Goal: Transaction & Acquisition: Subscribe to service/newsletter

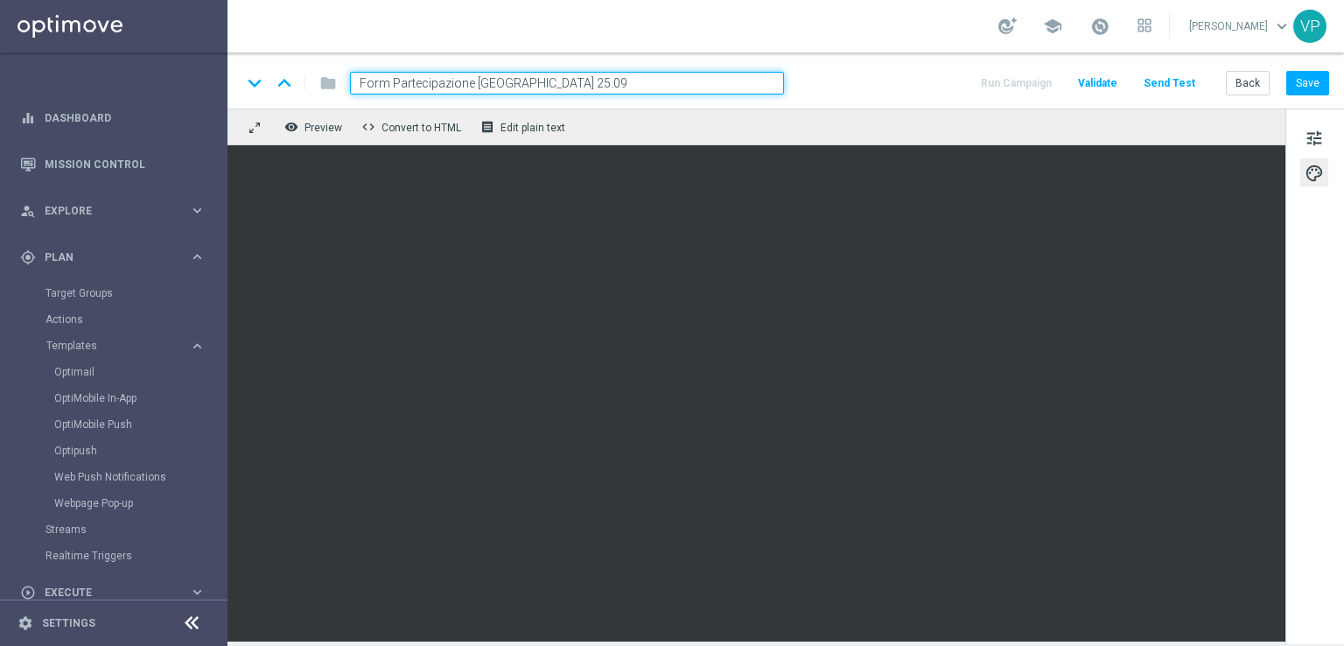
click at [1159, 80] on button "Send Test" at bounding box center [1169, 84] width 57 height 24
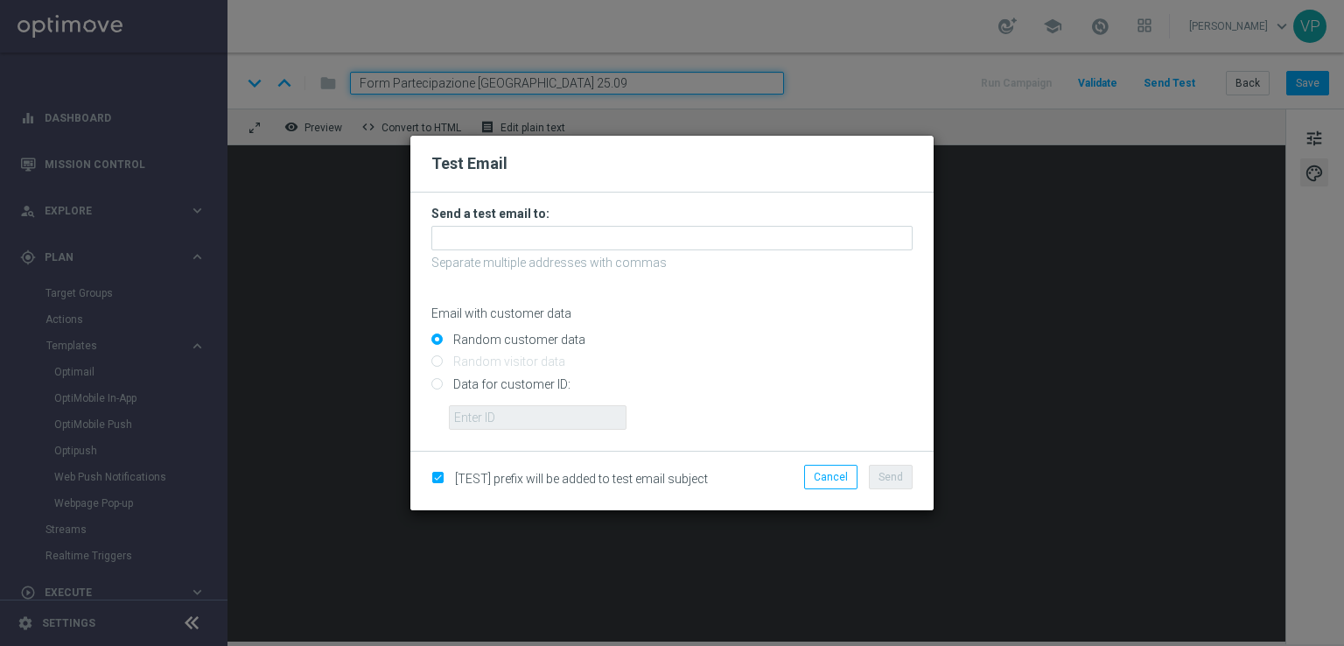
click at [459, 383] on input "Data for customer ID:" at bounding box center [671, 391] width 481 height 25
radio input "true"
click at [485, 427] on input "text" at bounding box center [538, 417] width 178 height 25
type input "3832155"
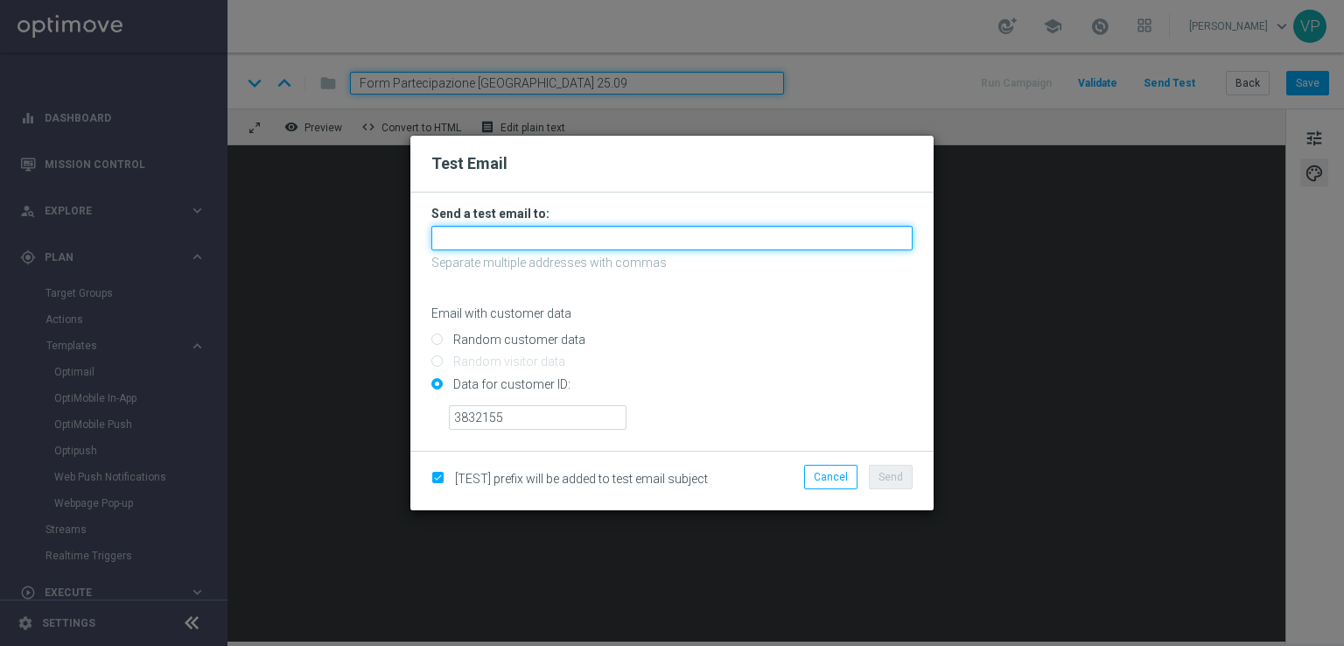
click at [588, 242] on input "text" at bounding box center [671, 238] width 481 height 25
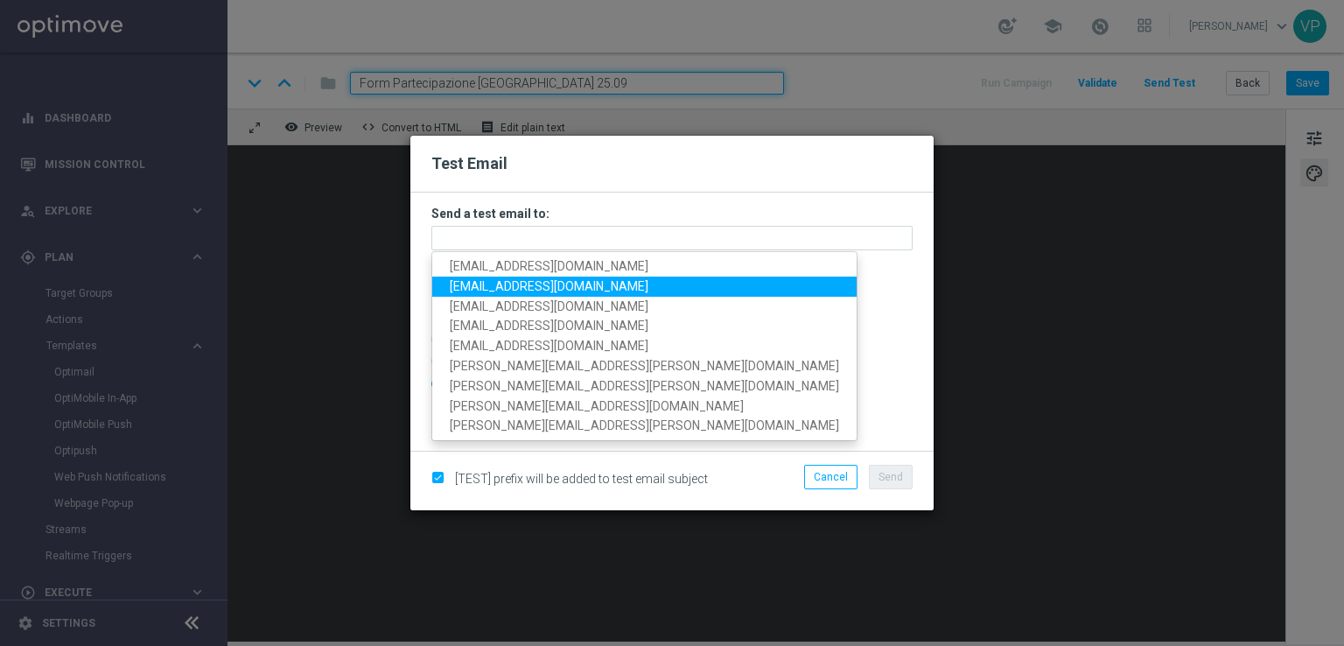
click at [507, 281] on span "[EMAIL_ADDRESS][DOMAIN_NAME]" at bounding box center [549, 286] width 199 height 14
type input "[EMAIL_ADDRESS][DOMAIN_NAME]"
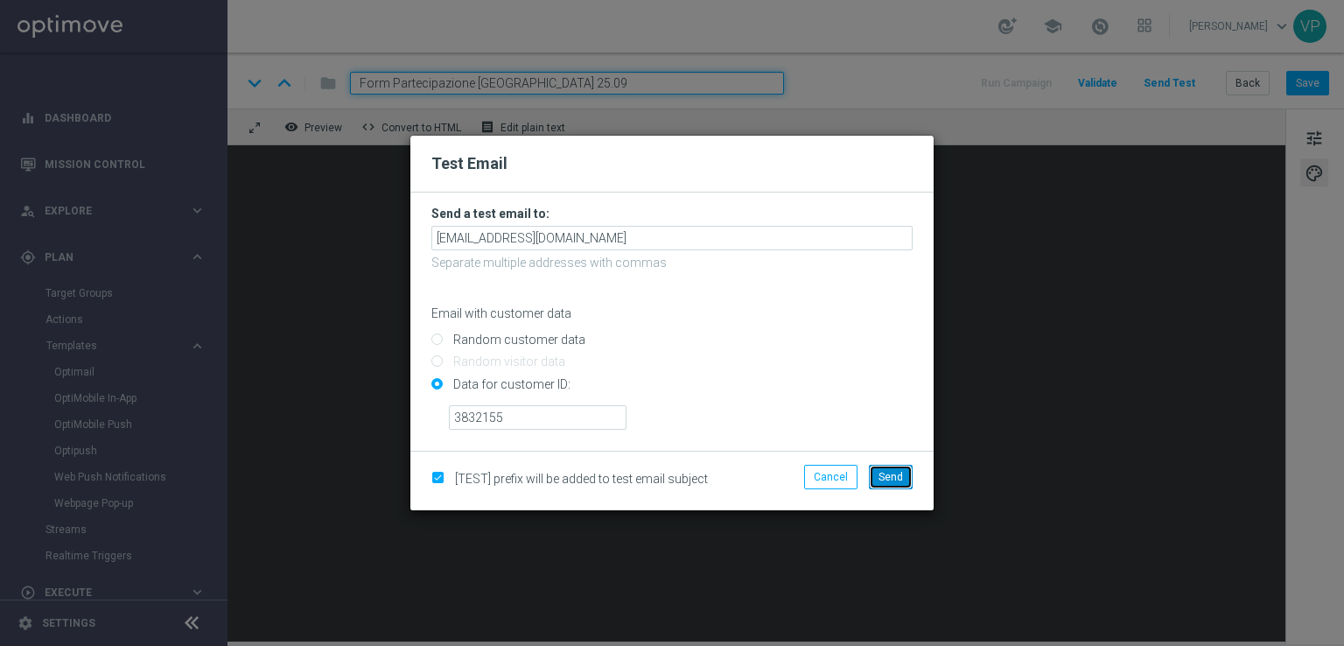
click at [900, 474] on span "Send" at bounding box center [891, 477] width 25 height 12
click at [900, 543] on modal-container "Test Email Send a test email to: [EMAIL_ADDRESS][DOMAIN_NAME] Separate multiple…" at bounding box center [672, 323] width 1344 height 646
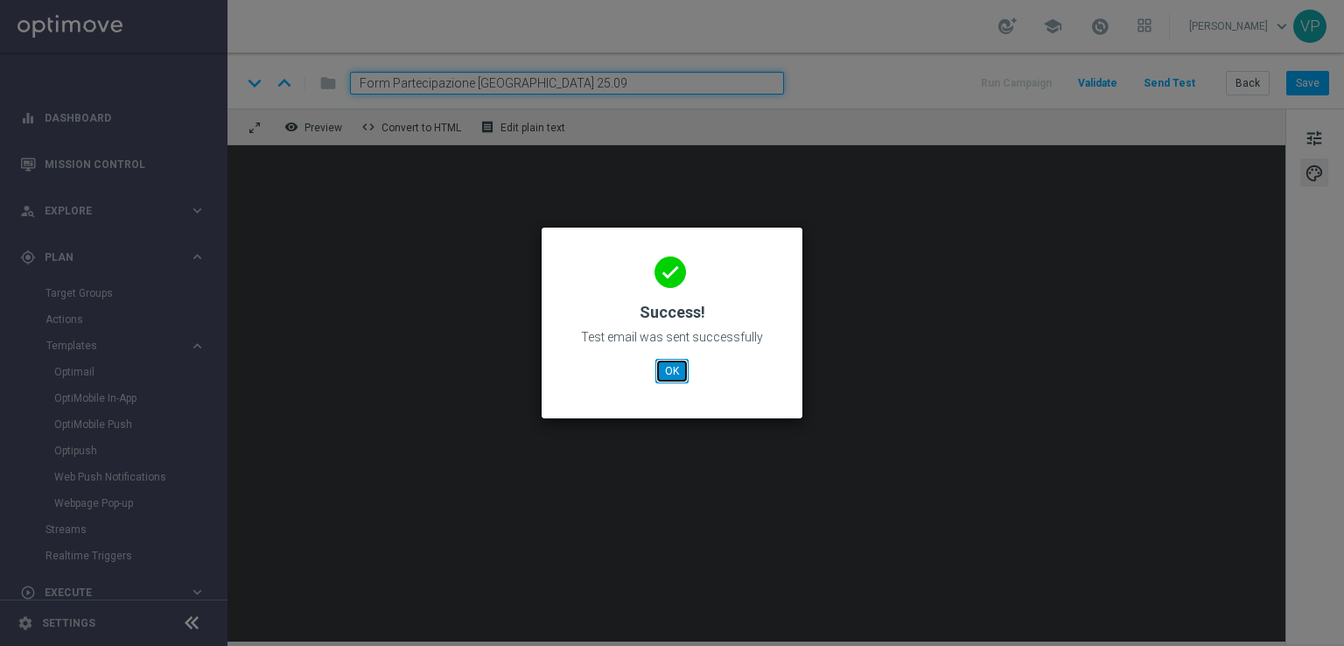
click at [662, 369] on button "OK" at bounding box center [671, 371] width 33 height 25
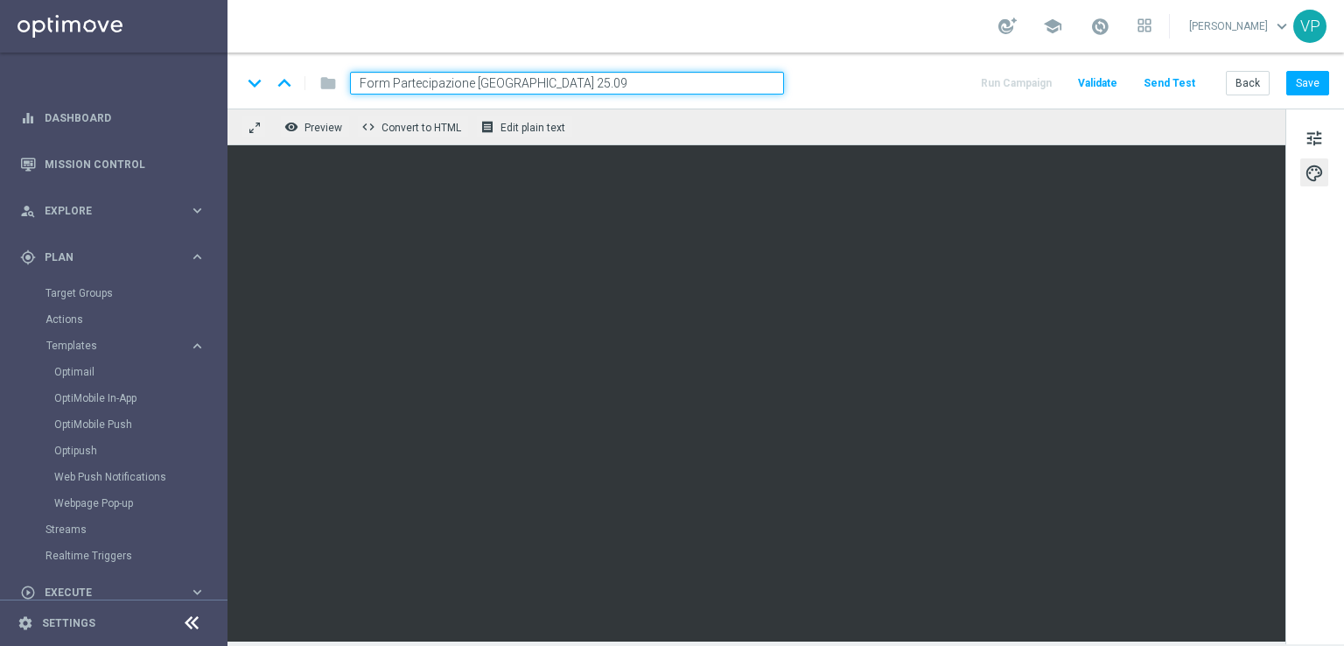
click at [1331, 267] on div "tune palette" at bounding box center [1314, 377] width 59 height 536
click at [1305, 92] on button "Save" at bounding box center [1307, 83] width 43 height 25
click at [80, 298] on link "Target Groups" at bounding box center [114, 293] width 137 height 14
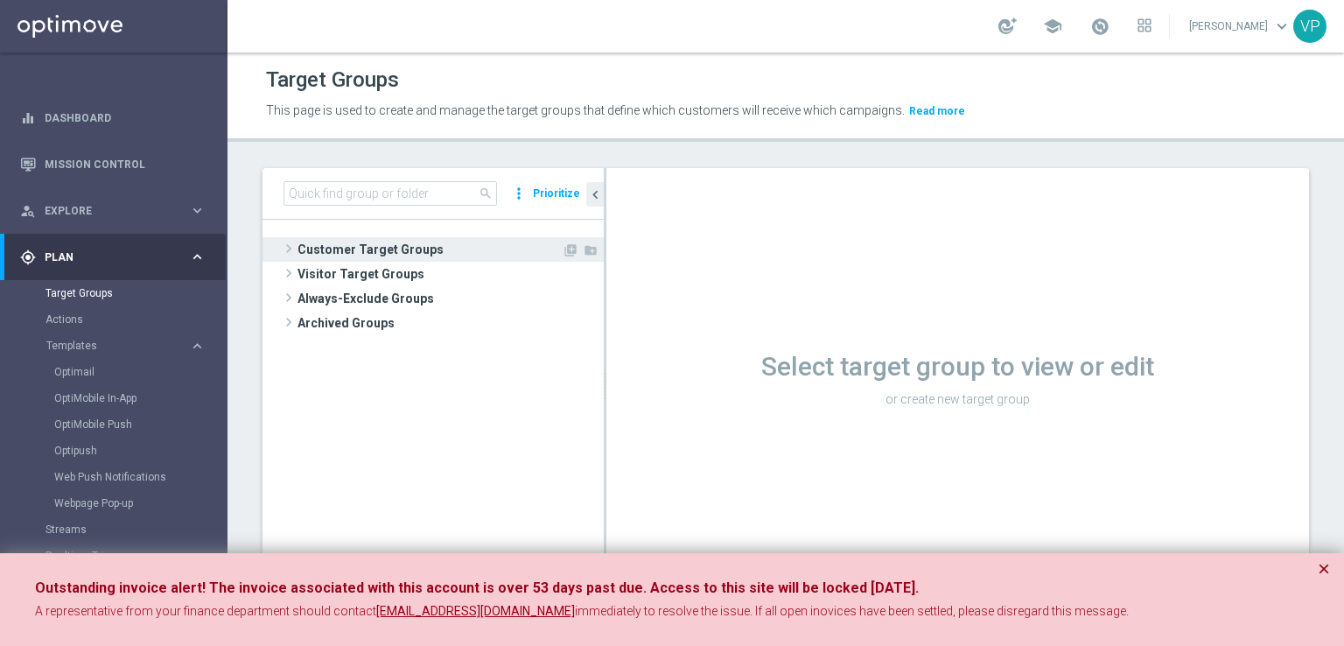
click at [347, 238] on span "Customer Target Groups" at bounding box center [430, 249] width 264 height 25
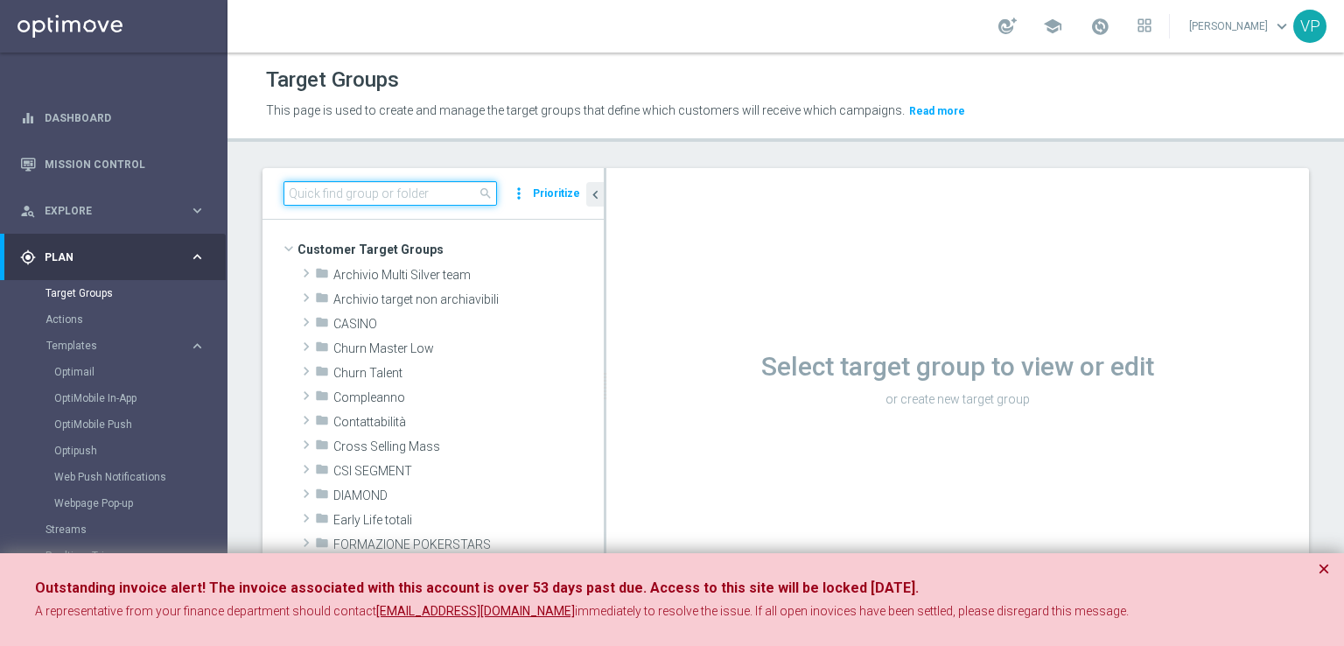
click at [374, 197] on input at bounding box center [391, 193] width 214 height 25
type input "invito in studio"
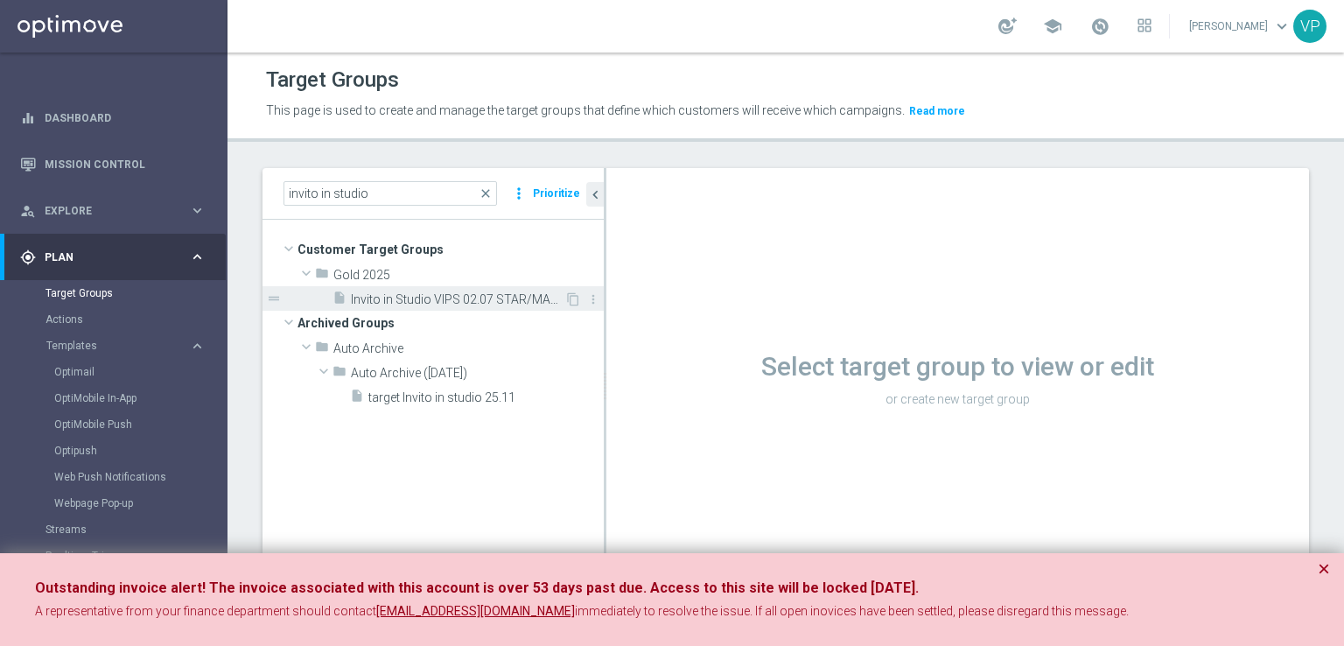
click at [448, 305] on span "Invito in Studio VIPS 02.07 STAR/MASTER" at bounding box center [458, 299] width 214 height 15
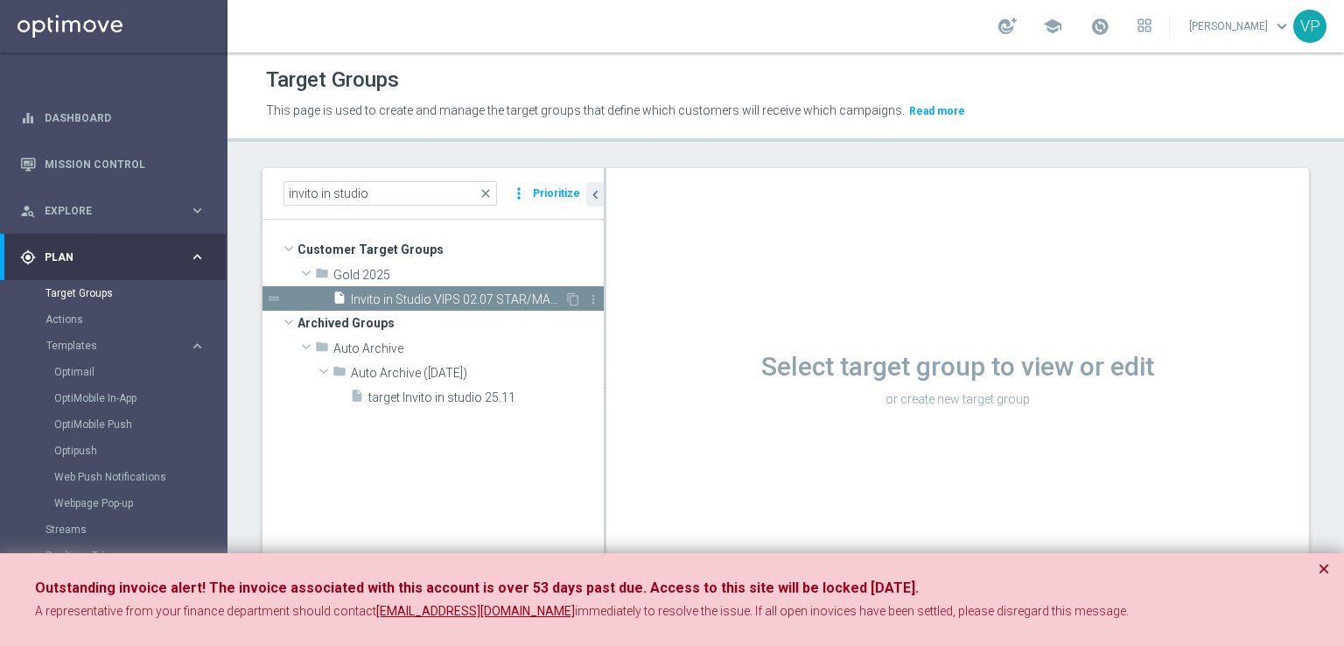
click at [506, 302] on span "Invito in Studio VIPS 02.07 STAR/MASTER" at bounding box center [458, 299] width 214 height 15
click at [1330, 570] on div "Outstanding invoice alert! The invoice associated with this account is over 53 …" at bounding box center [672, 600] width 1344 height 94
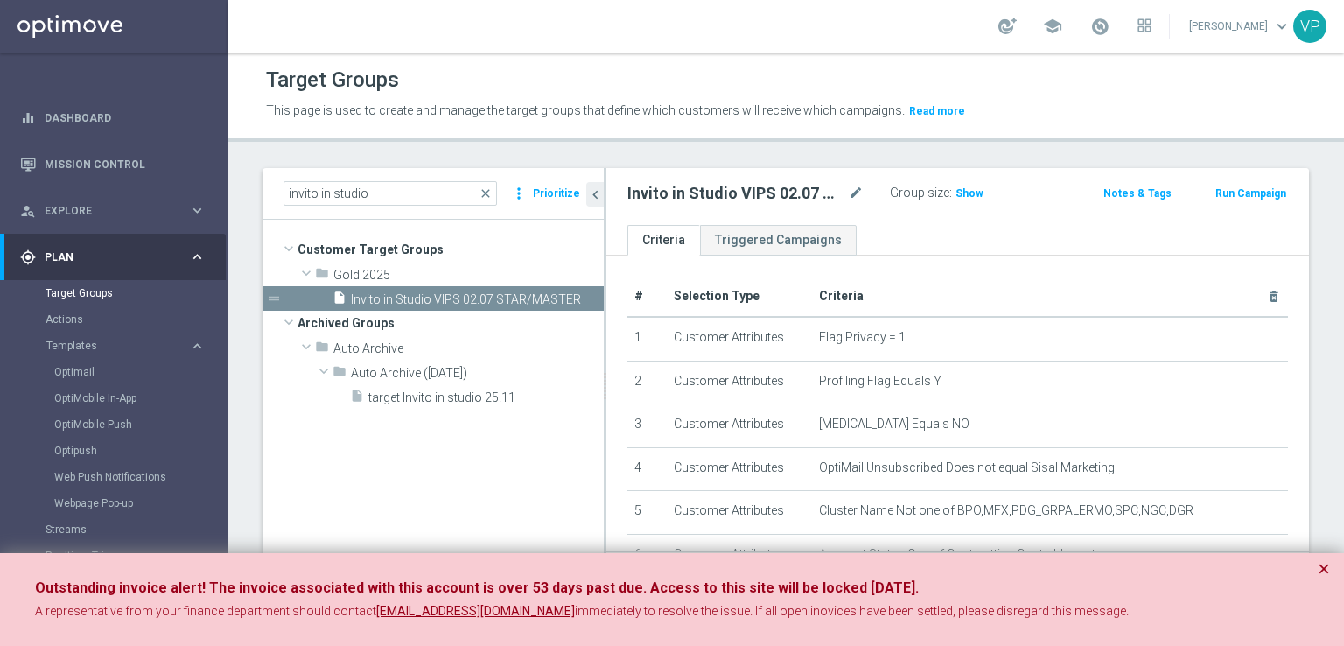
click at [1316, 568] on div "Outstanding invoice alert! The invoice associated with this account is over 53 …" at bounding box center [672, 600] width 1344 height 94
click at [1325, 566] on button "×" at bounding box center [1324, 568] width 12 height 21
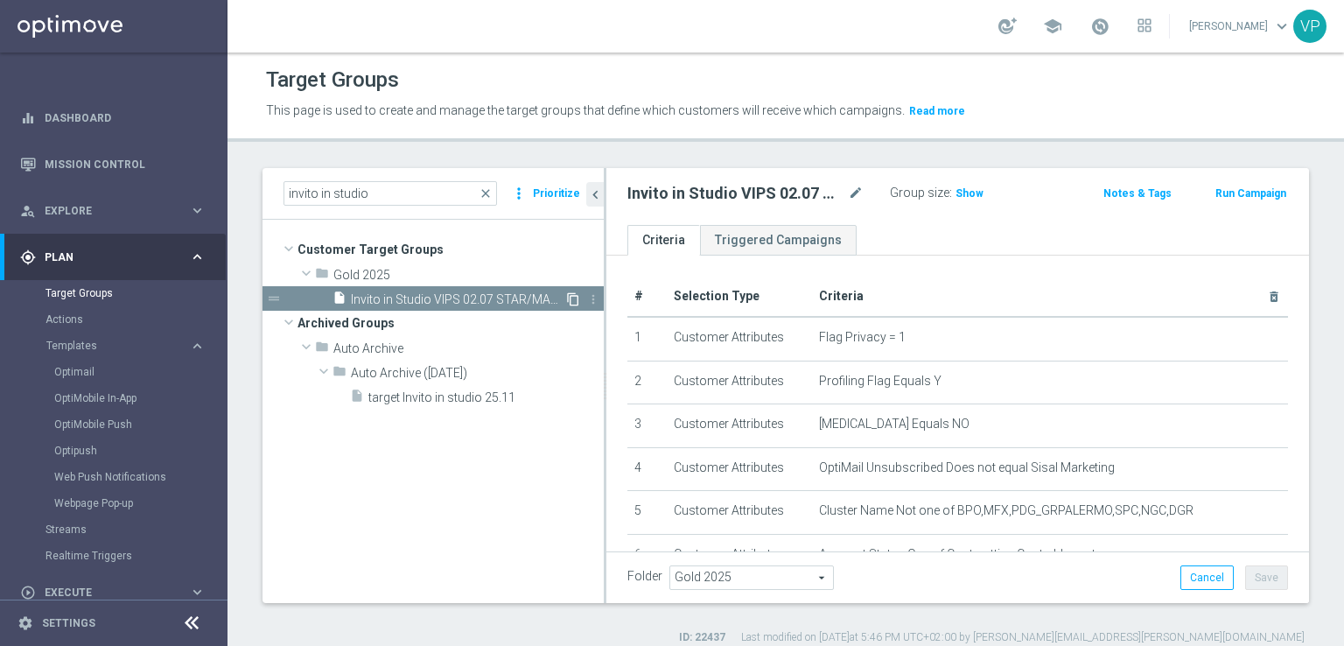
click at [576, 302] on icon "content_copy" at bounding box center [573, 299] width 14 height 14
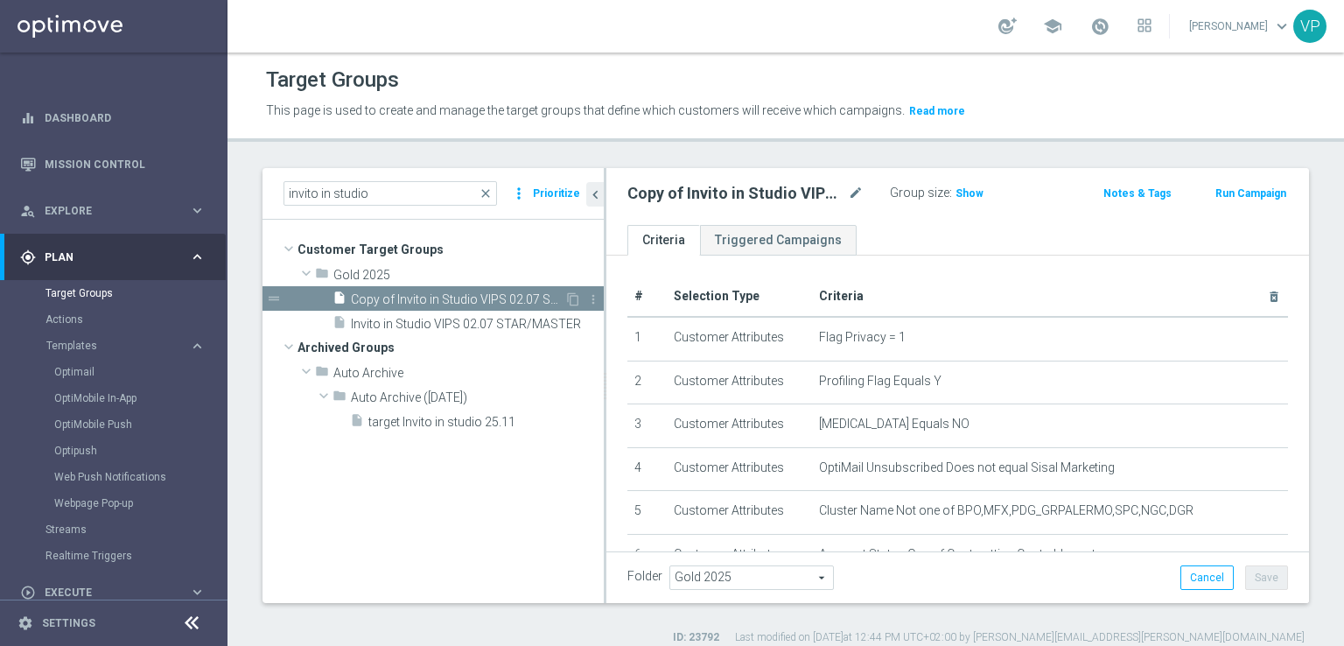
click at [532, 292] on span "Copy of Invito in Studio VIPS 02.07 STAR/MASTER" at bounding box center [458, 299] width 214 height 15
click at [851, 190] on icon "mode_edit" at bounding box center [856, 193] width 16 height 21
click at [792, 186] on input "Copy of Invito in Studio VIPS 02.07 STAR/MASTER" at bounding box center [745, 195] width 236 height 25
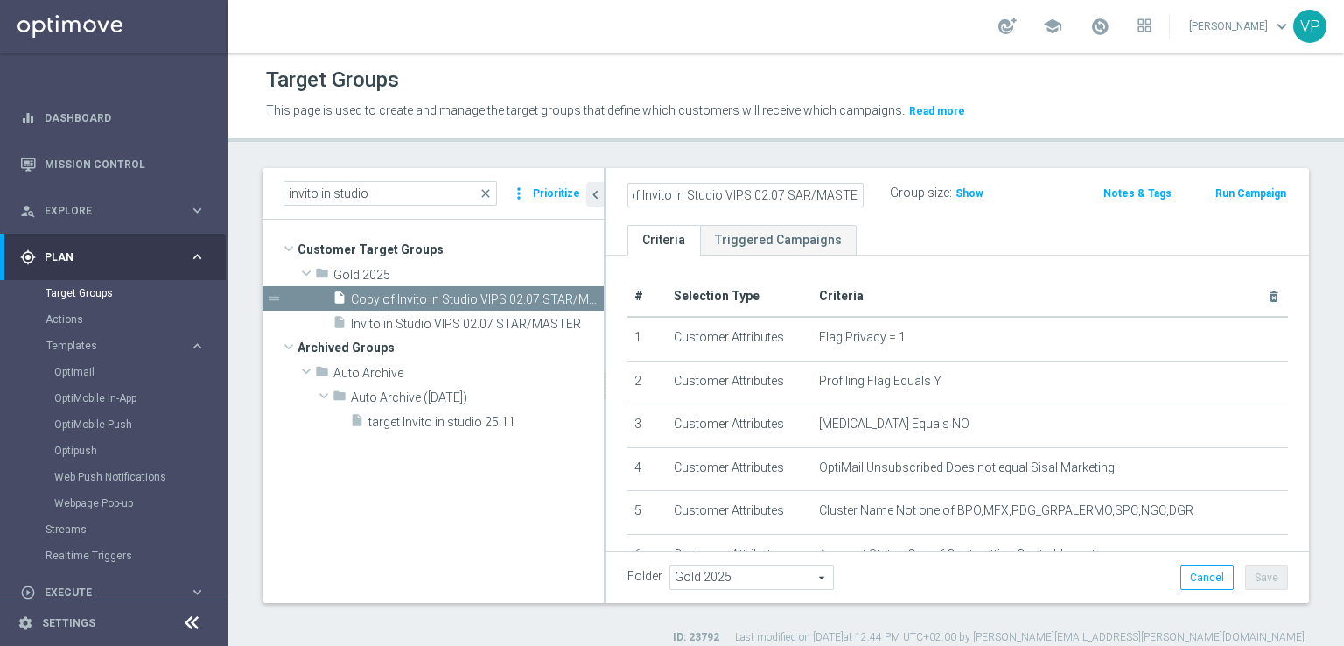
click at [792, 186] on input "Copy of Invito in Studio VIPS 02.07 SAR/MASTER" at bounding box center [745, 195] width 236 height 25
type input "Invito in studio Confermati 09.09"
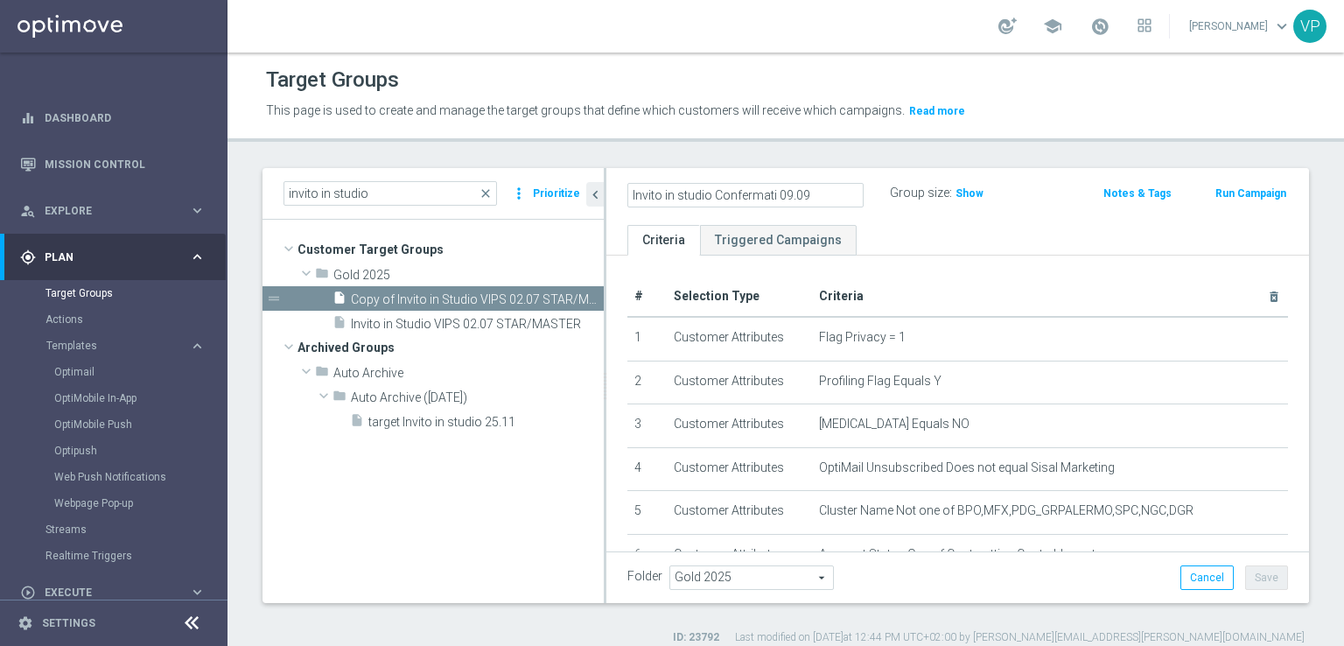
click at [952, 229] on ul "Criteria Triggered Campaigns" at bounding box center [957, 240] width 703 height 31
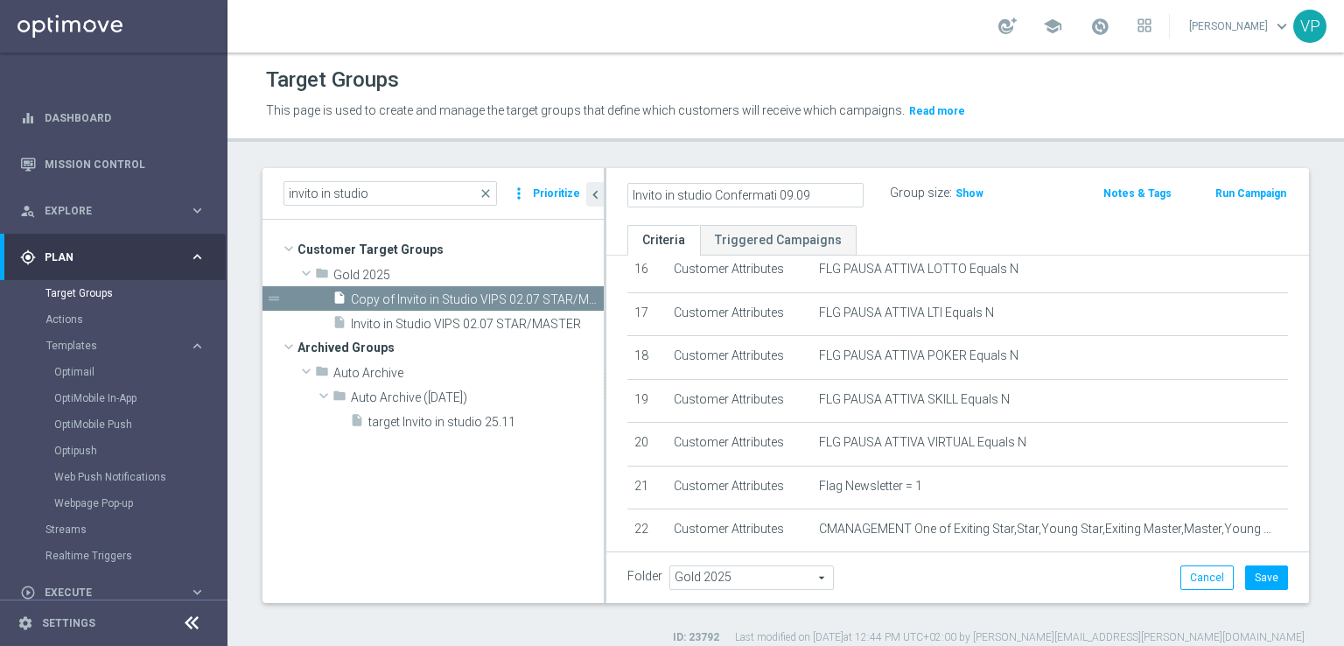
scroll to position [917, 0]
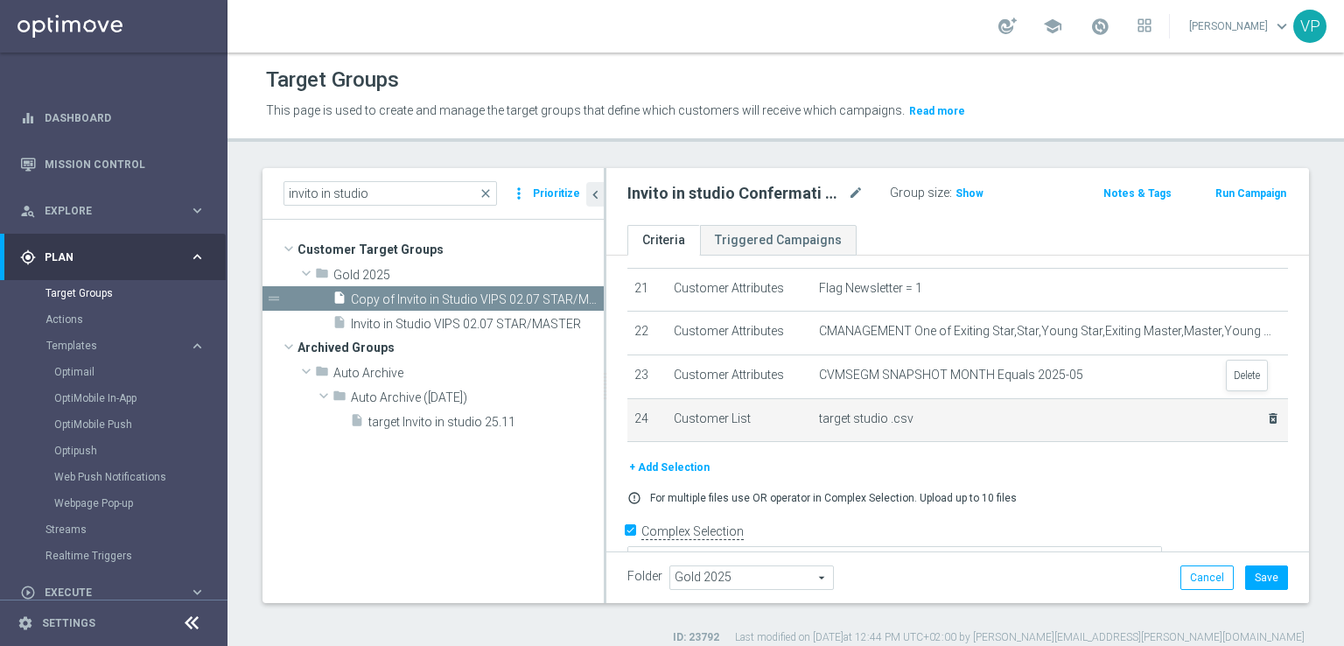
click at [1266, 411] on icon "delete_forever" at bounding box center [1273, 418] width 14 height 14
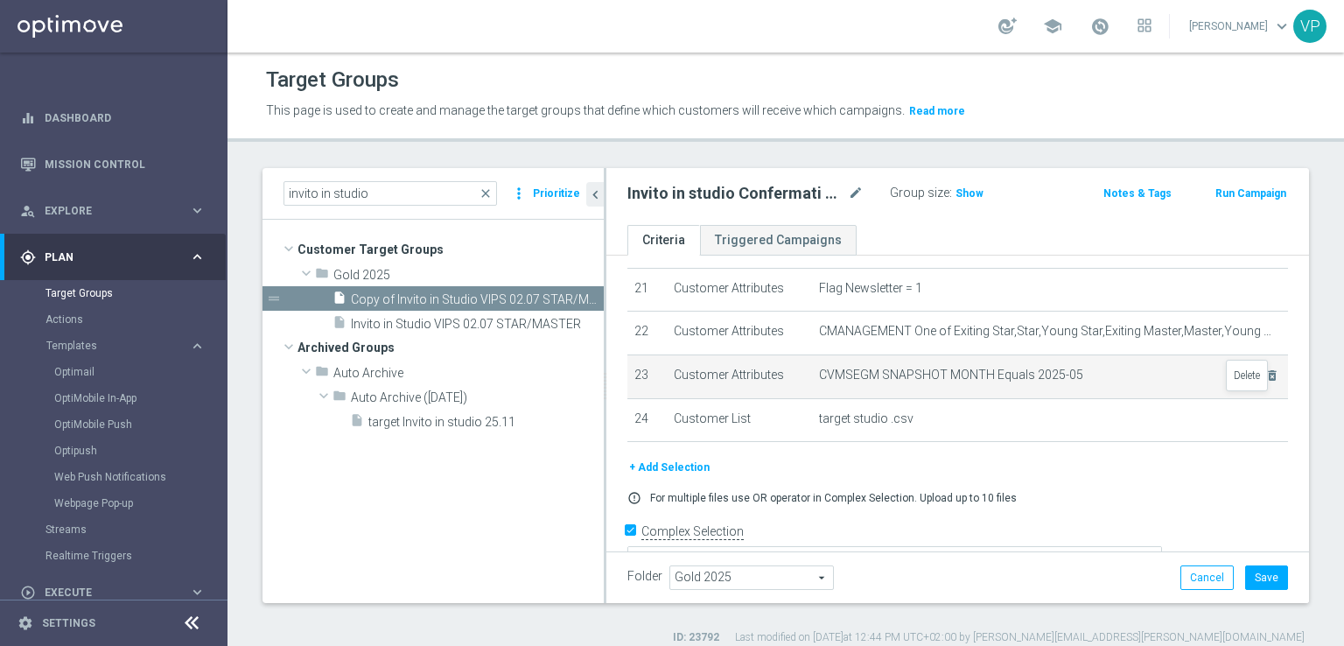
scroll to position [850, 0]
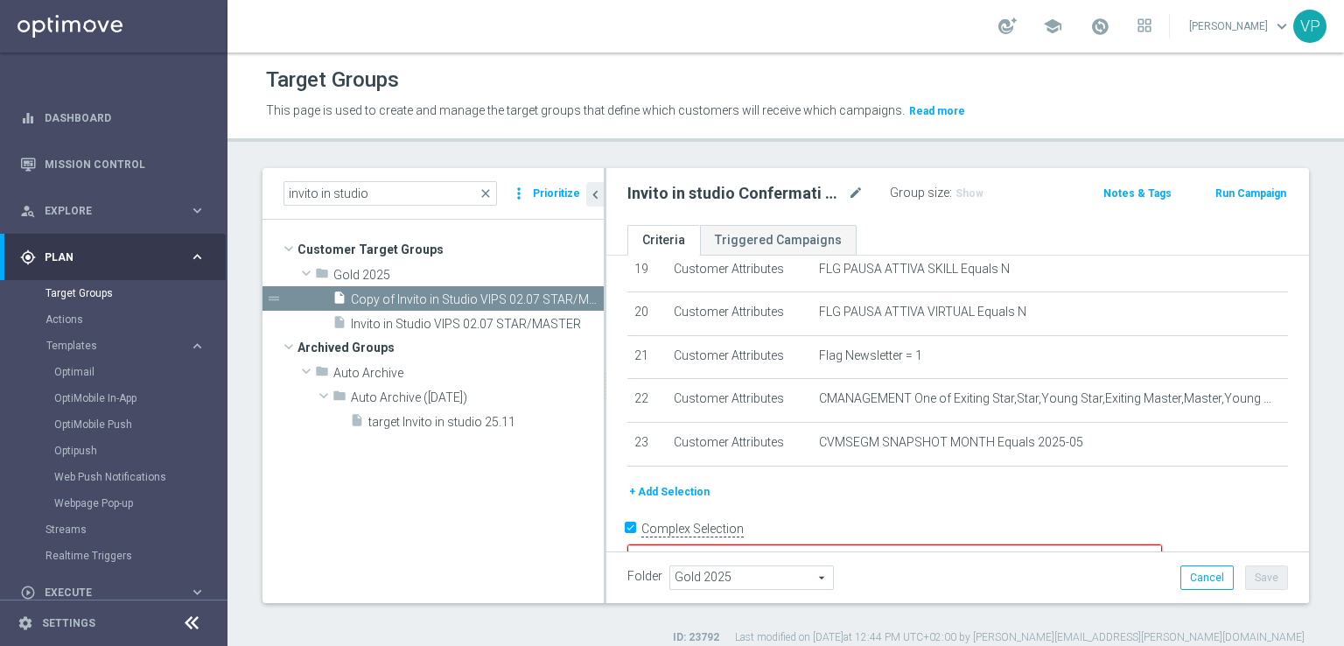
click at [695, 482] on button "+ Add Selection" at bounding box center [669, 491] width 84 height 19
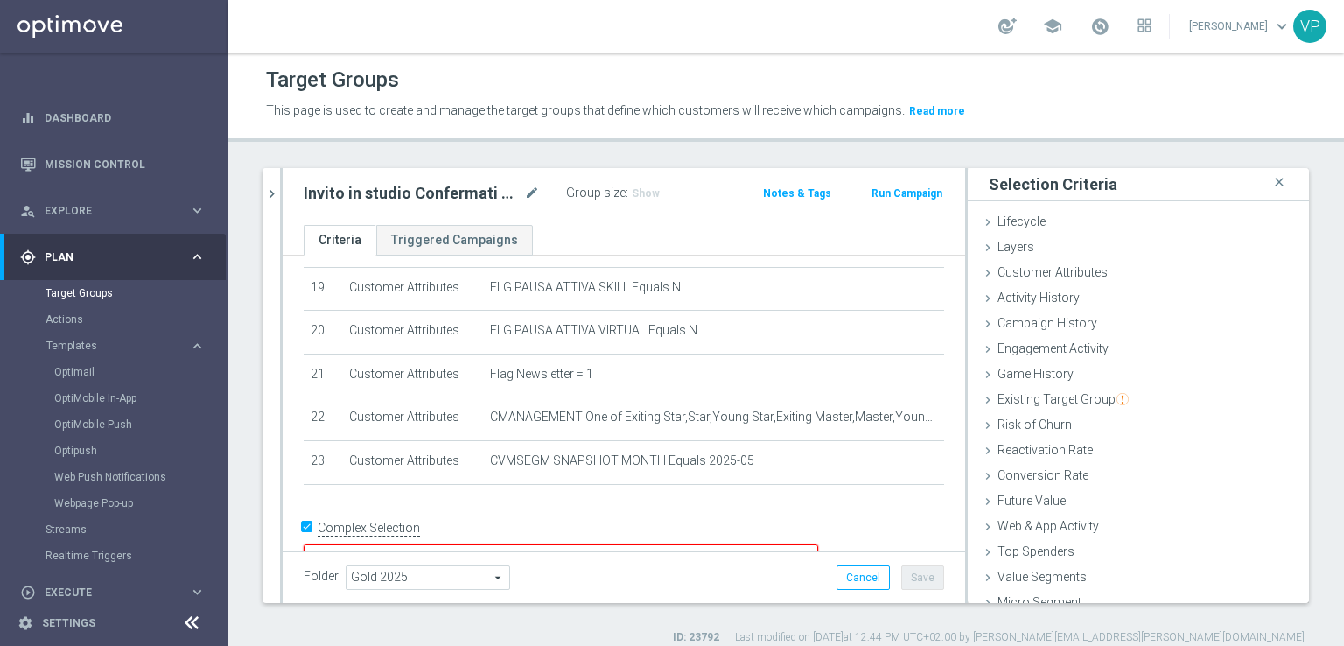
scroll to position [39, 0]
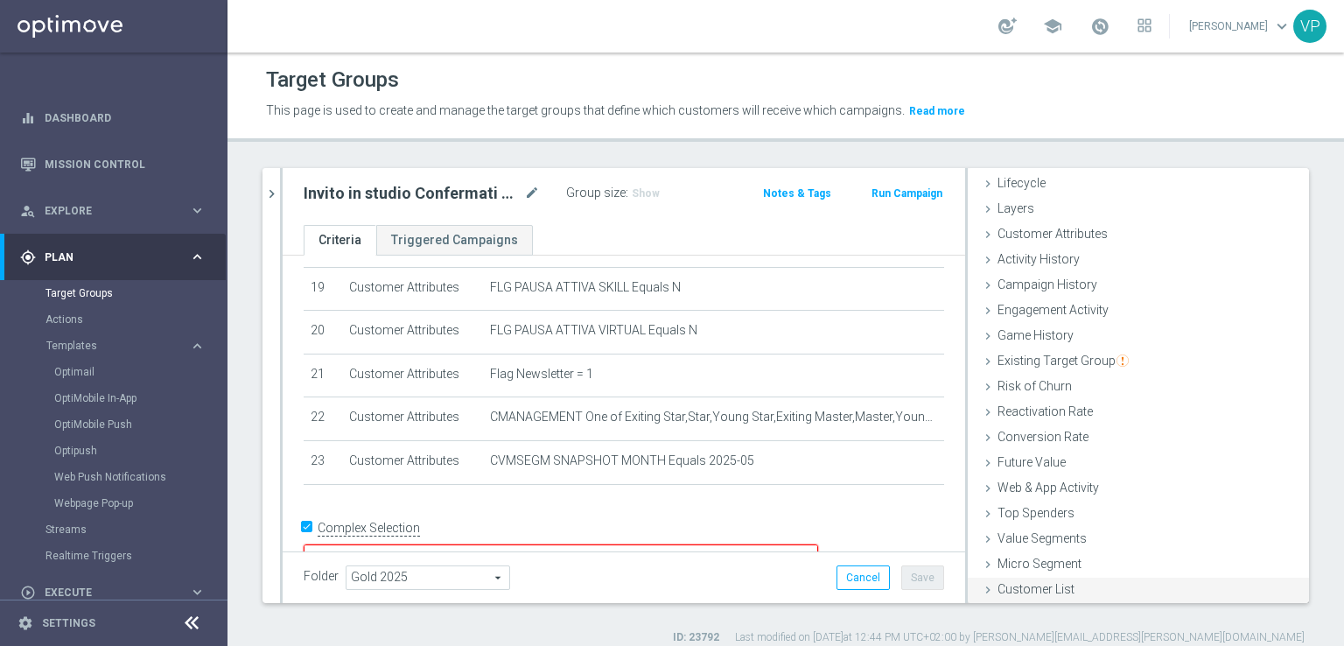
click at [1002, 582] on span "Customer List" at bounding box center [1036, 589] width 77 height 14
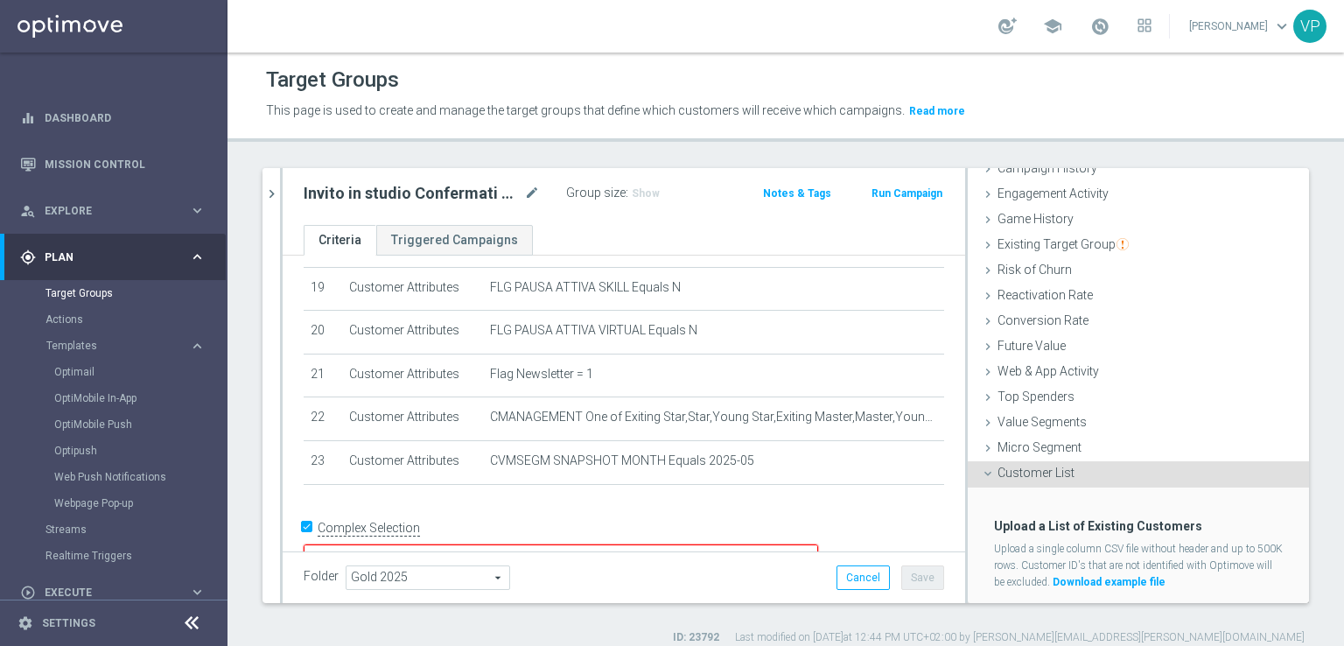
scroll to position [197, 0]
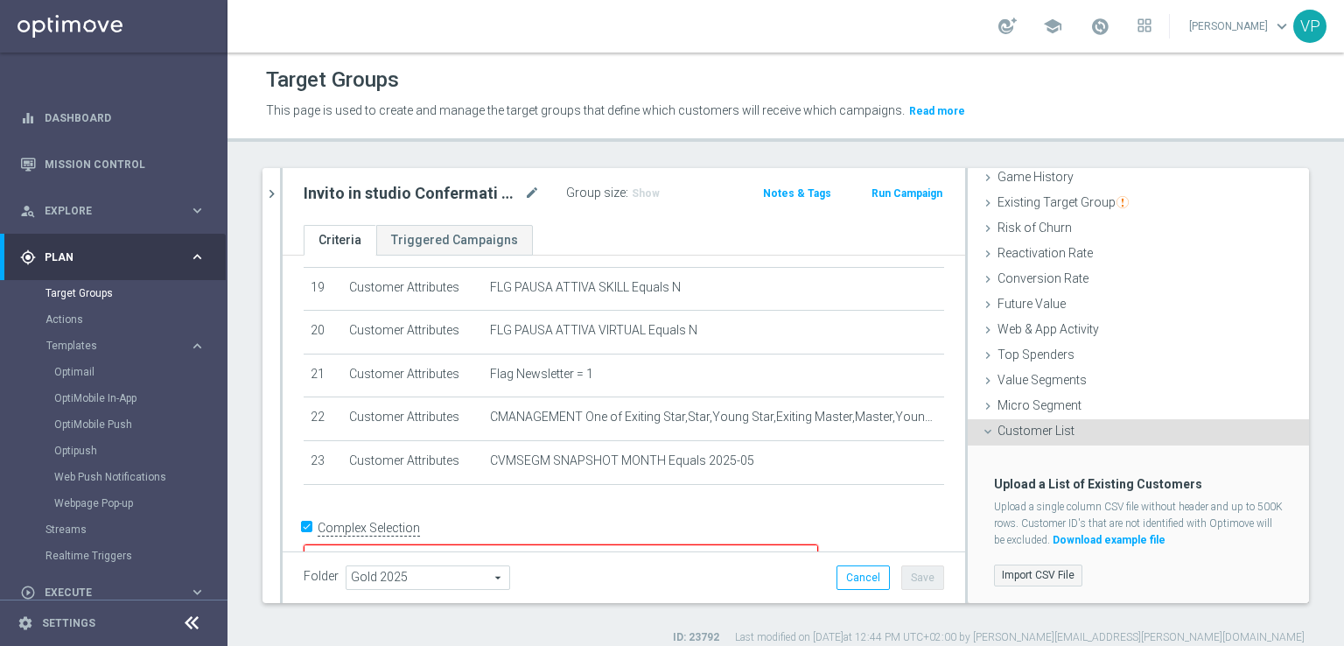
click at [1031, 574] on label "Import CSV File" at bounding box center [1038, 575] width 88 height 22
click at [0, 0] on input "Import CSV File" at bounding box center [0, 0] width 0 height 0
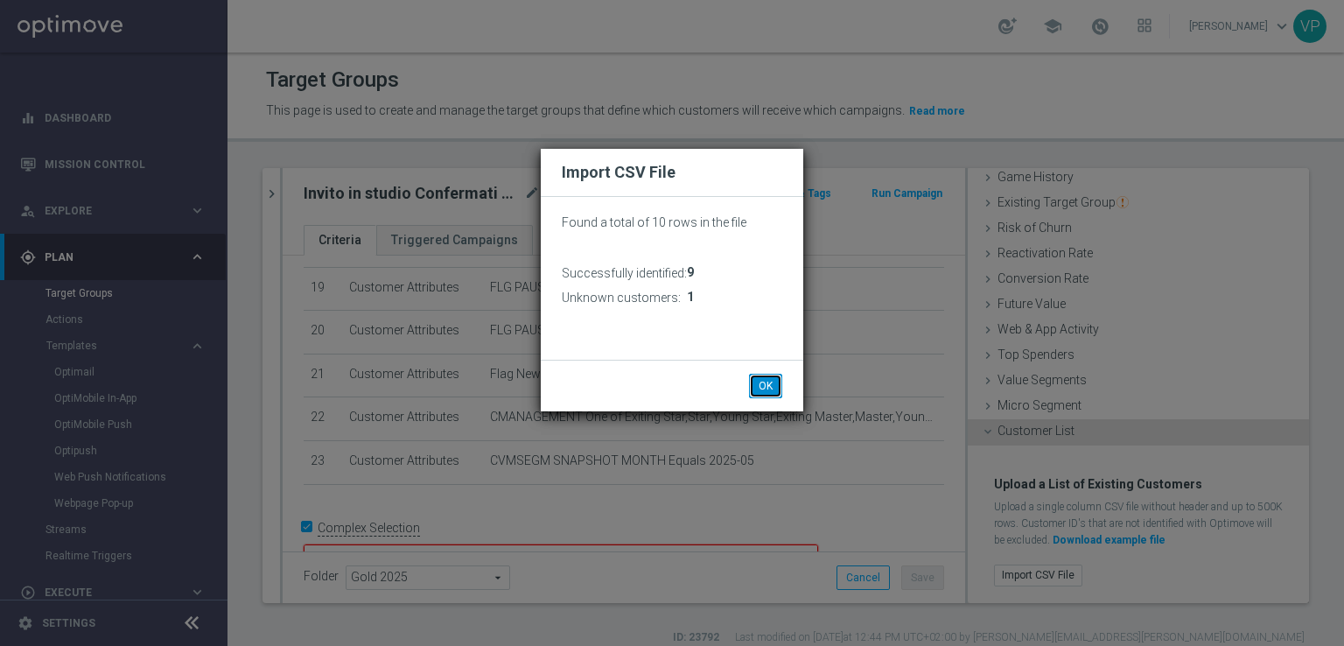
click at [770, 390] on button "OK" at bounding box center [765, 386] width 33 height 25
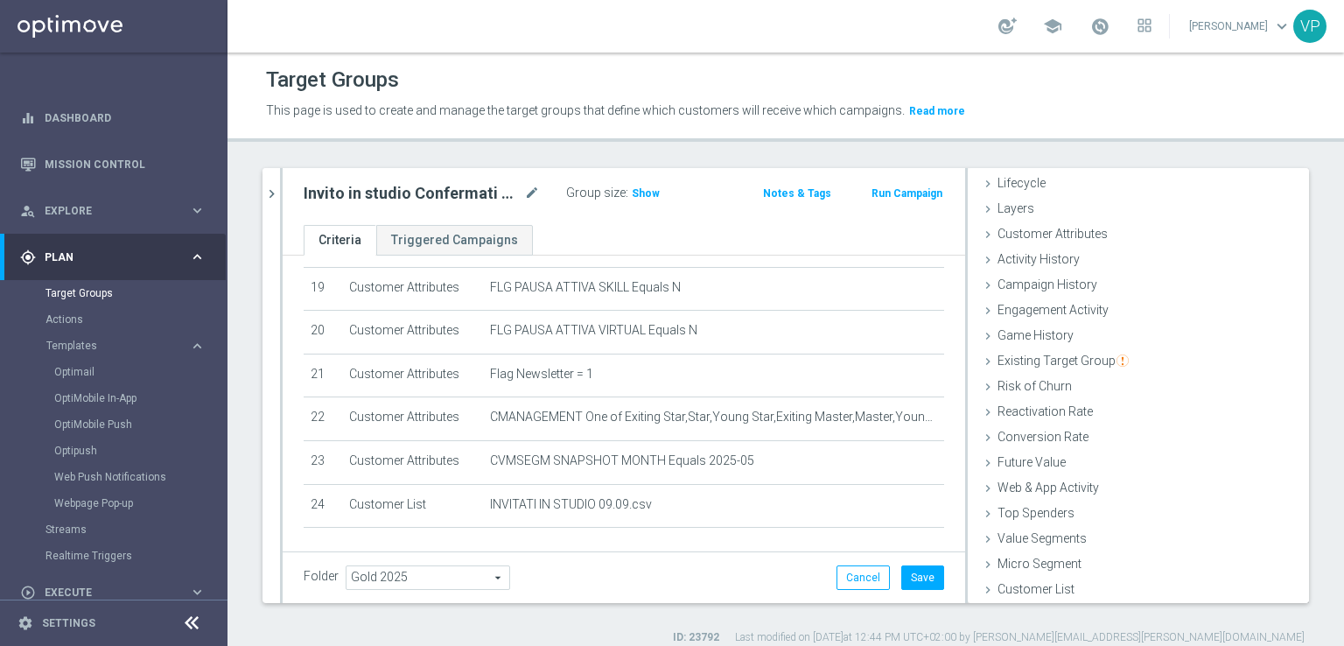
scroll to position [0, 0]
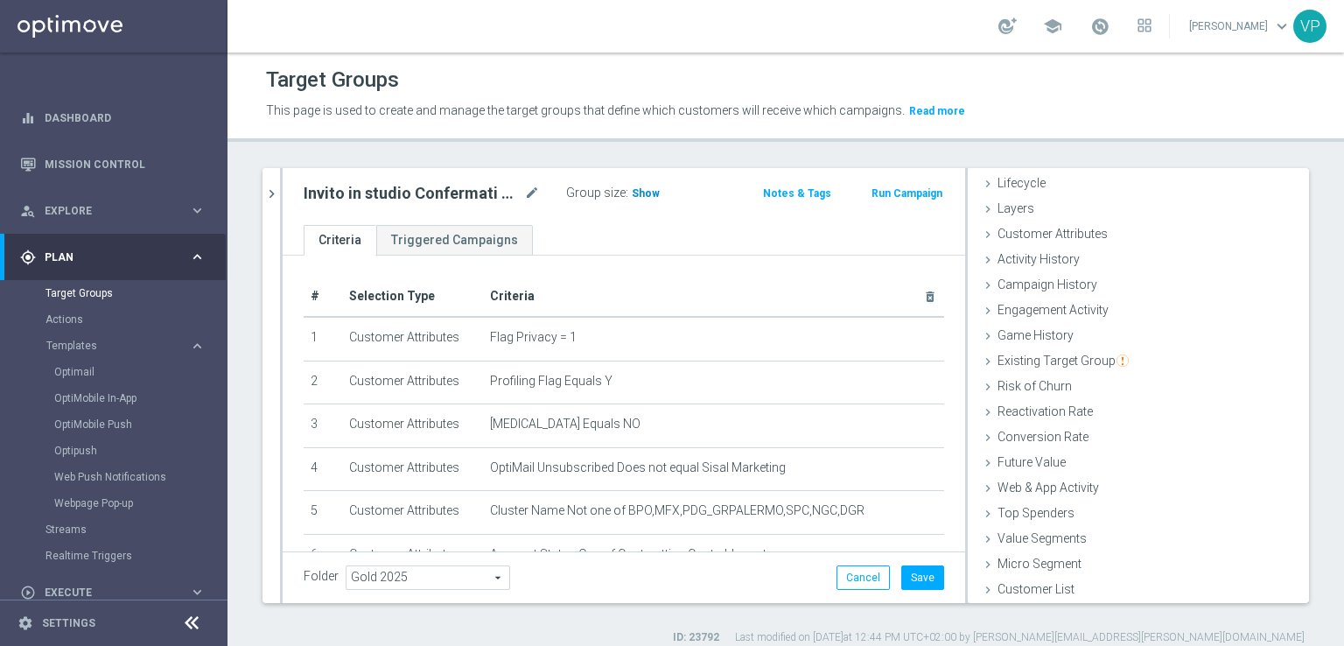
click at [640, 193] on span "Show" at bounding box center [646, 193] width 28 height 12
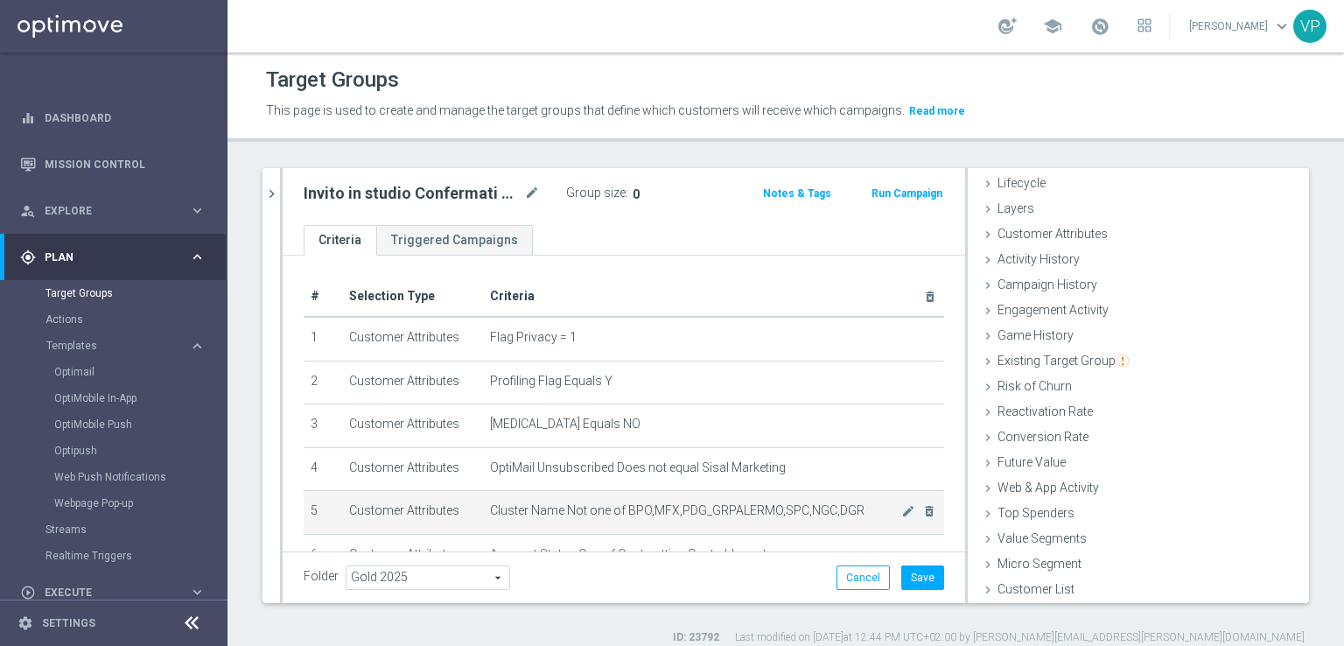
click at [593, 505] on span "Cluster Name Not one of BPO,MFX,PDG_GRPALERMO,SPC,NGC,DGR" at bounding box center [695, 510] width 411 height 15
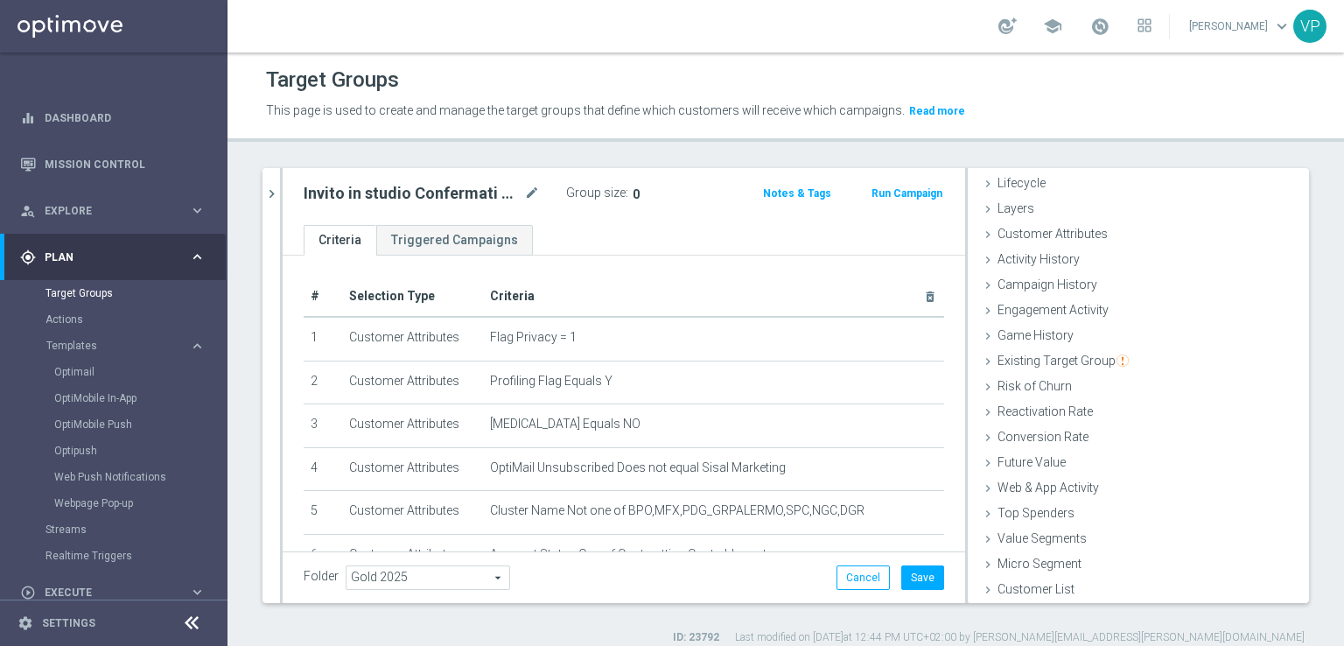
click at [280, 180] on div at bounding box center [281, 385] width 3 height 435
click at [277, 183] on button "chevron_right" at bounding box center [272, 194] width 18 height 52
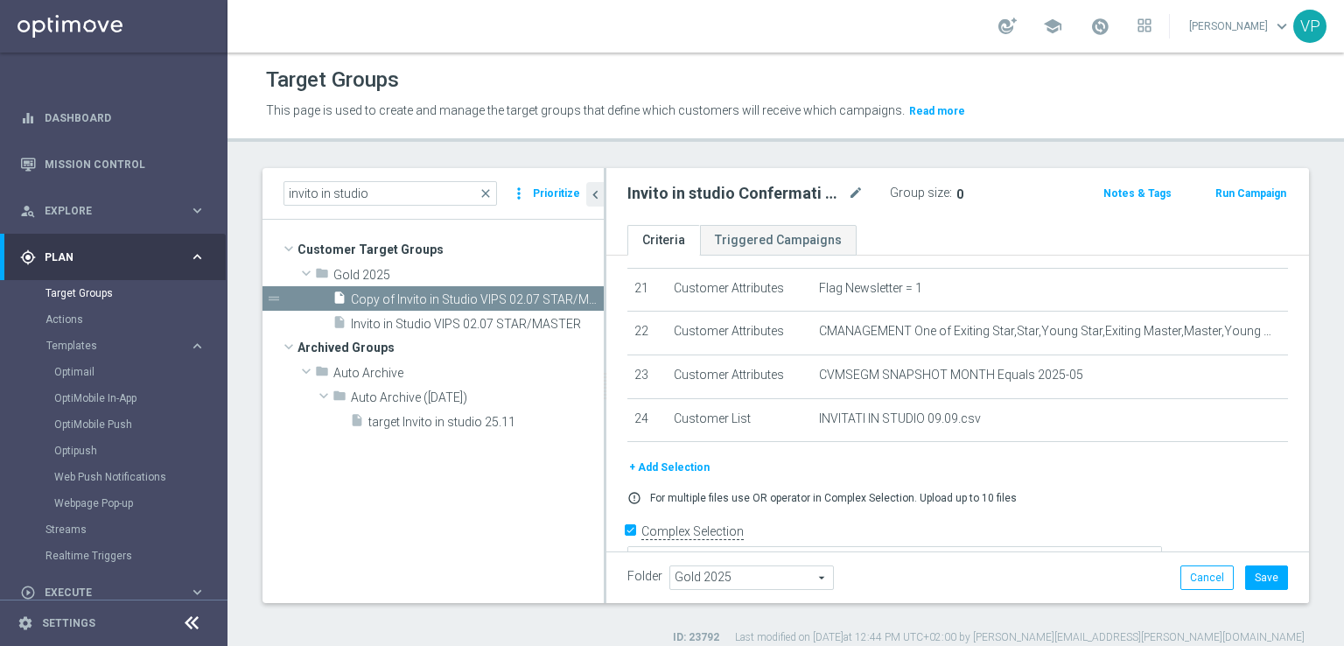
scroll to position [917, 0]
click at [1264, 574] on button "Save" at bounding box center [1266, 577] width 43 height 25
click at [948, 211] on div "Invito in studio Confermati 09.09 mode_edit Group size : 0 Notes & Tags Run Cam…" at bounding box center [957, 196] width 703 height 57
click at [1046, 197] on div "Group size : 0" at bounding box center [977, 191] width 175 height 21
click at [984, 458] on div "+ Add Selection" at bounding box center [957, 467] width 687 height 19
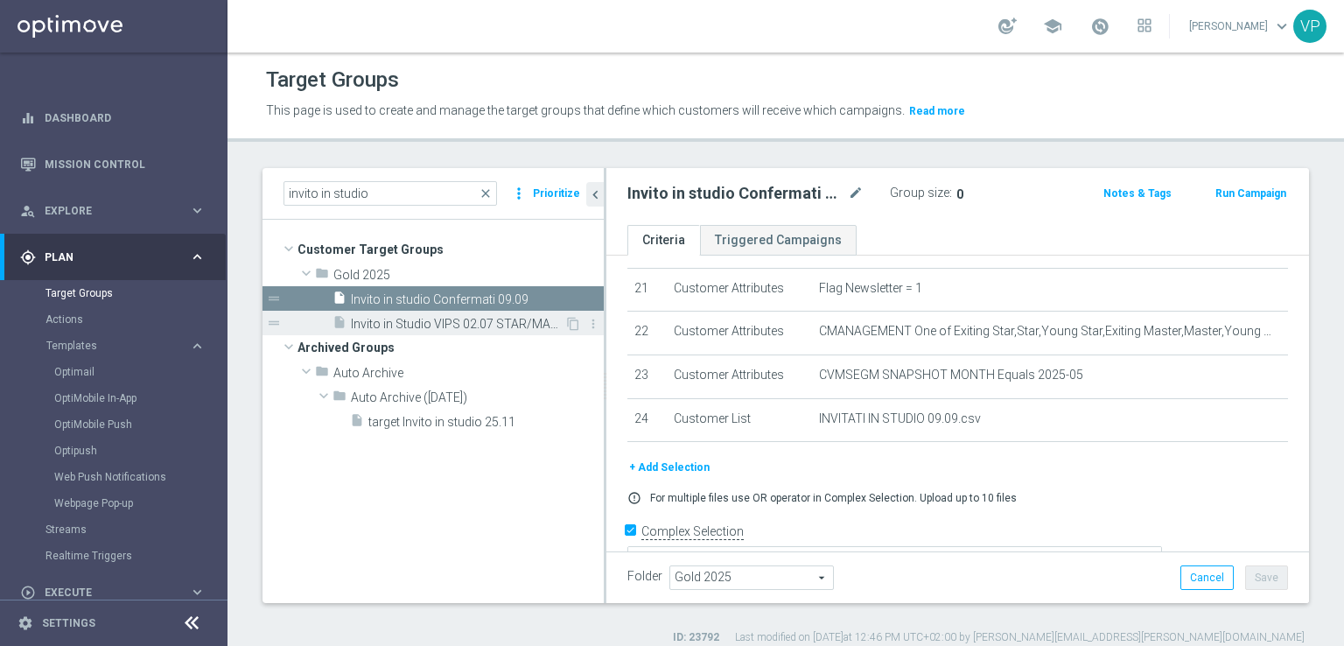
click at [505, 313] on div "insert_drive_file Invito in Studio VIPS 02.07 STAR/MASTER" at bounding box center [449, 323] width 232 height 25
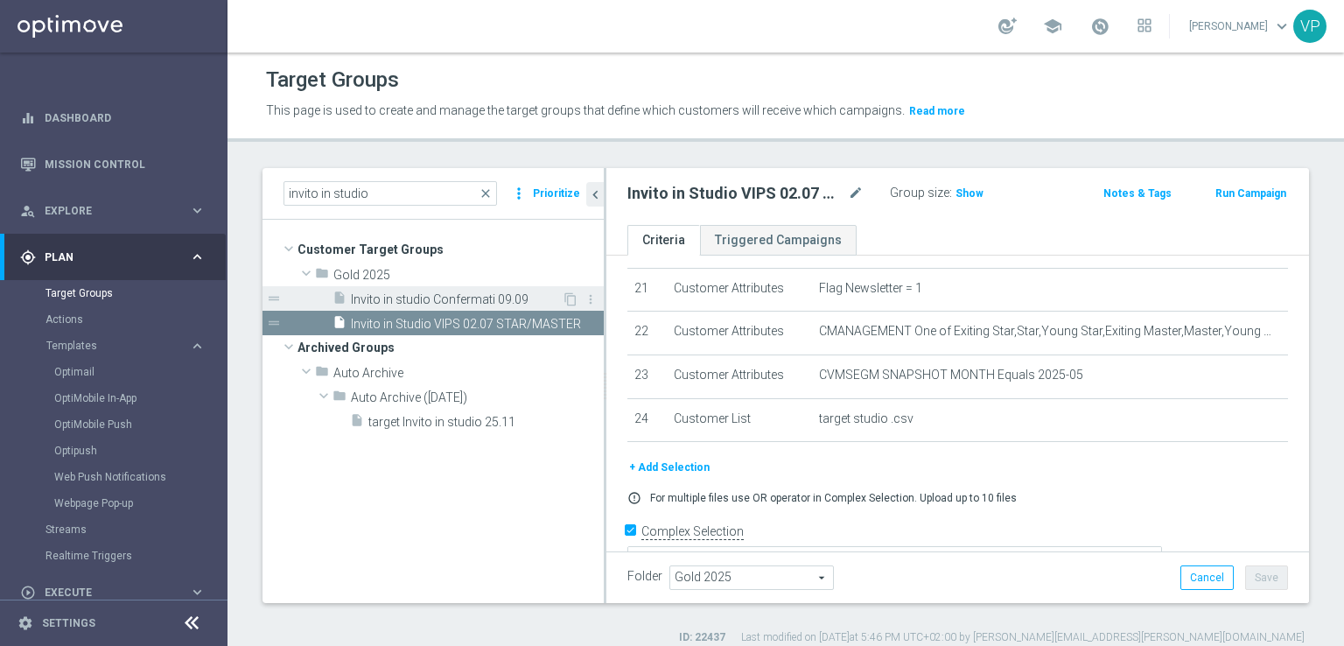
click at [503, 300] on span "Invito in studio Confermati 09.09" at bounding box center [456, 299] width 211 height 15
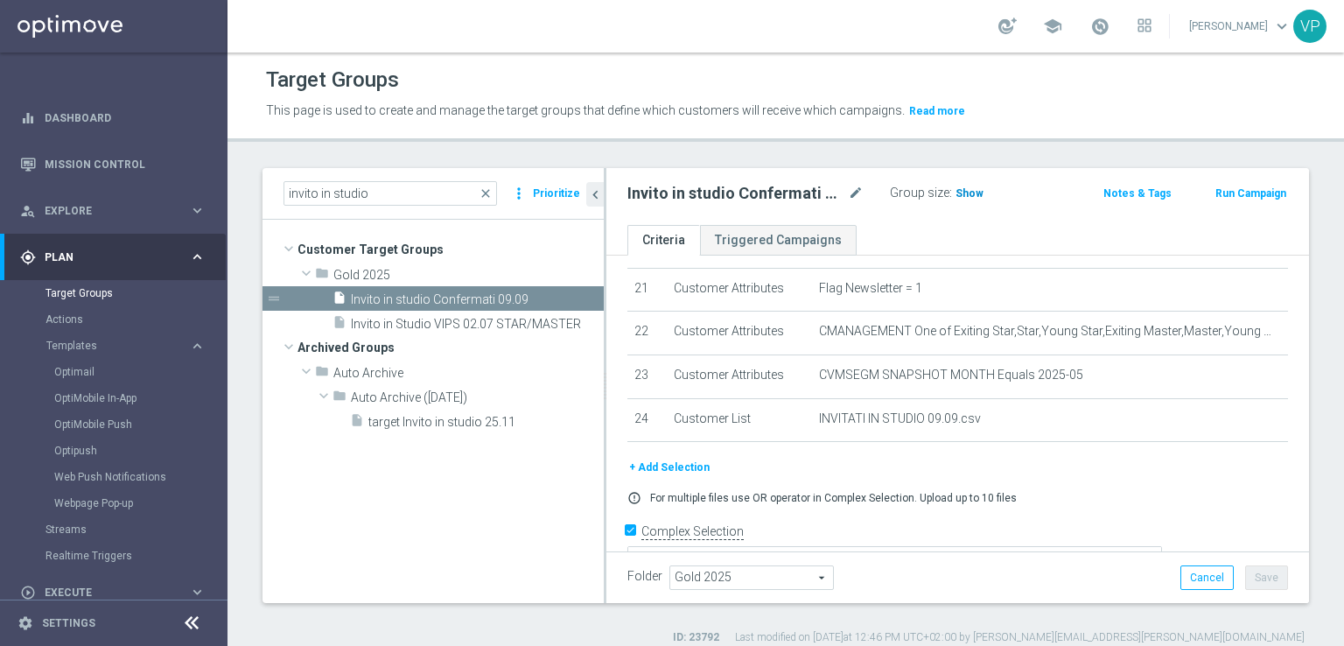
click at [966, 190] on span "Show" at bounding box center [970, 193] width 28 height 12
click at [594, 295] on icon "more_vert" at bounding box center [591, 299] width 14 height 14
click at [635, 351] on span "Delete" at bounding box center [639, 346] width 38 height 12
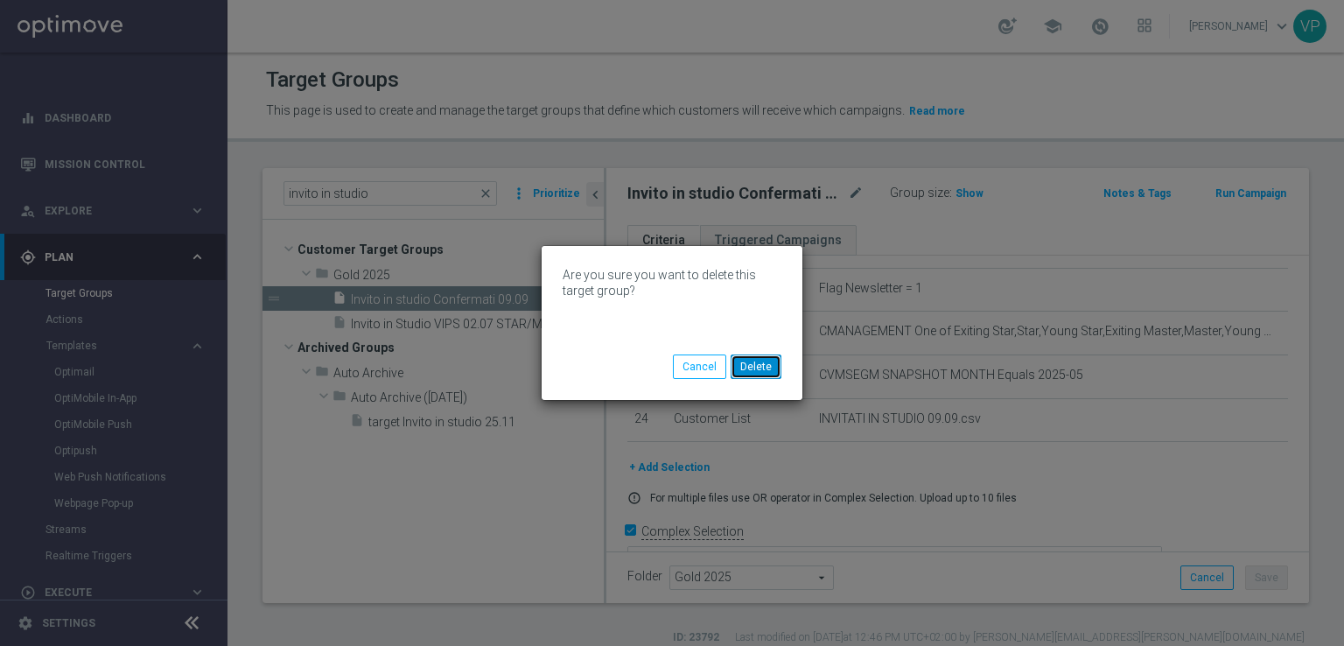
click at [759, 367] on button "Delete" at bounding box center [756, 366] width 51 height 25
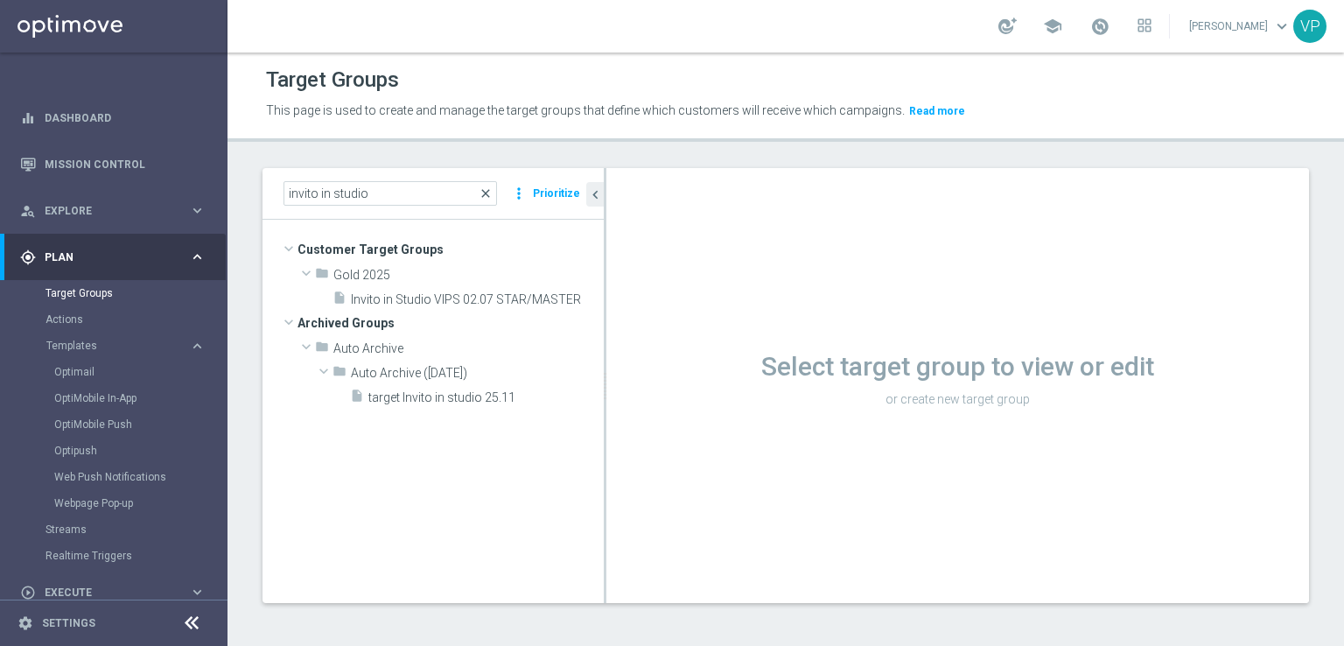
click at [493, 198] on span "close" at bounding box center [486, 193] width 14 height 14
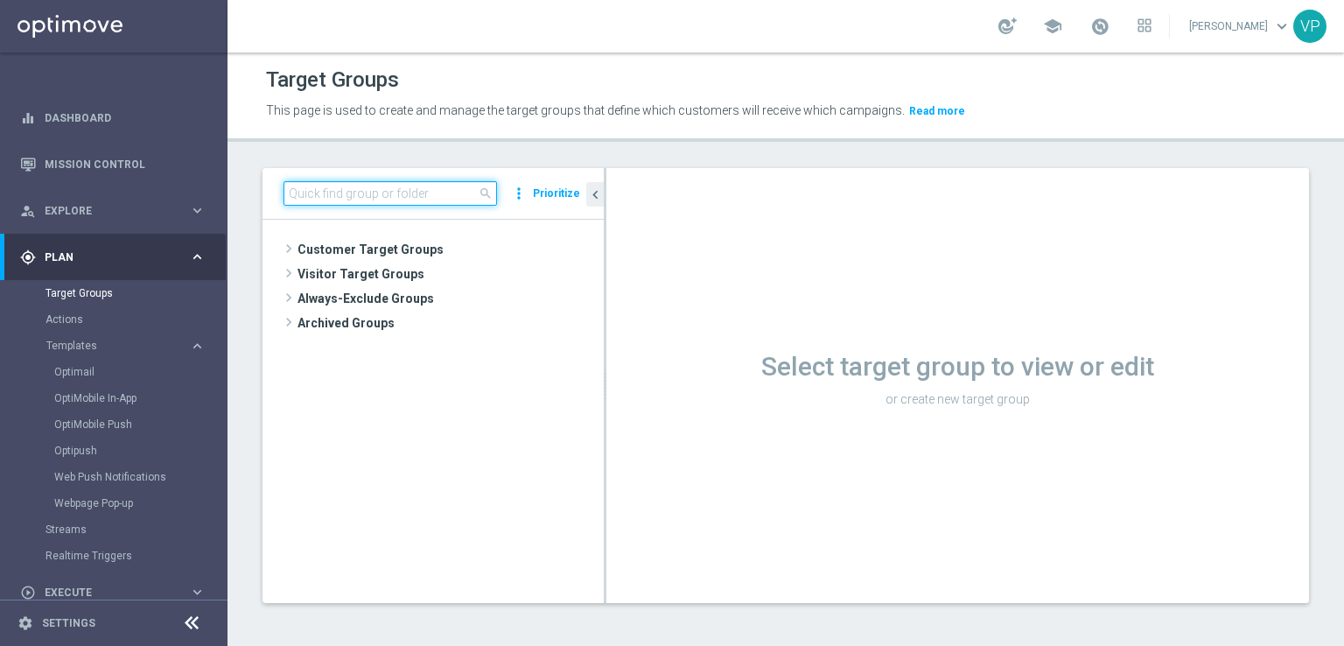
click at [431, 195] on input at bounding box center [391, 193] width 214 height 25
type input "Game Show"
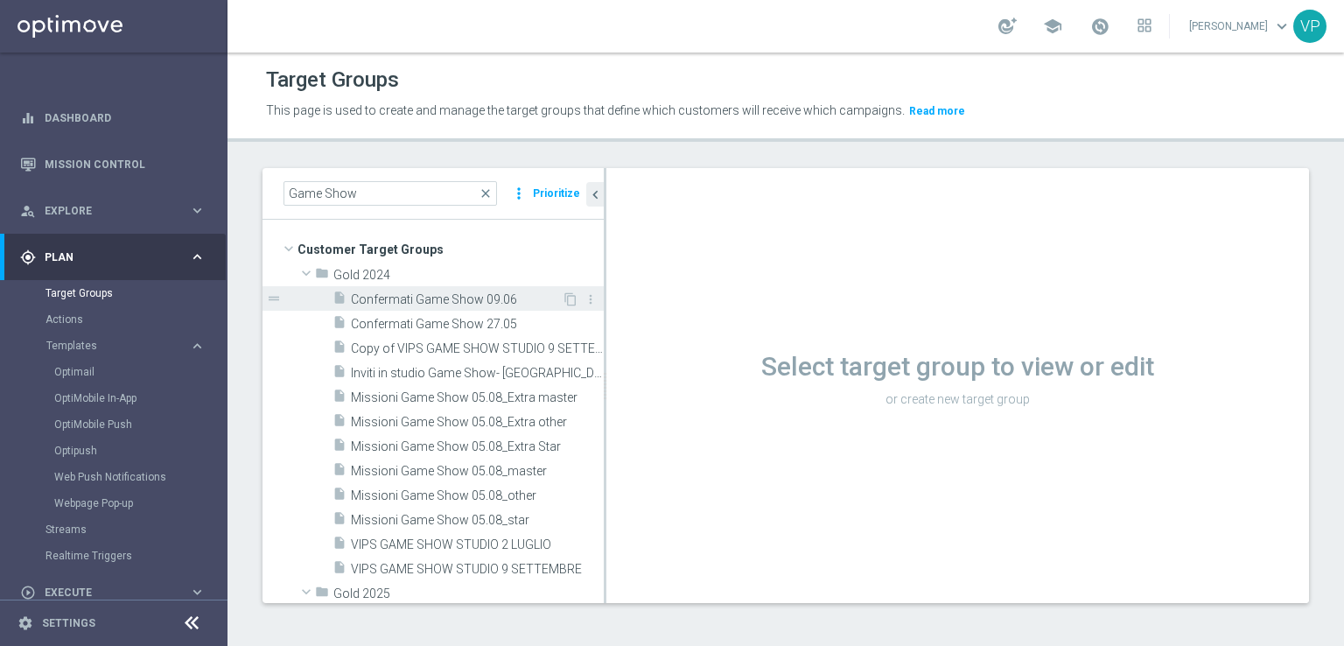
click at [452, 303] on span "Confermati Game Show 09.06" at bounding box center [456, 299] width 211 height 15
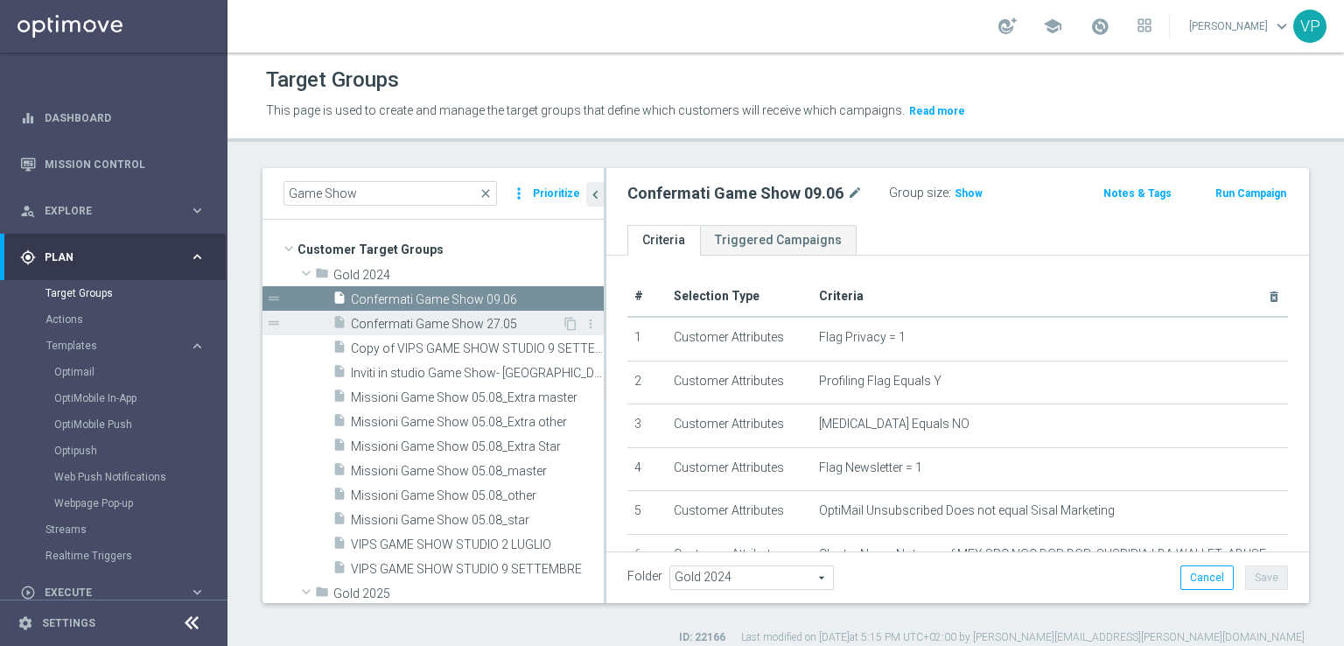
click at [515, 329] on span "Confermati Game Show 27.05" at bounding box center [456, 324] width 211 height 15
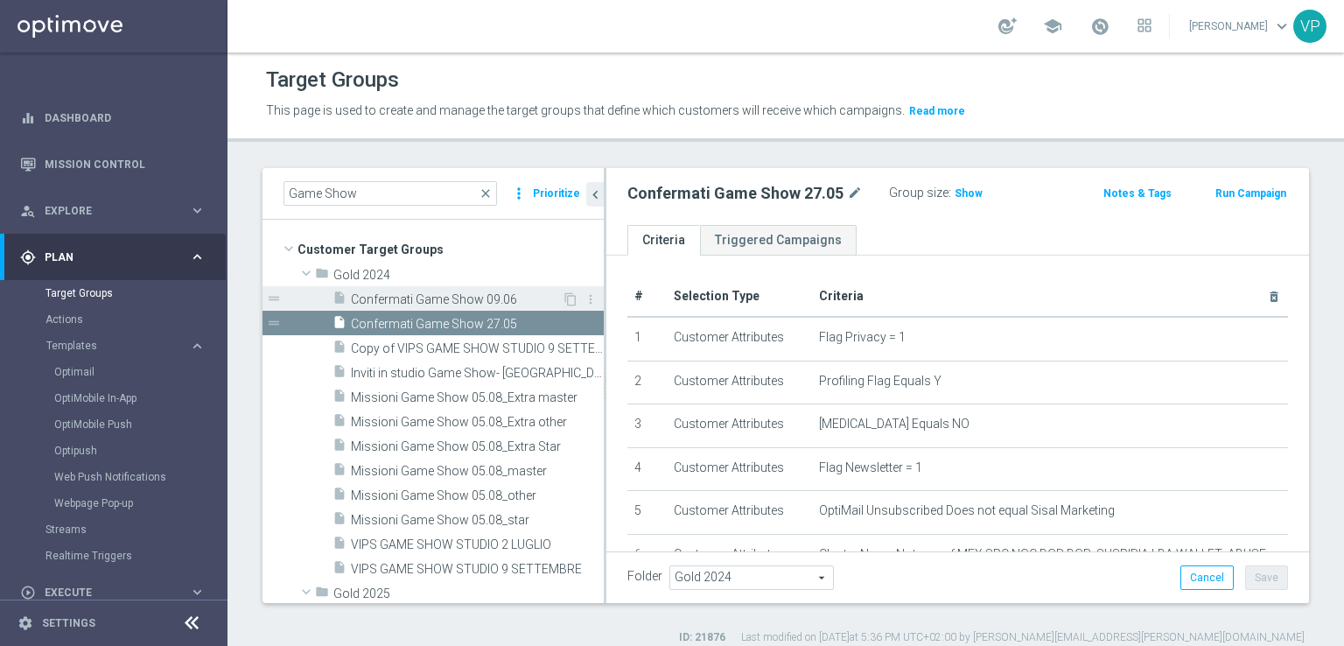
click at [511, 301] on span "Confermati Game Show 09.06" at bounding box center [456, 299] width 211 height 15
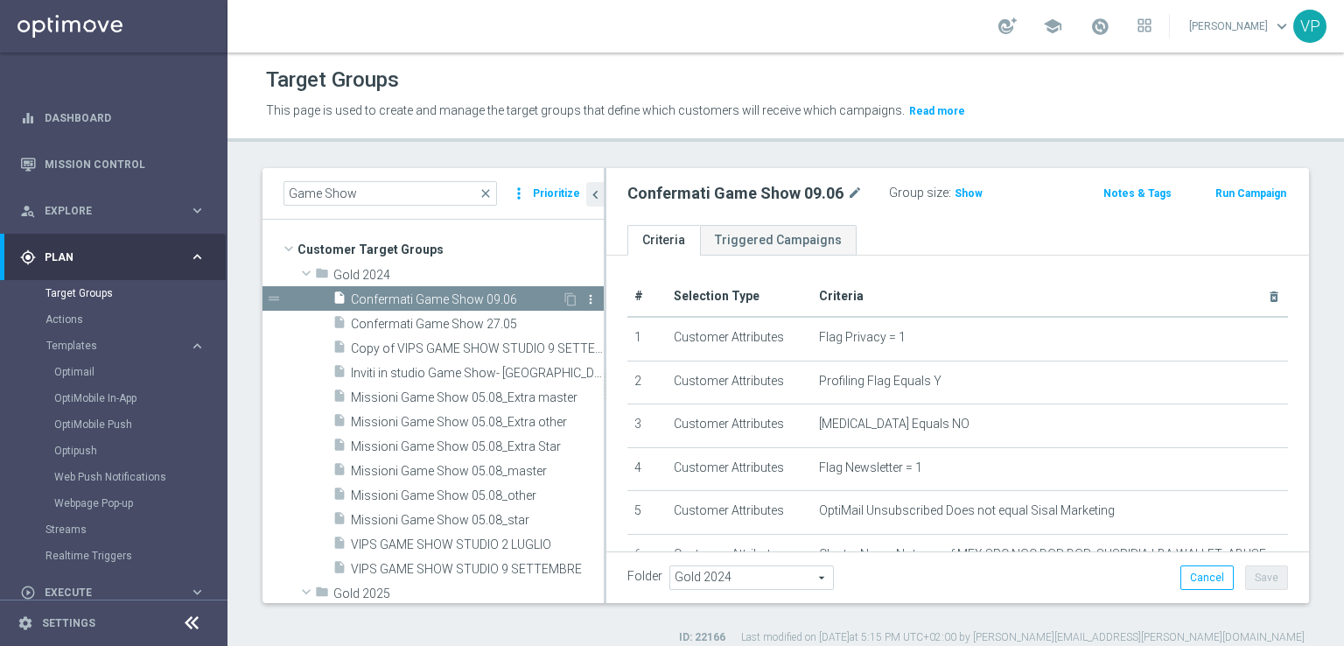
click at [584, 301] on icon "more_vert" at bounding box center [591, 299] width 14 height 14
click at [564, 298] on icon "content_copy" at bounding box center [571, 299] width 14 height 14
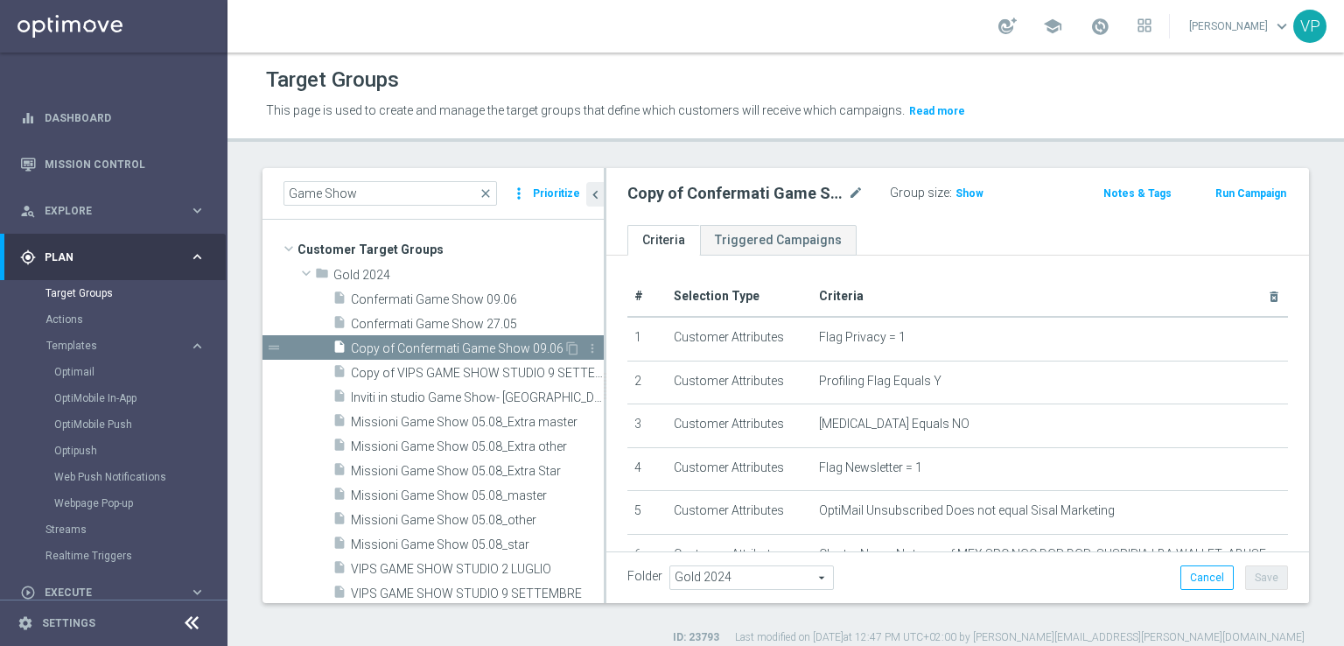
click at [503, 351] on span "Copy of Confermati Game Show 09.06" at bounding box center [457, 348] width 213 height 15
click at [851, 193] on icon "mode_edit" at bounding box center [856, 193] width 16 height 21
click at [669, 196] on input "Copy of Confermati Game Show 09.06" at bounding box center [745, 195] width 236 height 25
click at [680, 196] on input "Copy of Confermati Game Show 09.06" at bounding box center [745, 195] width 236 height 25
drag, startPoint x: 680, startPoint y: 196, endPoint x: 669, endPoint y: 162, distance: 36.0
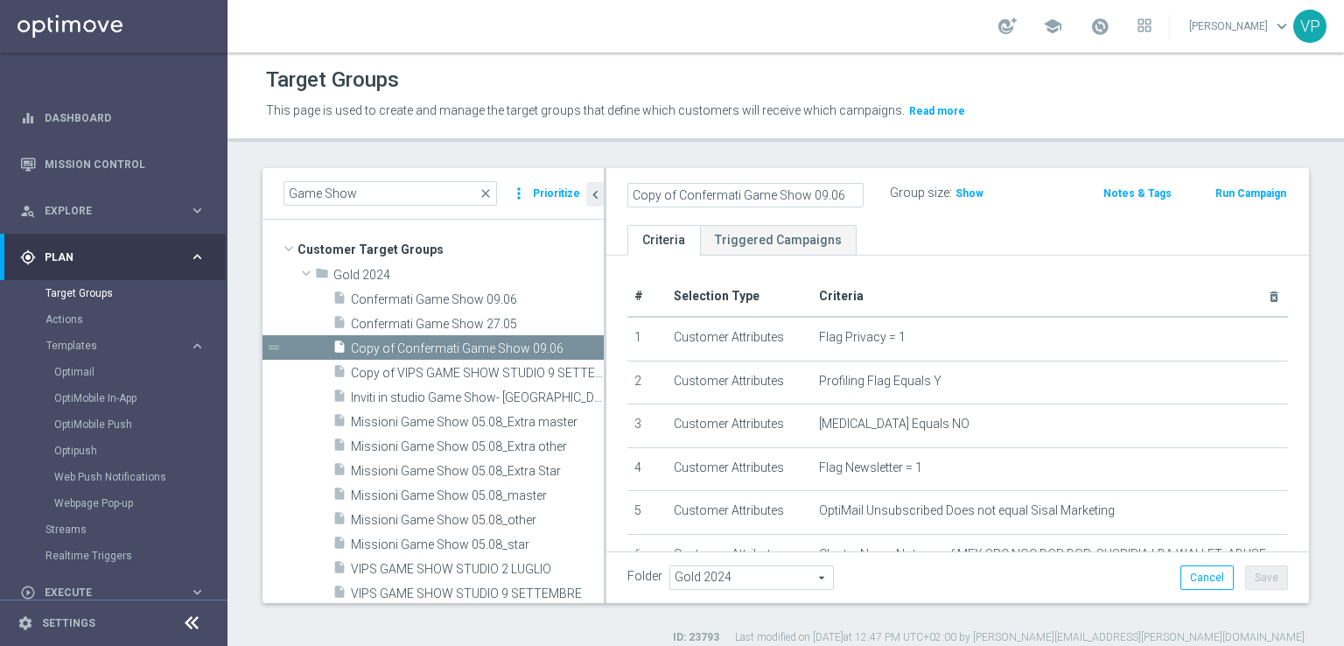
click at [669, 162] on div "Target Groups This page is used to create and manage the target groups that def…" at bounding box center [786, 349] width 1117 height 593
drag, startPoint x: 669, startPoint y: 162, endPoint x: 616, endPoint y: 174, distance: 53.9
click at [616, 174] on div "Target Groups This page is used to create and manage the target groups that def…" at bounding box center [786, 349] width 1117 height 593
click at [851, 186] on icon "mode_edit" at bounding box center [856, 193] width 16 height 21
click at [673, 193] on input "Copy of Confermati Game Show 09.06" at bounding box center [745, 195] width 236 height 25
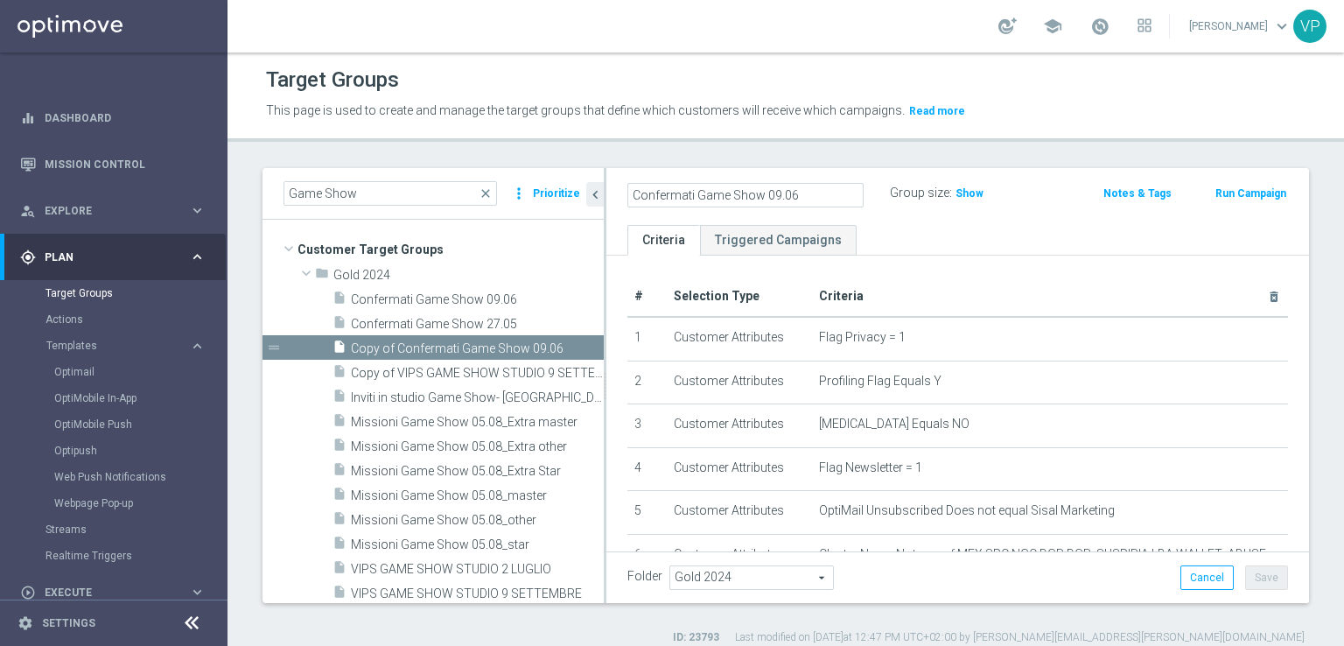
click at [822, 196] on input "Confermati Game Show 09.06" at bounding box center [745, 195] width 236 height 25
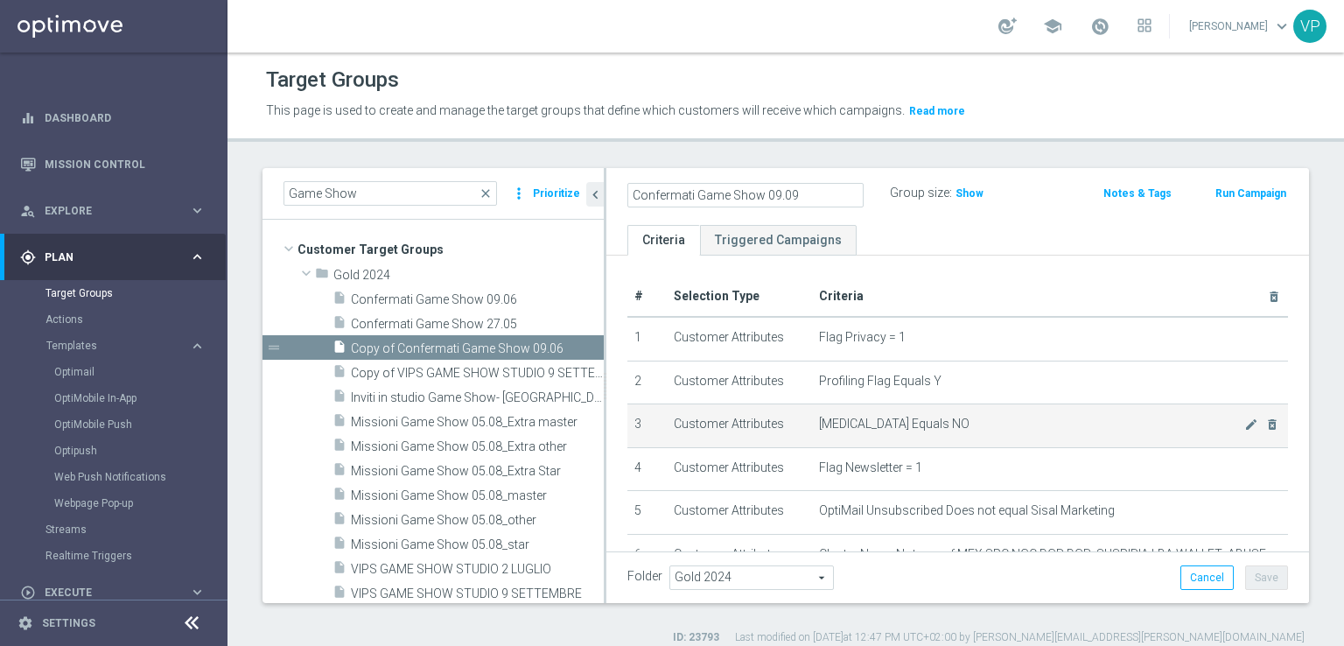
type input "Confermati Game Show 09.09"
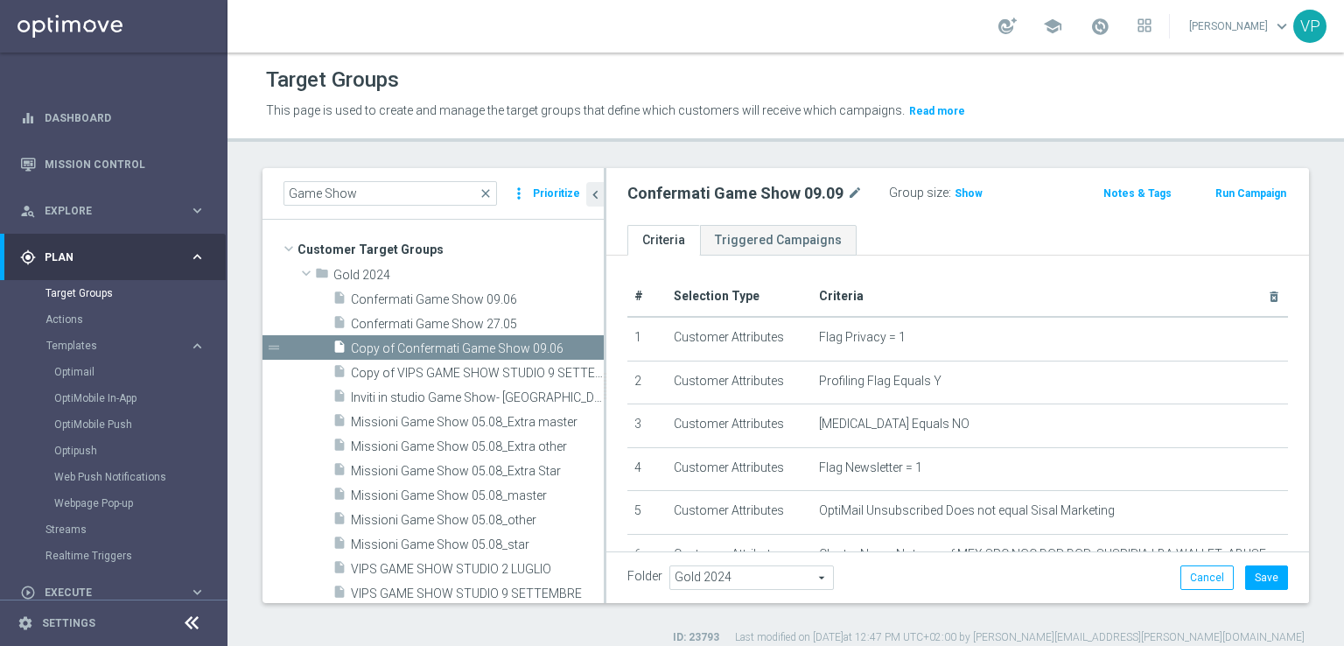
click at [1131, 295] on th "Criteria delete_forever" at bounding box center [1050, 297] width 476 height 40
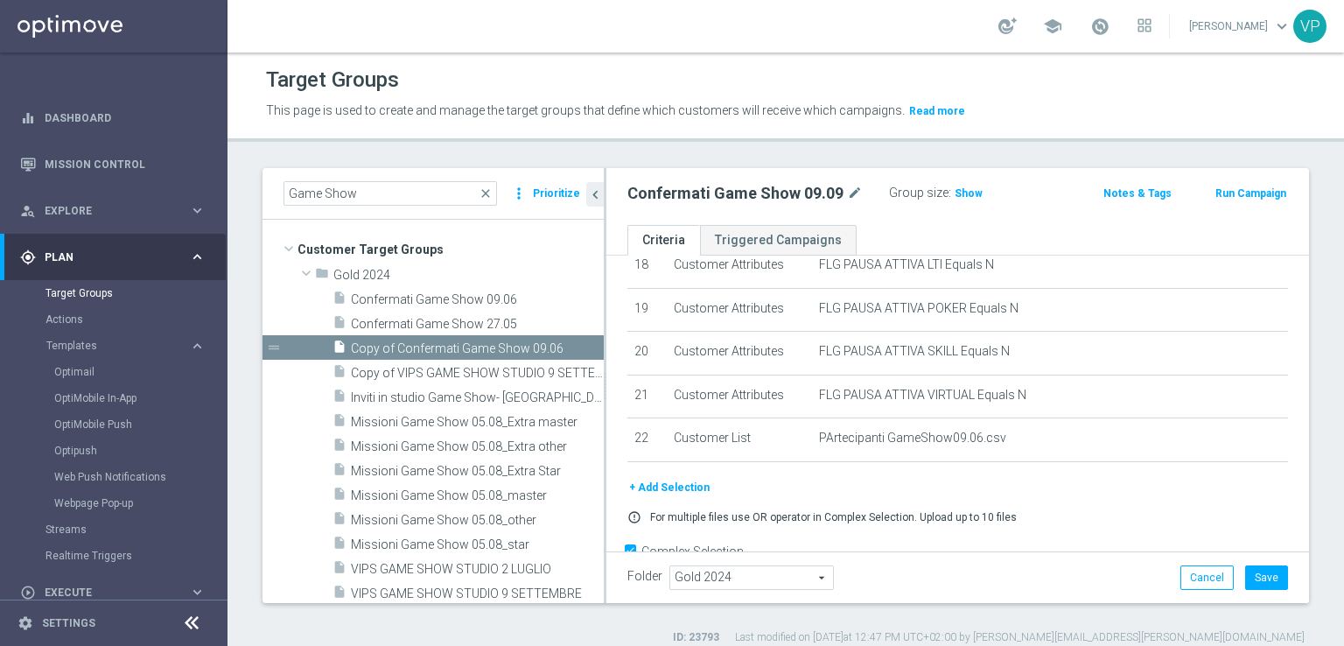
scroll to position [832, 0]
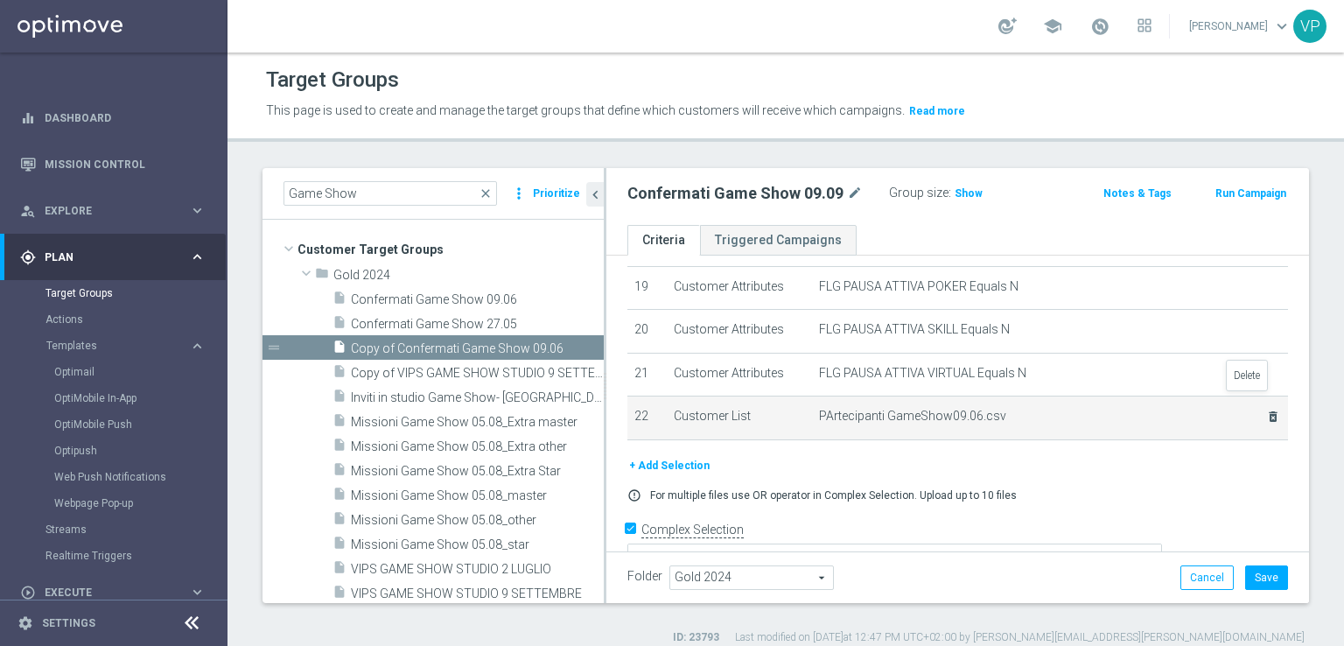
click at [1266, 410] on icon "delete_forever" at bounding box center [1273, 417] width 14 height 14
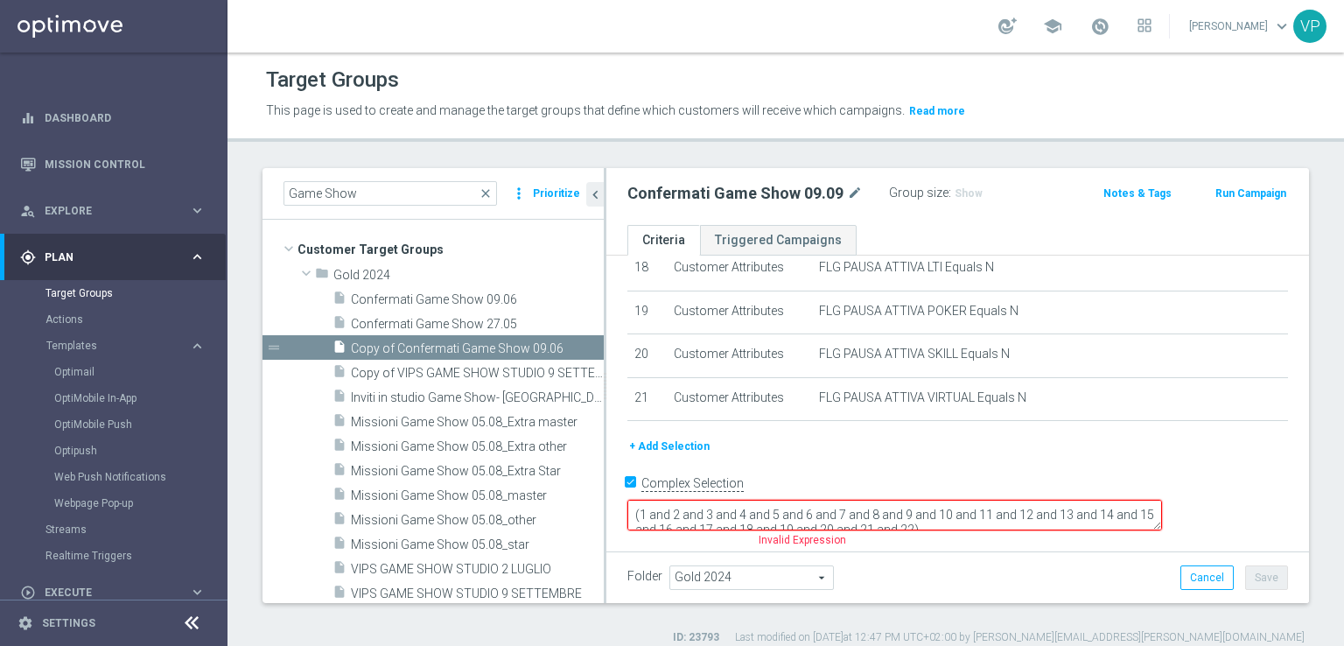
scroll to position [764, 0]
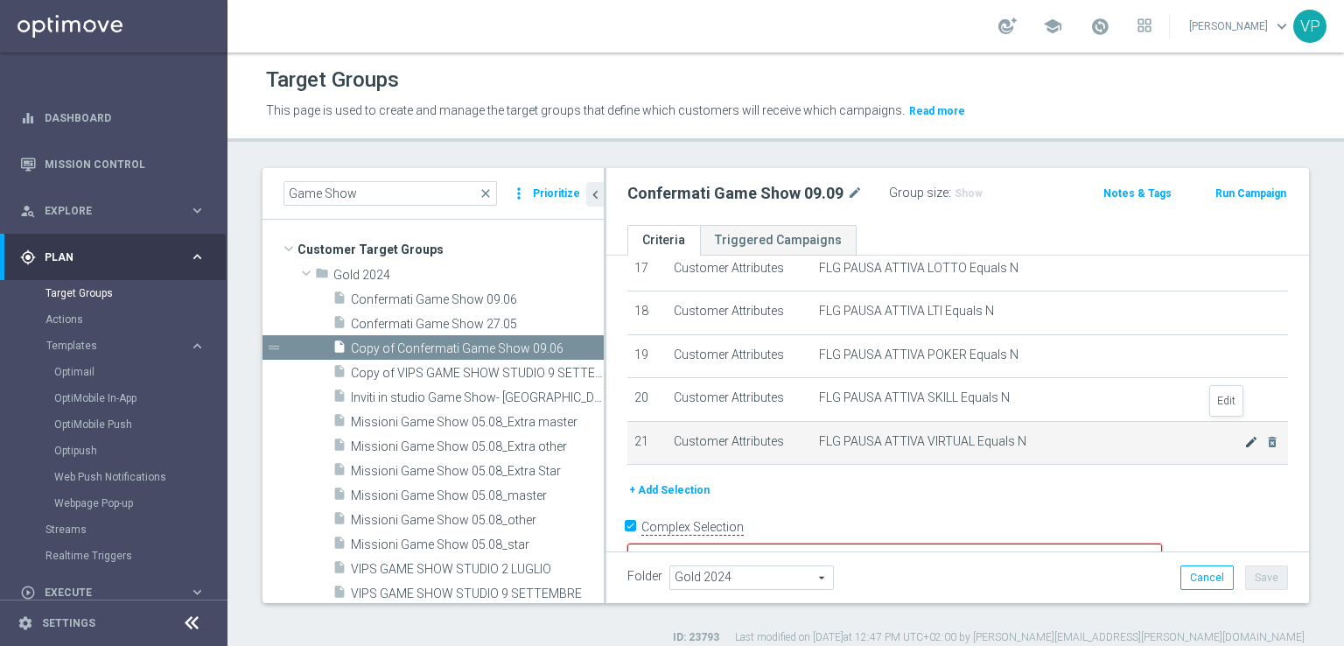
click at [1244, 435] on icon "mode_edit" at bounding box center [1251, 442] width 14 height 14
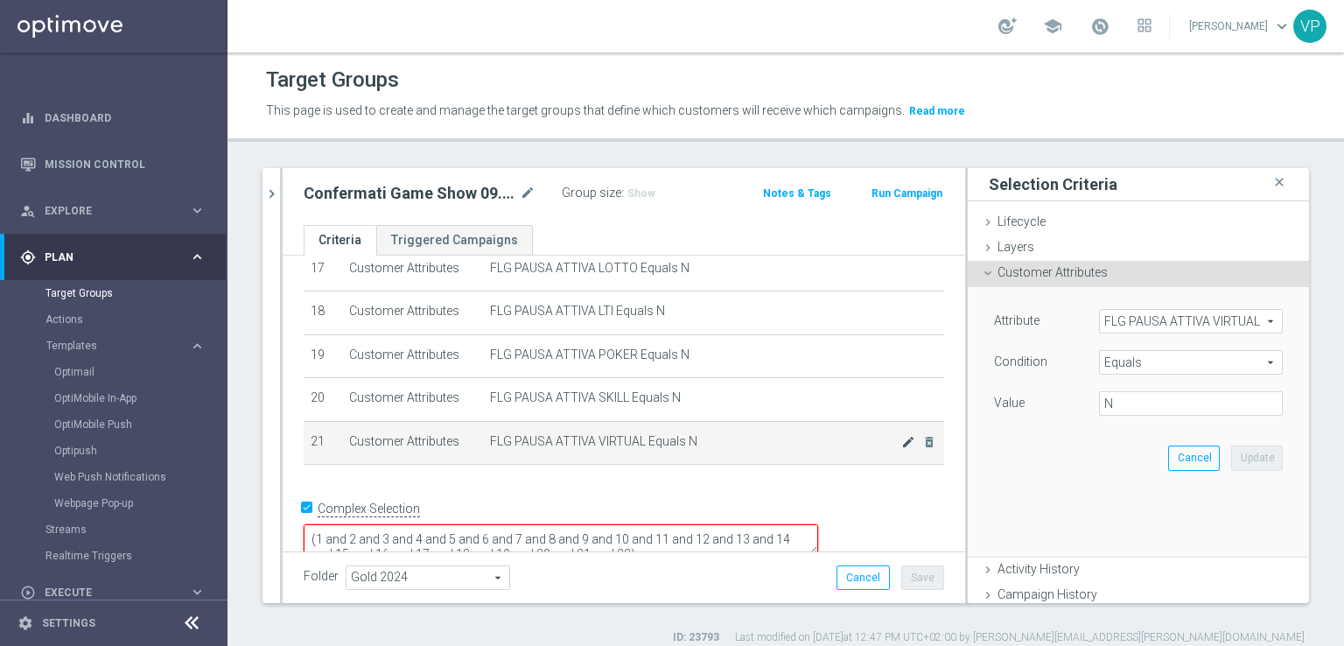
scroll to position [746, 0]
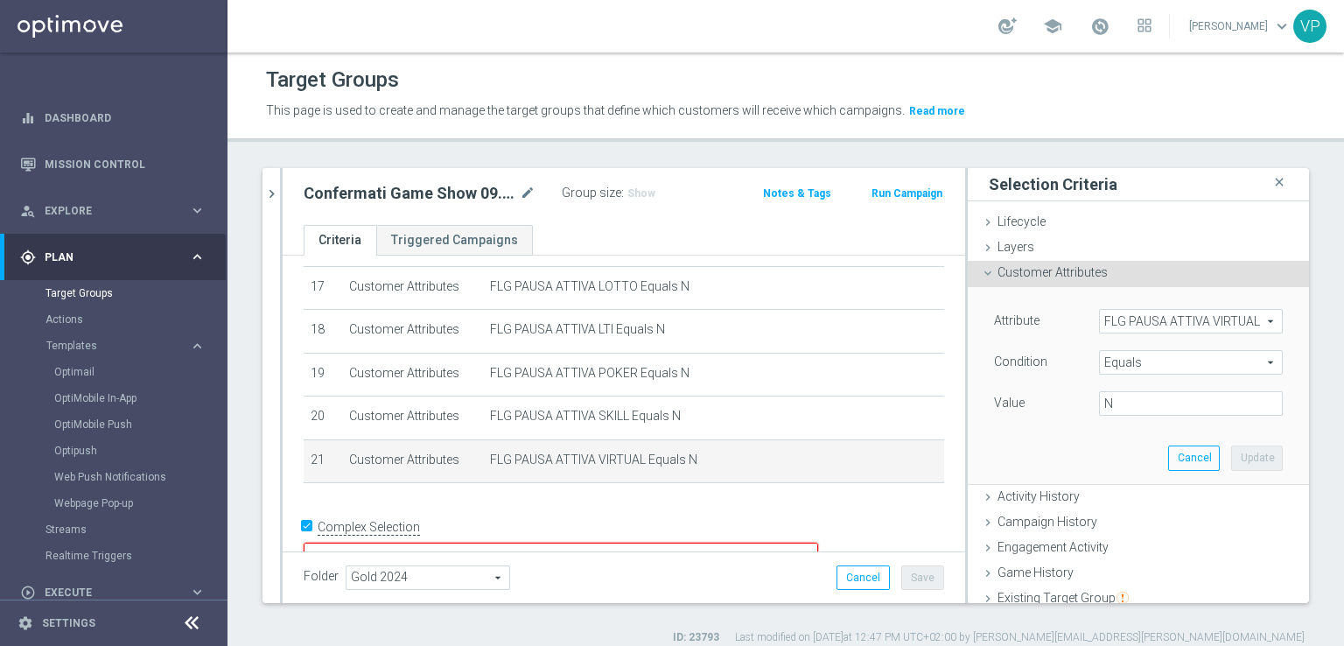
click at [910, 480] on div "# Selection Type Criteria delete_forever 1 Customer Attributes Flag Privacy = 1…" at bounding box center [624, 15] width 667 height 968
click at [816, 566] on div "Folder Gold 2024 Gold 2024 arrow_drop_down search Cancel Save Saving..." at bounding box center [624, 577] width 641 height 25
click at [863, 572] on button "Cancel" at bounding box center [863, 577] width 53 height 25
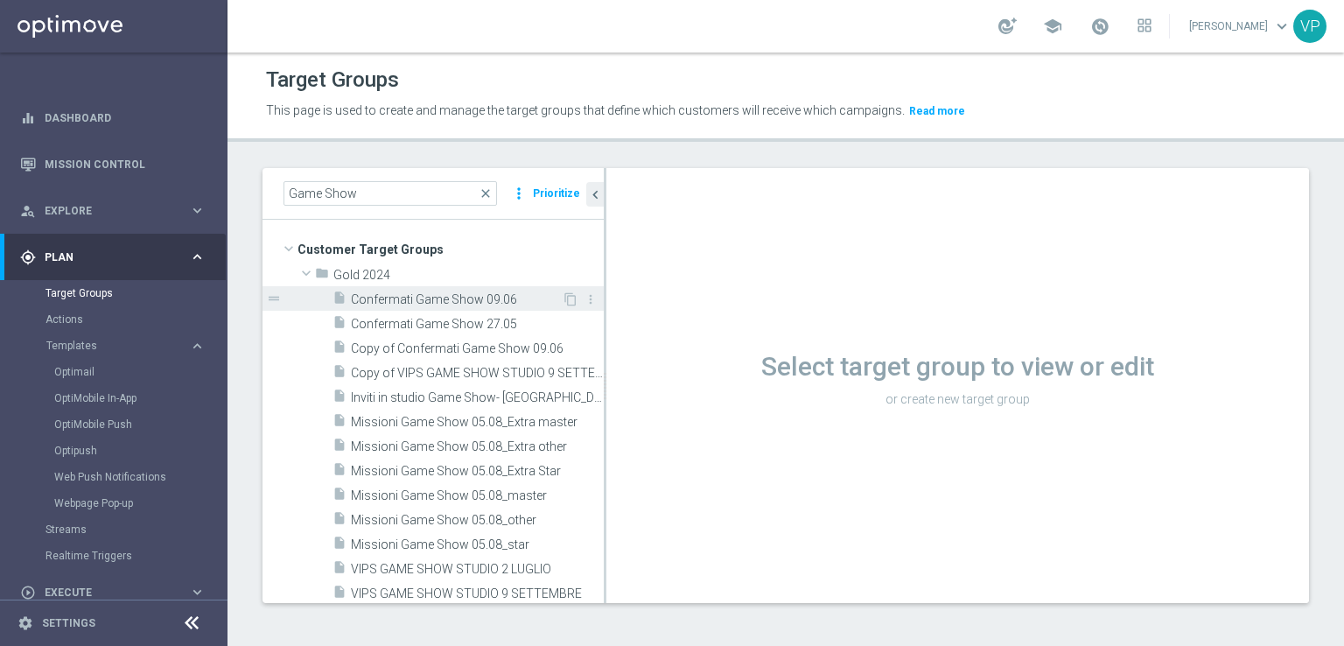
click at [494, 300] on span "Confermati Game Show 09.06" at bounding box center [456, 299] width 211 height 15
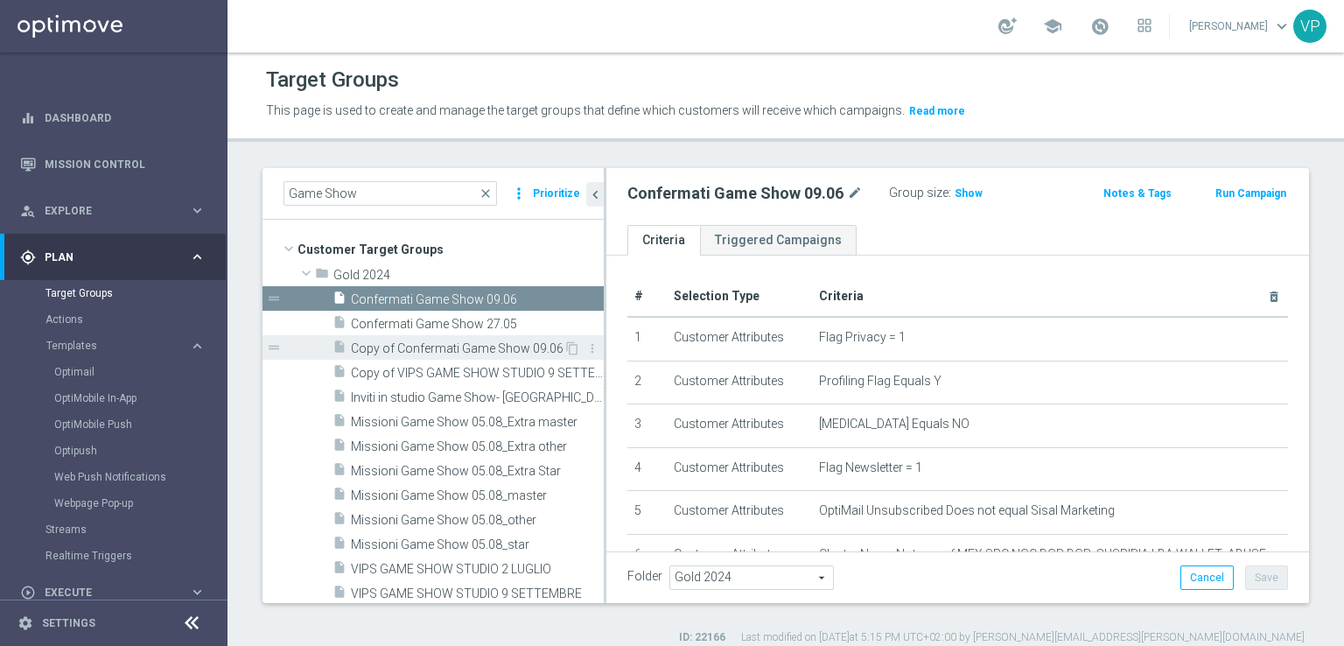
click at [530, 351] on span "Copy of Confermati Game Show 09.06" at bounding box center [457, 348] width 213 height 15
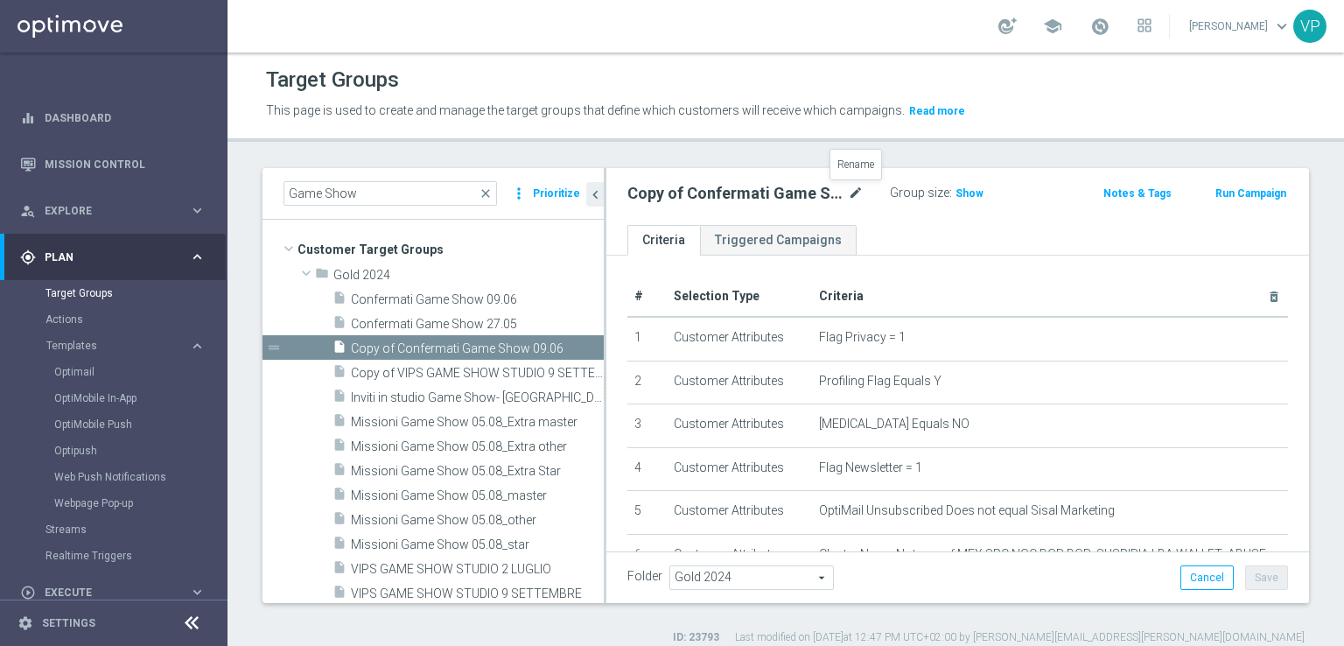
click at [858, 193] on icon "mode_edit" at bounding box center [856, 193] width 16 height 21
click at [676, 193] on input "Copy of Confermati Game Show 09.06" at bounding box center [745, 195] width 236 height 25
click at [802, 195] on input "Confermati Game Show 09.06" at bounding box center [745, 195] width 236 height 25
type input "Confermati Game Show 09.09"
click at [937, 241] on ul "Criteria Triggered Campaigns" at bounding box center [957, 240] width 703 height 31
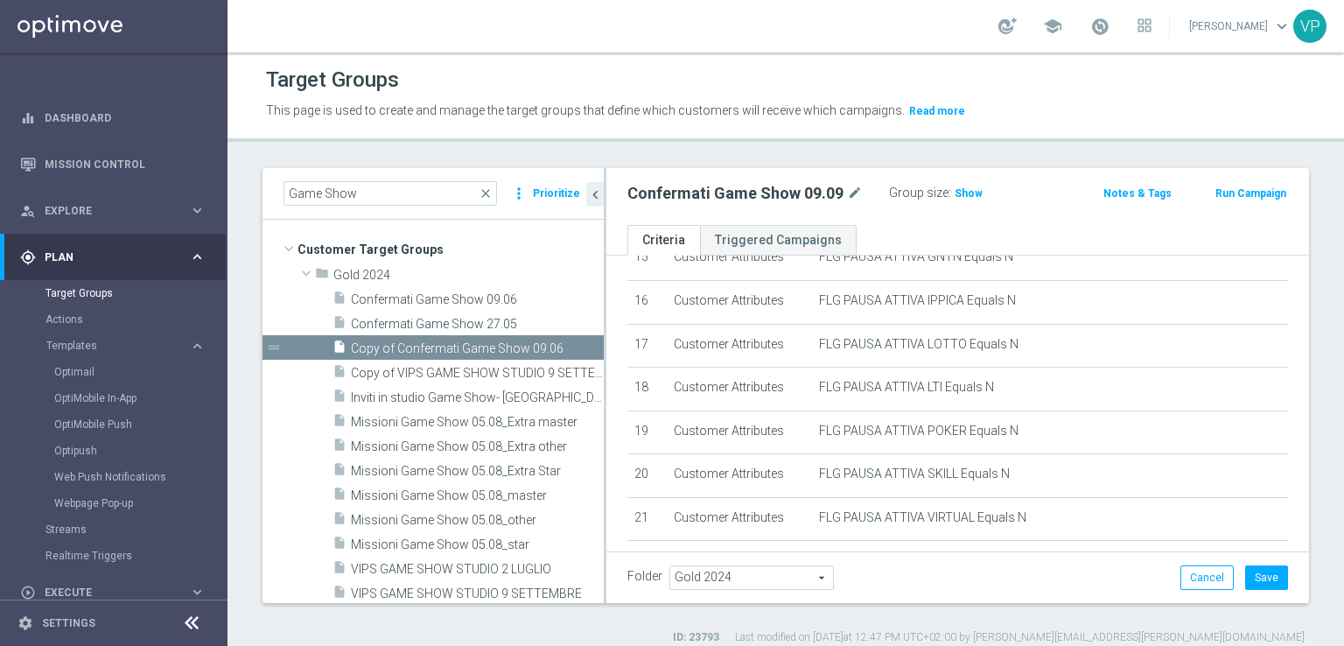
scroll to position [832, 0]
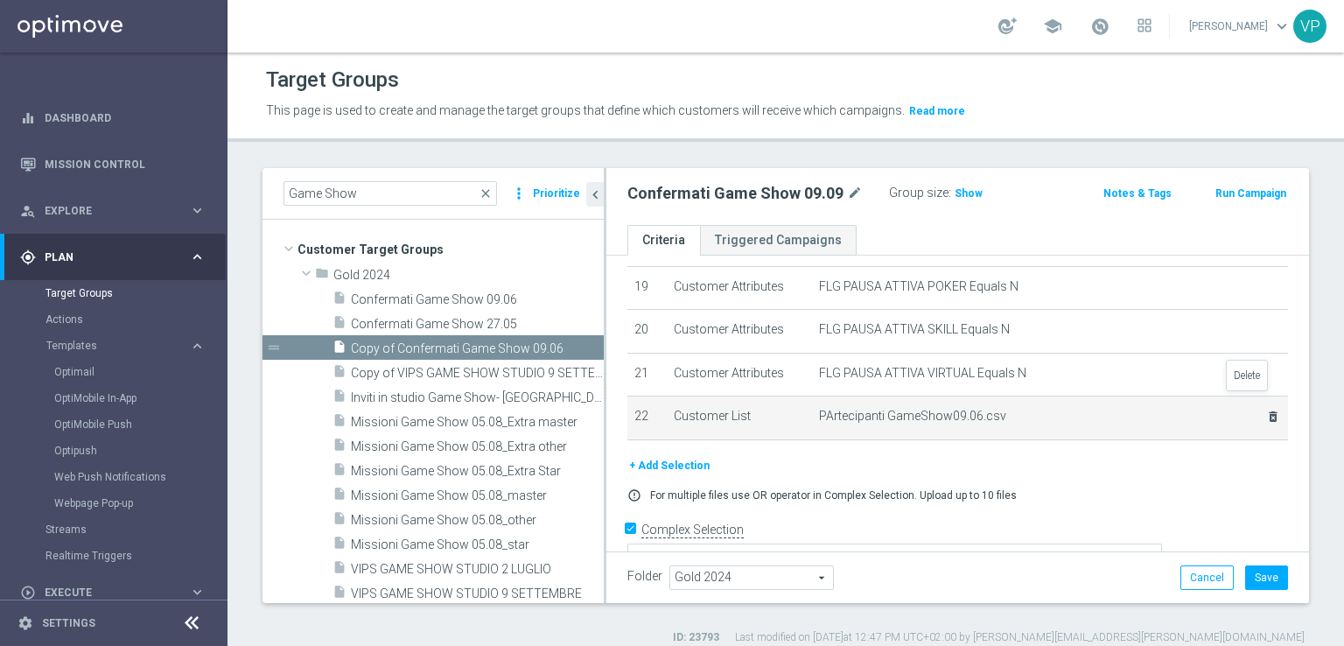
click at [1266, 410] on icon "delete_forever" at bounding box center [1273, 417] width 14 height 14
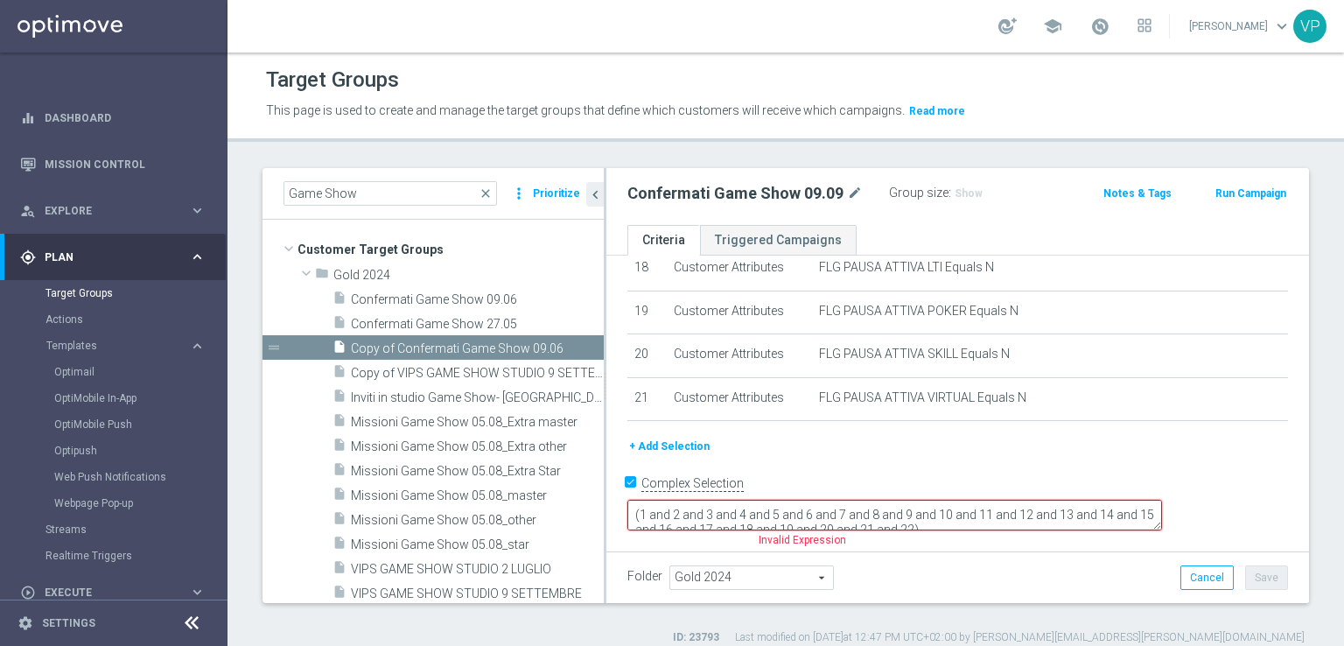
scroll to position [764, 0]
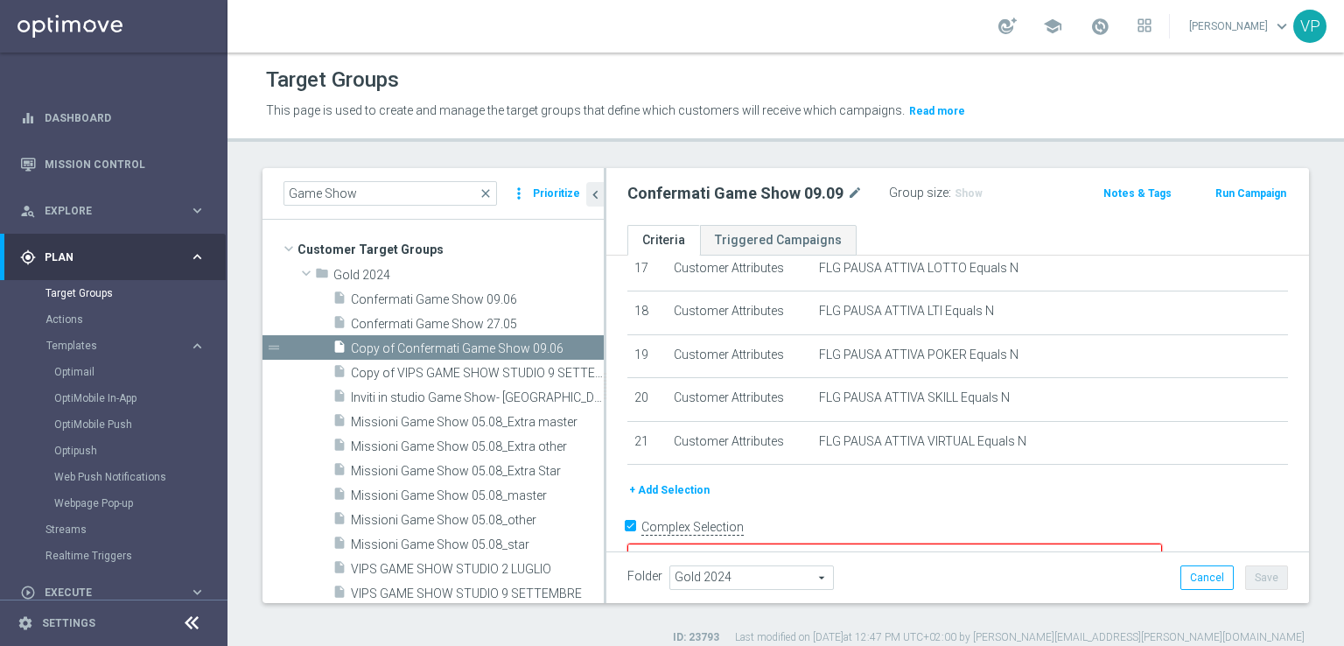
click at [691, 480] on button "+ Add Selection" at bounding box center [669, 489] width 84 height 19
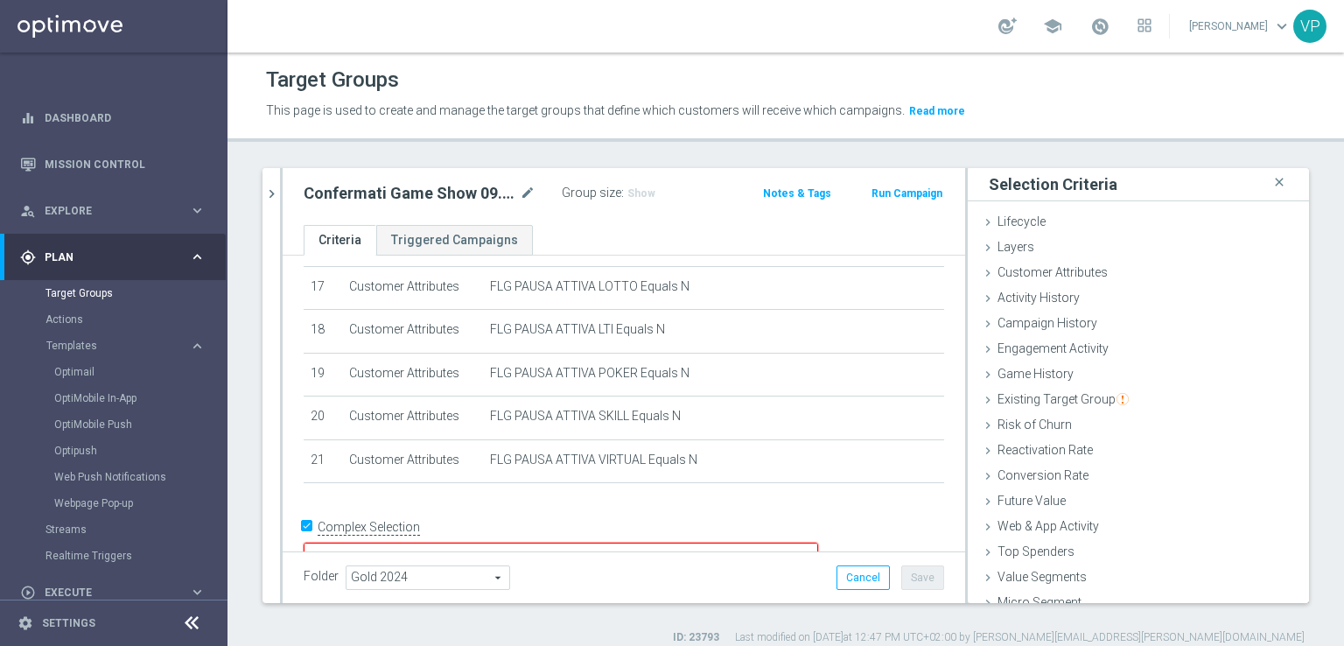
scroll to position [39, 0]
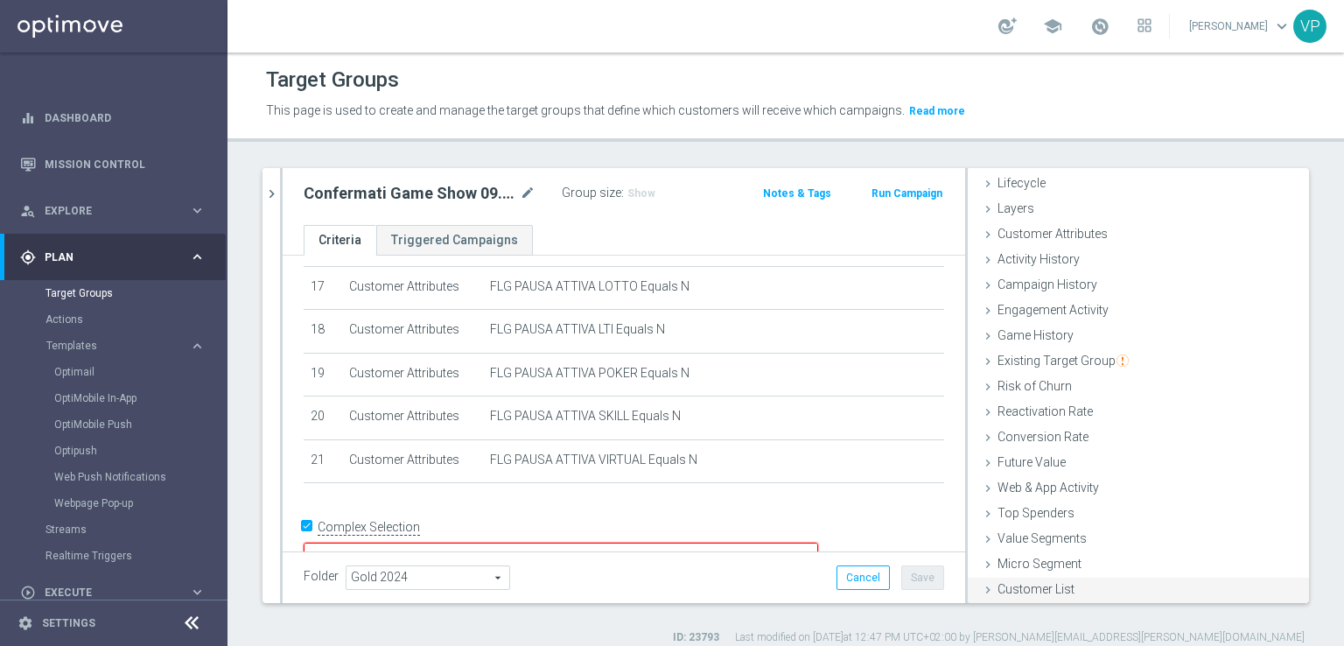
click at [1034, 593] on span "Customer List" at bounding box center [1036, 589] width 77 height 14
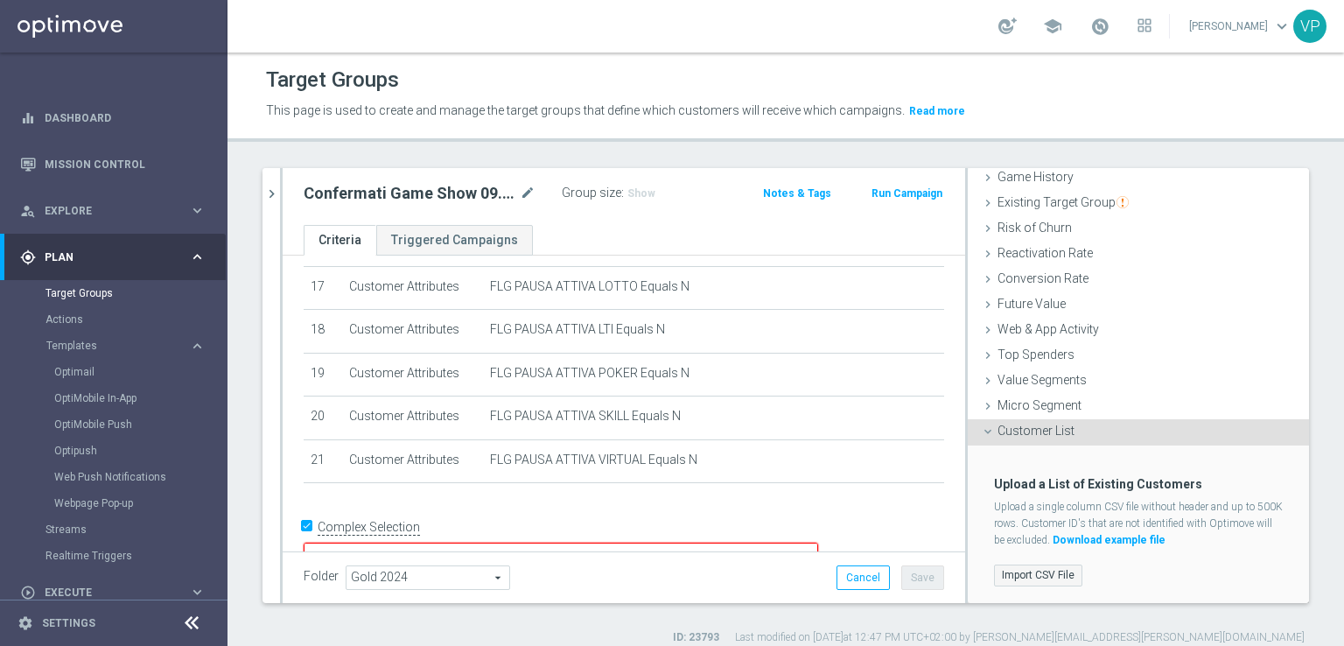
click at [1018, 579] on label "Import CSV File" at bounding box center [1038, 575] width 88 height 22
click at [0, 0] on input "Import CSV File" at bounding box center [0, 0] width 0 height 0
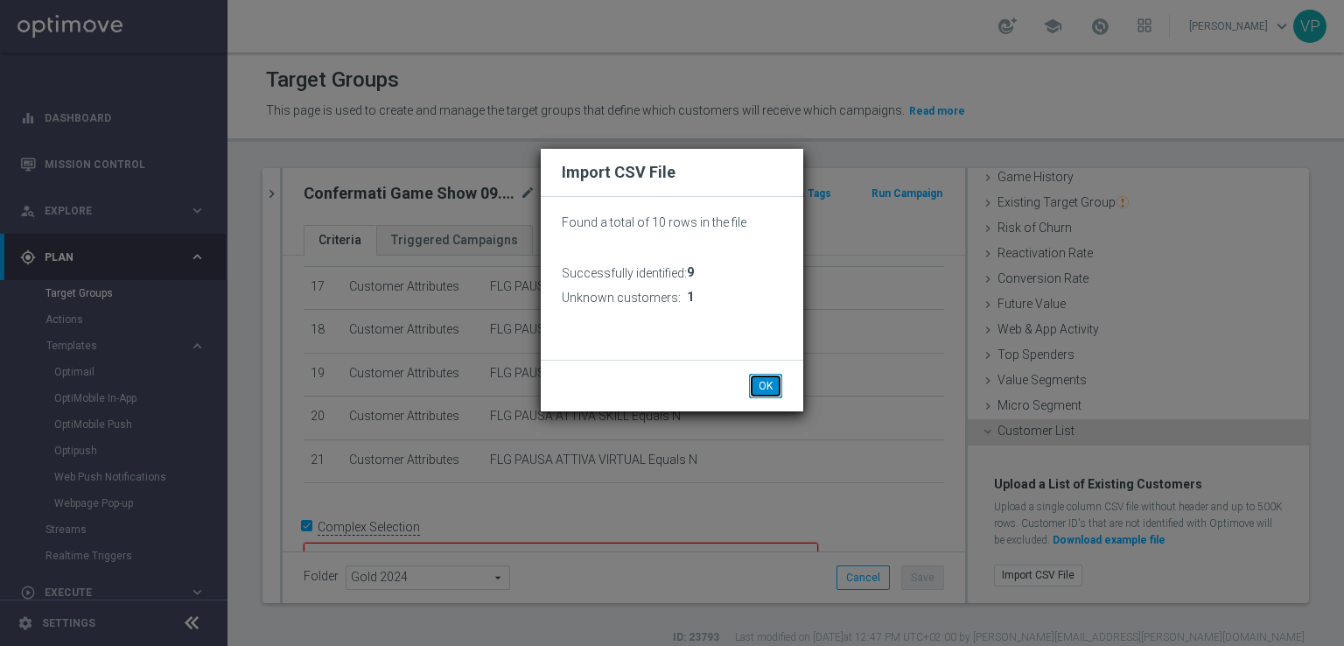
click at [767, 377] on button "OK" at bounding box center [765, 386] width 33 height 25
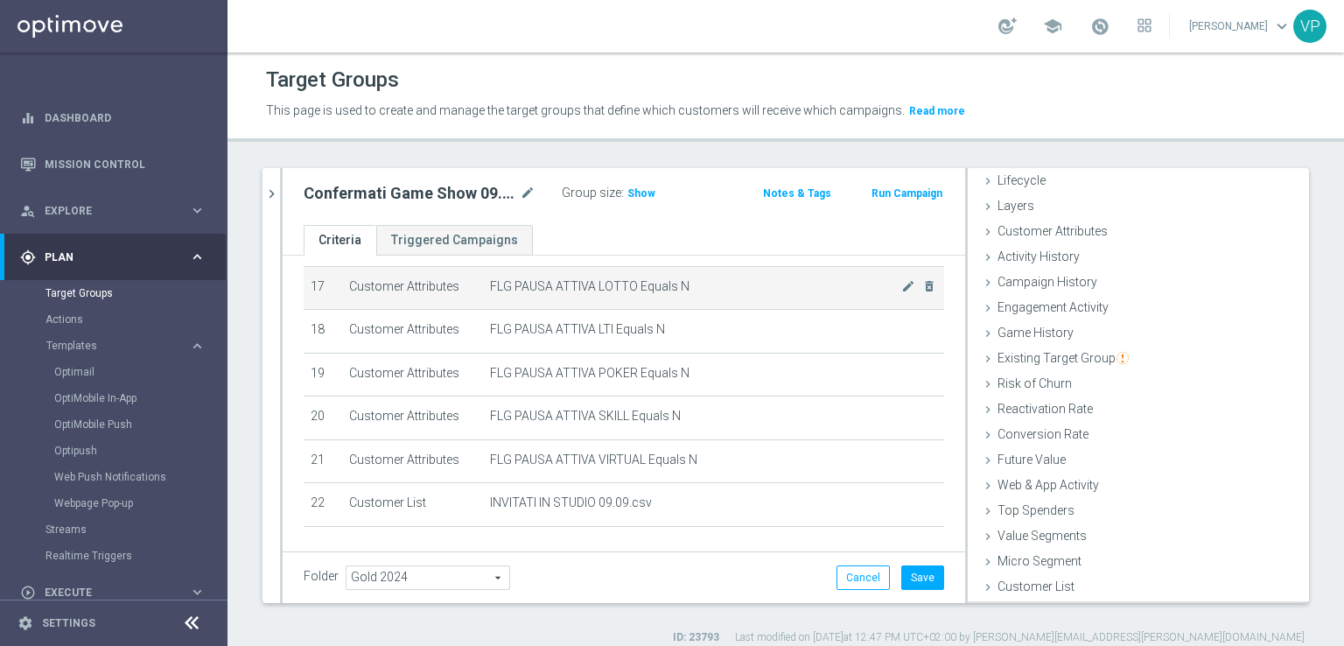
scroll to position [39, 0]
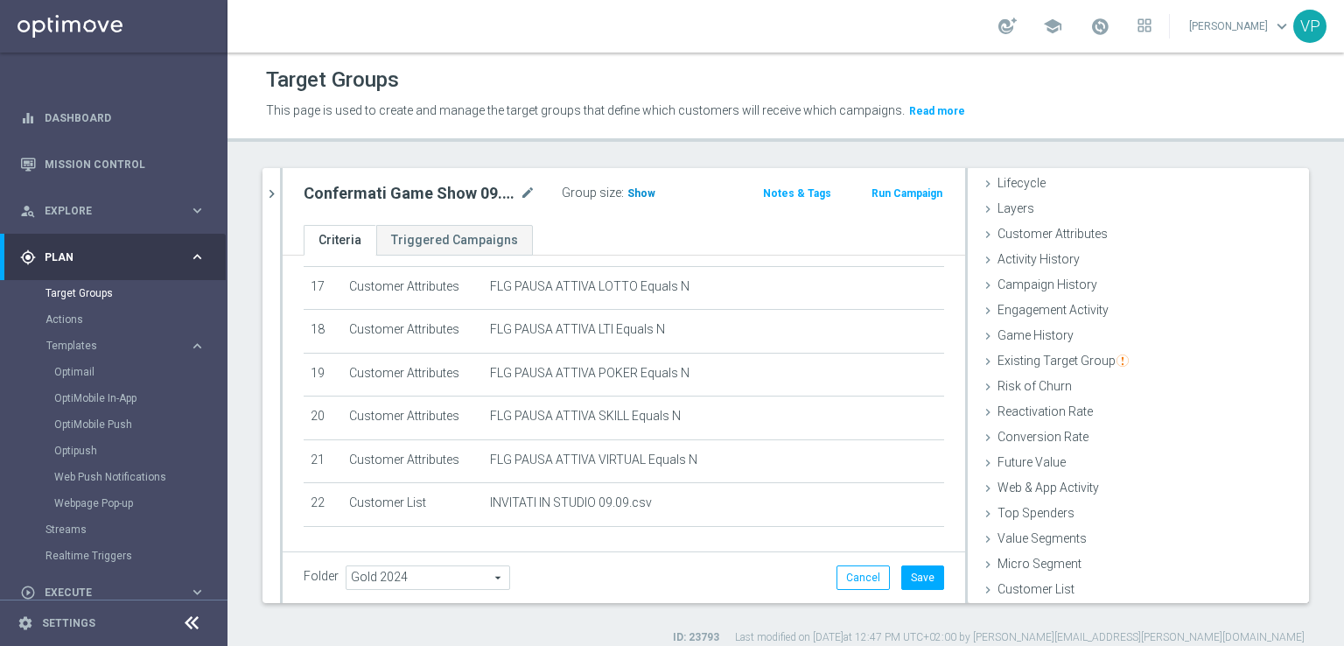
click at [629, 190] on span "Show" at bounding box center [641, 193] width 28 height 12
click at [906, 582] on button "Save" at bounding box center [922, 577] width 43 height 25
click at [274, 202] on button "chevron_right" at bounding box center [272, 194] width 18 height 52
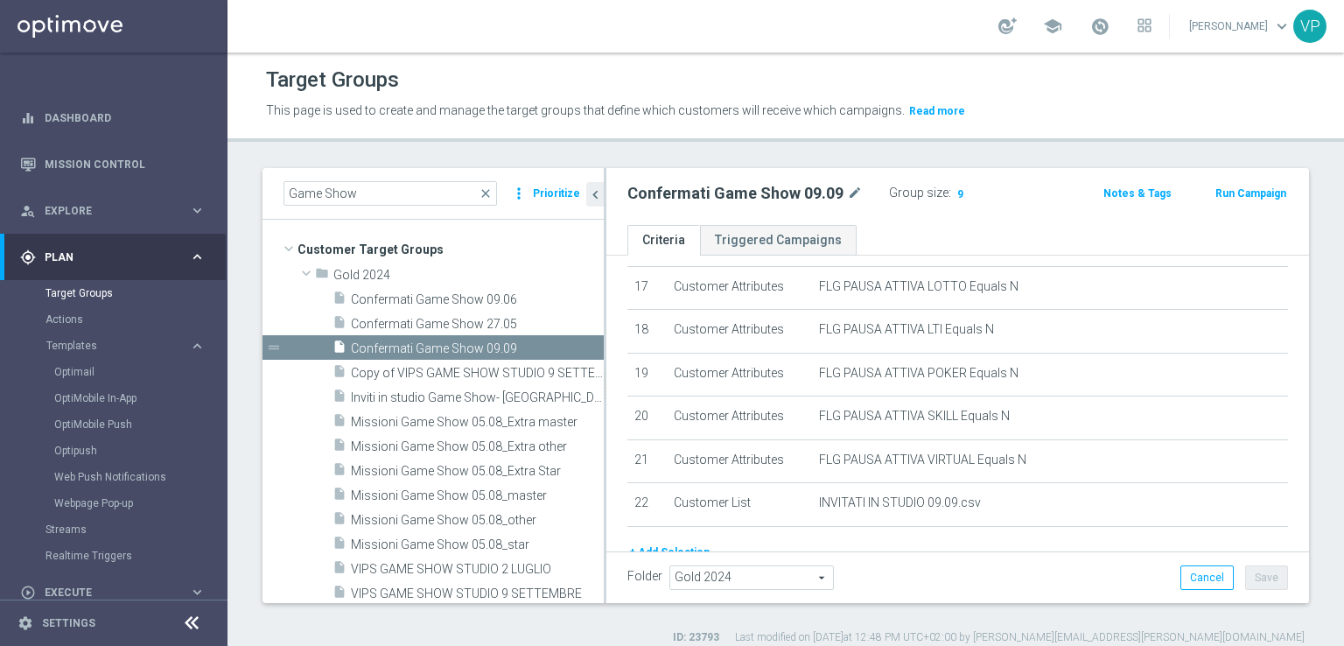
scroll to position [67, 0]
click at [704, 195] on h2 "Confermati Game Show 09.09" at bounding box center [735, 193] width 216 height 21
copy div "Confermati Game Show 09.09"
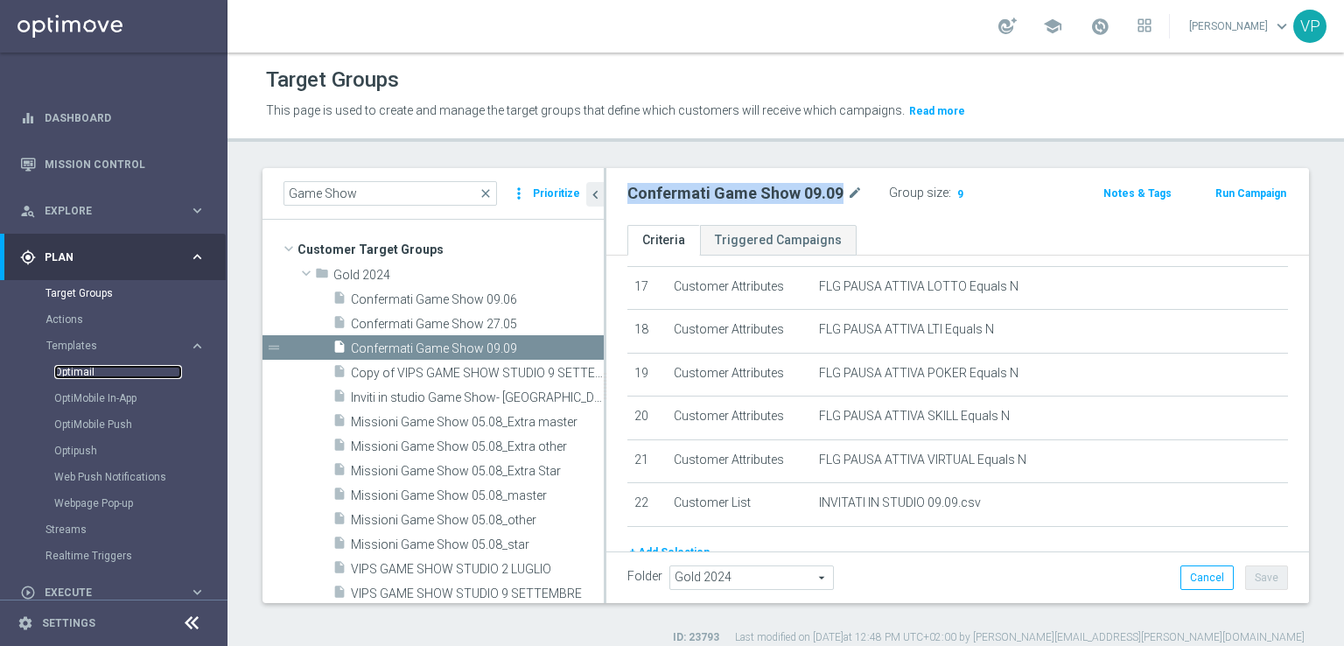
click at [88, 365] on link "Optimail" at bounding box center [118, 372] width 128 height 14
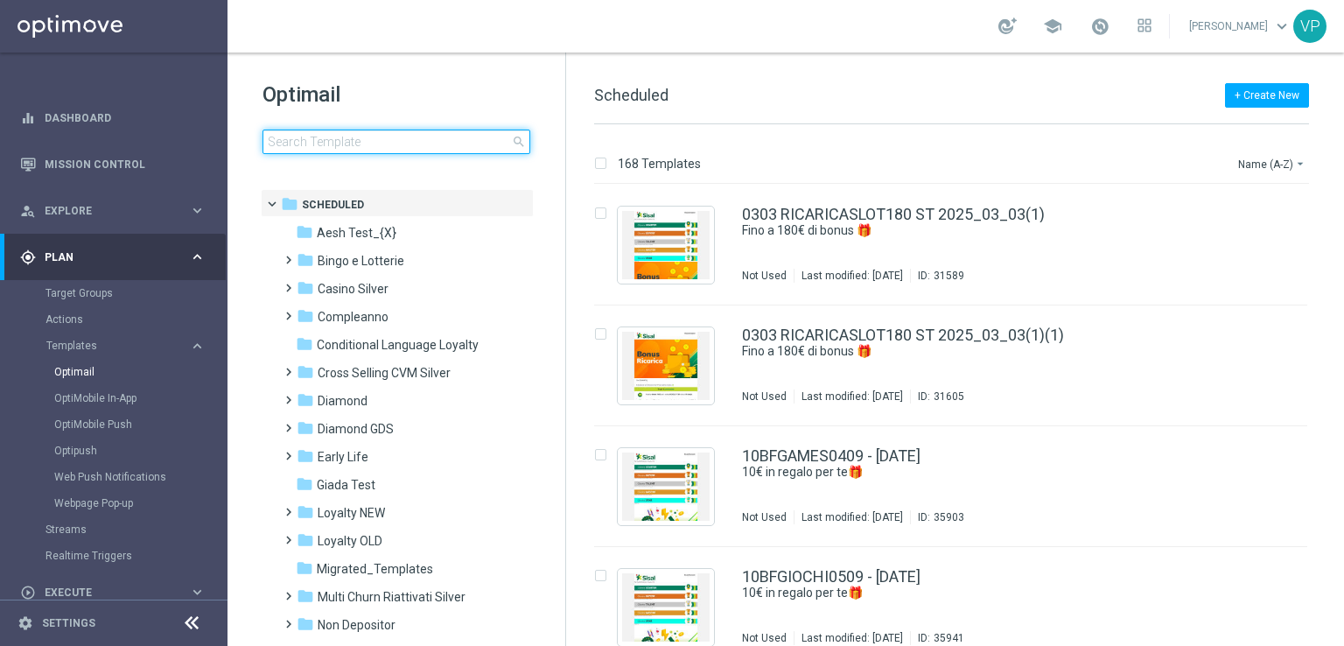
click at [471, 134] on input at bounding box center [397, 142] width 268 height 25
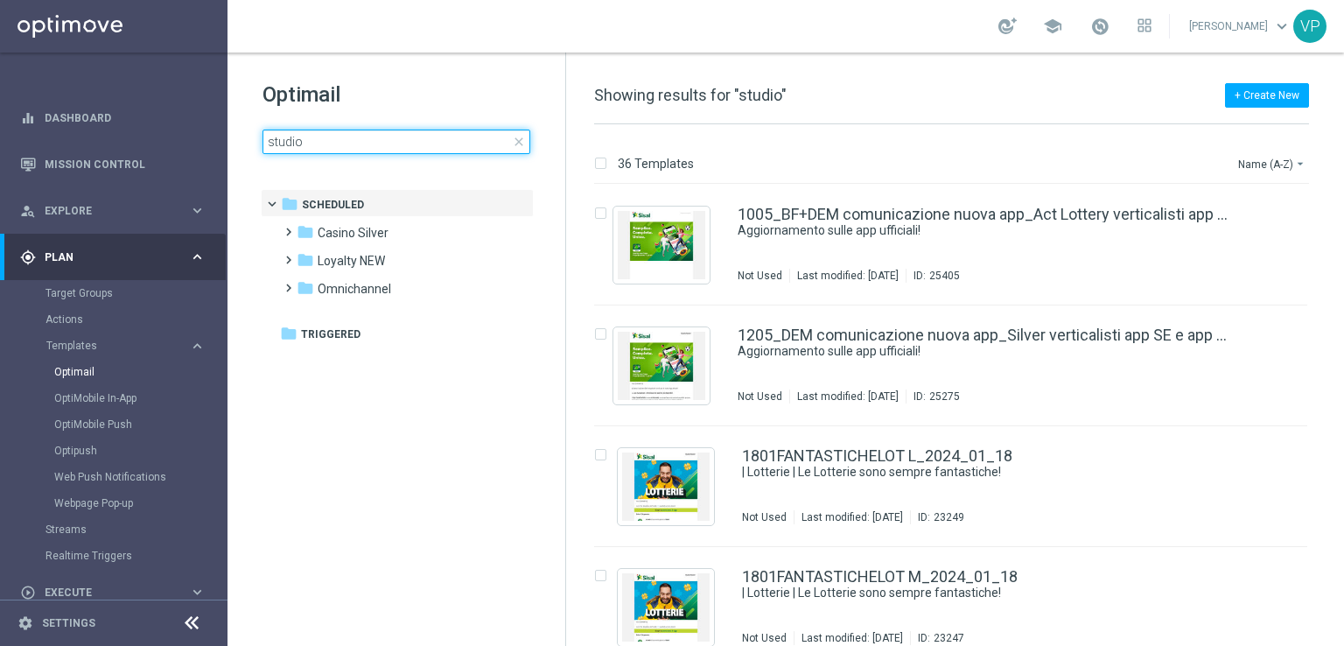
type input "studio"
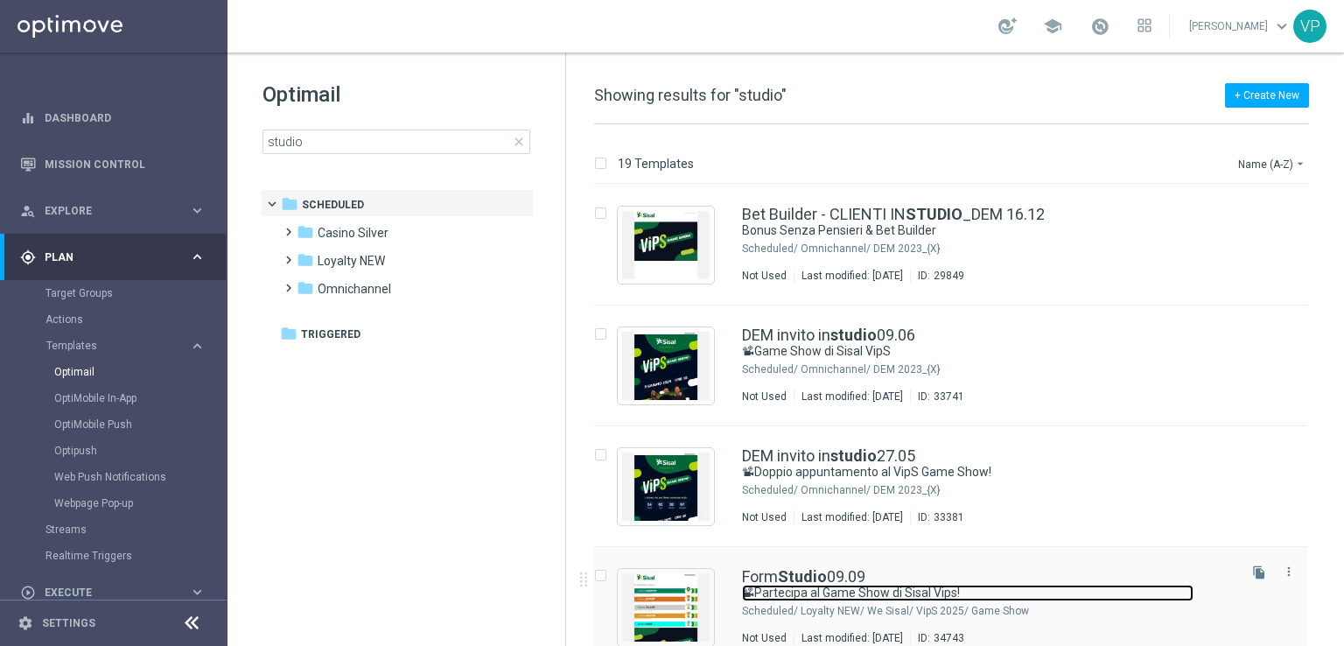
click at [1068, 598] on link "📽Partecipa al Game Show di Sisal Vips!" at bounding box center [968, 593] width 452 height 17
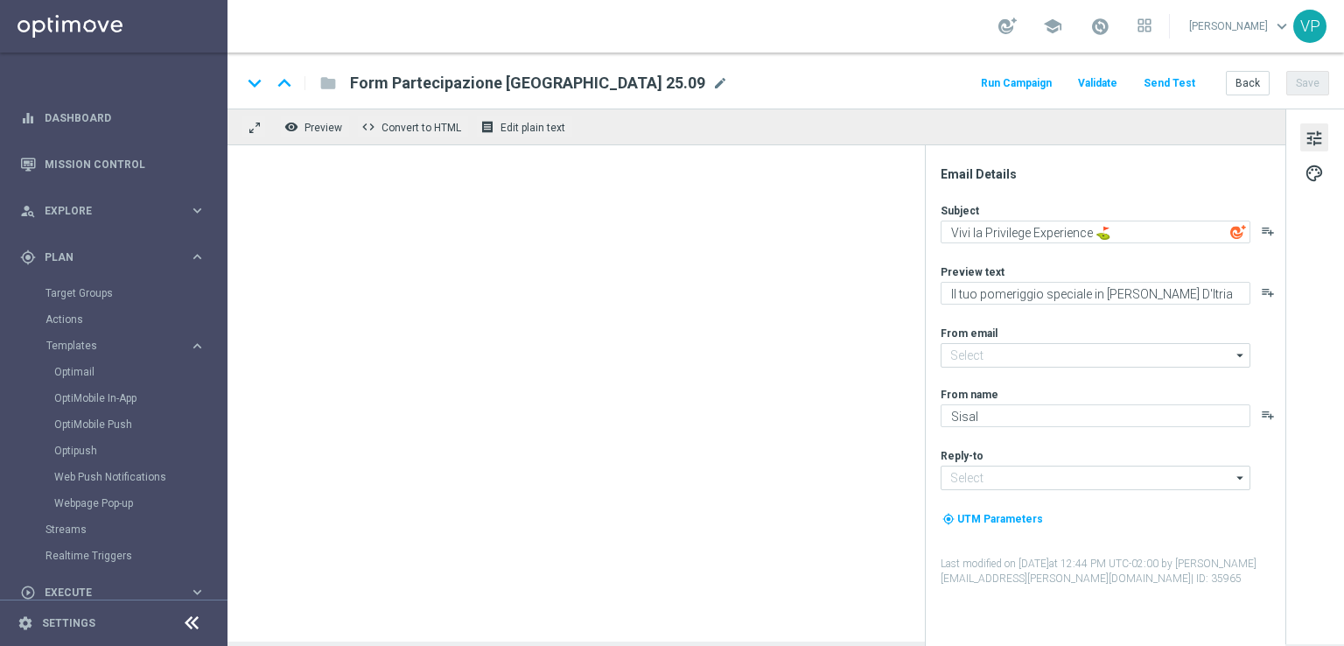
type input "[EMAIL_ADDRESS][DOMAIN_NAME]"
type textarea "📽Partecipa al Game Show di Sisal Vips!"
type textarea "Ti aspettiamo in studio a [GEOGRAPHIC_DATA]"
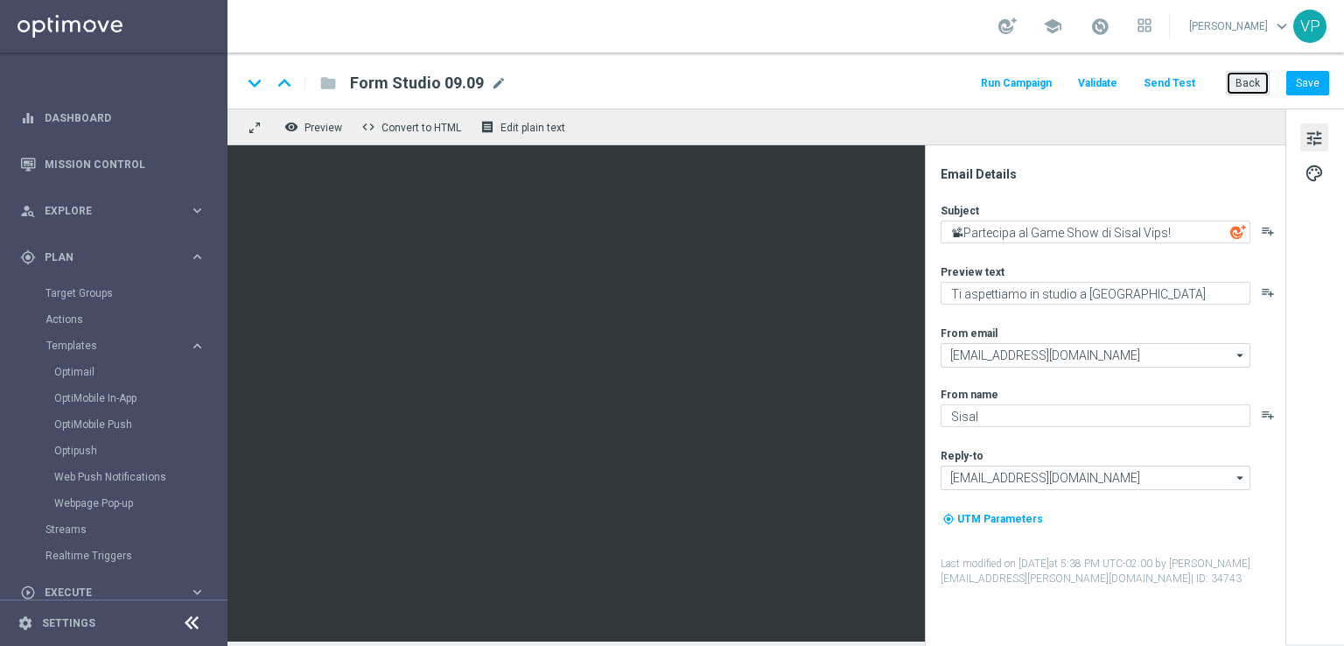
click at [1244, 88] on button "Back" at bounding box center [1248, 83] width 44 height 25
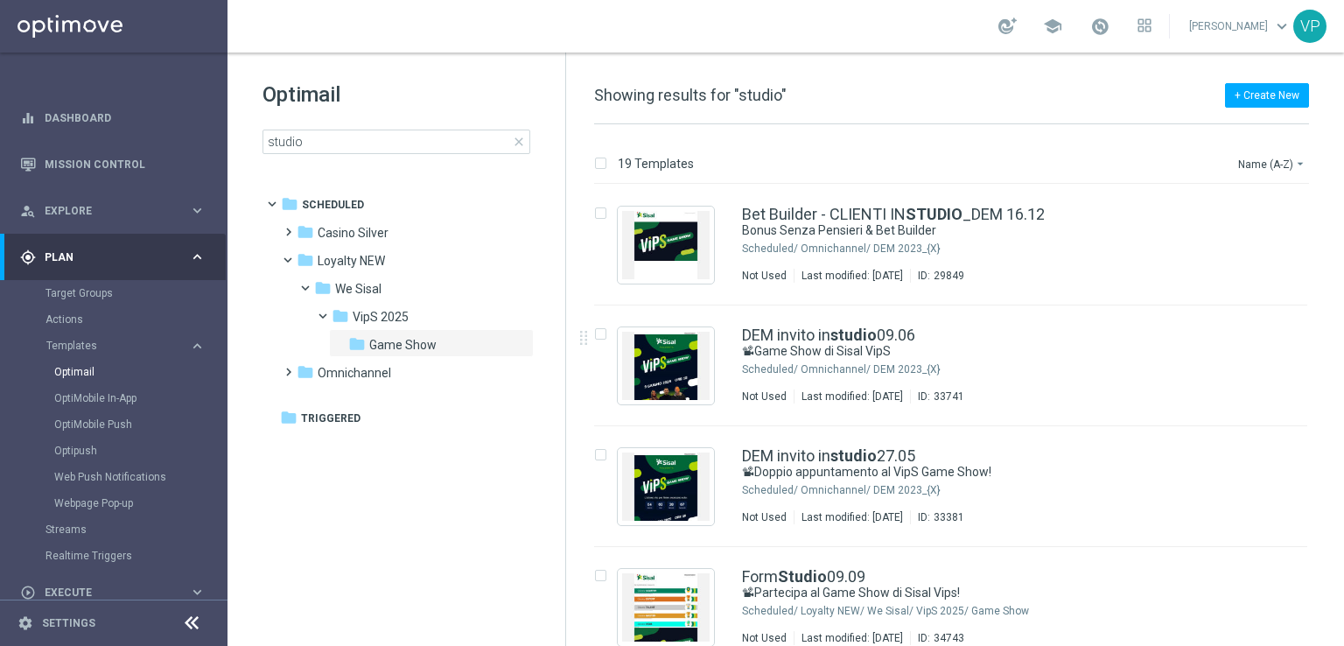
drag, startPoint x: 1334, startPoint y: 201, endPoint x: 1343, endPoint y: 261, distance: 60.3
click at [1343, 261] on div "19 Templates Name (A-Z) arrow_drop_down Drag here to set row groups Drag here t…" at bounding box center [955, 385] width 778 height 522
drag, startPoint x: 1341, startPoint y: 242, endPoint x: 1341, endPoint y: 286, distance: 44.6
click at [1341, 286] on div "19 Templates Name (A-Z) arrow_drop_down Drag here to set row groups Drag here t…" at bounding box center [955, 385] width 778 height 522
click at [1336, 291] on div "insert_drive_file Bet Builder - CLIENTI IN STUDIO _DEM 16.12 Bonus Senza Pensie…" at bounding box center [959, 245] width 764 height 121
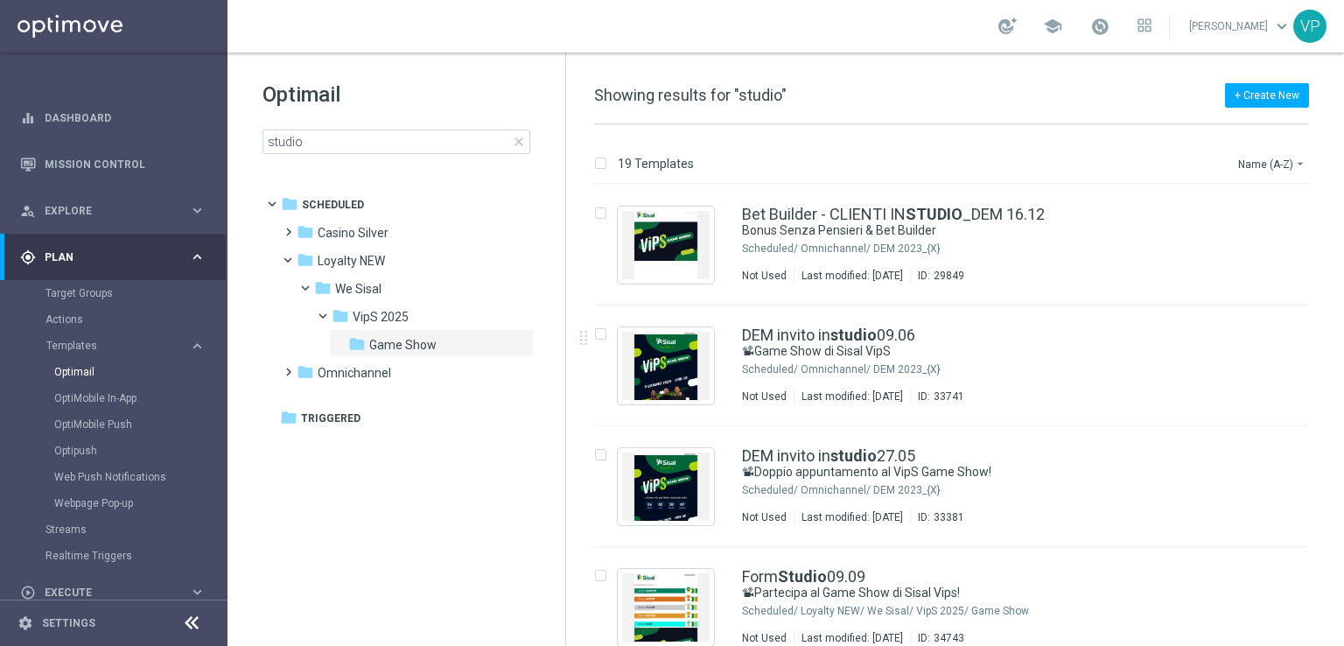
click at [1340, 297] on div "insert_drive_file Bet Builder - CLIENTI IN STUDIO _DEM 16.12 Bonus Senza Pensie…" at bounding box center [959, 415] width 764 height 461
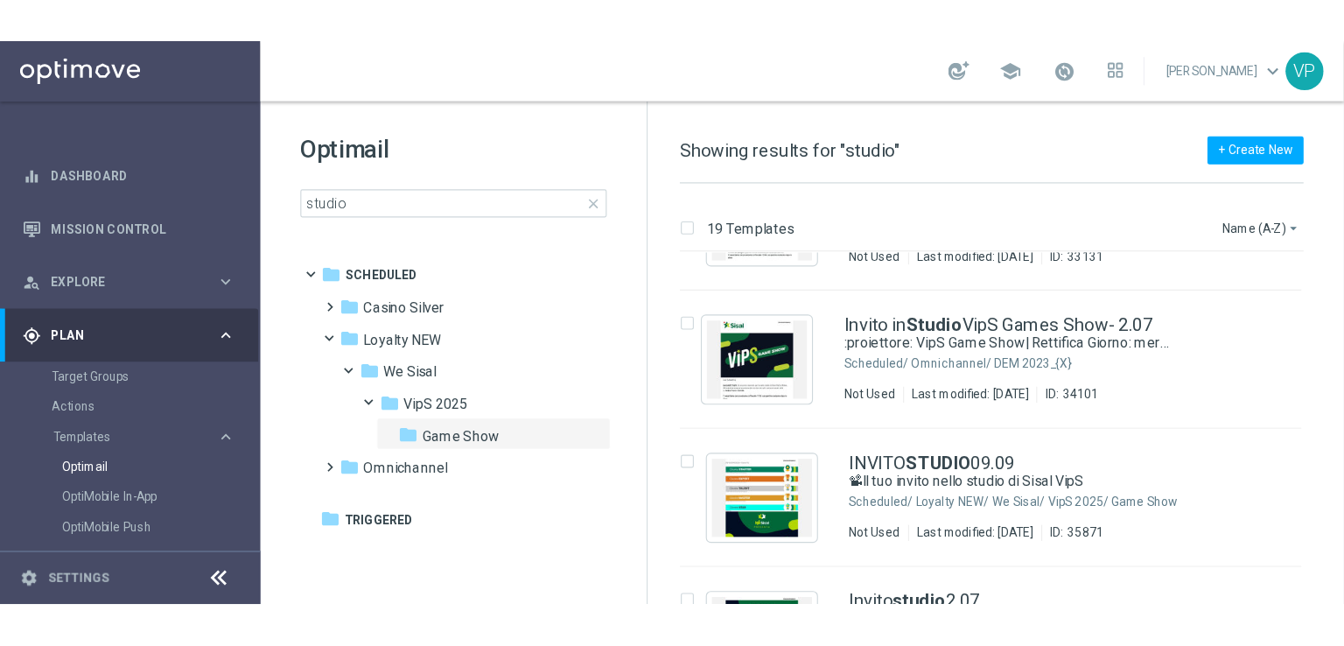
scroll to position [1059, 0]
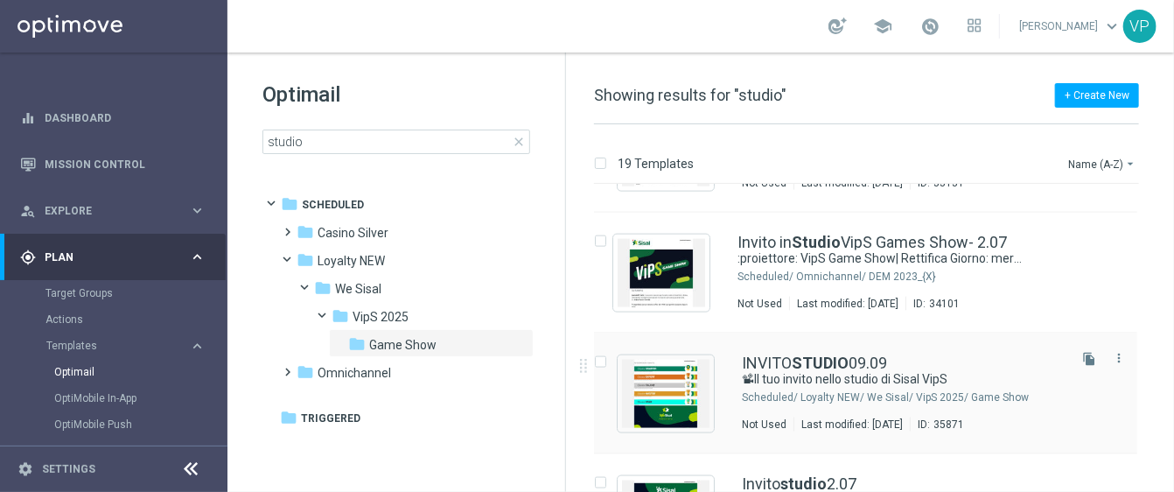
click at [936, 361] on div "INVITO STUDIO 09.09" at bounding box center [903, 363] width 322 height 16
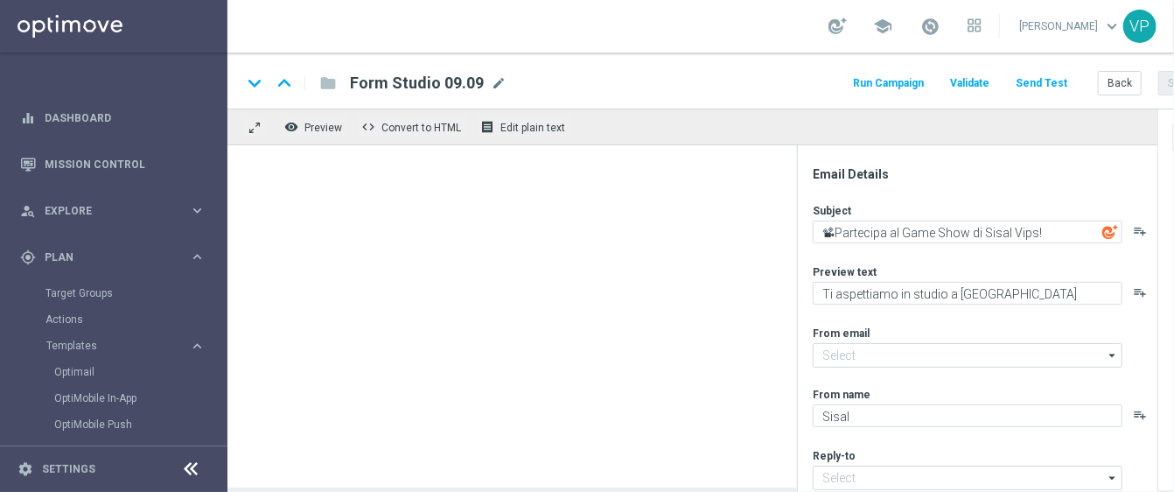
type input "[EMAIL_ADDRESS][DOMAIN_NAME]"
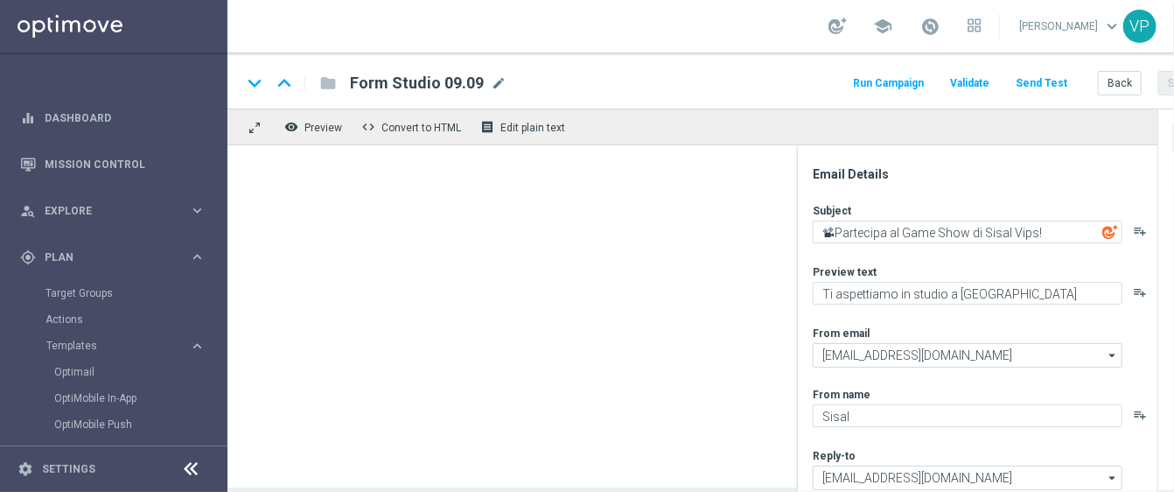
type textarea "📽Il tuo invito nello studio di Sisal VipS"
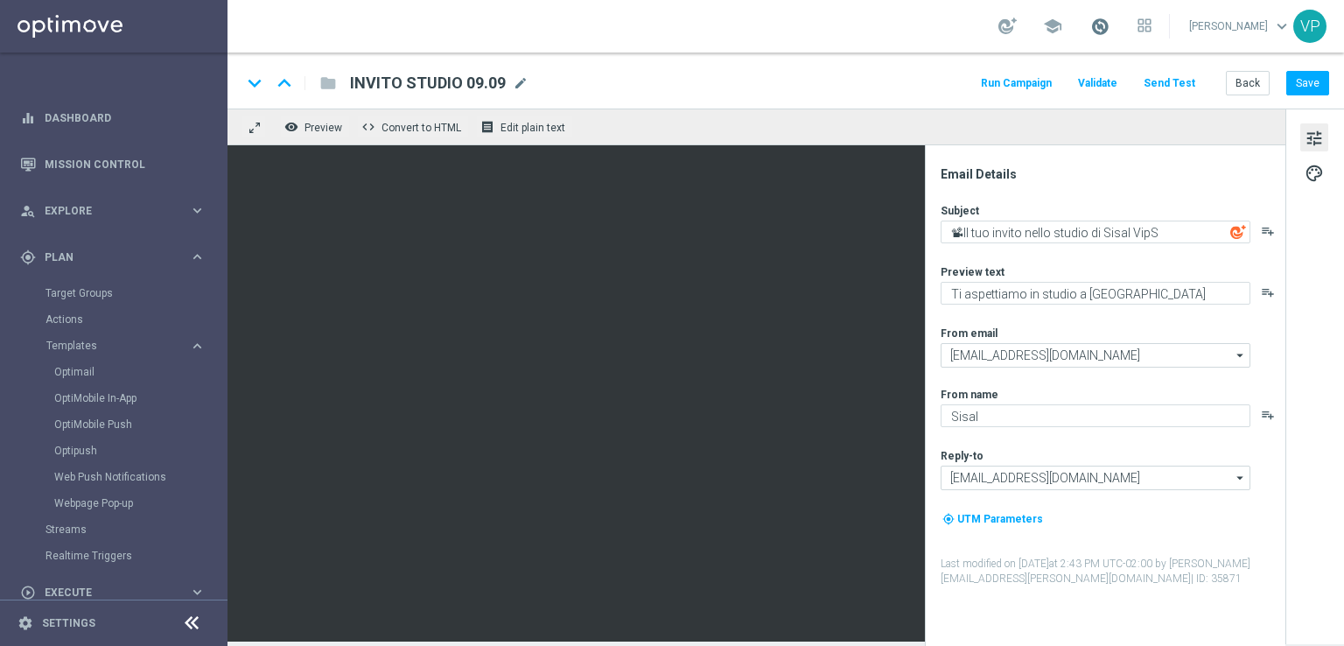
click at [1110, 29] on span at bounding box center [1099, 26] width 19 height 19
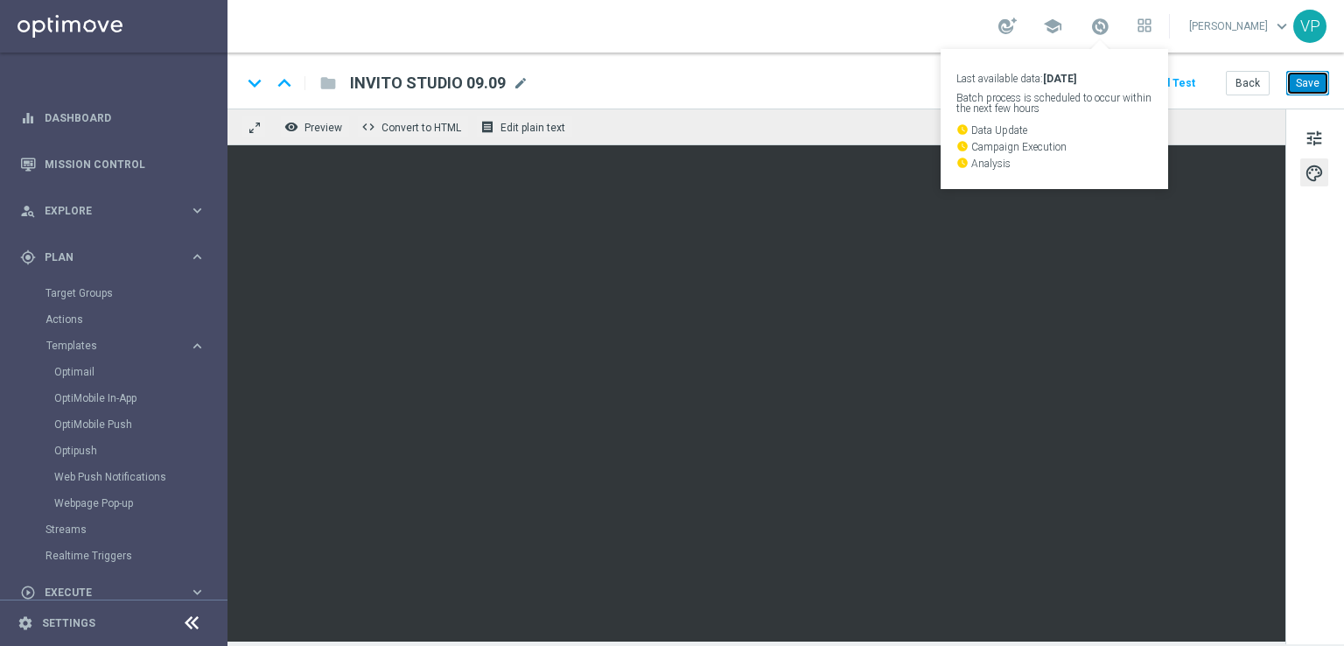
click at [1306, 82] on button "Save" at bounding box center [1307, 83] width 43 height 25
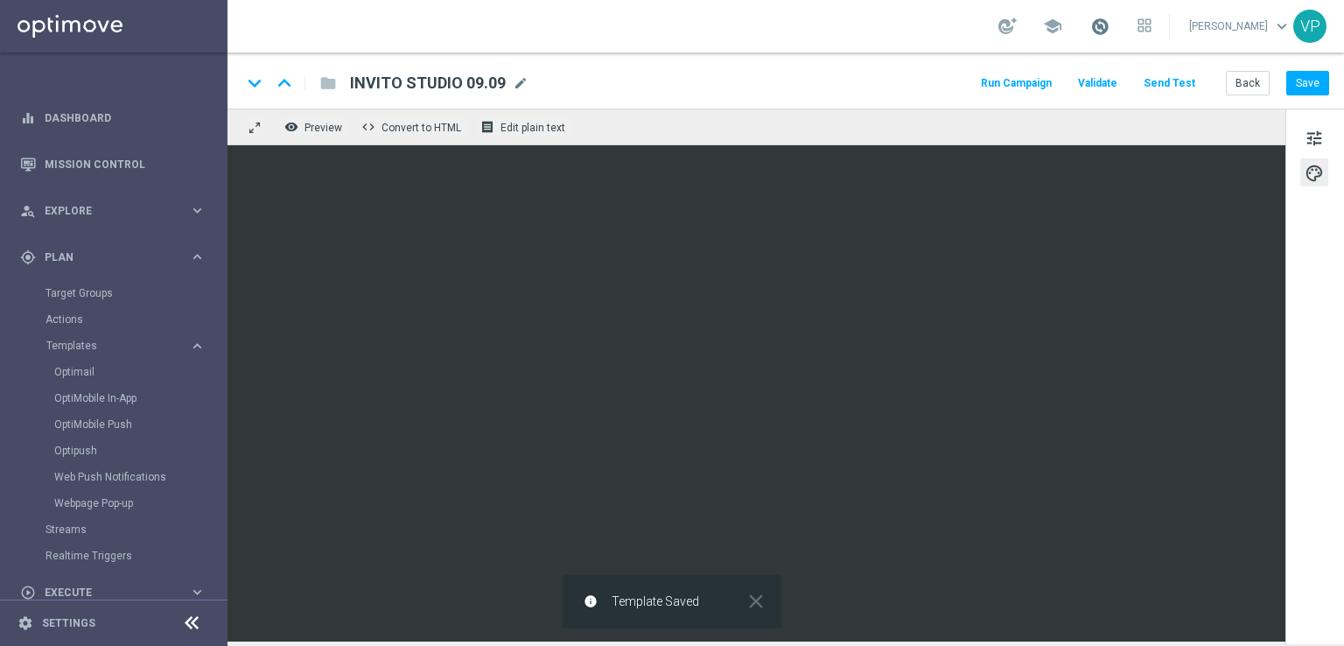
click at [1099, 25] on span at bounding box center [1099, 26] width 19 height 19
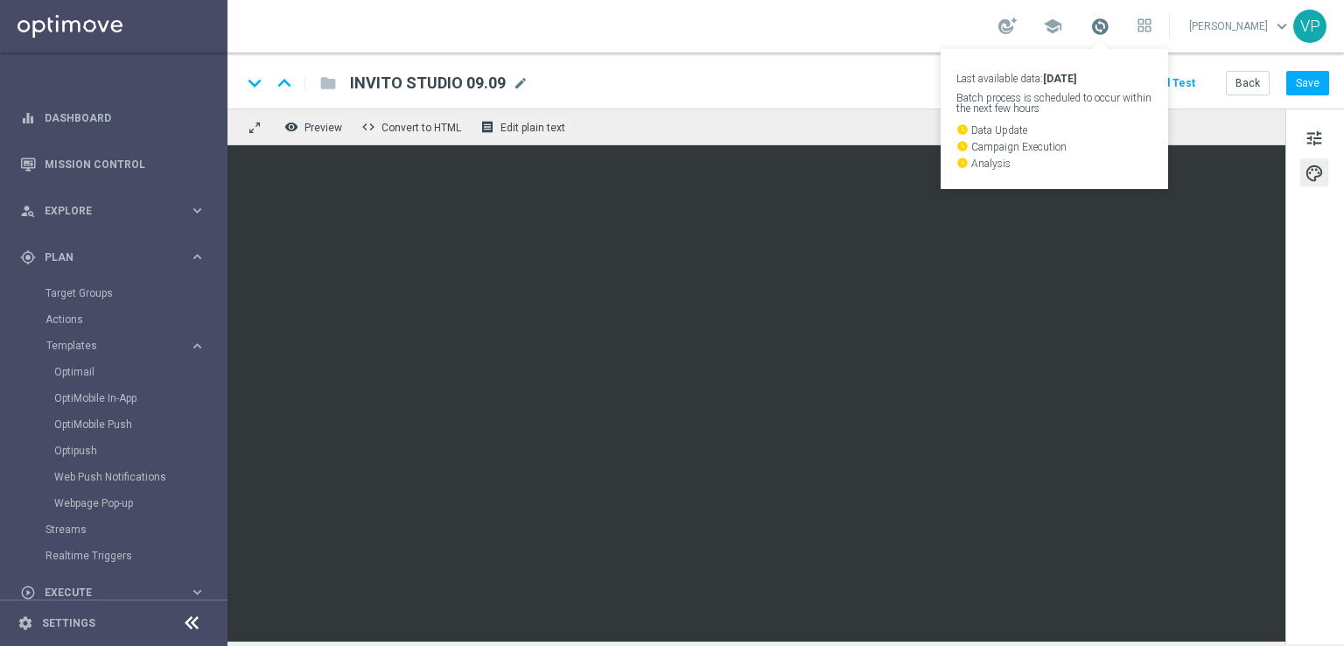
click at [1101, 27] on span at bounding box center [1099, 26] width 19 height 19
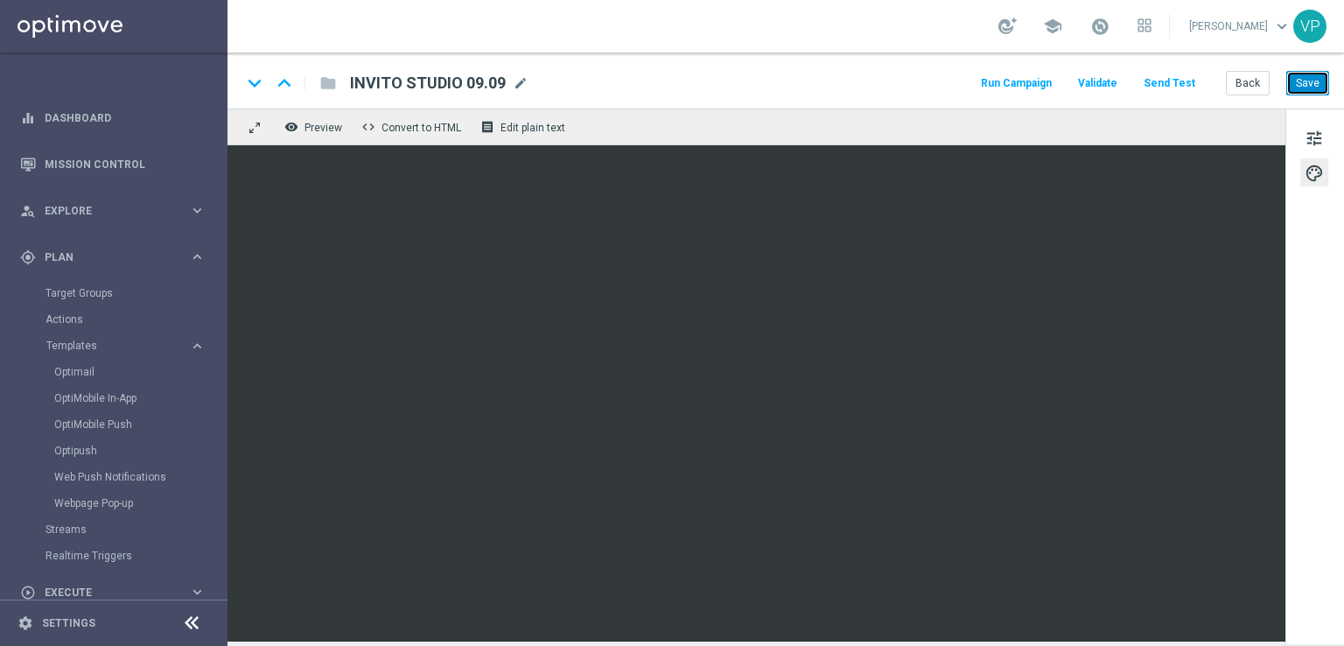
click at [1308, 81] on button "Save" at bounding box center [1307, 83] width 43 height 25
click at [1026, 81] on button "Run Campaign" at bounding box center [1016, 84] width 76 height 24
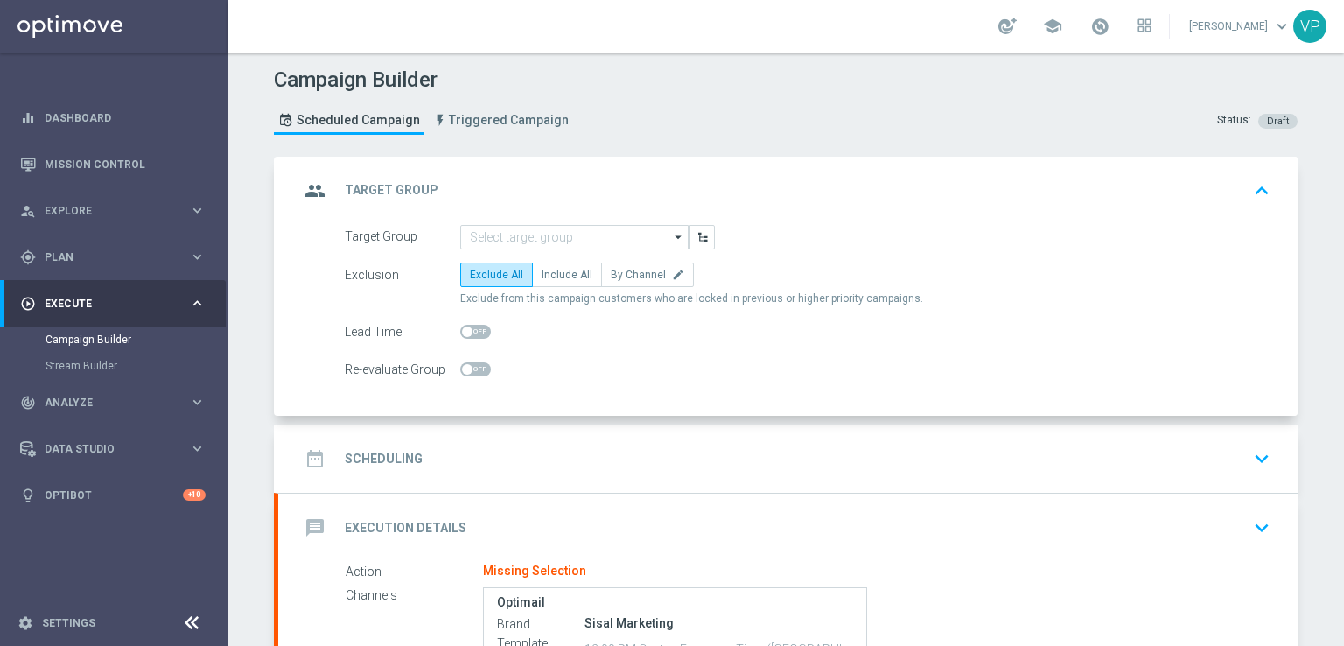
click at [1310, 405] on div "Campaign Builder Scheduled Campaign Triggered Campaign Status: Draft group Targ…" at bounding box center [786, 349] width 1117 height 593
click at [567, 242] on input at bounding box center [574, 237] width 228 height 25
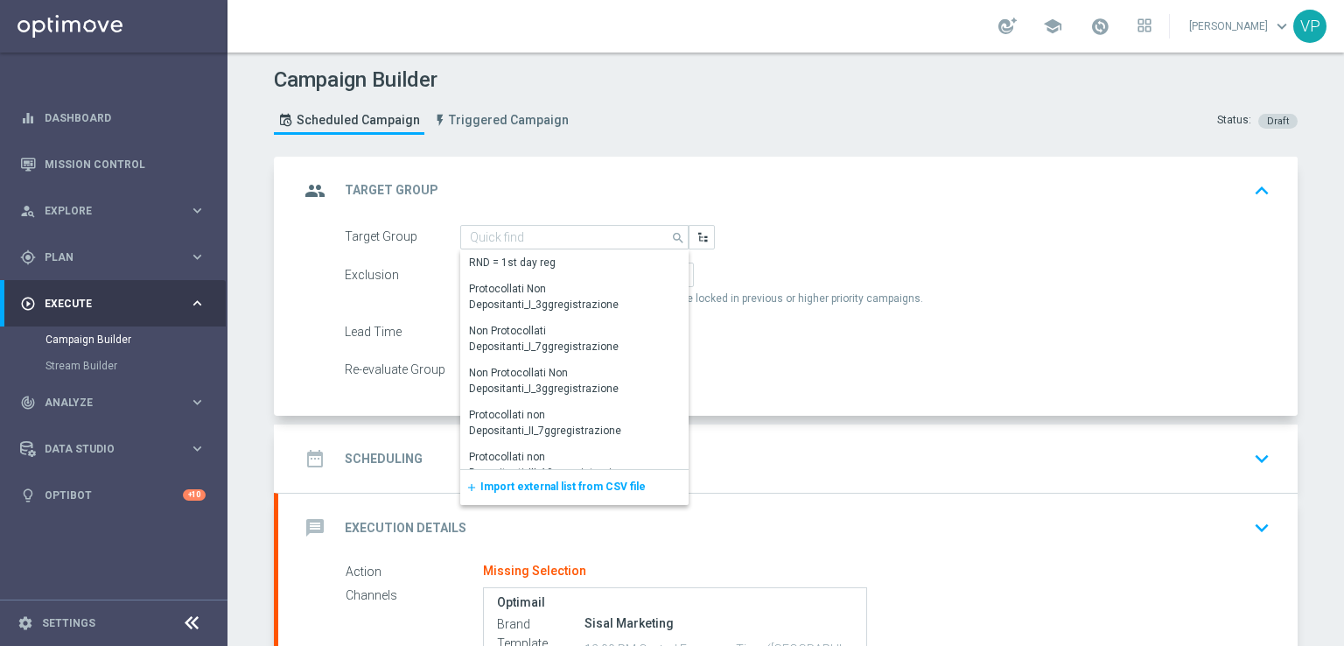
click at [1285, 291] on div "Target Group search Drag here to set row groups Drag here to set column labels …" at bounding box center [787, 321] width 1019 height 192
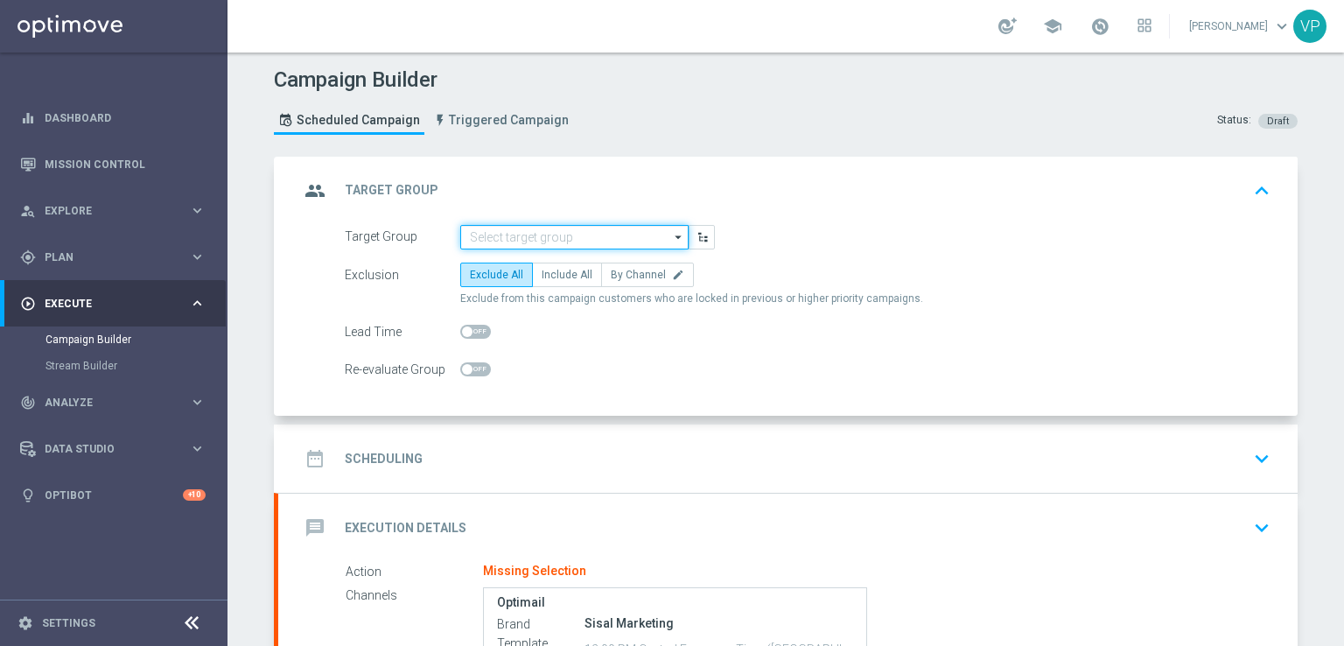
click at [563, 232] on input at bounding box center [574, 237] width 228 height 25
paste input "Confermati Game Show 09.09"
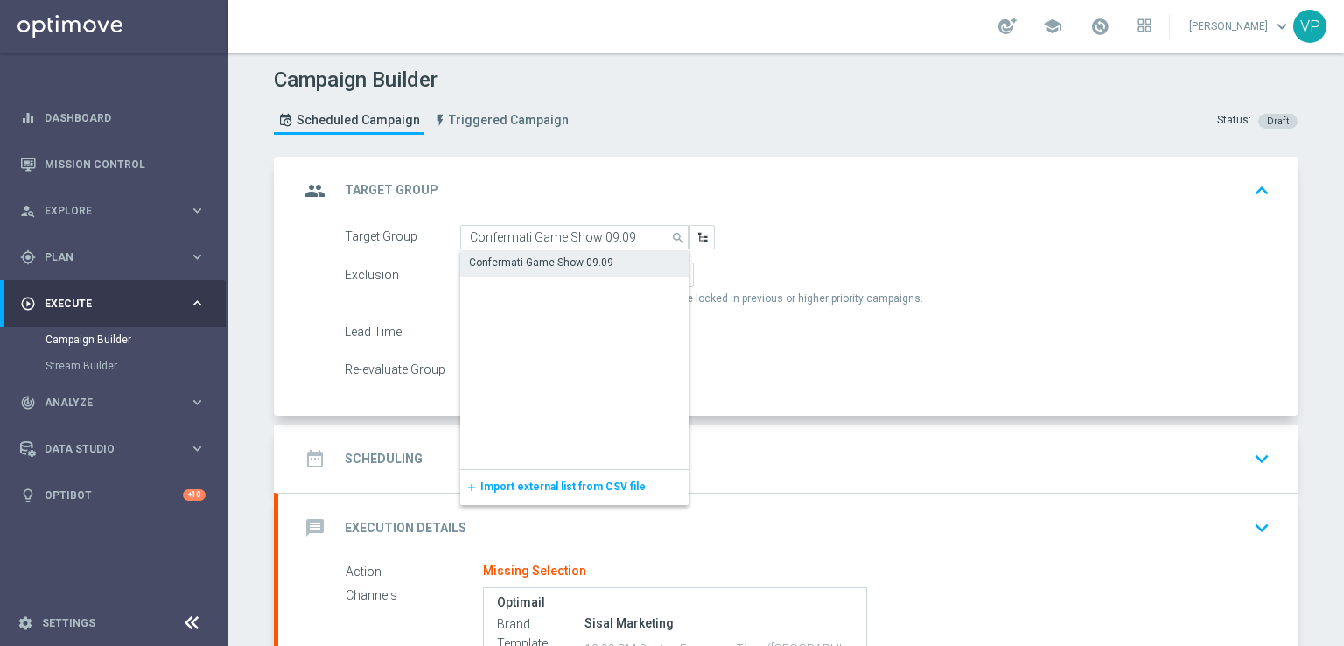
click at [595, 263] on div "Confermati Game Show 09.09" at bounding box center [541, 263] width 144 height 16
type input "Confermati Game Show 09.09"
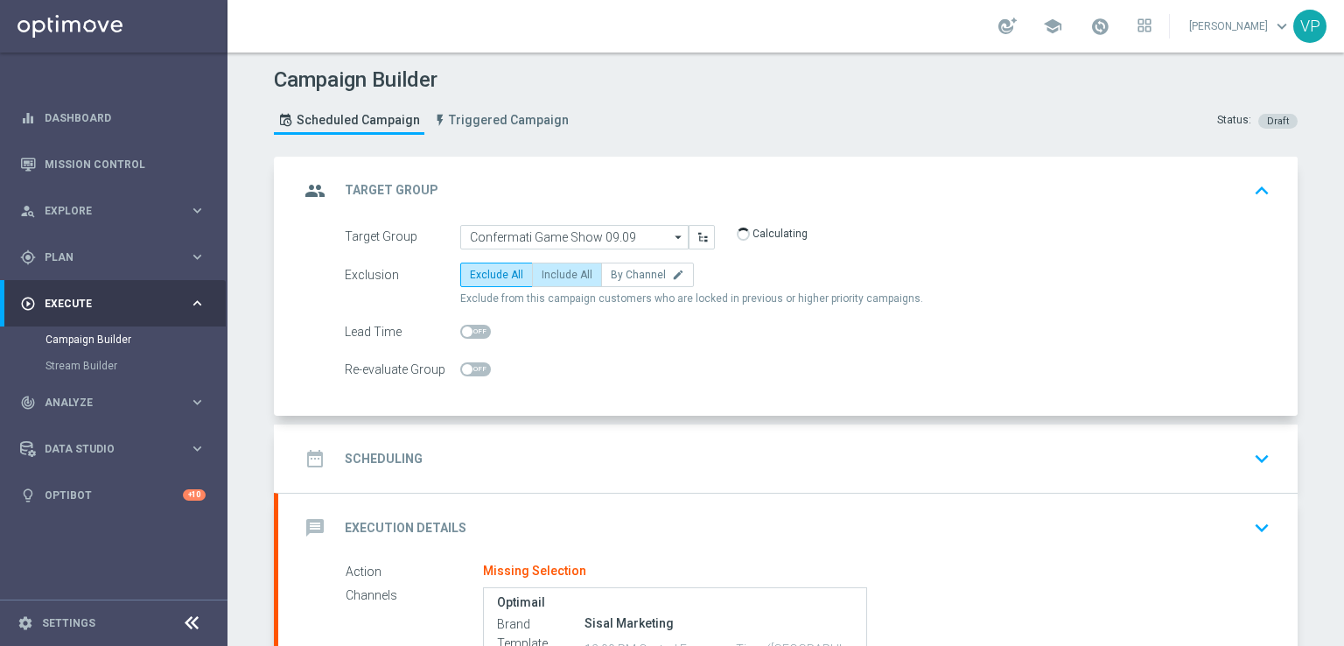
click at [570, 269] on span "Include All" at bounding box center [567, 275] width 51 height 12
click at [553, 272] on input "Include All" at bounding box center [547, 277] width 11 height 11
radio input "true"
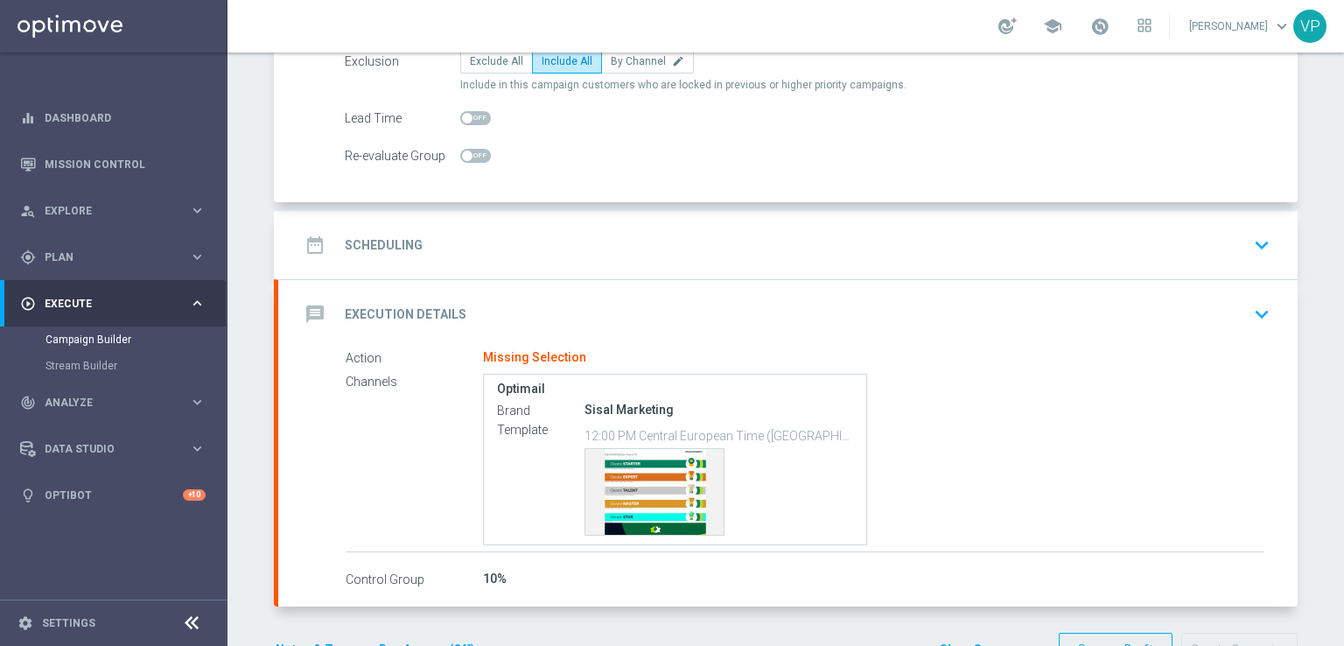
scroll to position [266, 0]
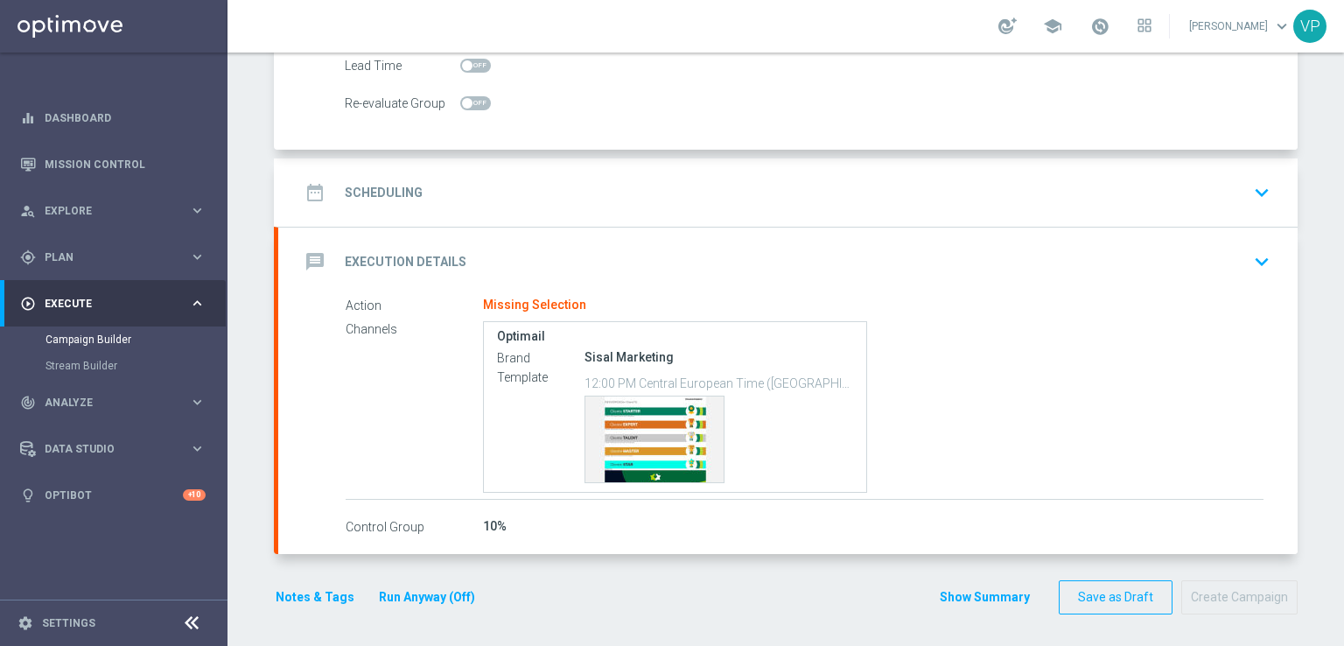
click at [1236, 200] on div "date_range Scheduling keyboard_arrow_down" at bounding box center [787, 192] width 977 height 33
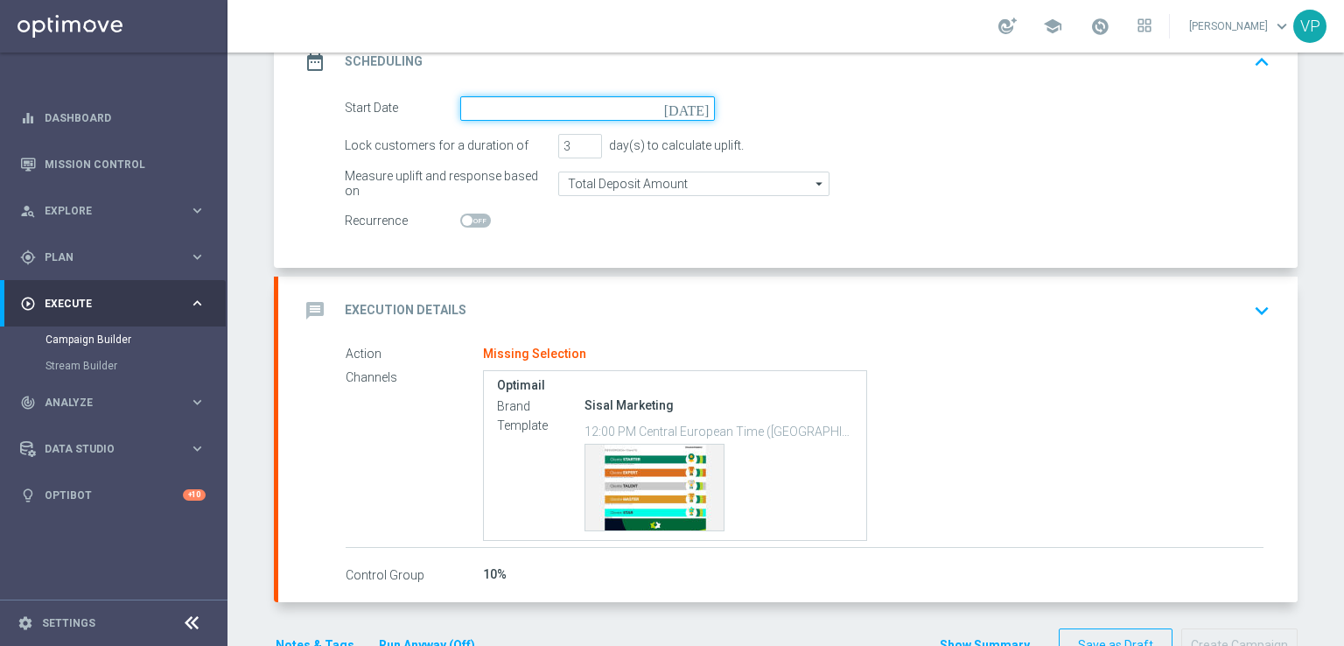
click at [482, 114] on input at bounding box center [587, 108] width 255 height 25
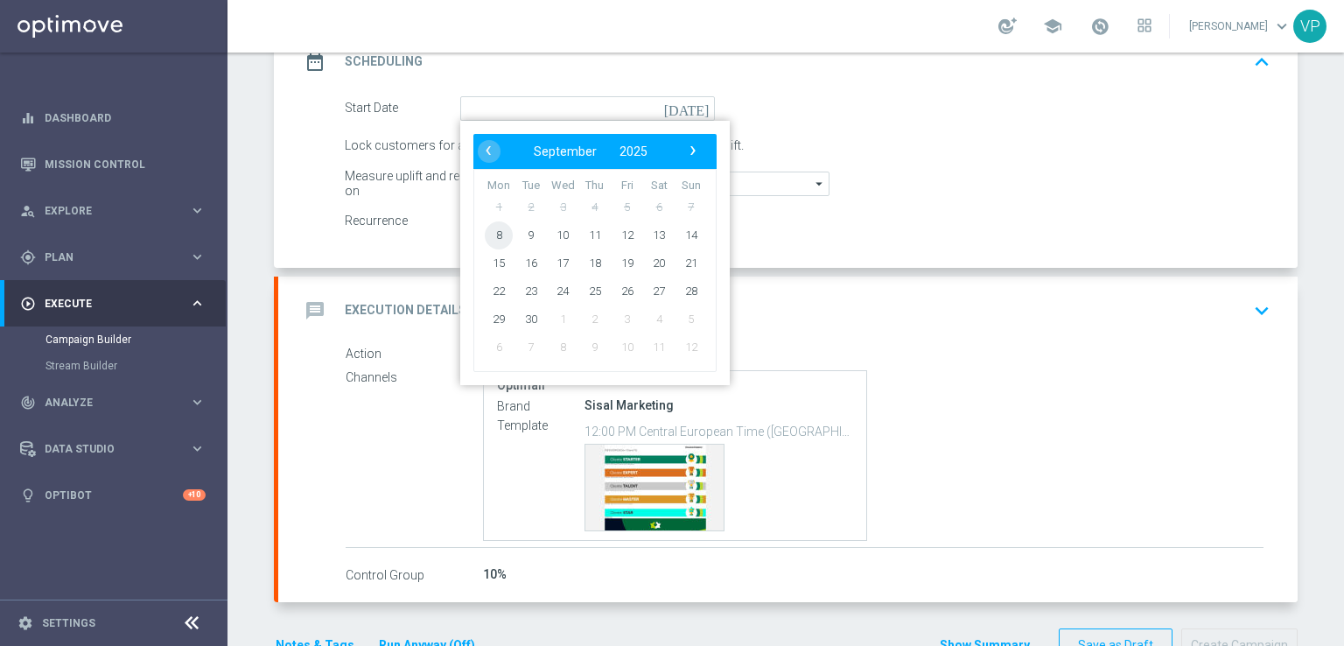
click at [488, 231] on span "8" at bounding box center [499, 235] width 28 height 28
type input "[DATE]"
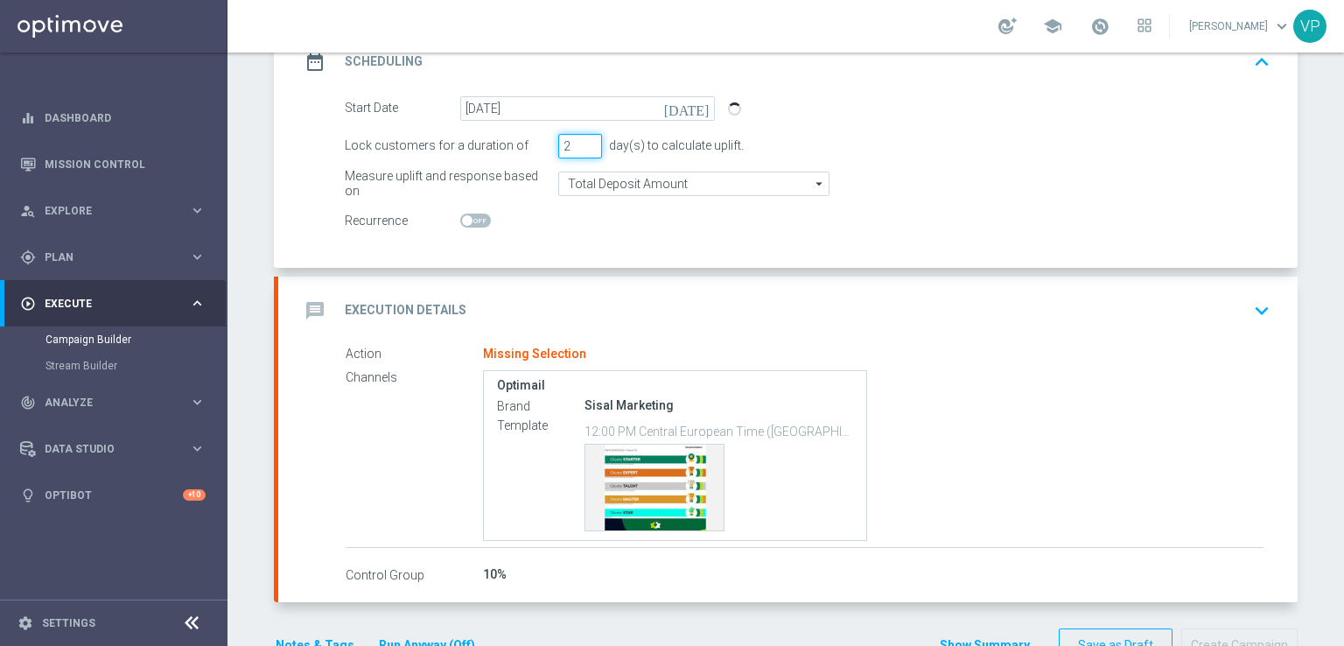
click at [584, 146] on input "2" at bounding box center [580, 146] width 44 height 25
type input "1"
click at [584, 146] on input "1" at bounding box center [580, 146] width 44 height 25
click at [606, 214] on switch at bounding box center [587, 221] width 255 height 15
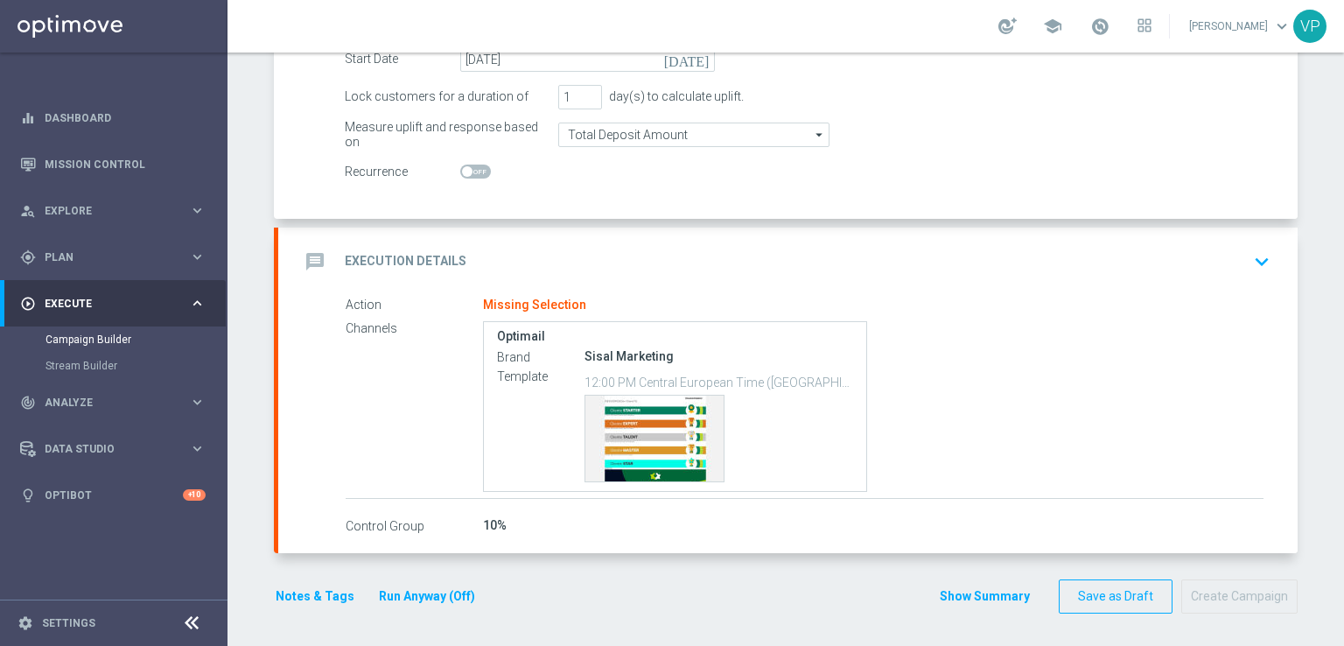
click at [1255, 260] on icon "keyboard_arrow_down" at bounding box center [1262, 262] width 26 height 26
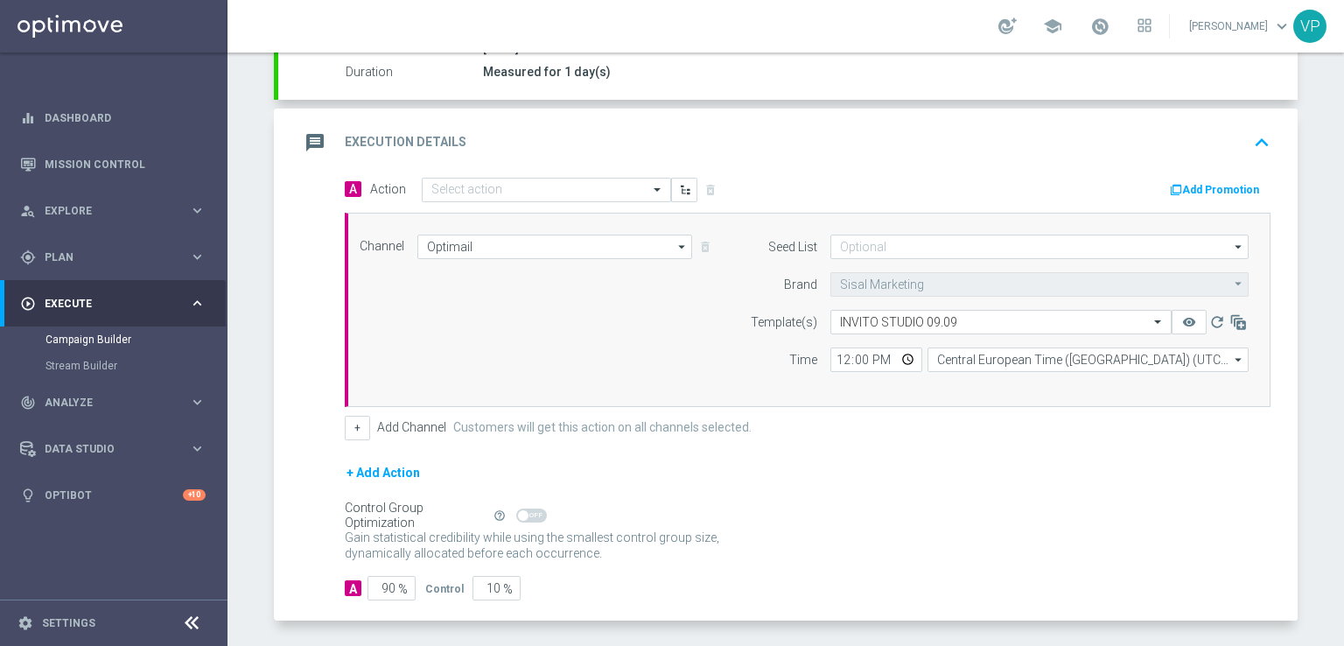
scroll to position [298, 0]
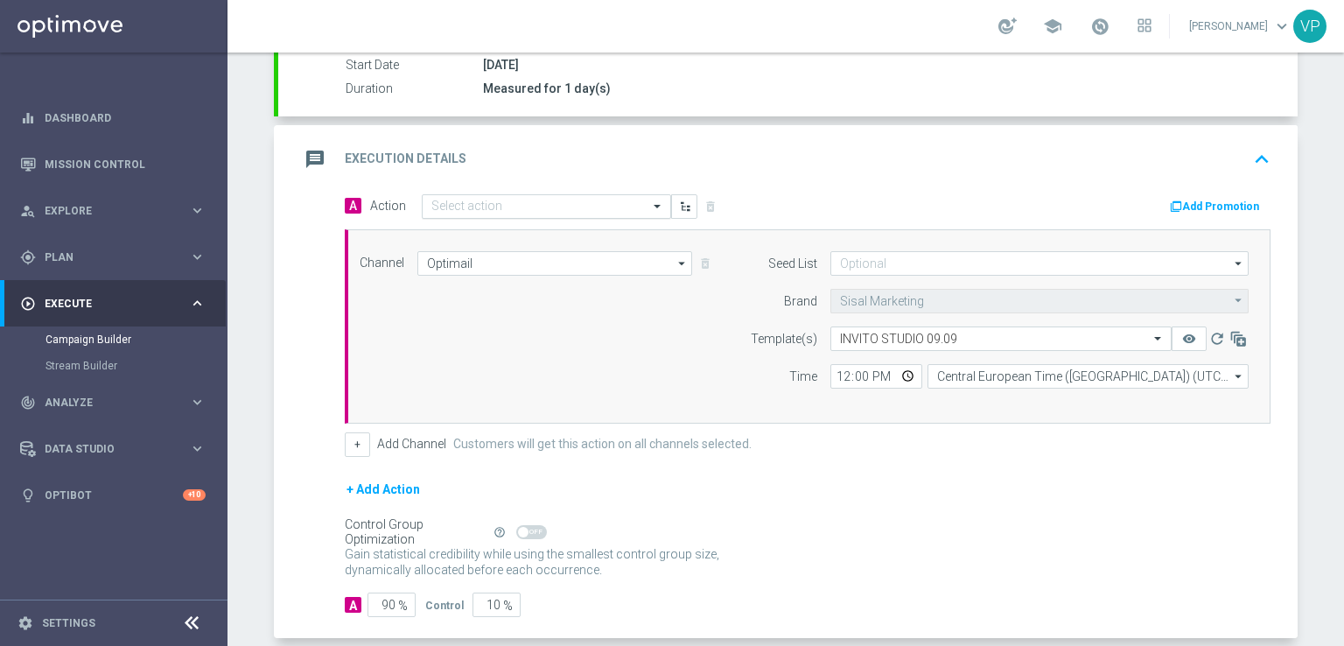
click at [648, 204] on span at bounding box center [659, 206] width 22 height 15
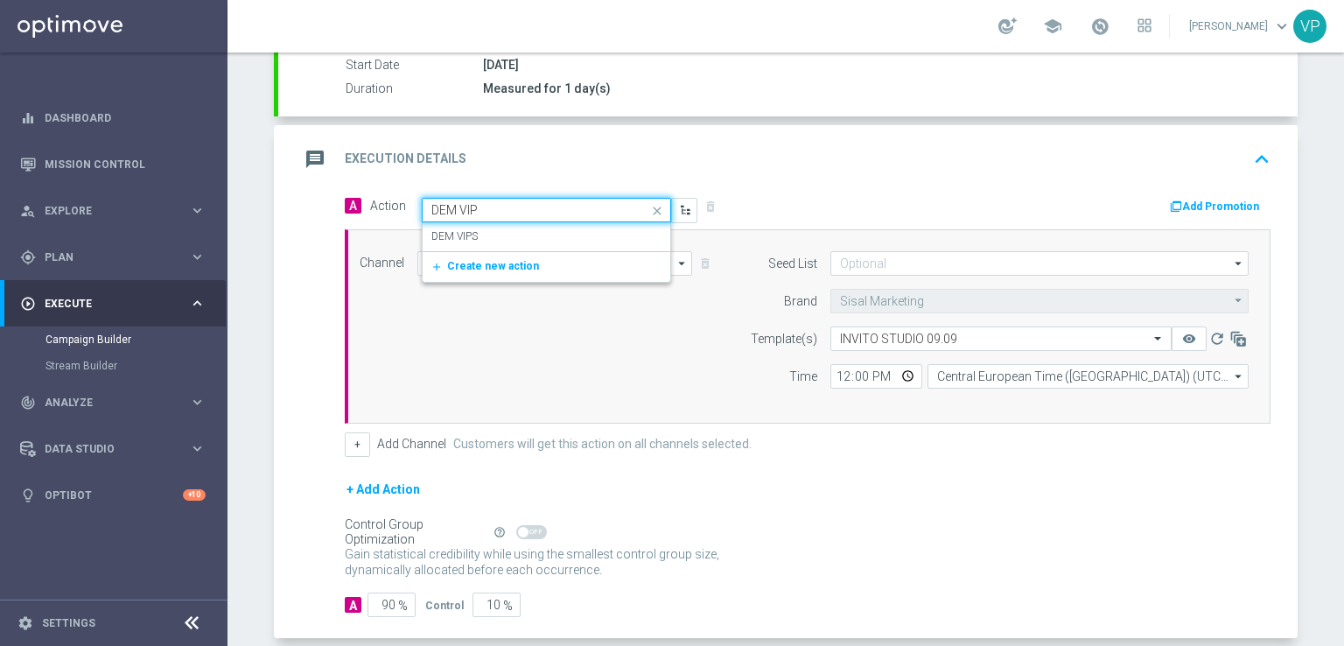
type input "DEM VIPS"
click at [578, 224] on div "DEM VIPS edit" at bounding box center [546, 236] width 230 height 29
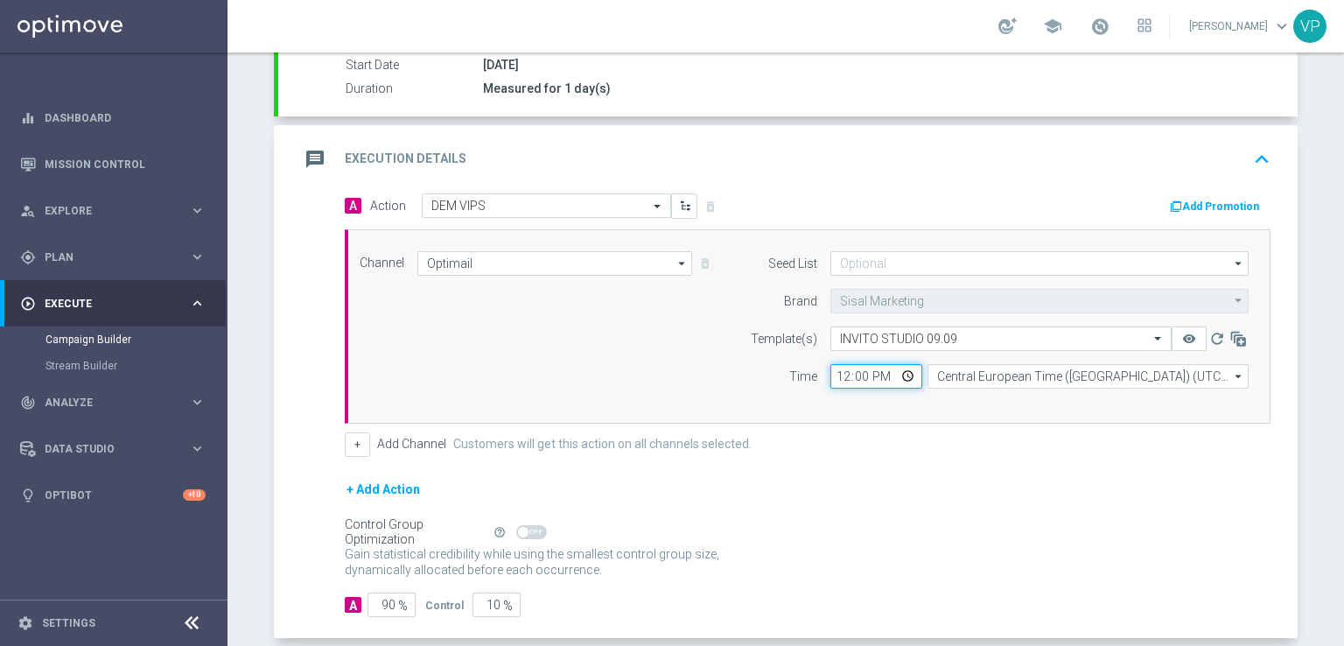
click at [891, 377] on input "12:00" at bounding box center [876, 376] width 92 height 25
click at [900, 373] on input "12:00" at bounding box center [876, 376] width 92 height 25
type input "16:00"
click at [1077, 491] on div "+ Add Action" at bounding box center [808, 501] width 926 height 44
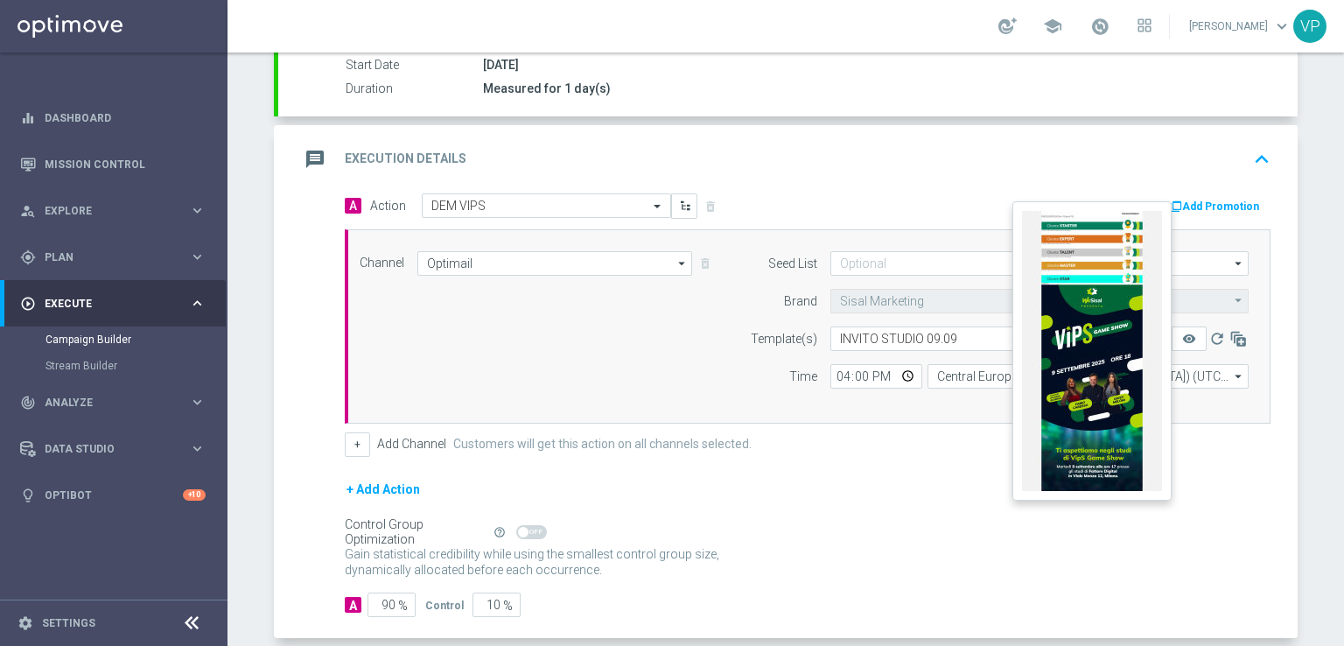
click at [1193, 340] on button "remove_red_eye" at bounding box center [1189, 338] width 35 height 25
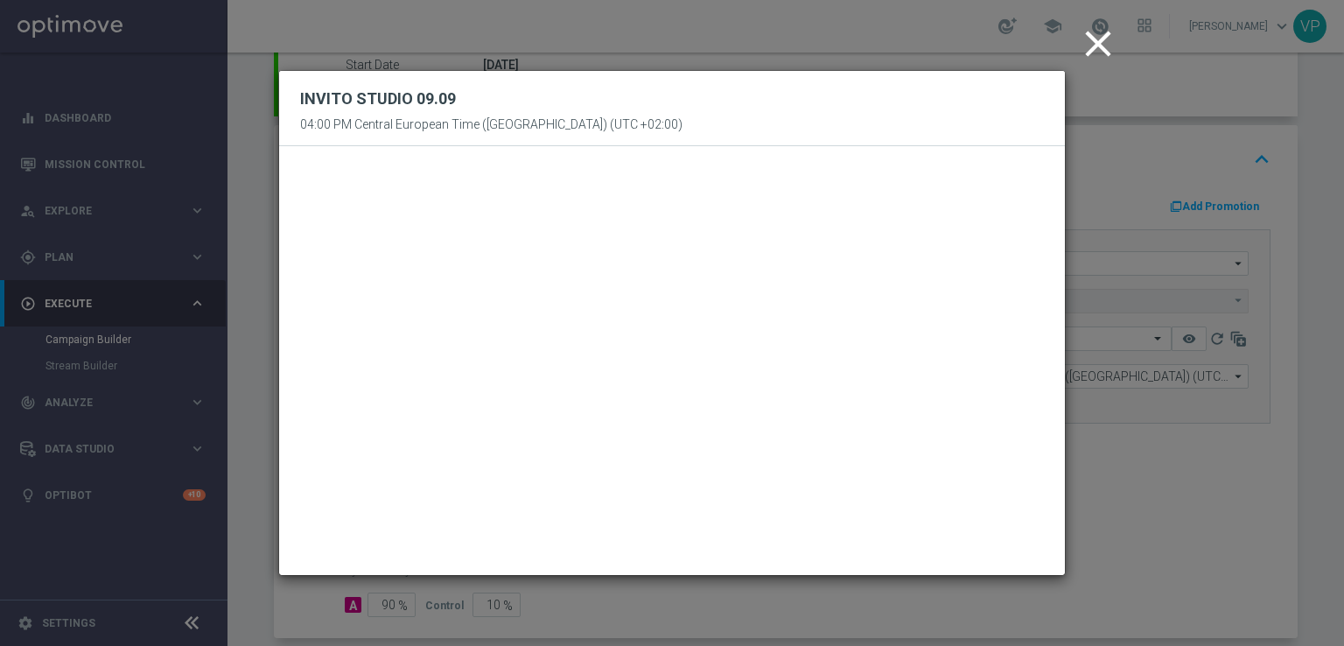
click at [1095, 42] on icon "close" at bounding box center [1098, 44] width 44 height 44
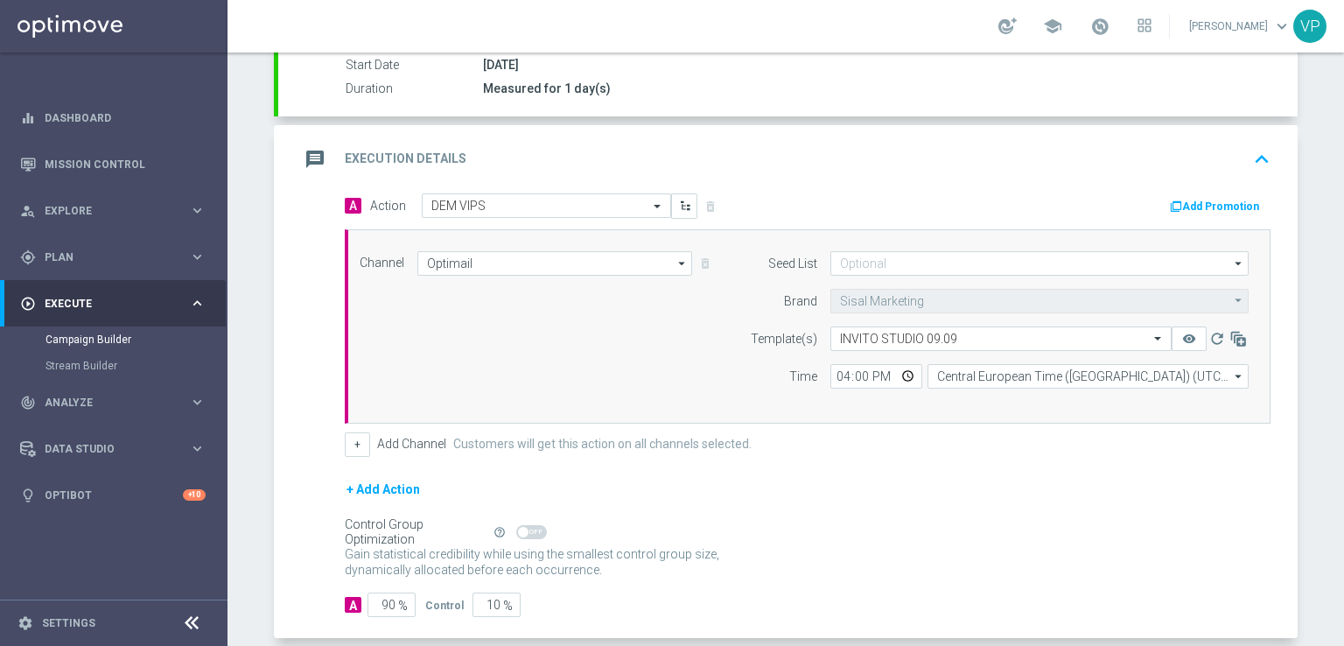
scroll to position [382, 0]
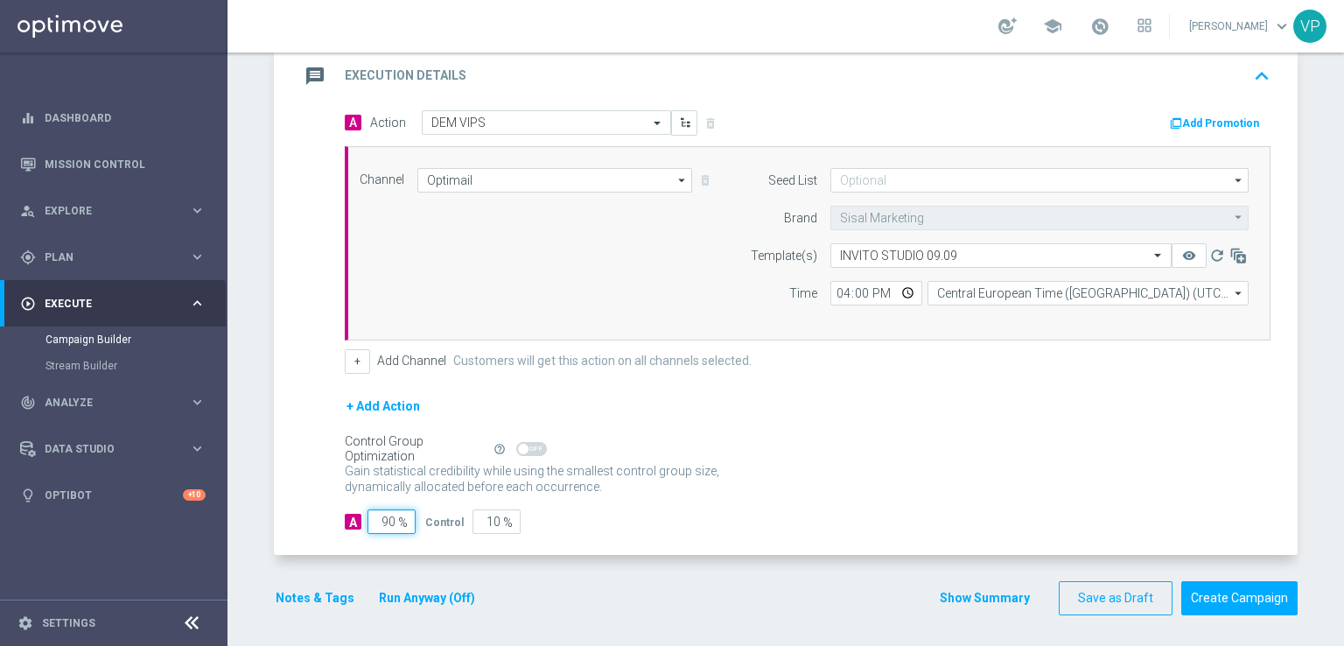
click at [385, 522] on input "90" at bounding box center [392, 521] width 48 height 25
type input "1"
type input "99"
type input "10"
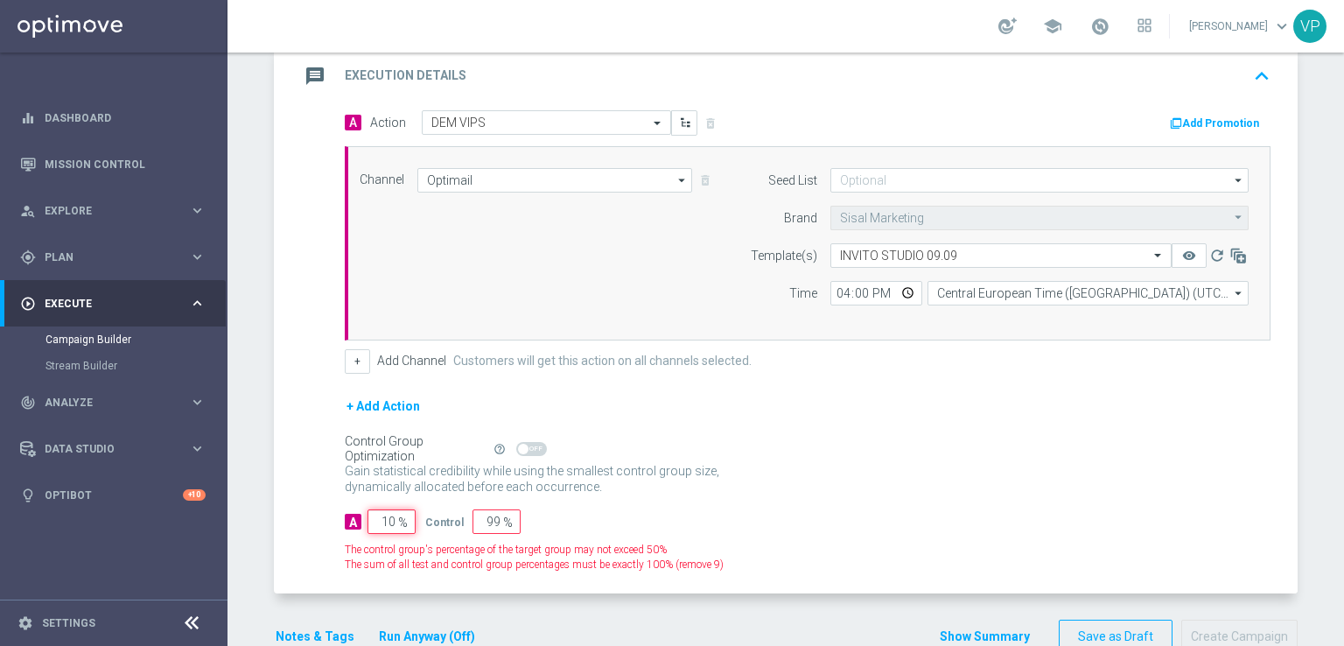
type input "90"
type input "100"
type input "0"
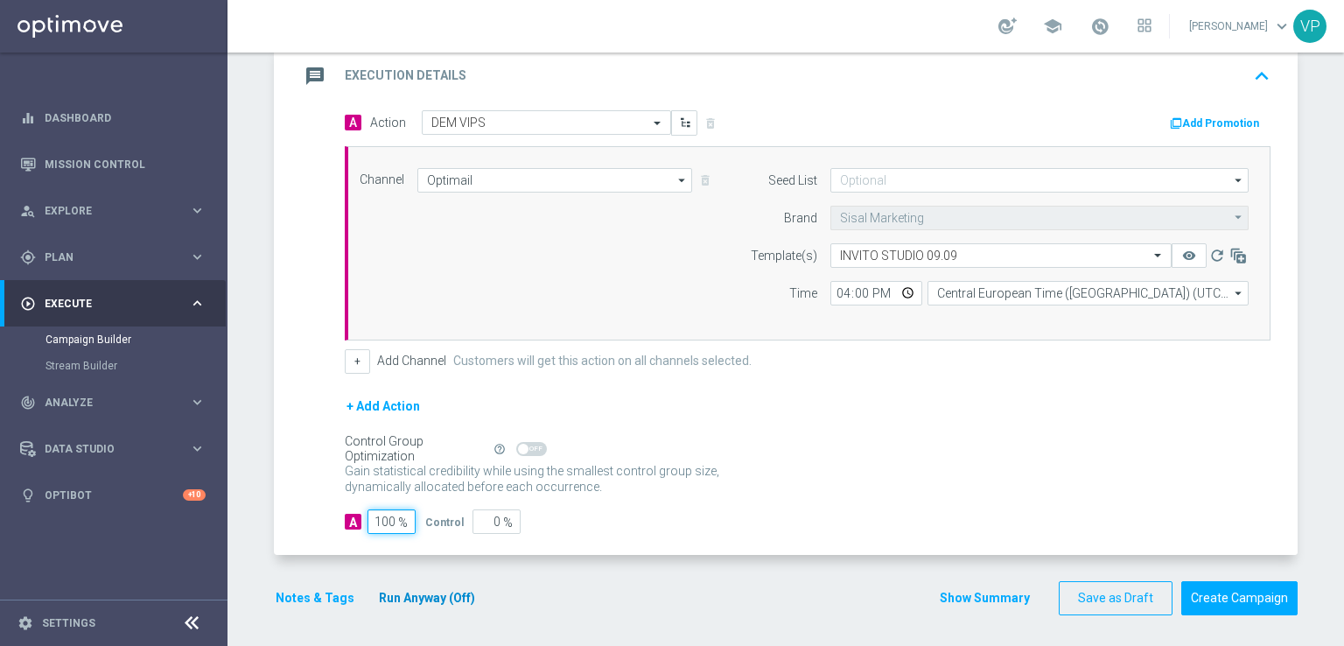
type input "100"
click at [409, 603] on button "Run Anyway (Off)" at bounding box center [427, 598] width 100 height 22
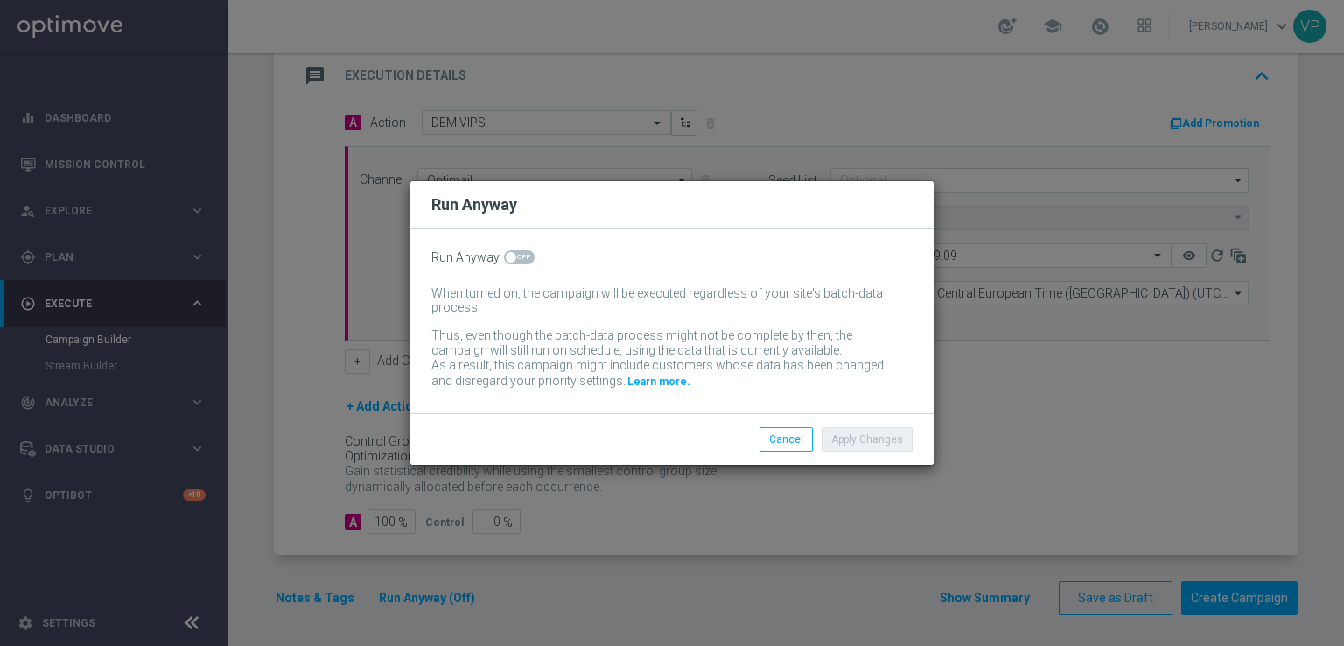
click at [511, 249] on div "Run Anyway When turned on, the campaign will be executed regardless of your sit…" at bounding box center [671, 321] width 523 height 184
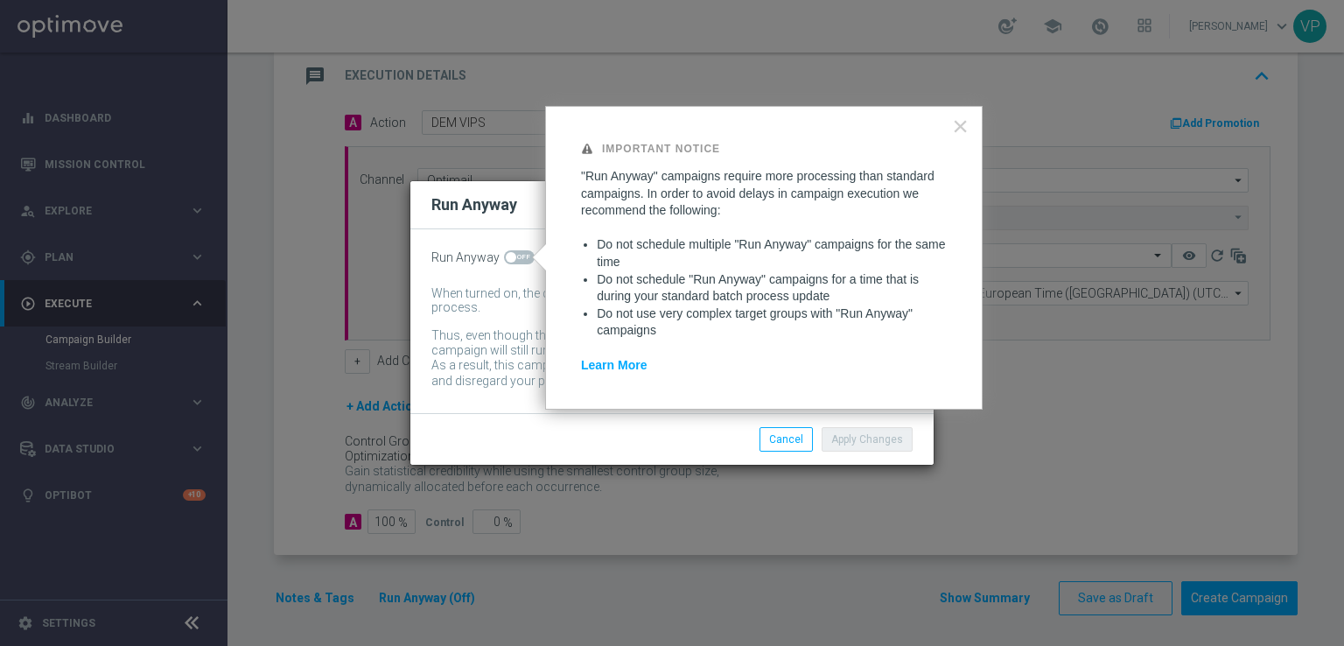
click at [522, 258] on span at bounding box center [519, 257] width 31 height 14
click at [522, 258] on input "checkbox" at bounding box center [519, 257] width 31 height 14
checkbox input "true"
click at [890, 427] on button "Apply Changes" at bounding box center [867, 439] width 91 height 25
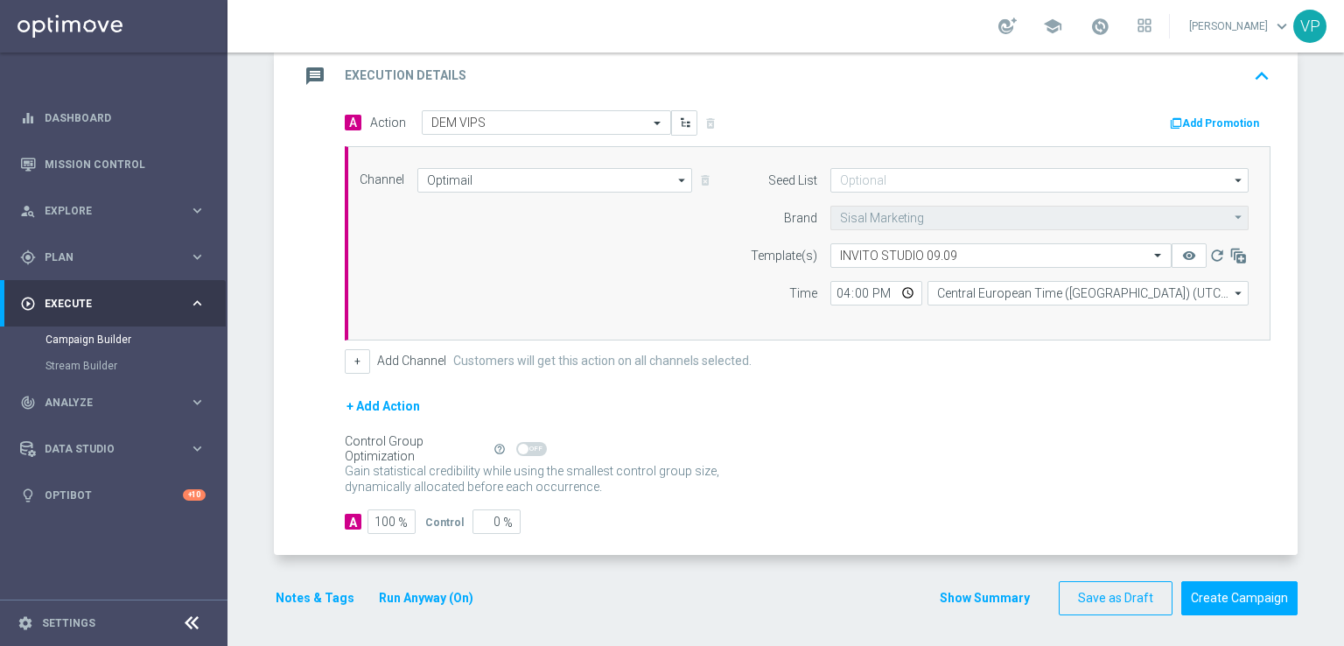
click at [1020, 494] on div "Gain statistical credibility while using the smallest control group size, dynam…" at bounding box center [808, 480] width 926 height 42
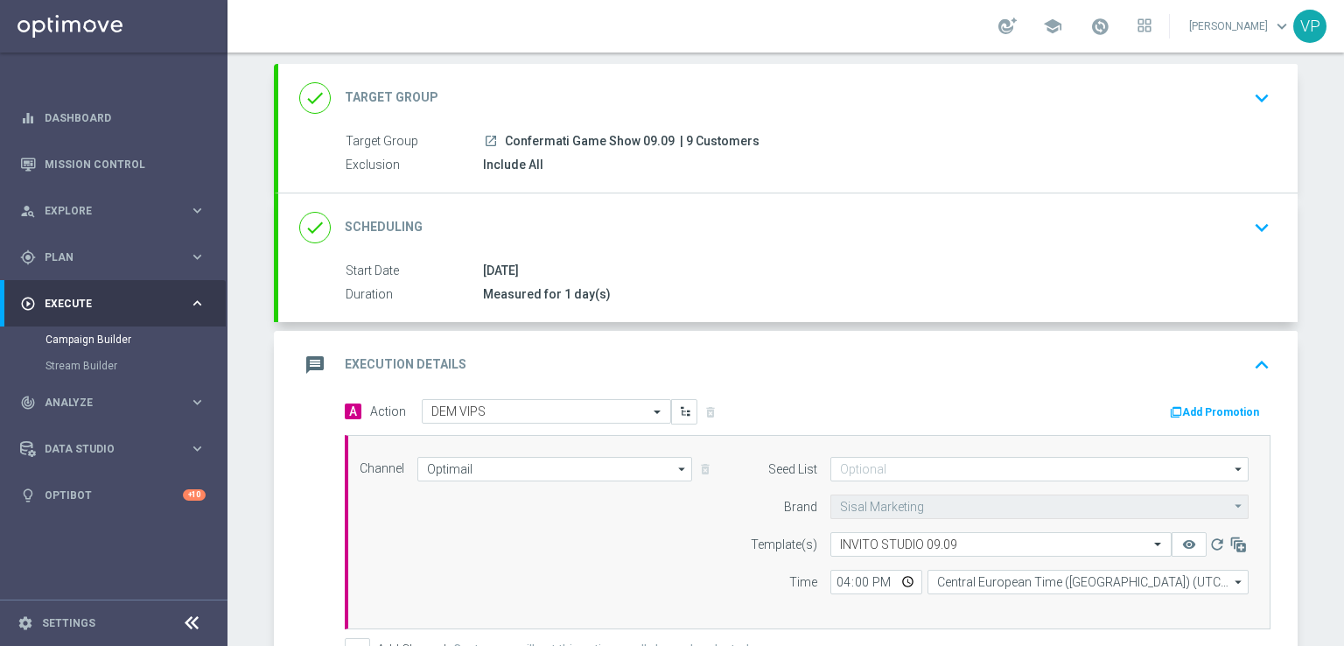
scroll to position [95, 0]
click at [1249, 367] on icon "keyboard_arrow_up" at bounding box center [1262, 363] width 26 height 26
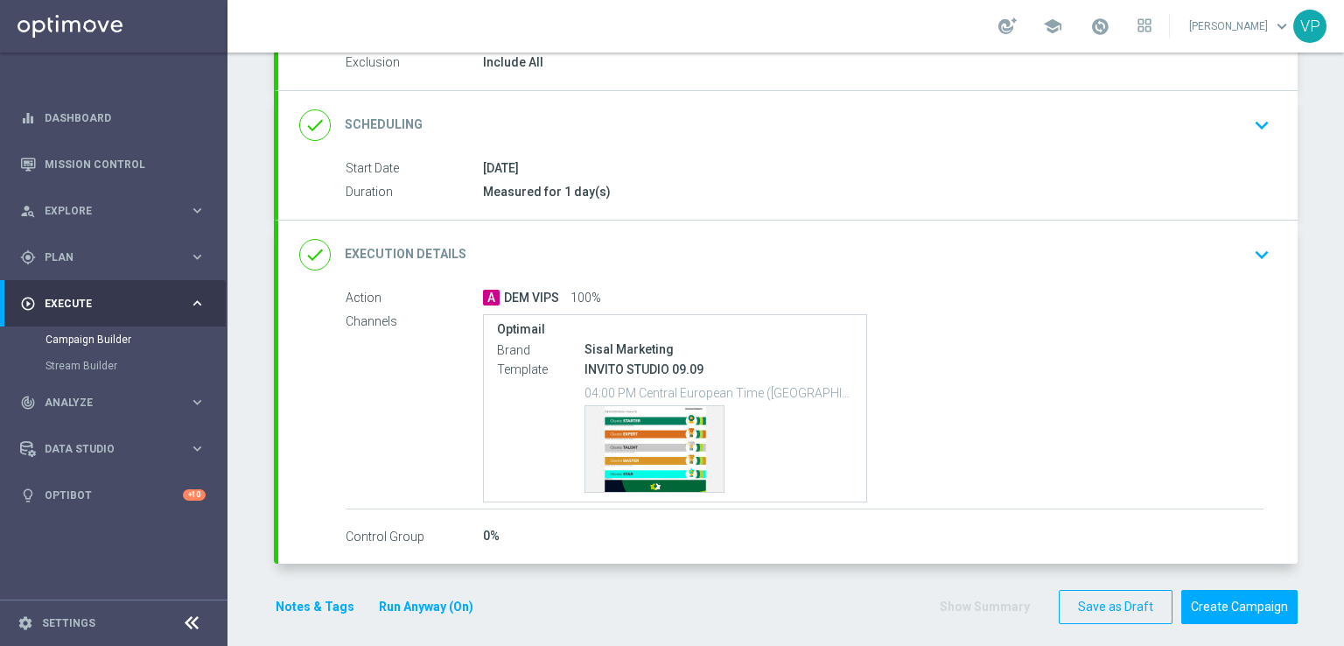
scroll to position [206, 0]
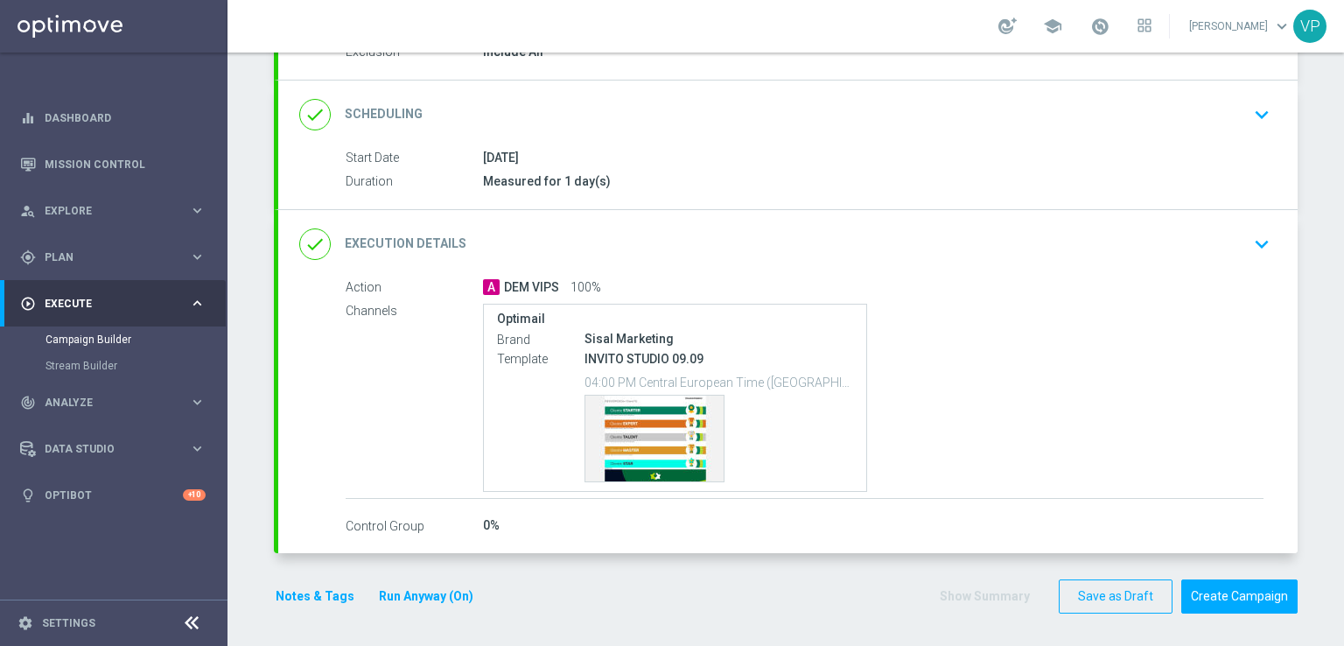
click at [1251, 249] on icon "keyboard_arrow_down" at bounding box center [1262, 244] width 26 height 26
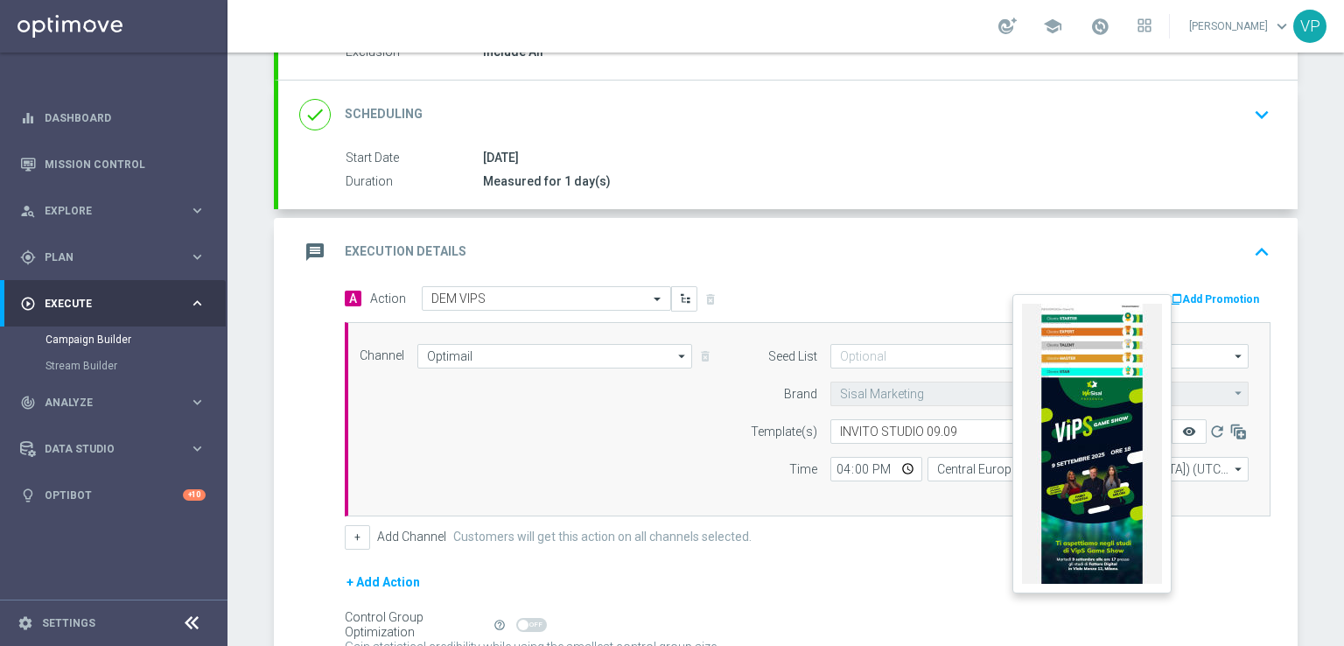
click at [1182, 431] on icon "remove_red_eye" at bounding box center [1189, 431] width 14 height 14
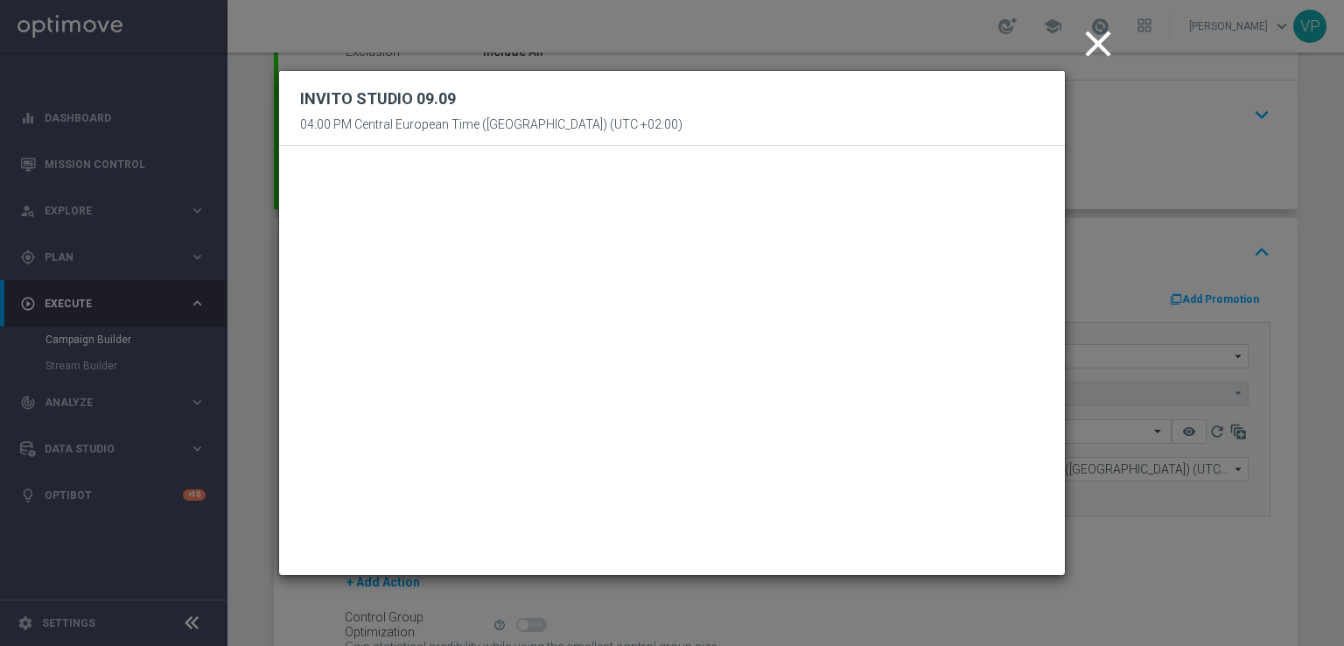
click at [1102, 32] on icon "close" at bounding box center [1098, 44] width 44 height 44
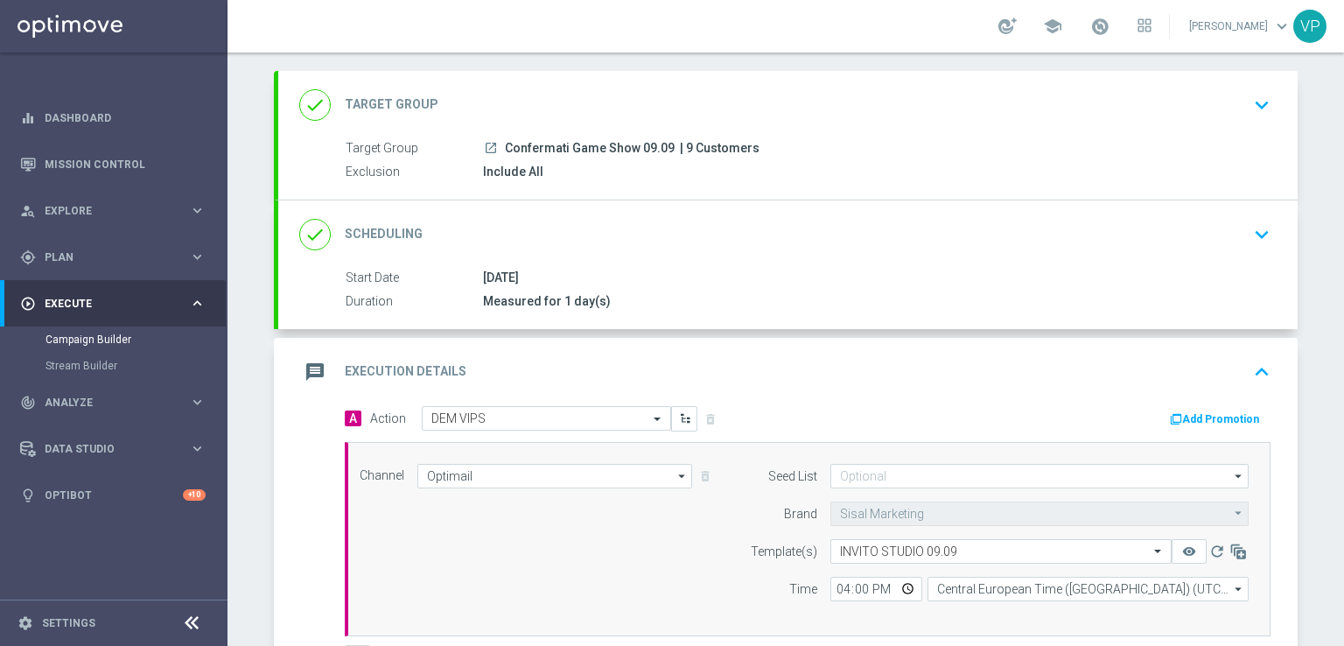
scroll to position [382, 0]
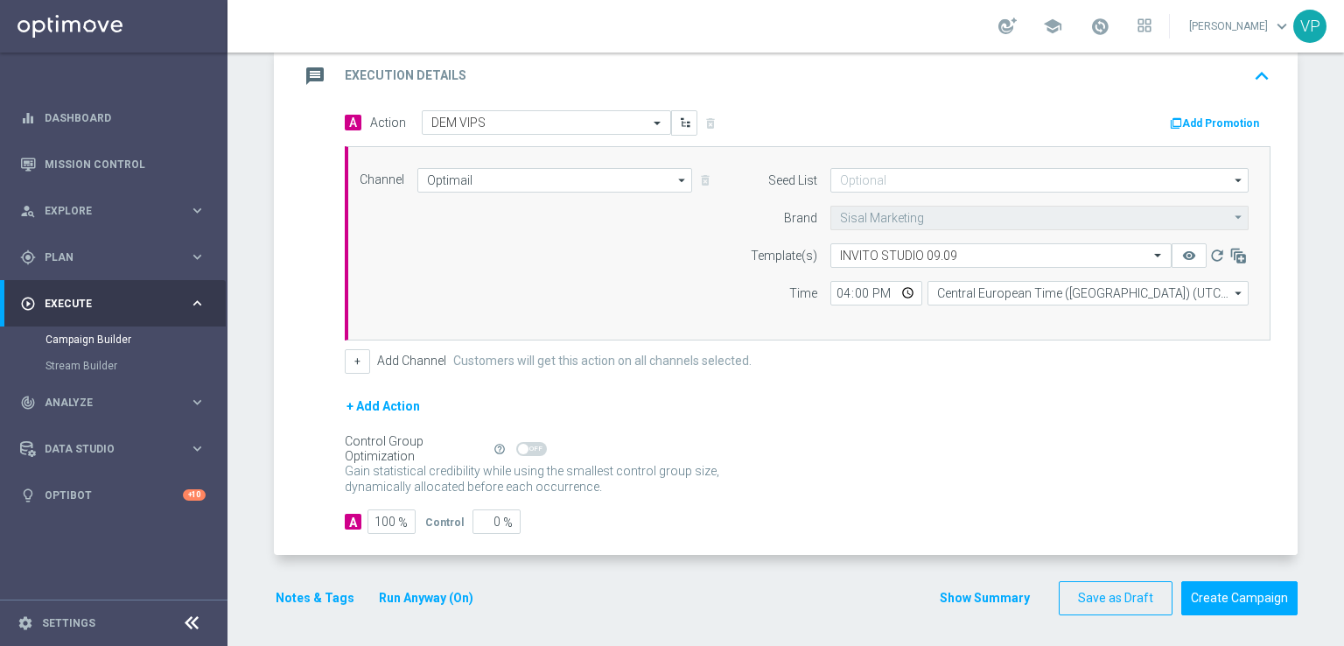
click at [323, 589] on button "Notes & Tags" at bounding box center [315, 598] width 82 height 22
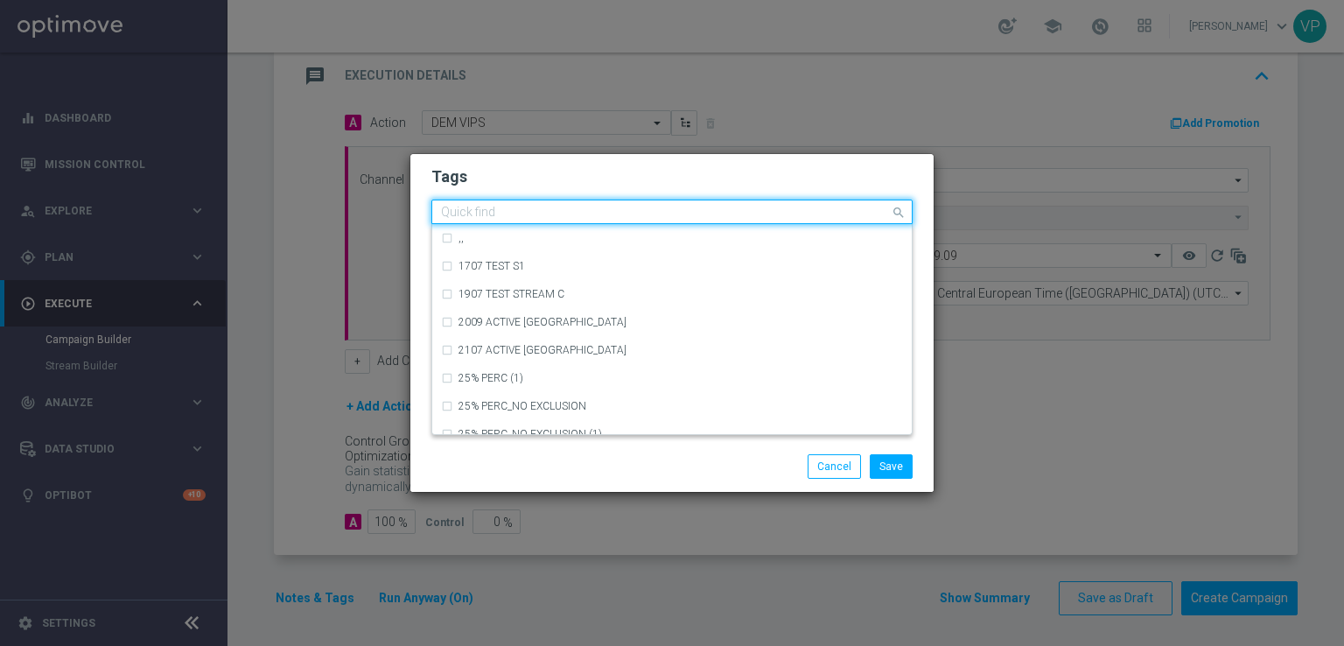
click at [683, 213] on input "text" at bounding box center [665, 213] width 449 height 15
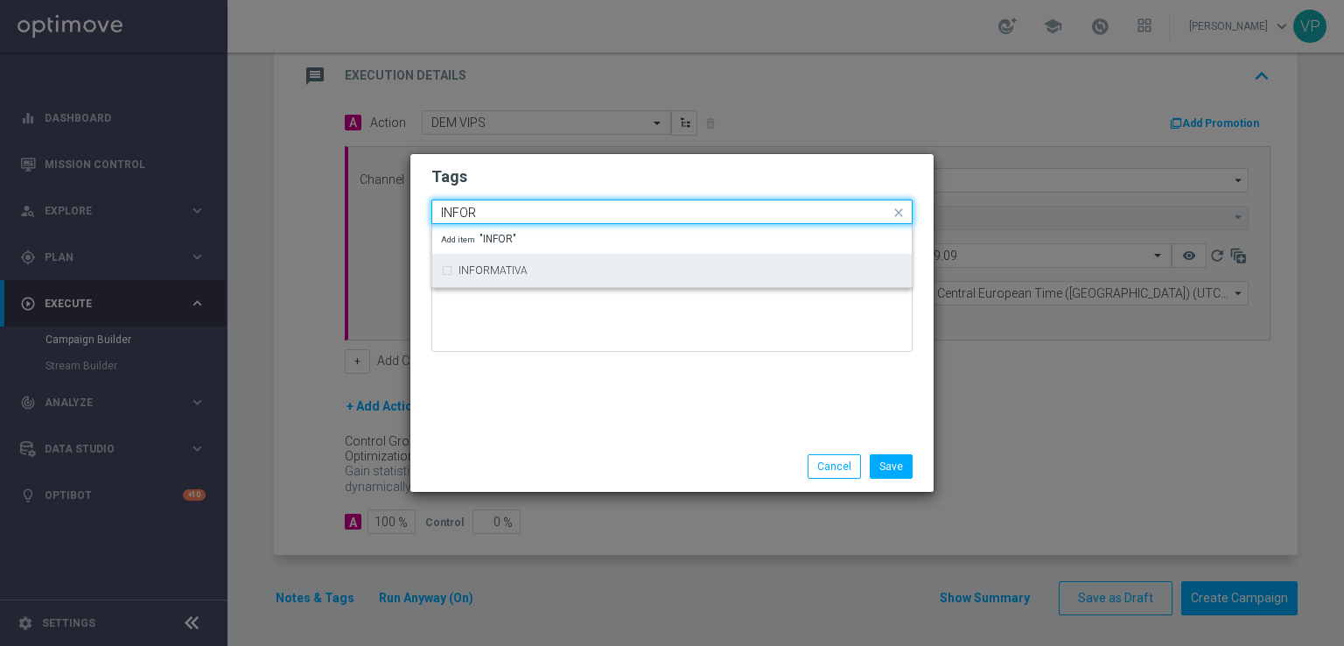
click at [665, 267] on div "INFORMATIVA" at bounding box center [681, 270] width 445 height 11
type input "INFOR"
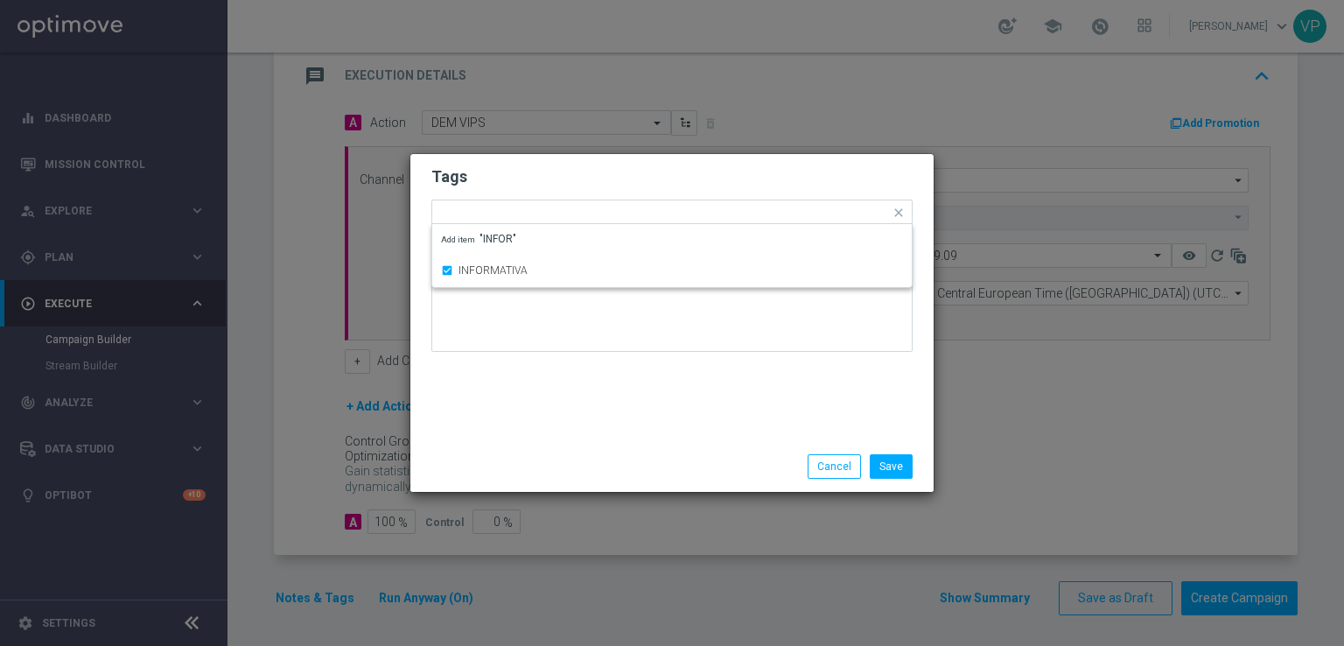
click at [671, 382] on div "Tags Quick find × INFORMATIVA INFORMATIVA Add item "INFOR" Notes" at bounding box center [671, 297] width 523 height 287
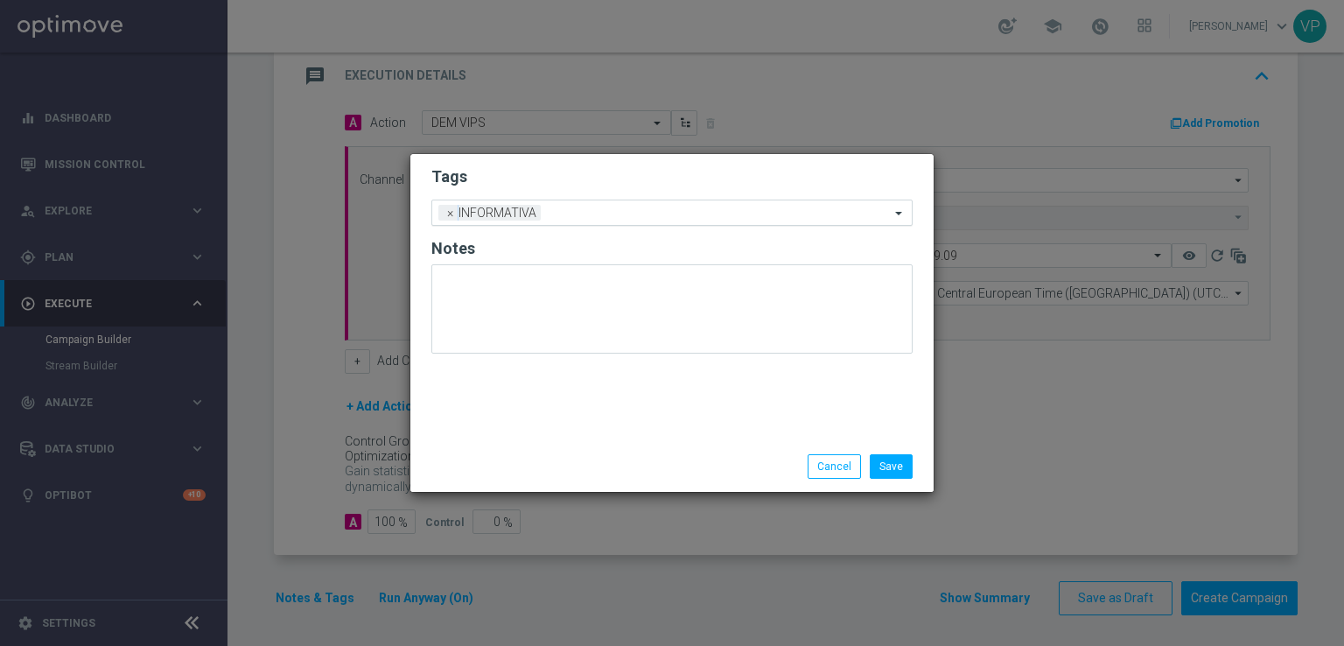
click at [682, 212] on input "text" at bounding box center [719, 214] width 342 height 15
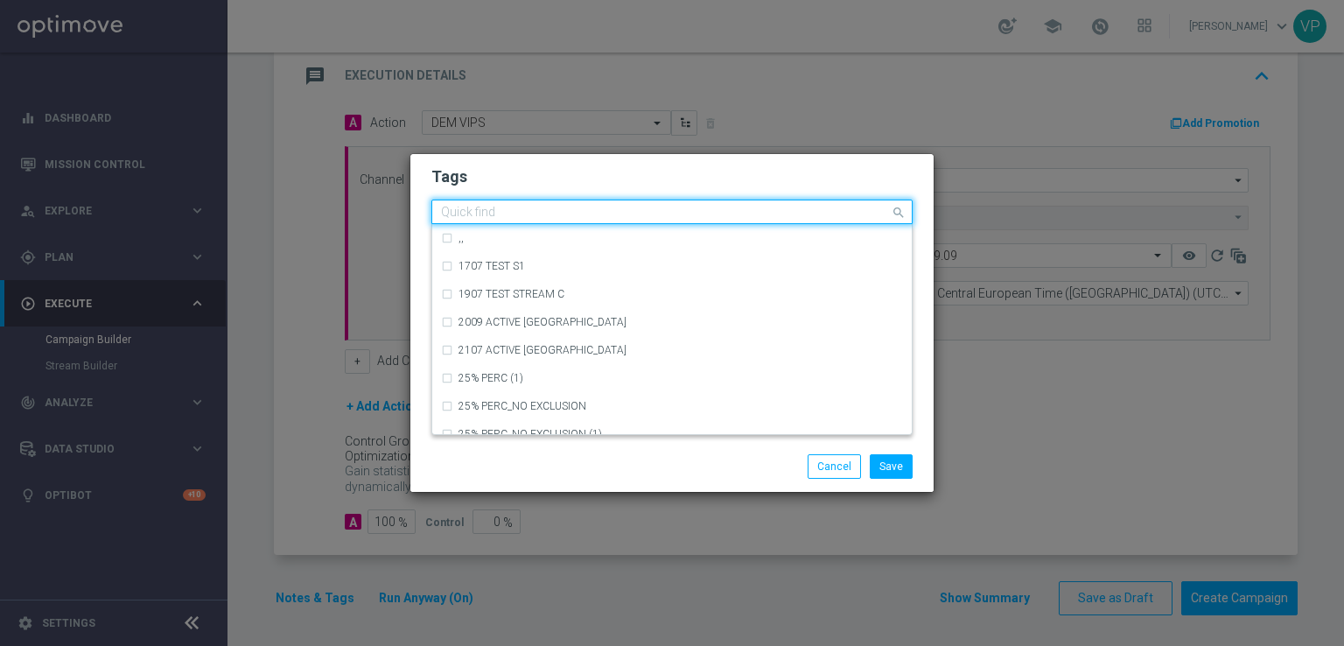
type input "T"
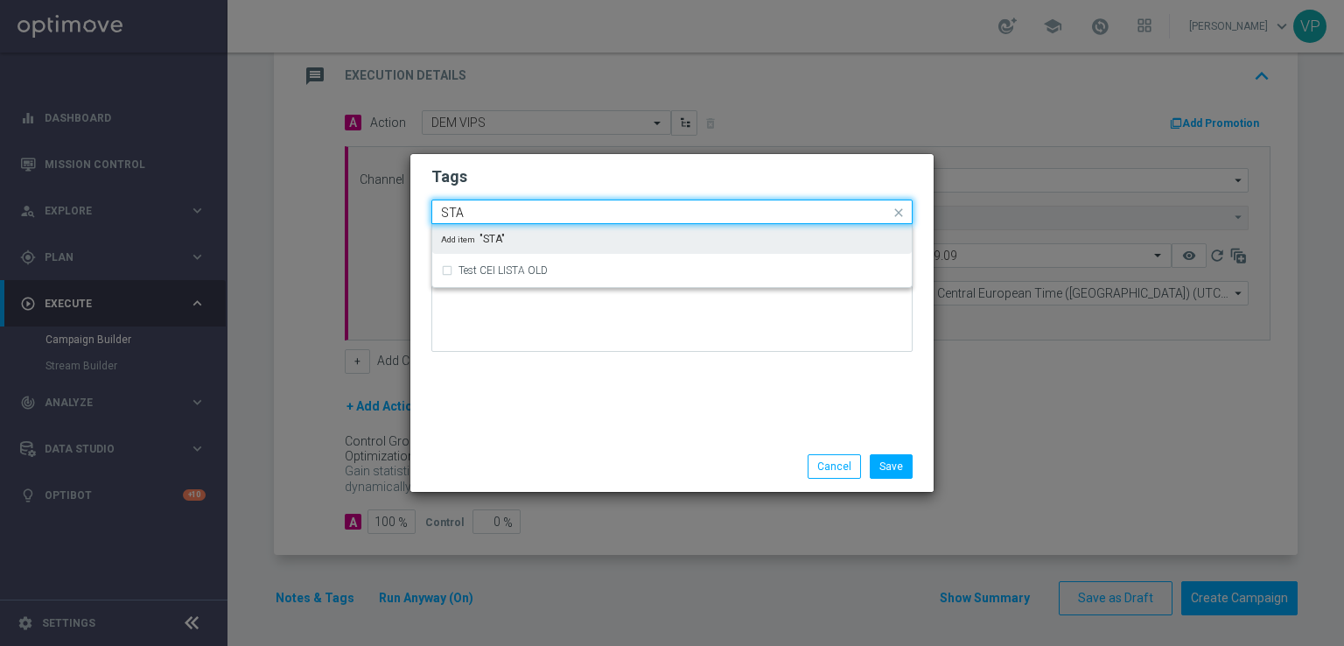
type input "STAR"
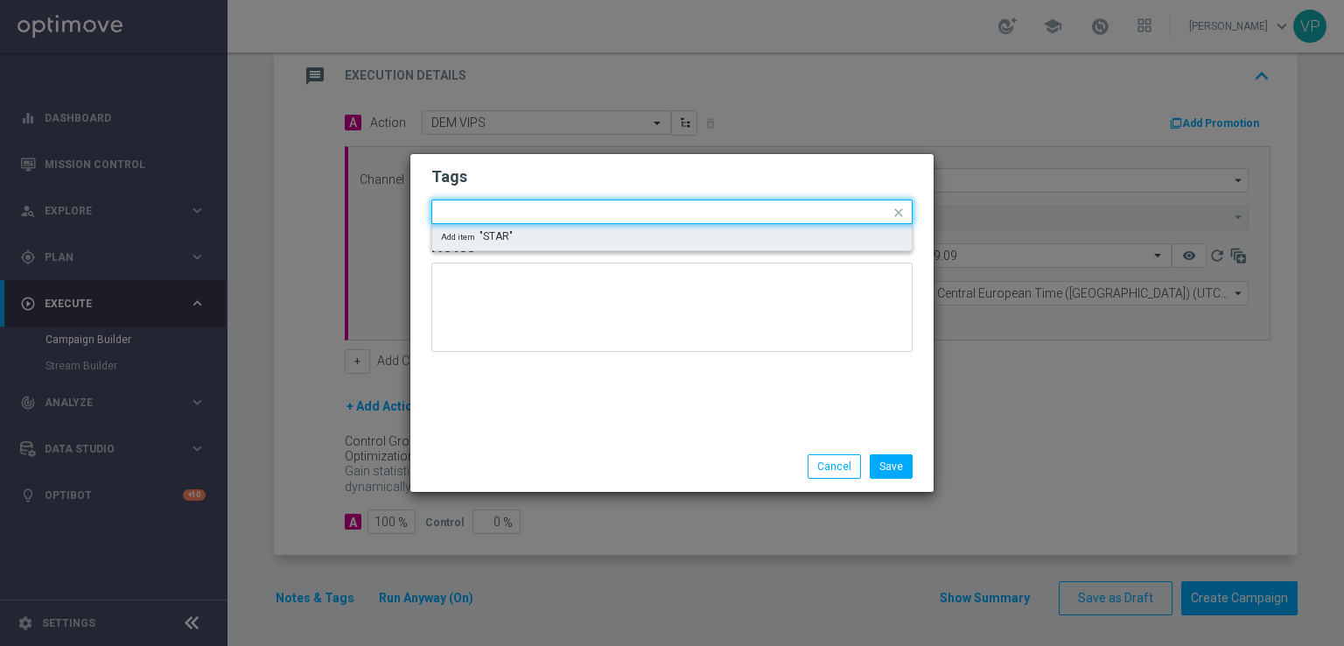
click at [656, 359] on div at bounding box center [671, 314] width 481 height 102
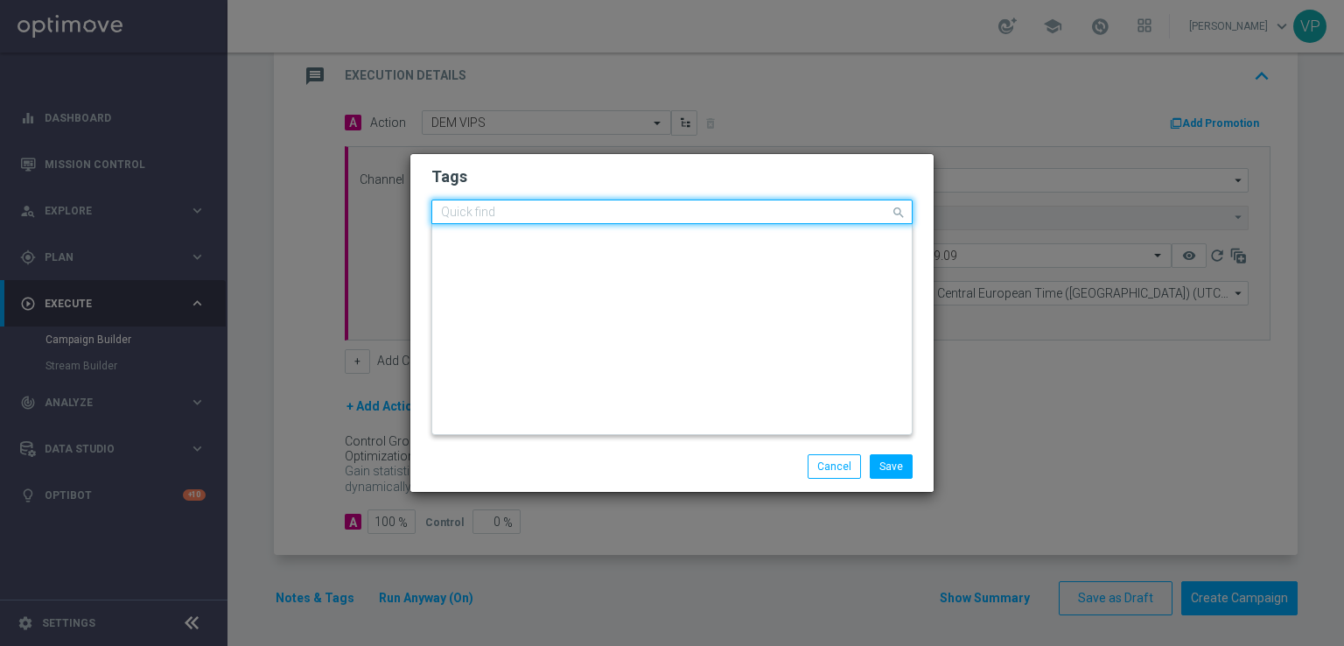
click at [644, 216] on input "text" at bounding box center [665, 213] width 449 height 15
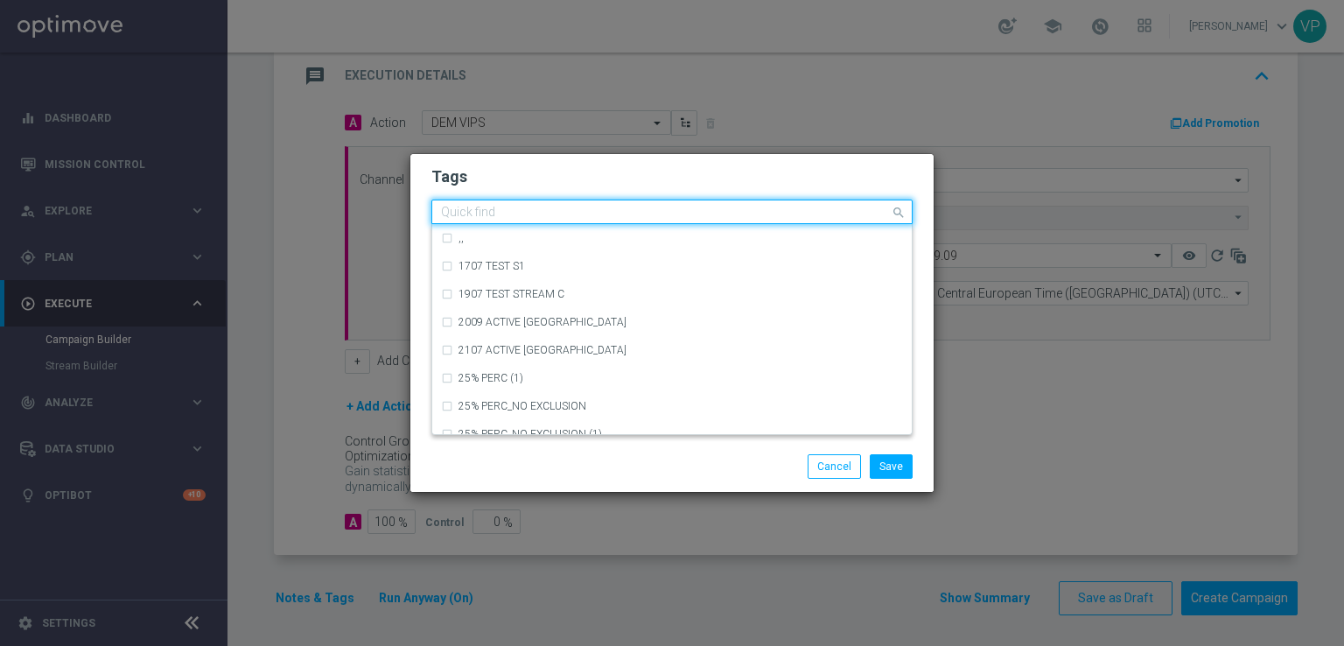
type input "C"
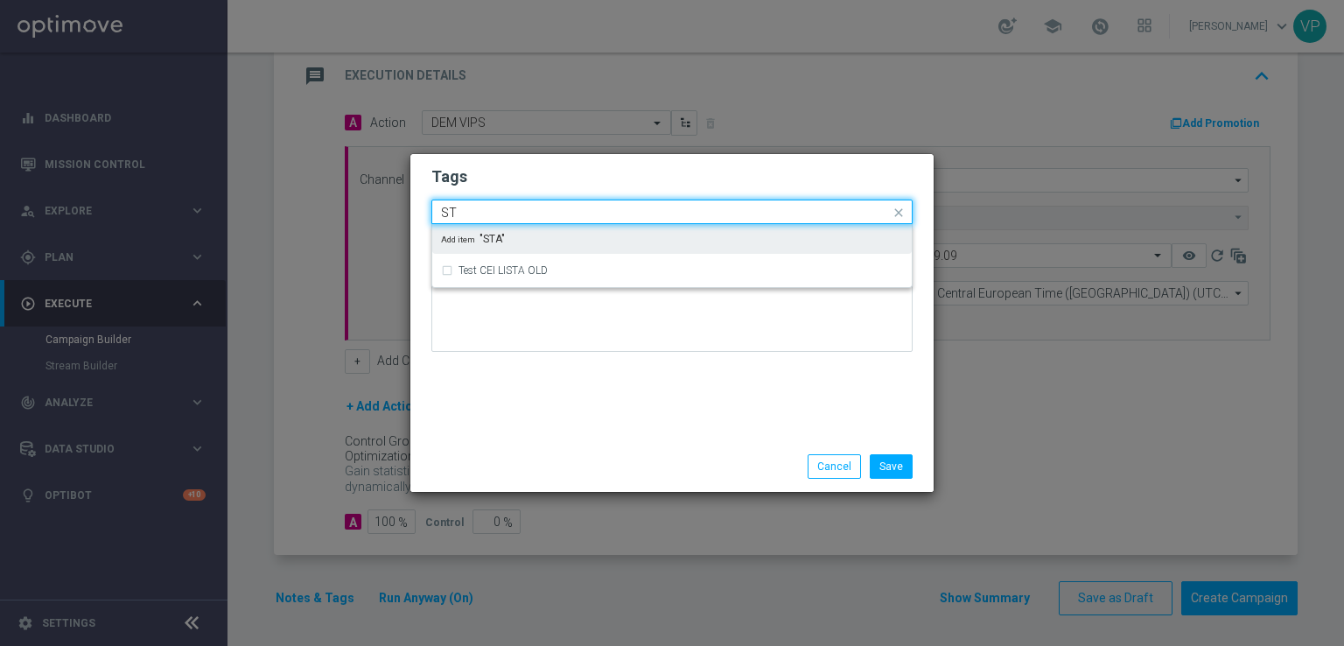
type input "S"
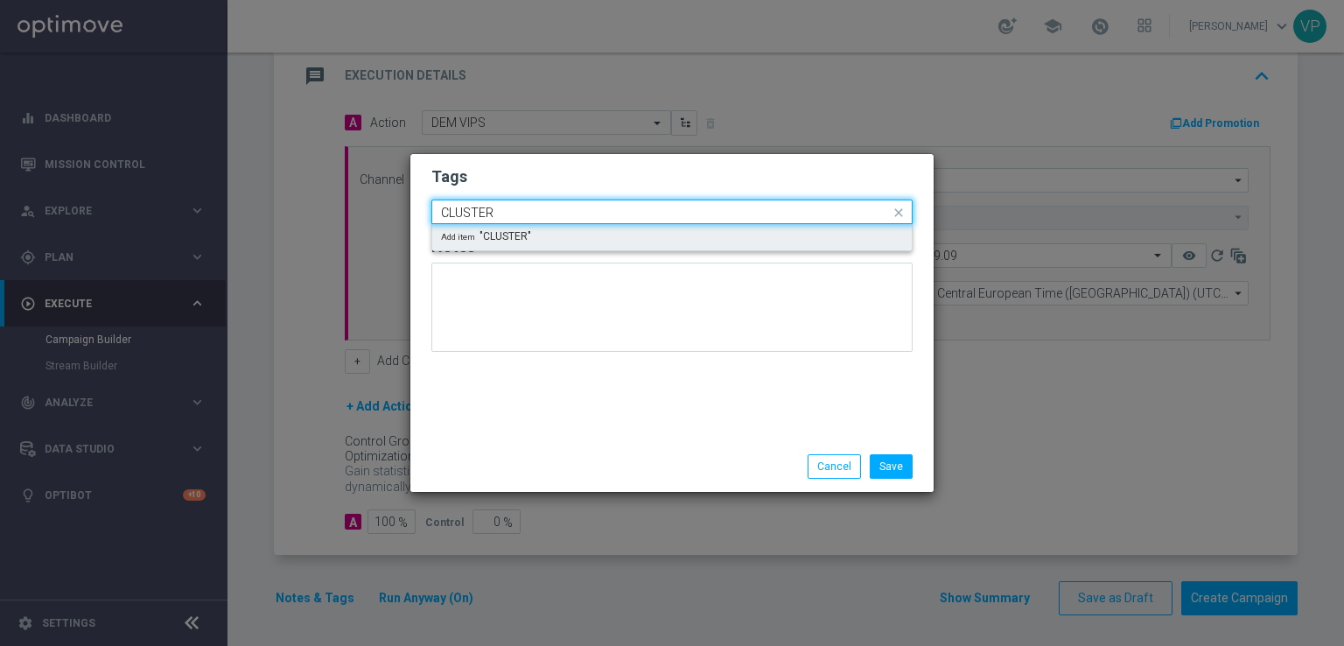
click at [622, 245] on div "Add item "CLUSTER"" at bounding box center [672, 237] width 480 height 26
type input "CLUSTER"
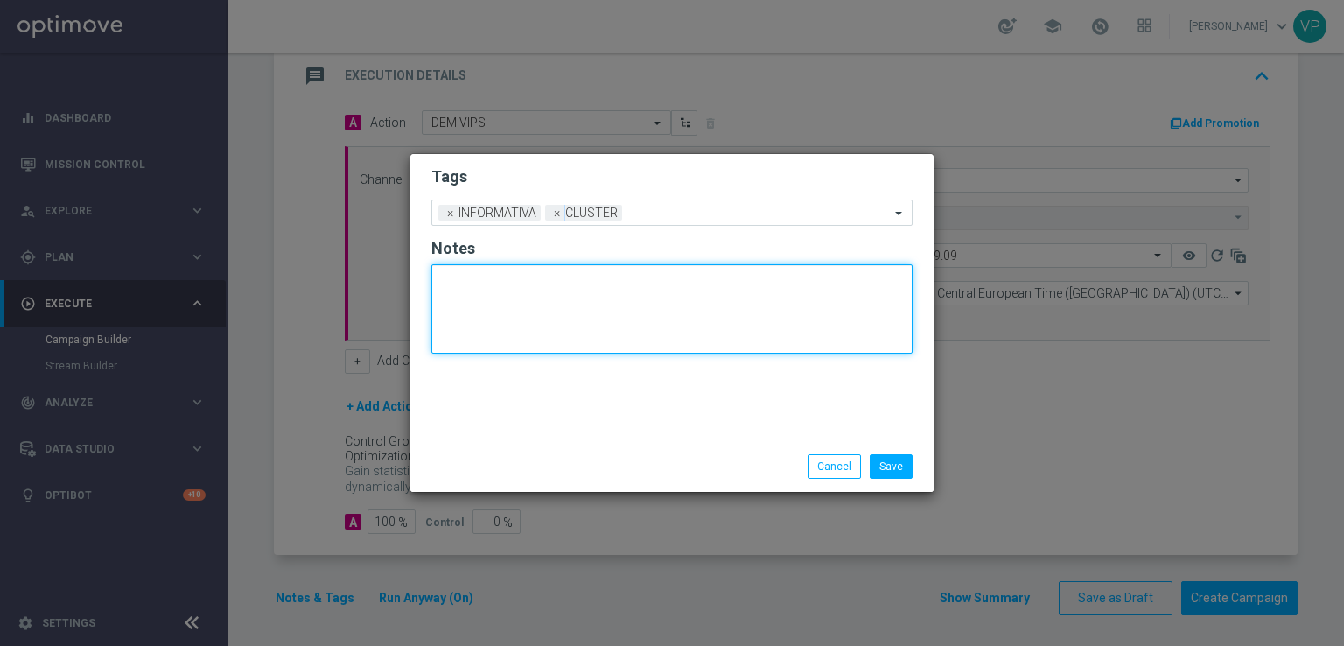
click at [631, 326] on textarea at bounding box center [671, 308] width 481 height 89
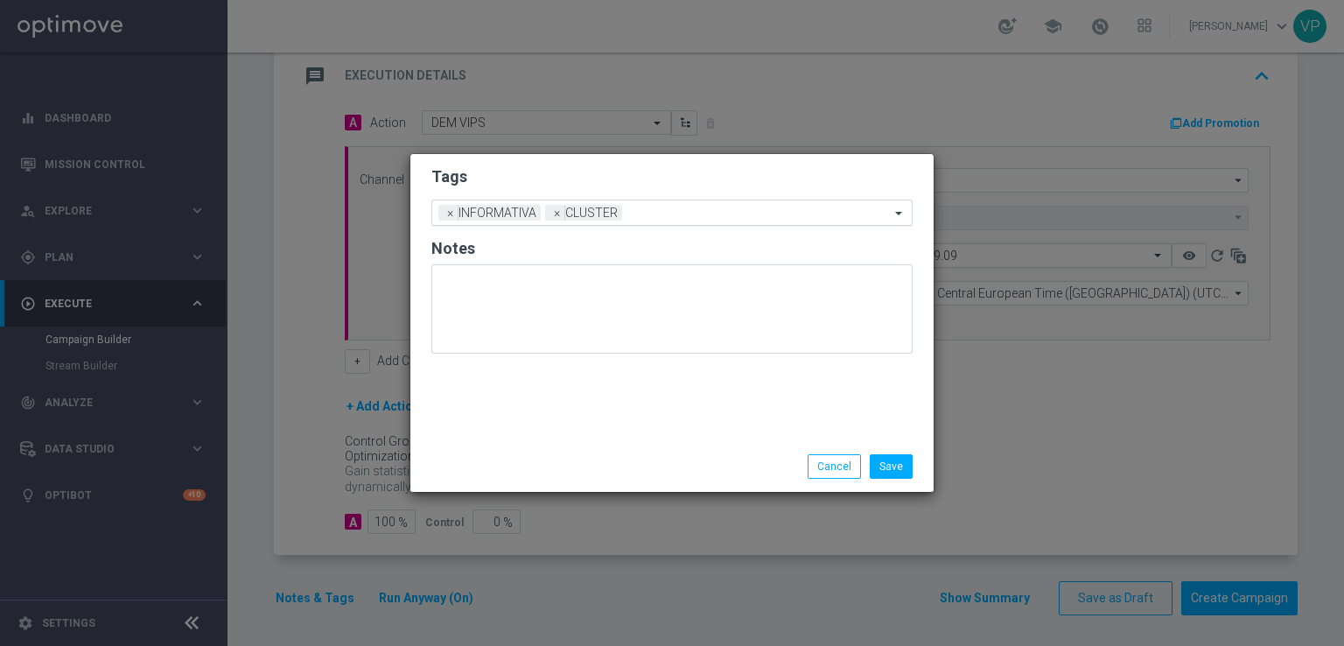
click at [698, 216] on input "text" at bounding box center [759, 214] width 261 height 15
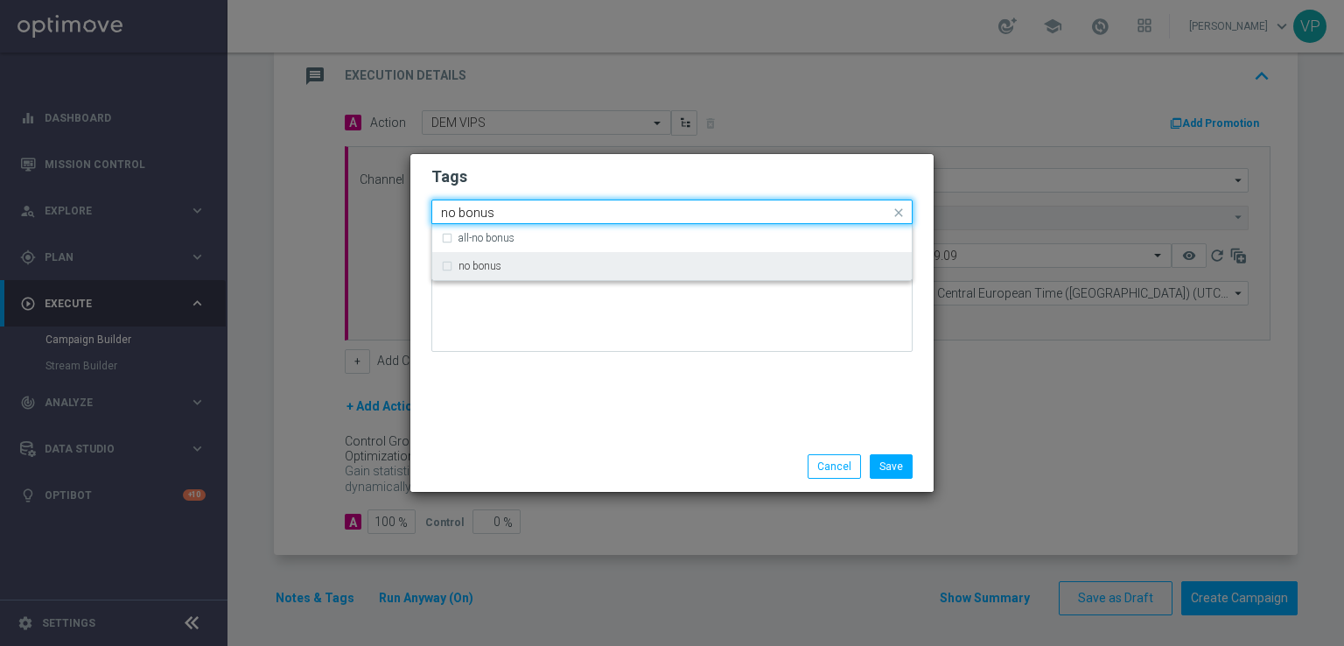
click at [688, 270] on div "no bonus" at bounding box center [681, 266] width 445 height 11
type input "no bonus"
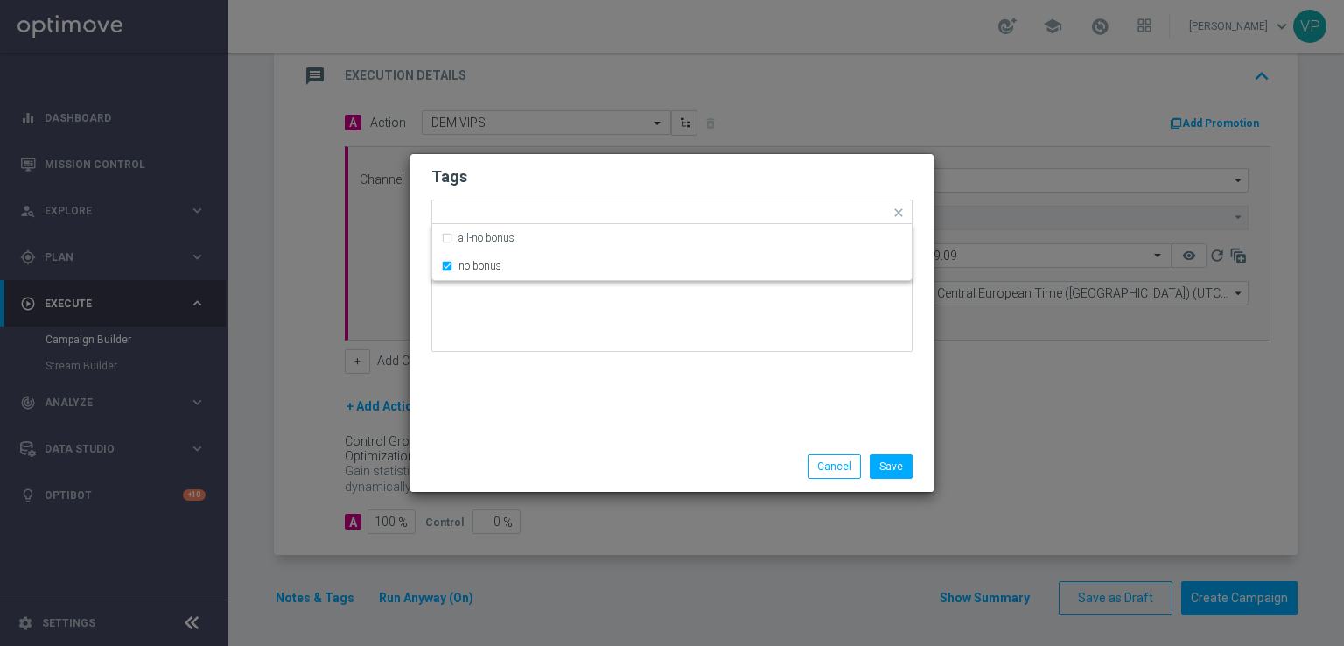
click at [691, 368] on div "Tags Quick find × INFORMATIVA × CLUSTER × no bonus all-no bonus no bonus Notes" at bounding box center [671, 297] width 523 height 287
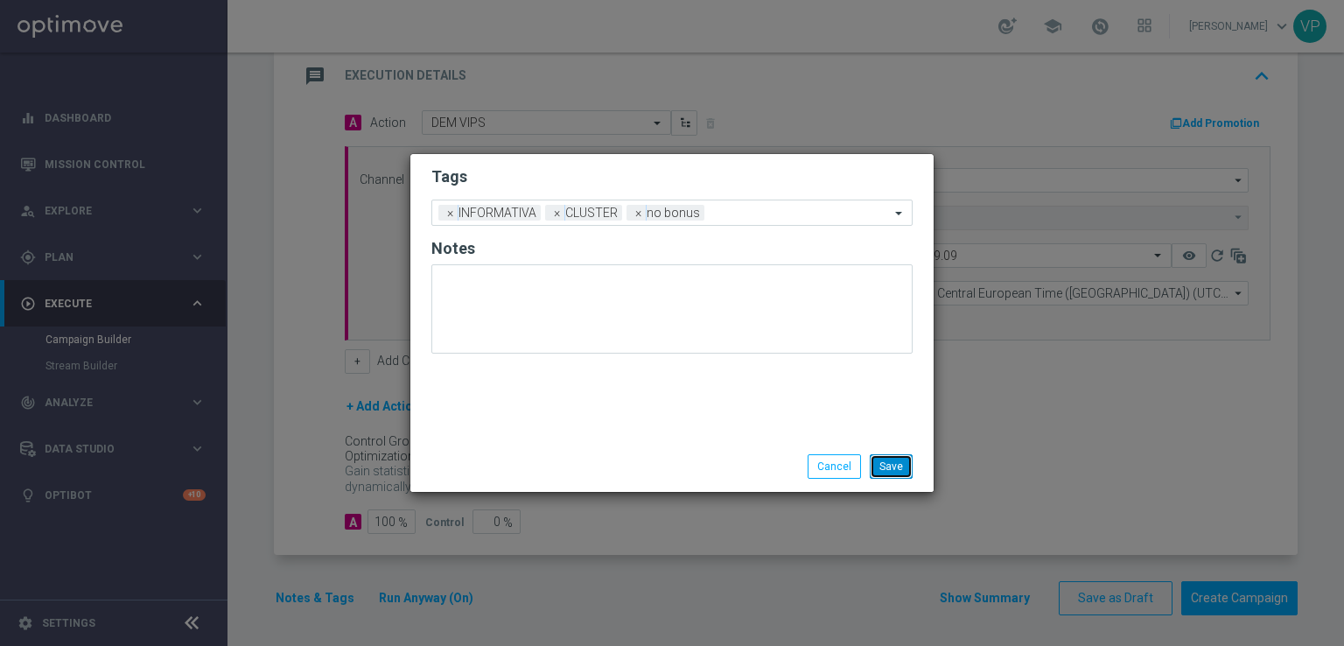
click at [886, 467] on button "Save" at bounding box center [891, 466] width 43 height 25
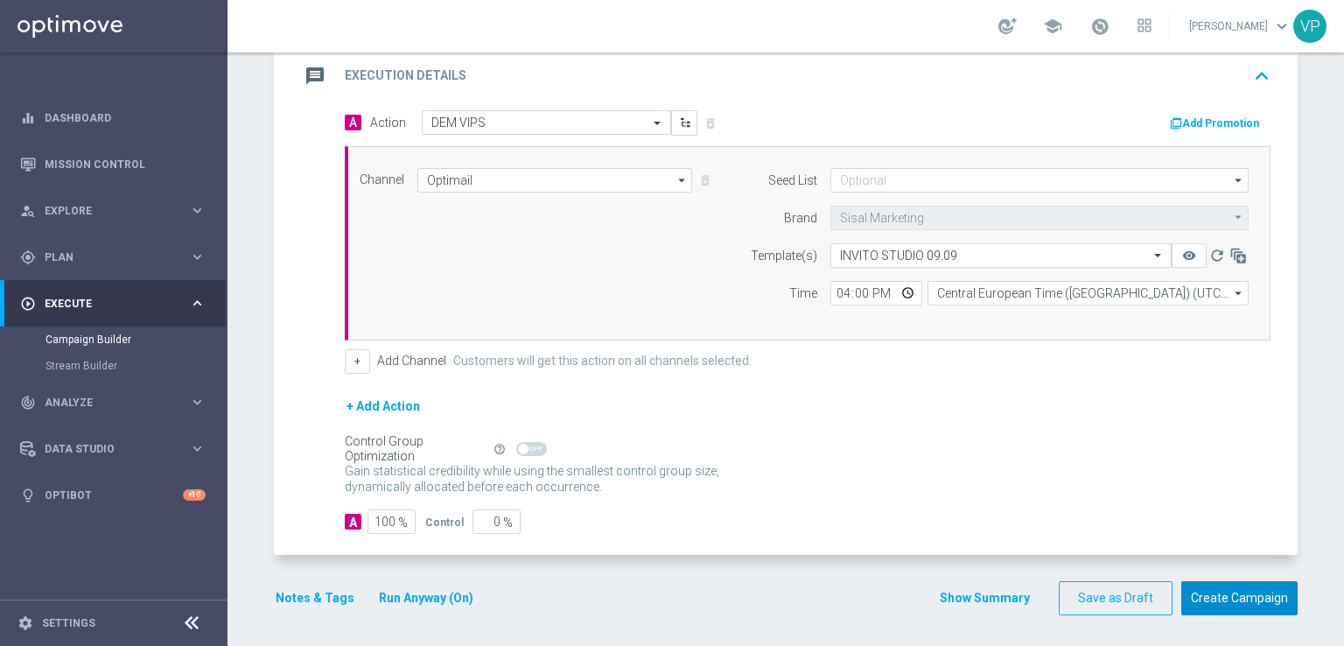
click at [1239, 598] on button "Create Campaign" at bounding box center [1239, 598] width 116 height 34
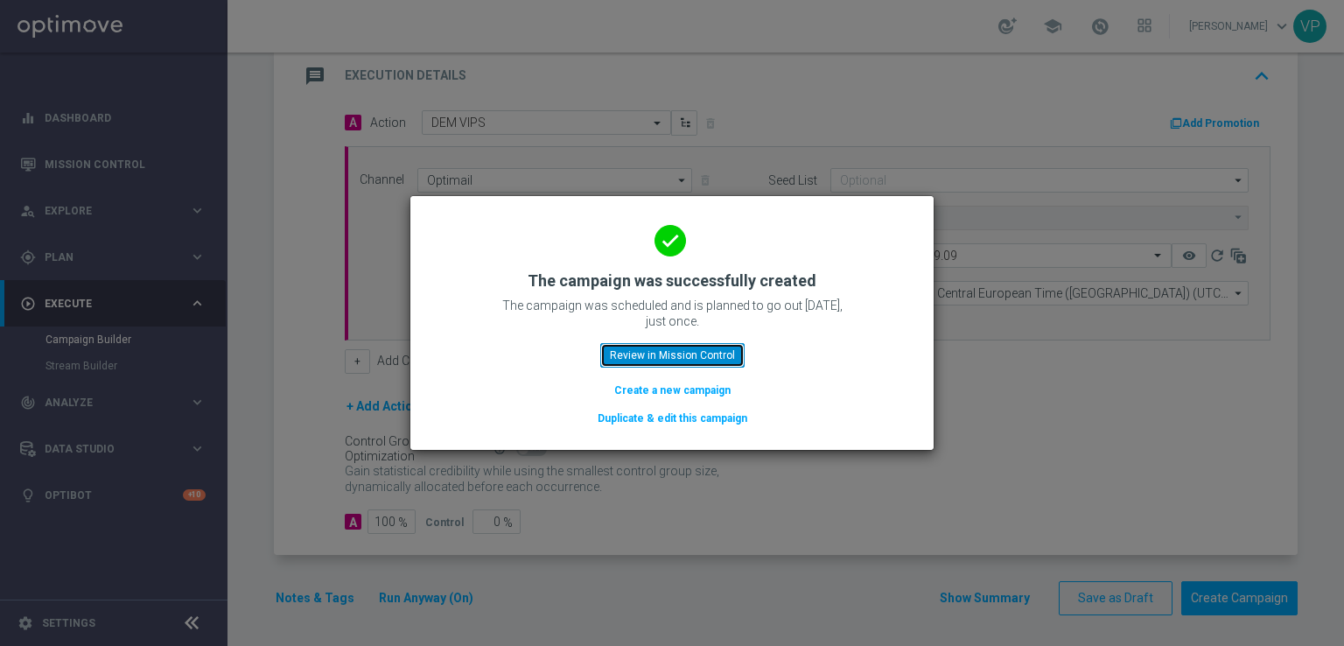
click at [636, 357] on button "Review in Mission Control" at bounding box center [672, 355] width 144 height 25
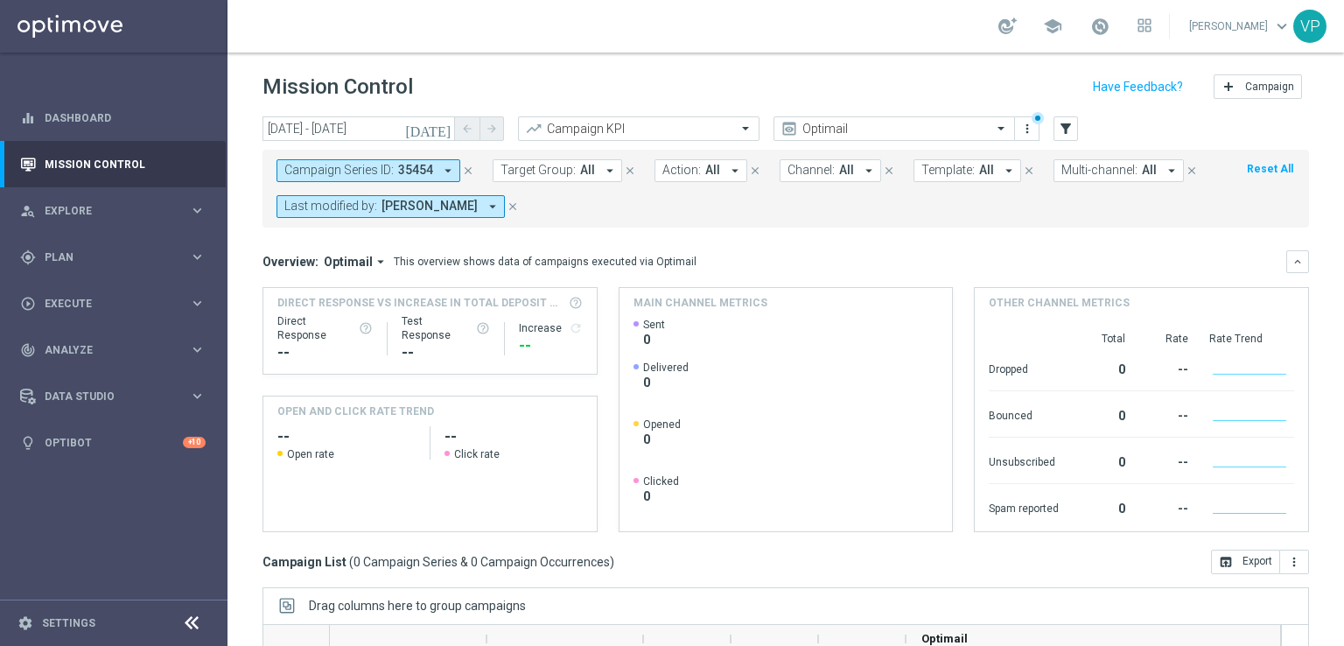
click at [507, 211] on icon "close" at bounding box center [513, 206] width 12 height 12
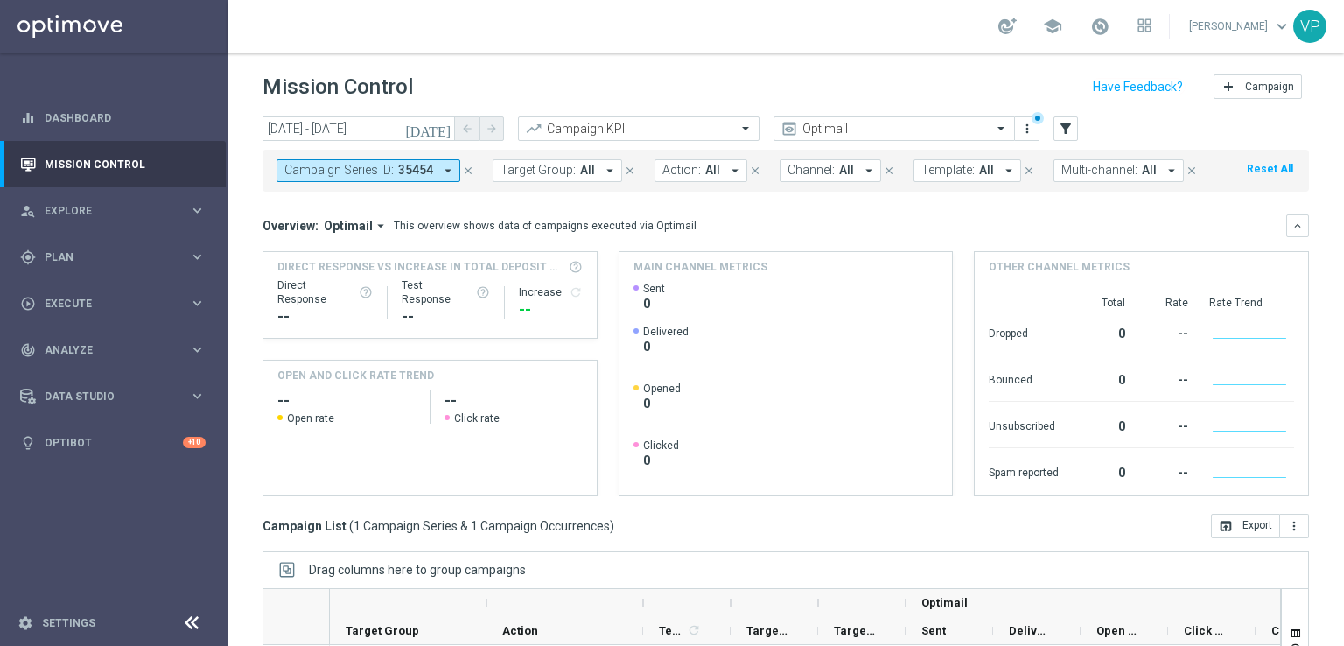
click at [1146, 178] on button "Multi-channel: All arrow_drop_down" at bounding box center [1119, 170] width 130 height 23
click at [1205, 215] on div "Overview: Optimail arrow_drop_down This overview shows data of campaigns execut…" at bounding box center [786, 225] width 1047 height 23
click at [1068, 130] on icon "filter_alt" at bounding box center [1066, 129] width 16 height 16
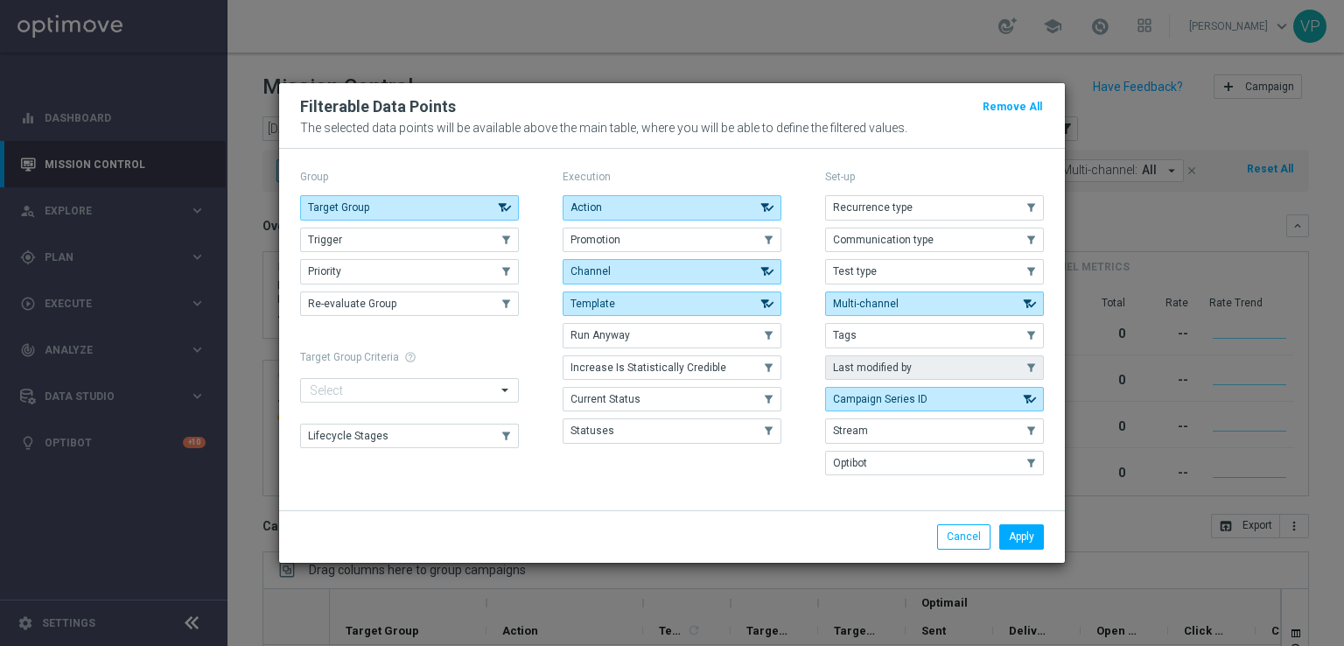
click at [1026, 363] on use "button" at bounding box center [1032, 367] width 12 height 12
click at [1024, 539] on button "Apply" at bounding box center [1021, 536] width 45 height 25
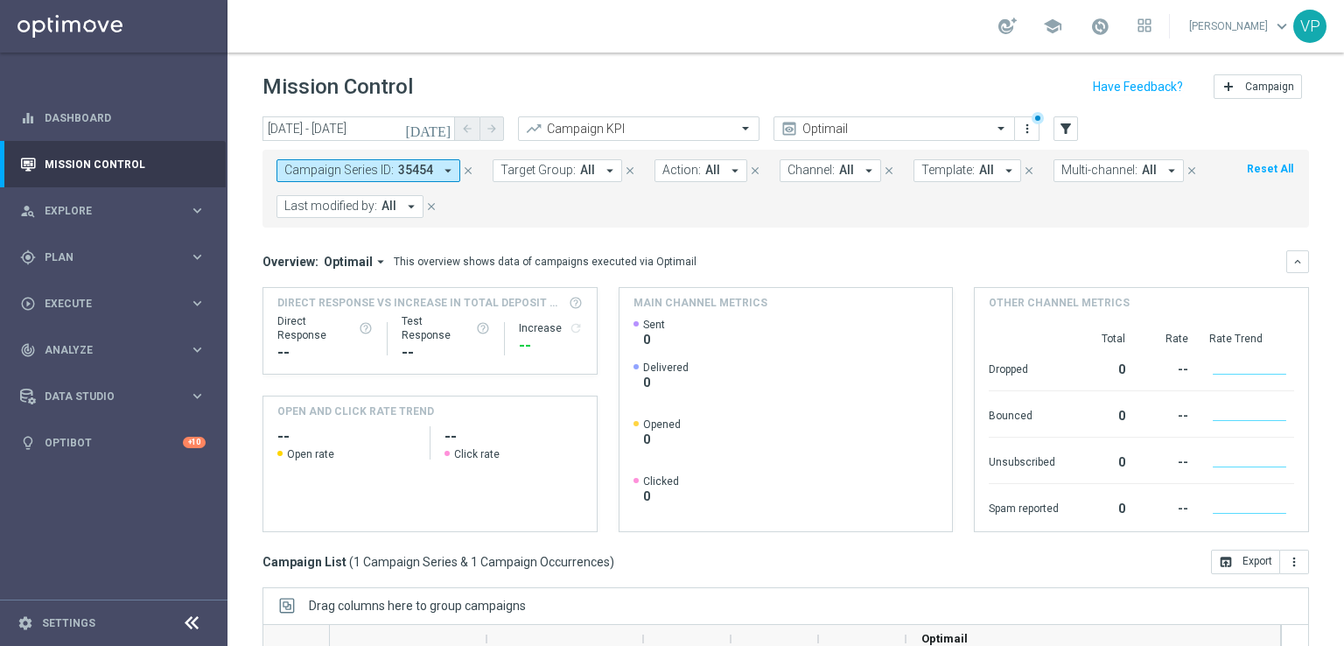
click at [396, 204] on button "Last modified by: All arrow_drop_down" at bounding box center [350, 206] width 147 height 23
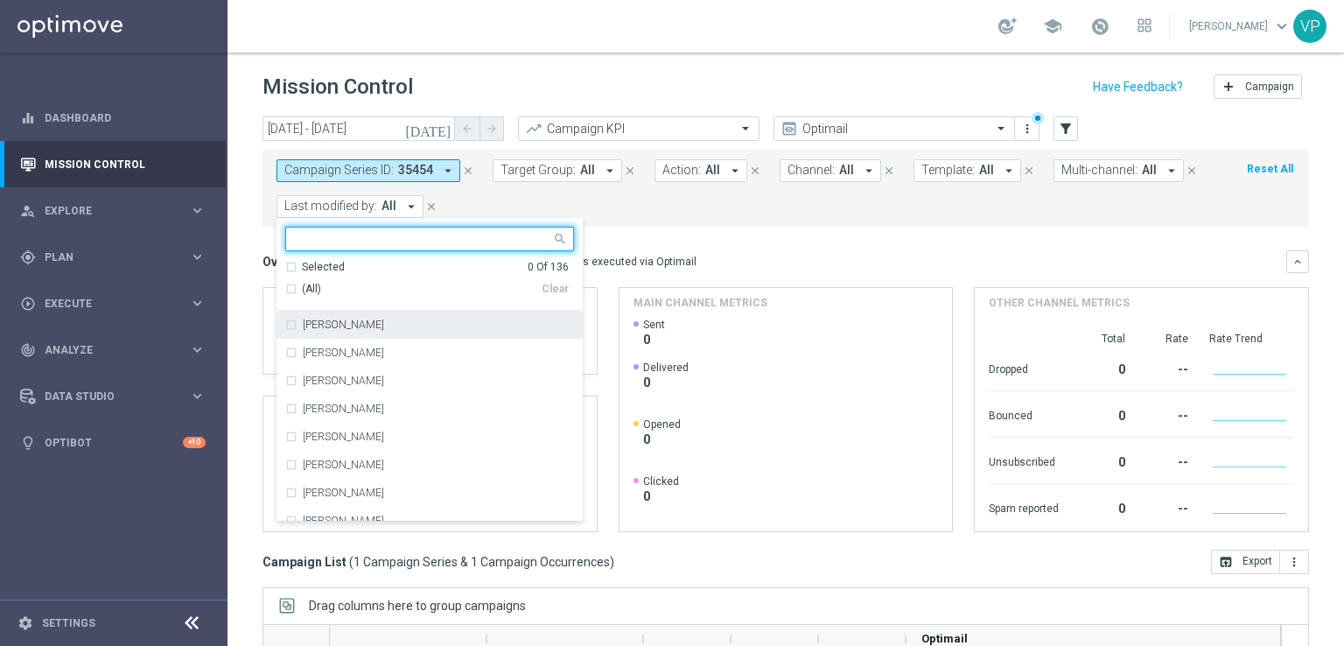
type input "c"
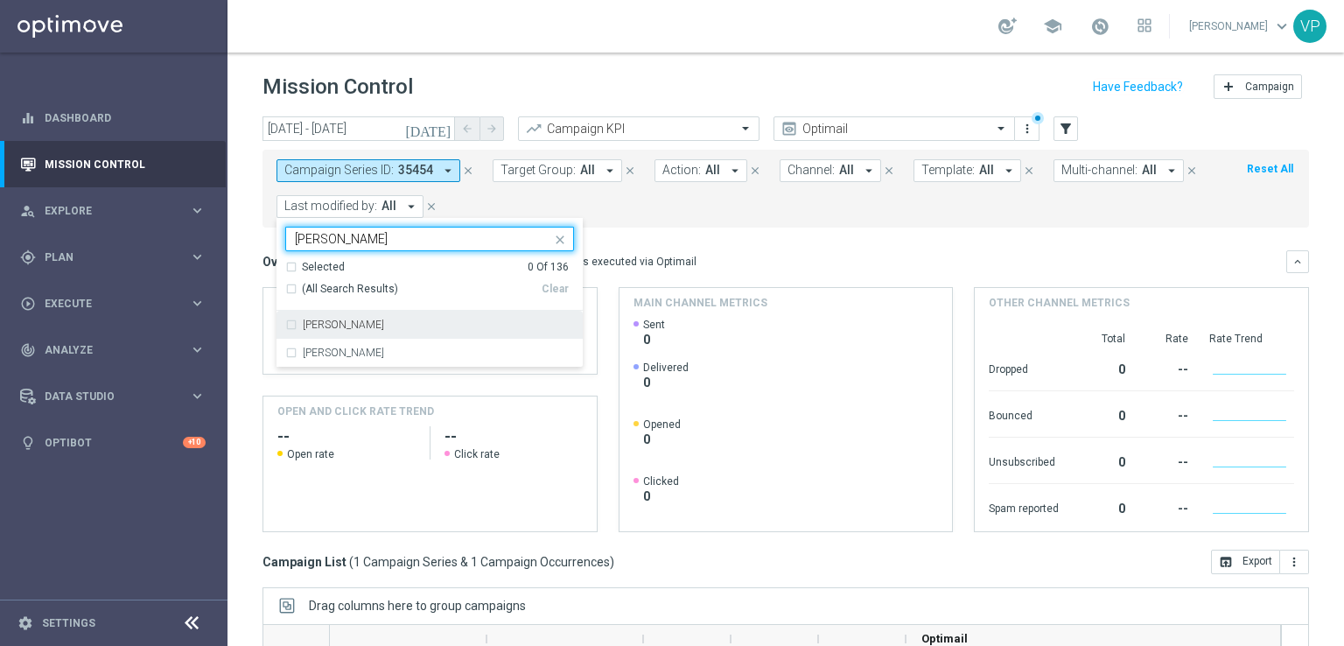
click at [426, 324] on div "[PERSON_NAME]" at bounding box center [438, 324] width 271 height 11
type input "[PERSON_NAME]"
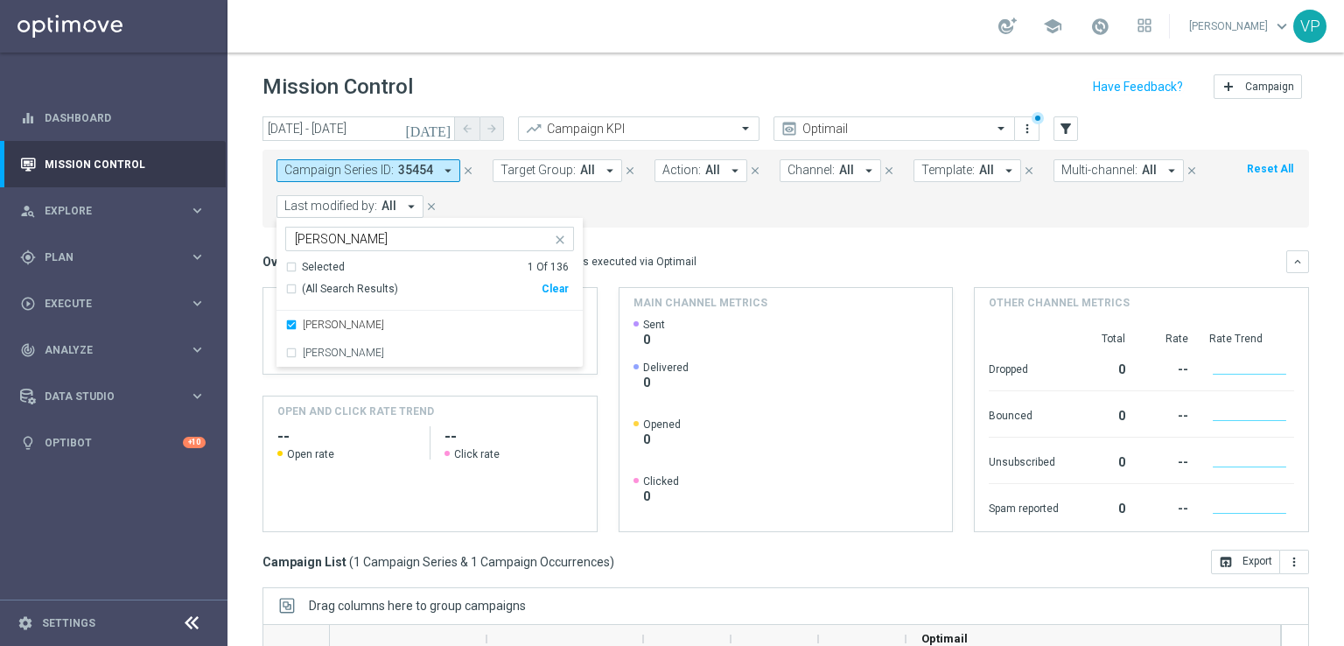
click at [729, 276] on div "Overview: Optimail arrow_drop_down This overview shows data of campaigns execut…" at bounding box center [786, 391] width 1047 height 282
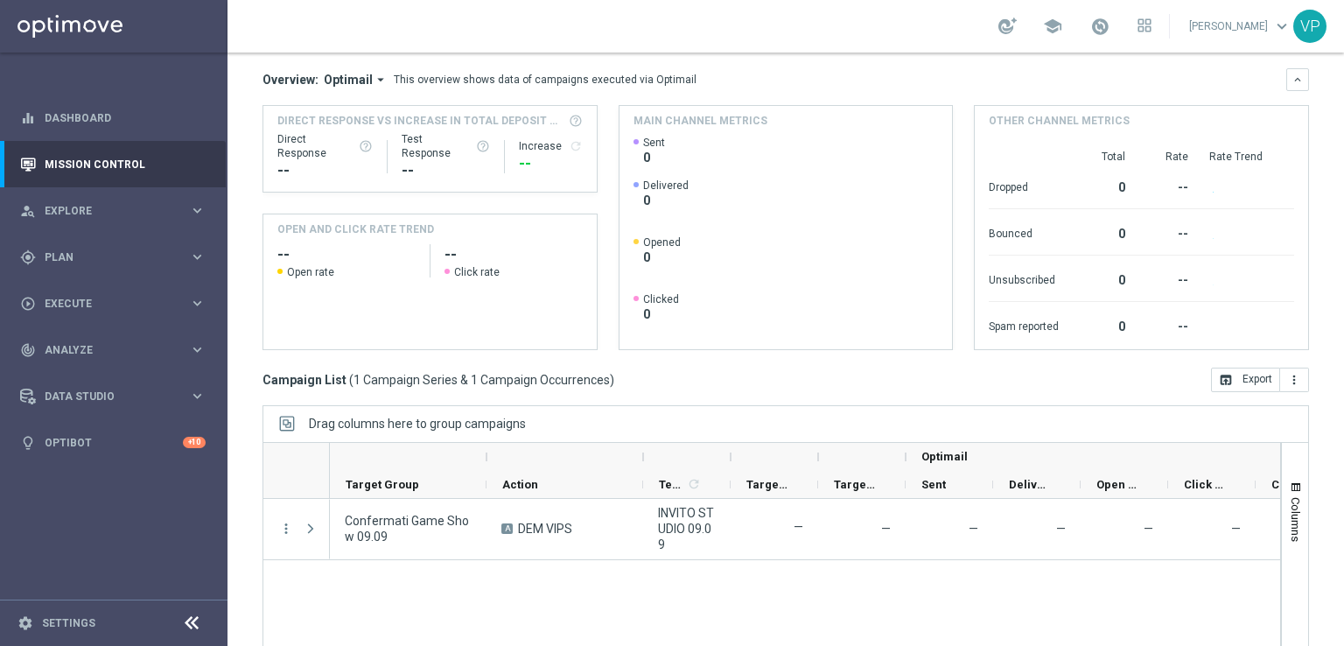
scroll to position [264, 0]
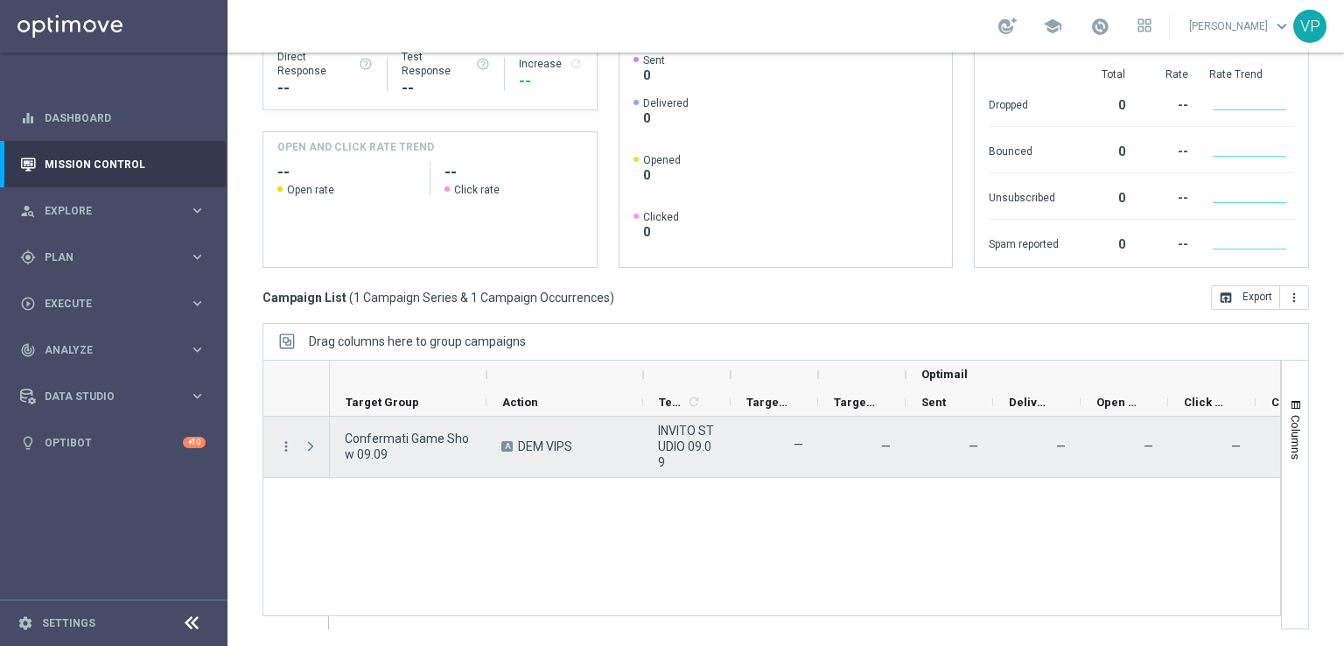
click at [318, 442] on span at bounding box center [311, 446] width 16 height 14
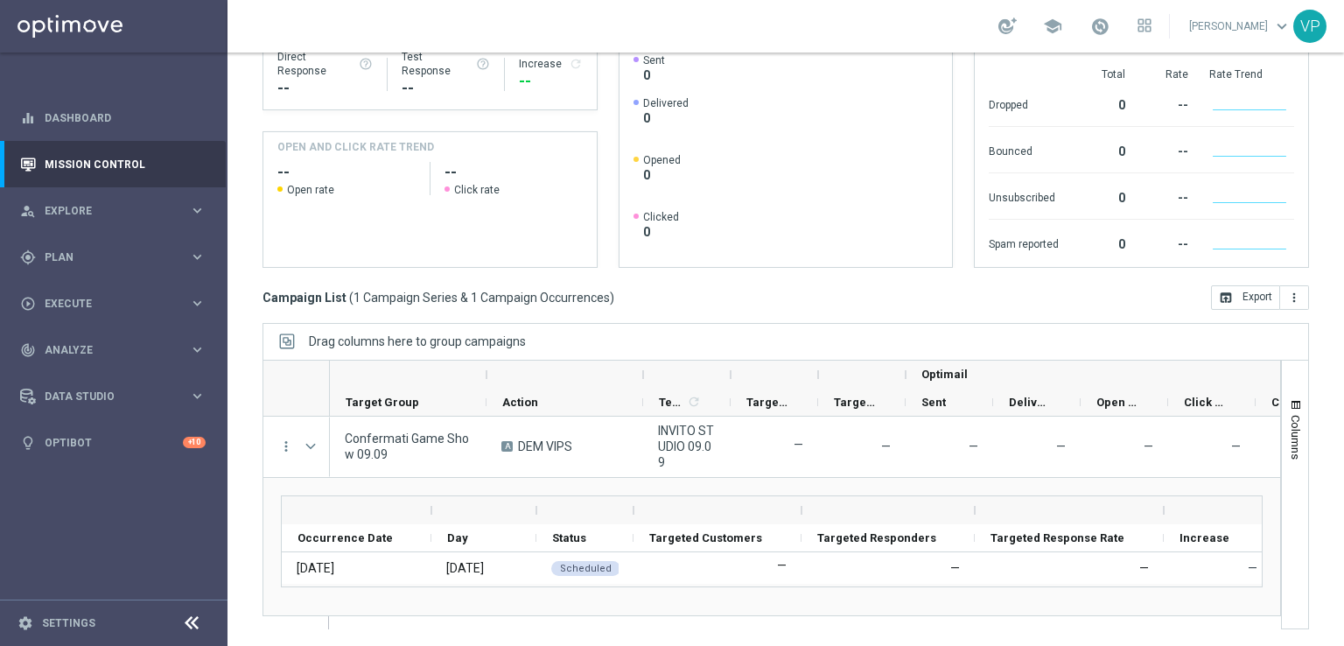
scroll to position [0, 0]
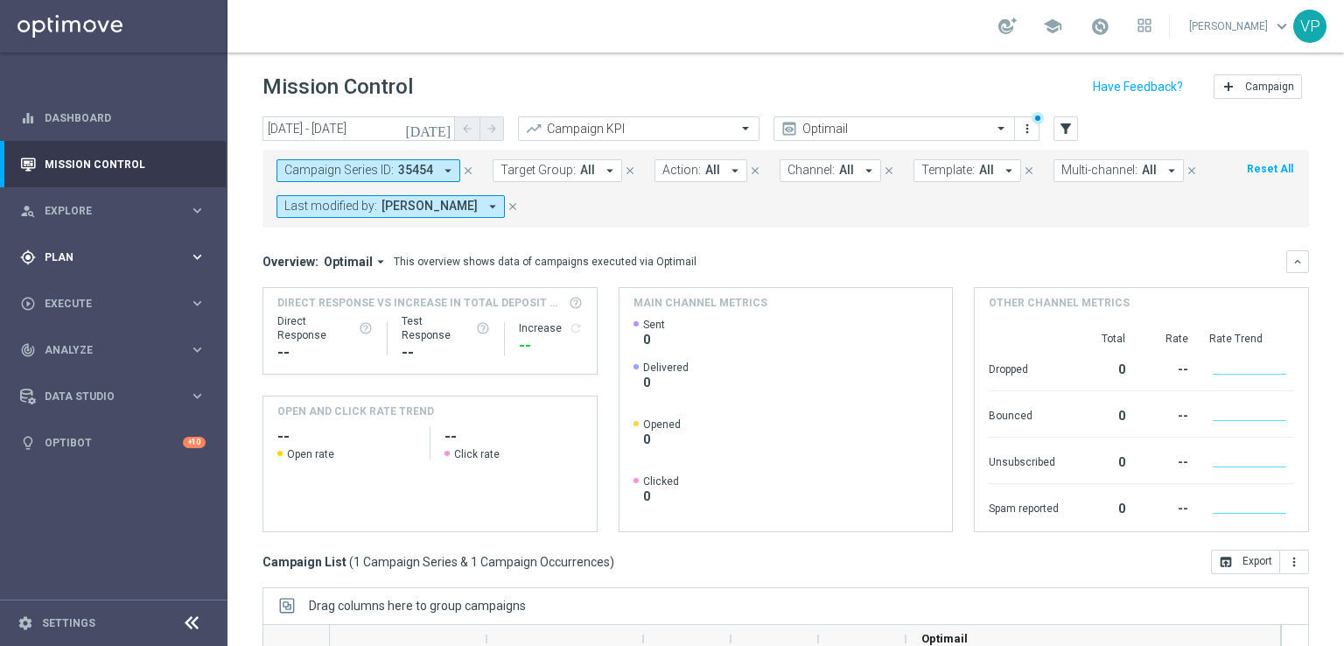
click at [114, 256] on span "Plan" at bounding box center [117, 257] width 144 height 11
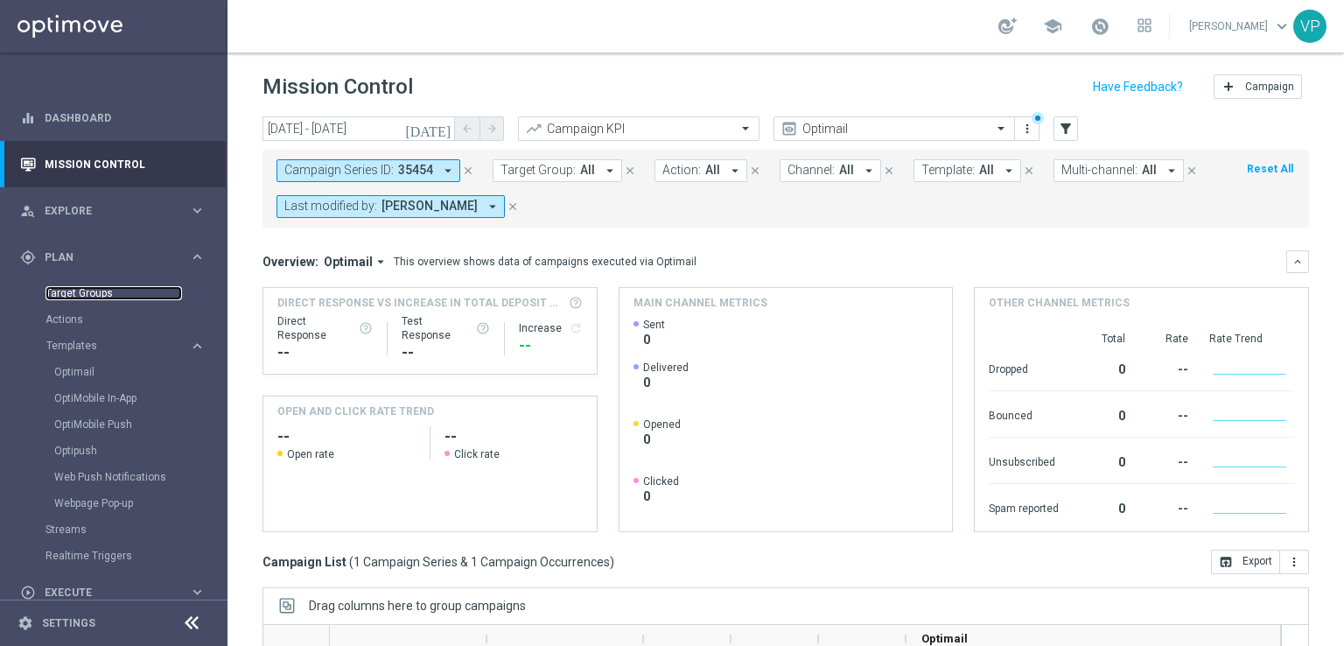
click at [99, 286] on link "Target Groups" at bounding box center [114, 293] width 137 height 14
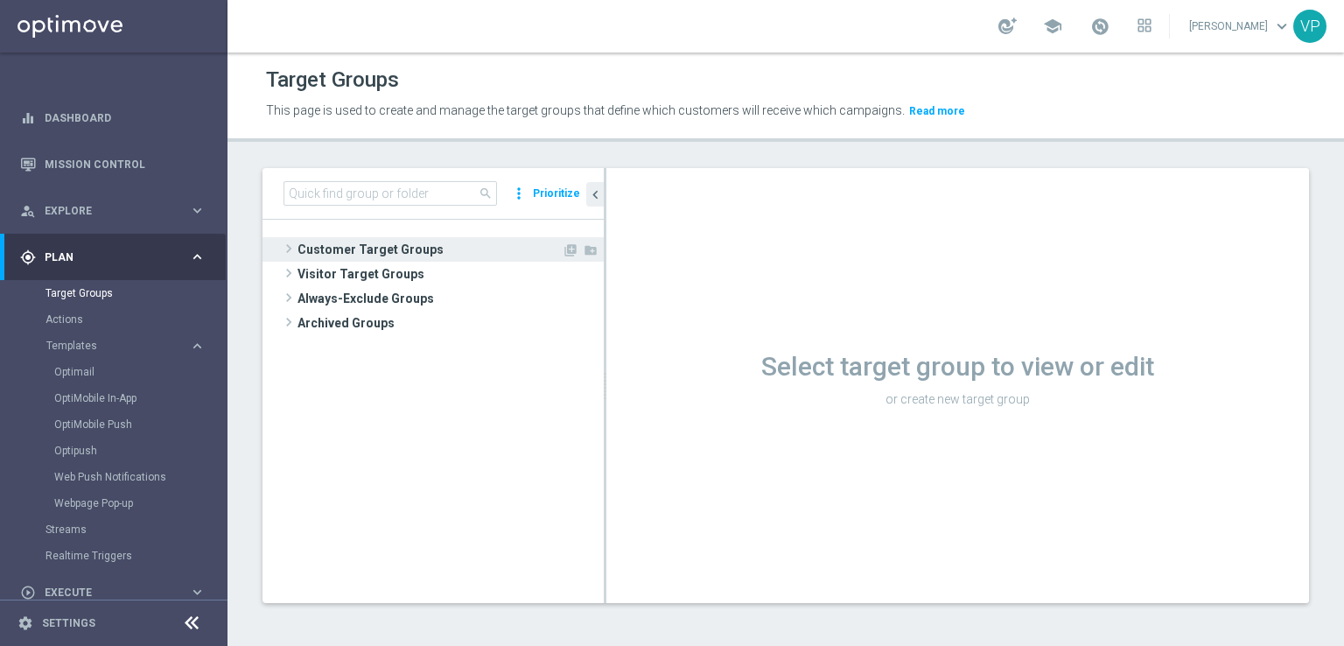
click at [298, 248] on span "Customer Target Groups" at bounding box center [430, 249] width 264 height 25
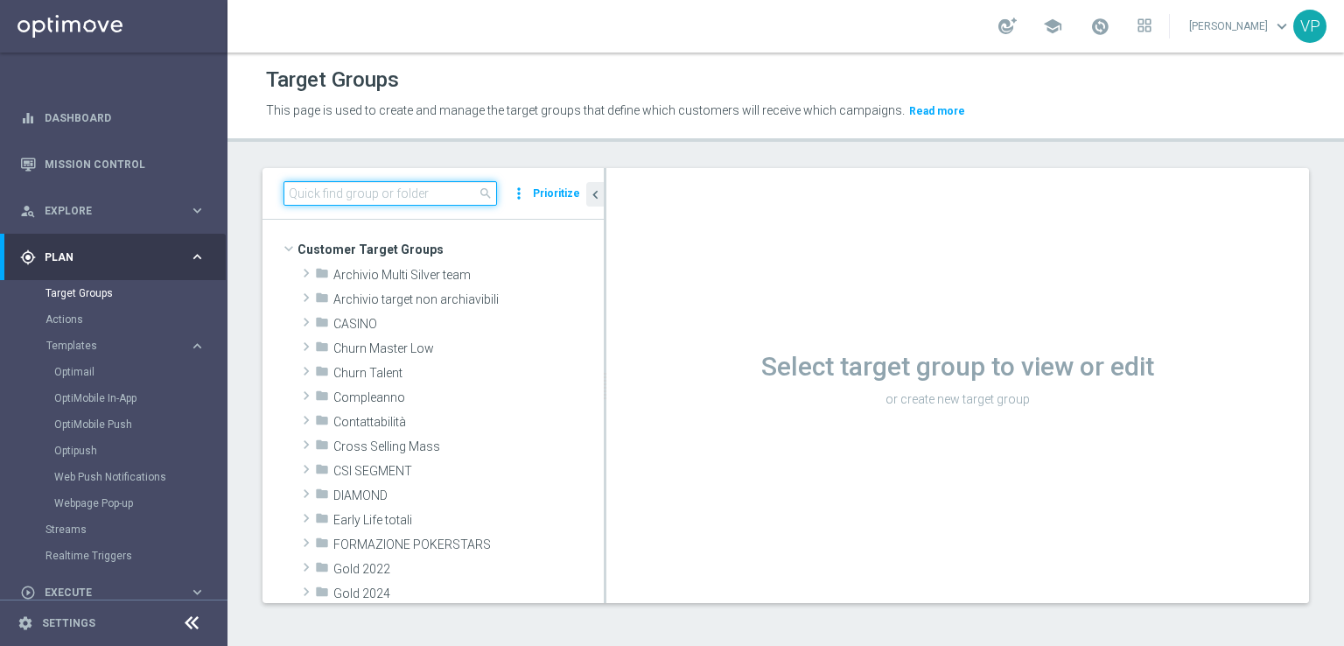
click at [458, 192] on input at bounding box center [391, 193] width 214 height 25
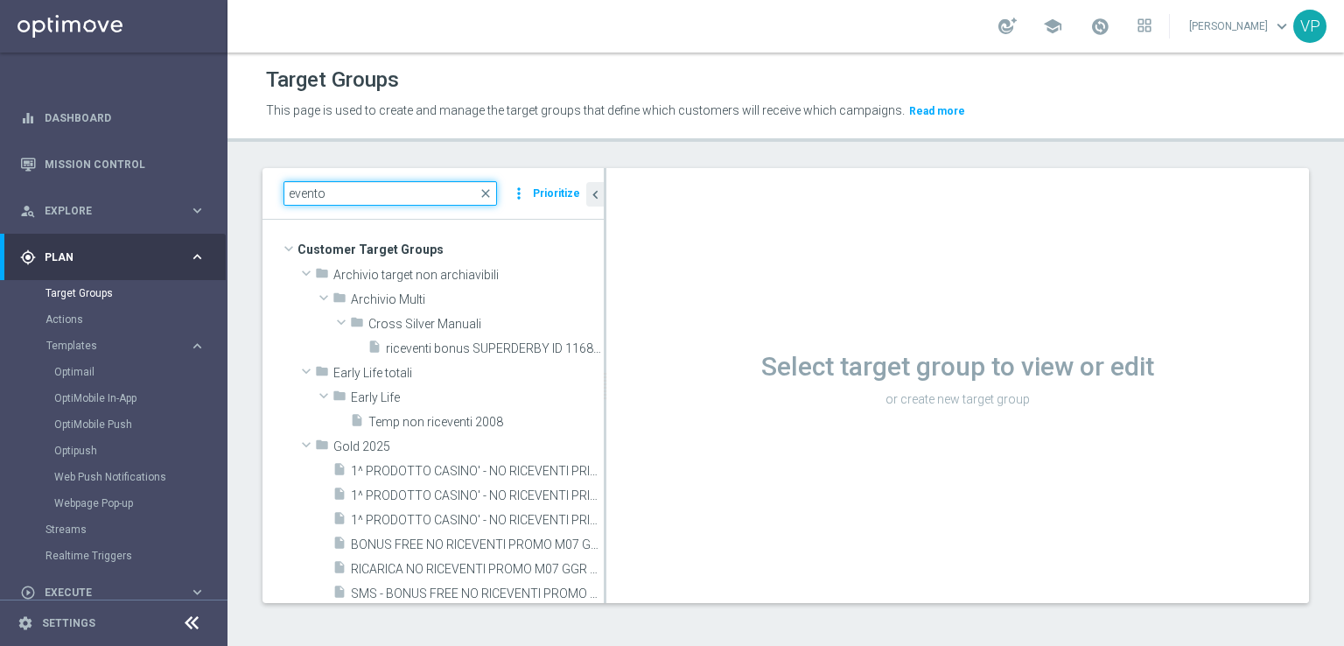
type input "evento"
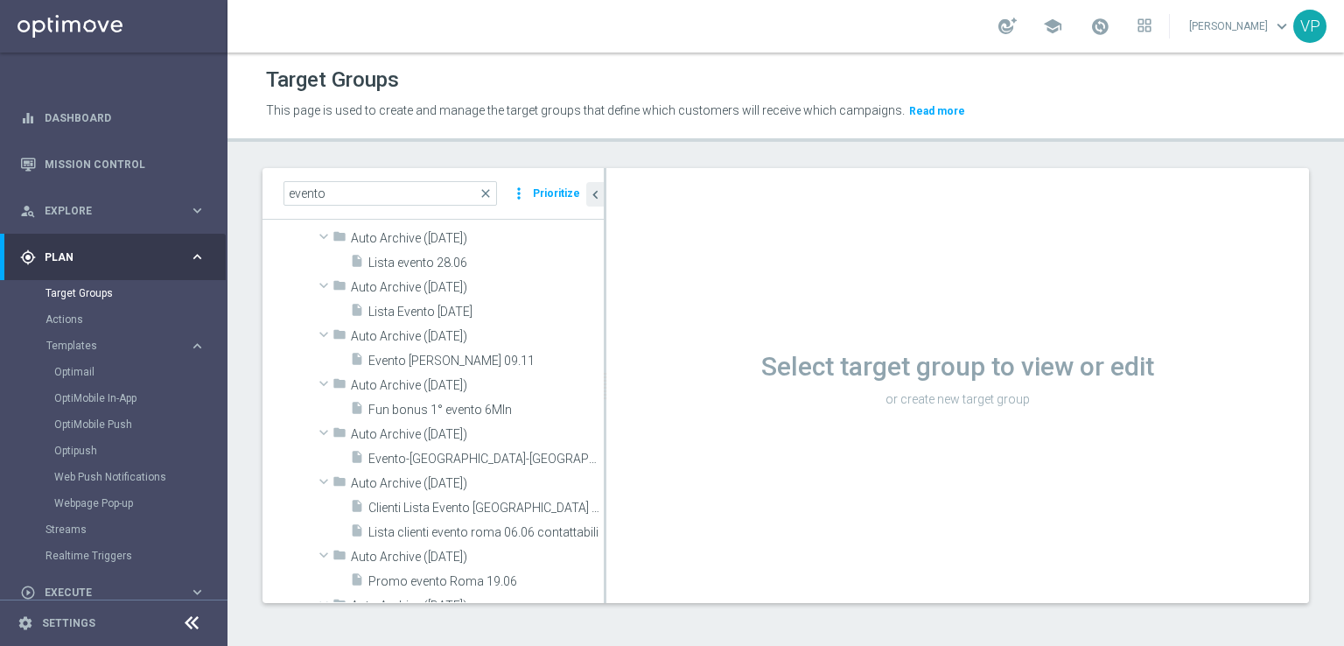
scroll to position [177, 0]
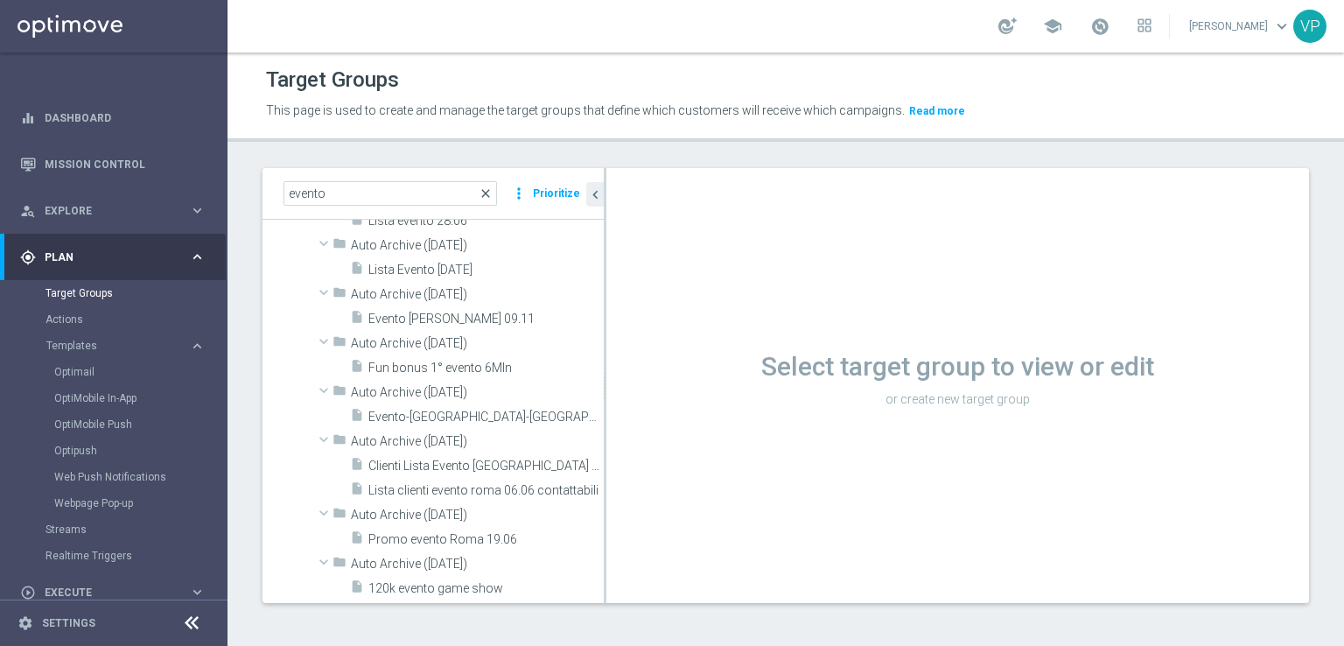
click at [488, 190] on span "close" at bounding box center [486, 193] width 14 height 14
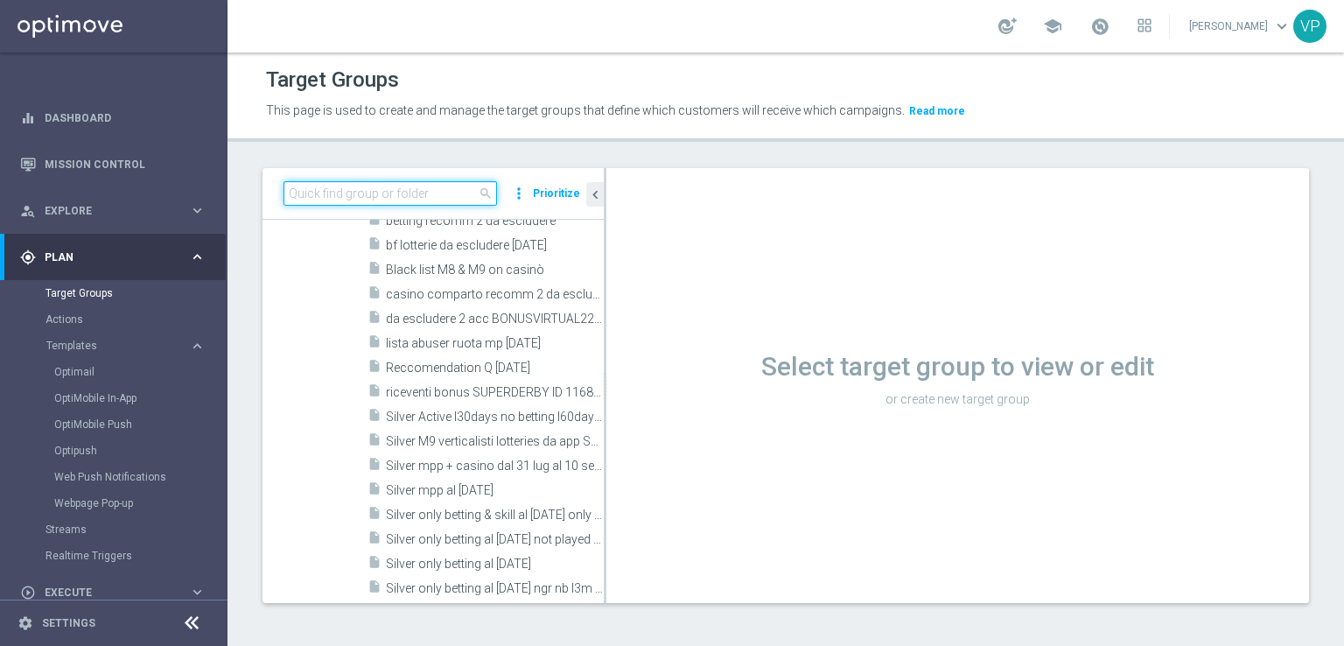
click at [427, 197] on input at bounding box center [391, 193] width 214 height 25
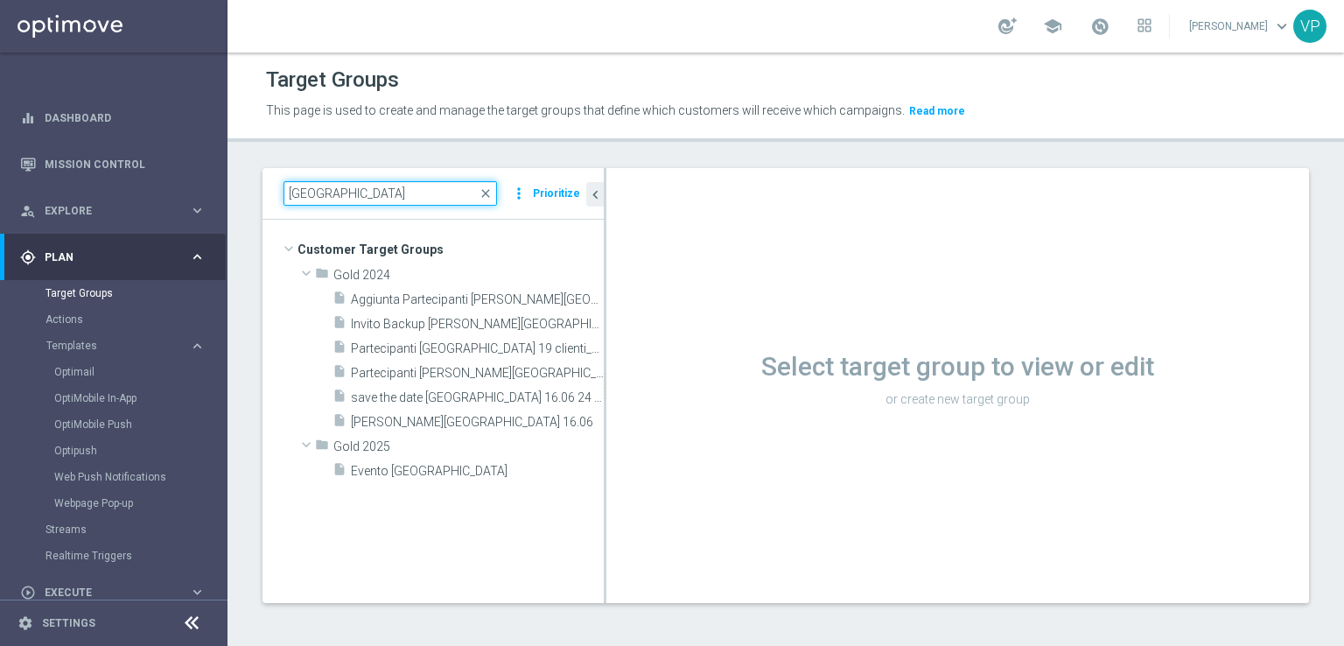
type input "[GEOGRAPHIC_DATA]"
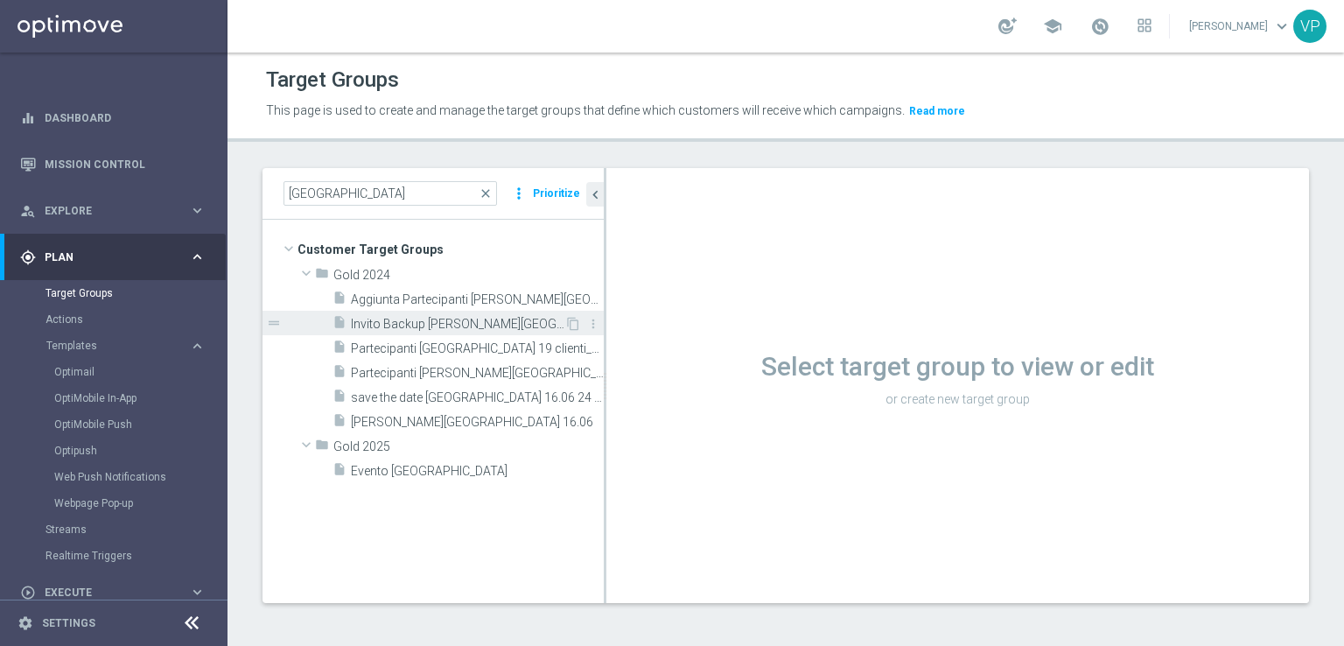
click at [452, 327] on span "Invito Backup [PERSON_NAME][GEOGRAPHIC_DATA] 16.06" at bounding box center [458, 324] width 214 height 15
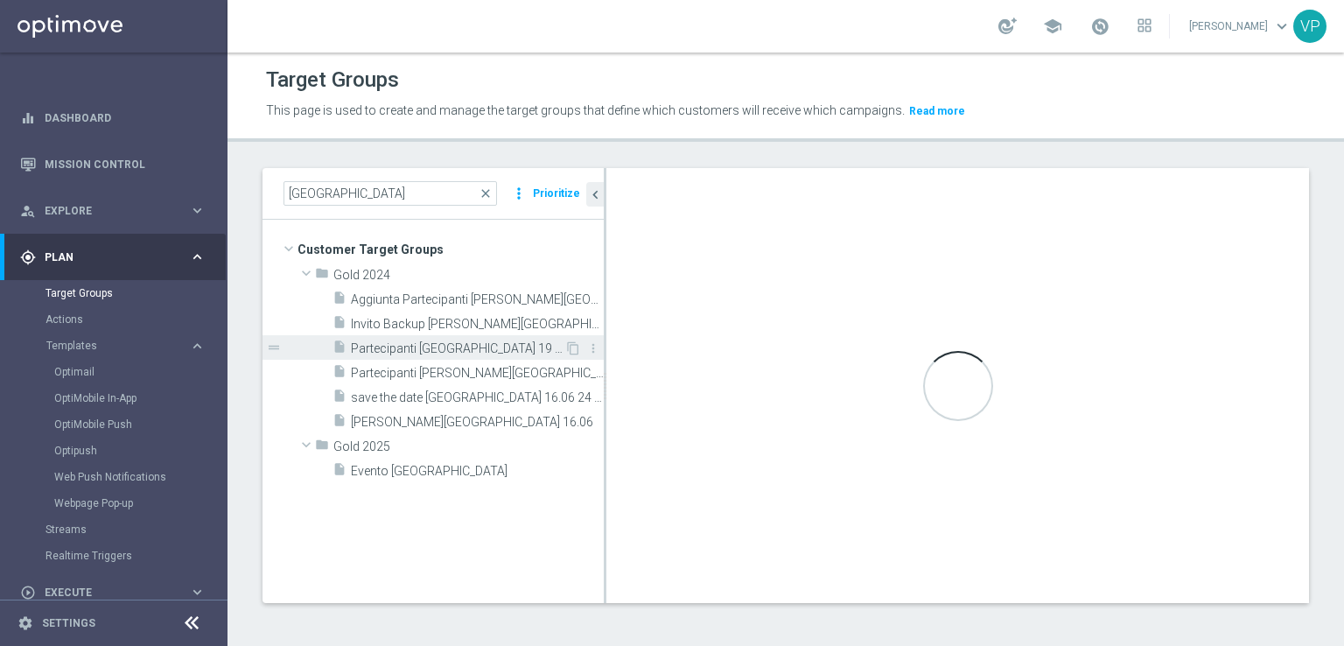
click at [456, 353] on span "Partecipanti [GEOGRAPHIC_DATA] 19 clienti_Foto" at bounding box center [458, 348] width 214 height 15
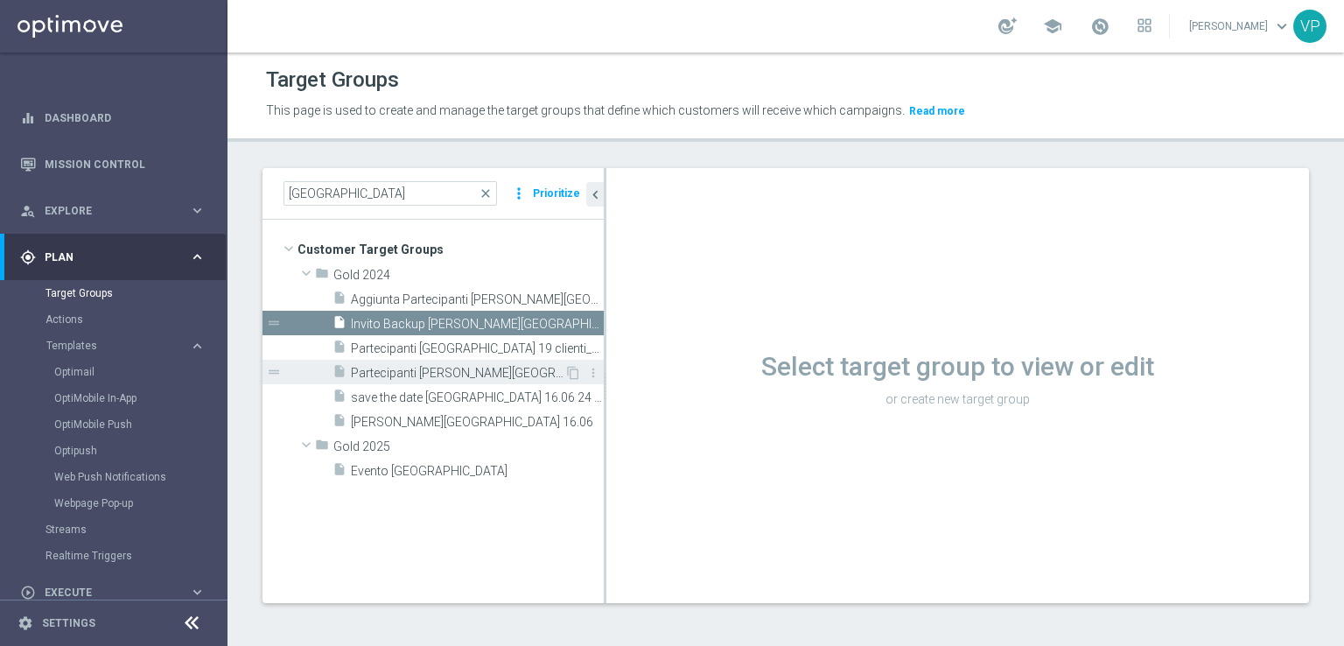
click at [462, 368] on span "Partecipanti [PERSON_NAME][GEOGRAPHIC_DATA] 16.06" at bounding box center [458, 373] width 214 height 15
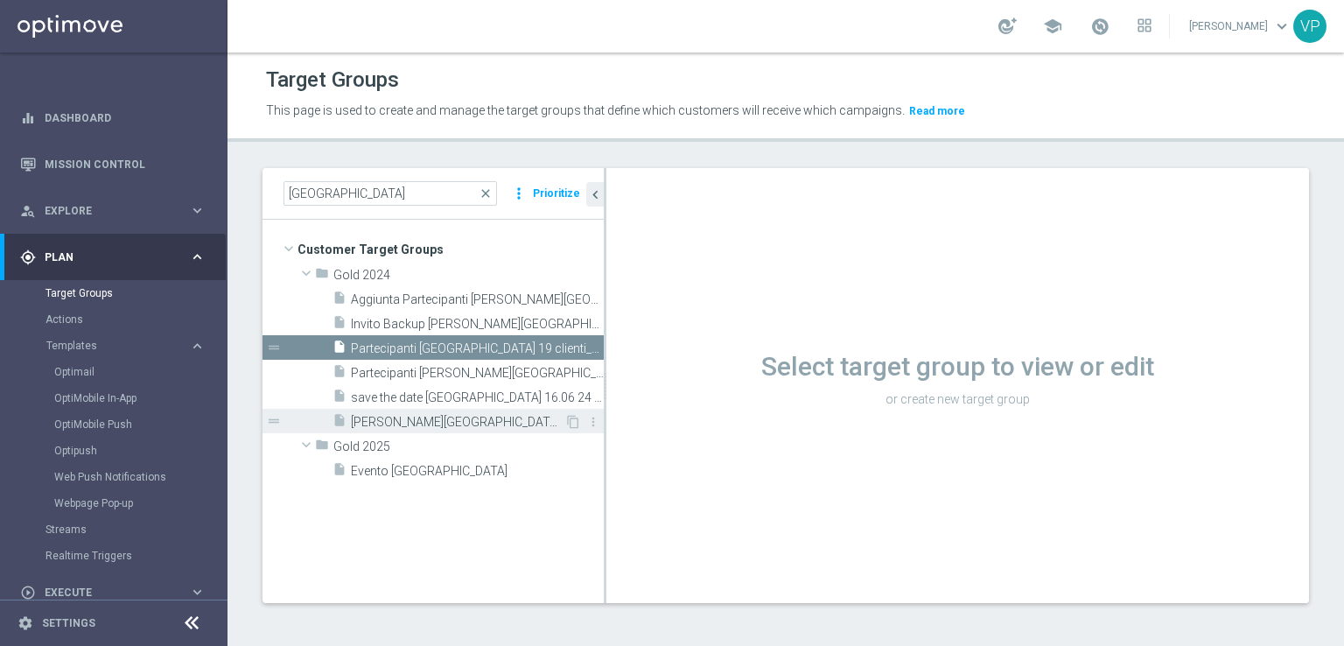
click at [386, 424] on span "[PERSON_NAME][GEOGRAPHIC_DATA] 16.06" at bounding box center [458, 422] width 214 height 15
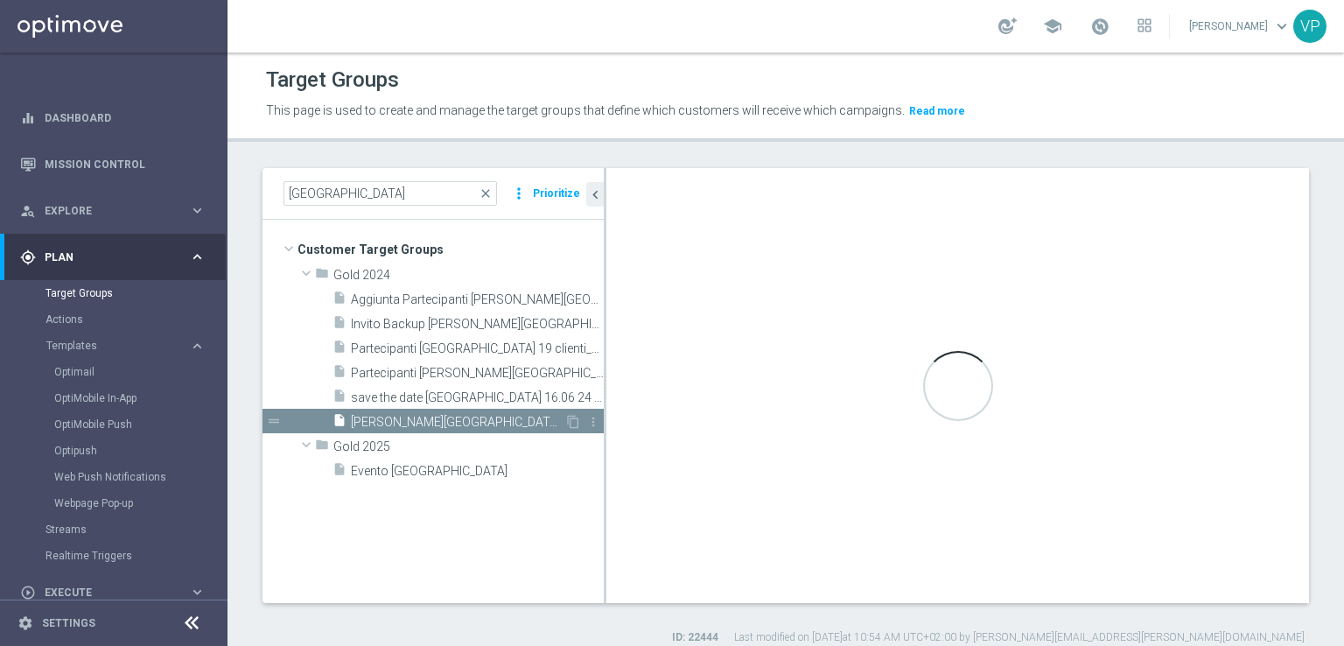
type textarea "(1 and 2 and 3 and 4 and 5 and 6 and 7 and 8 and 9 and 10 and 11 and 12 and 13 …"
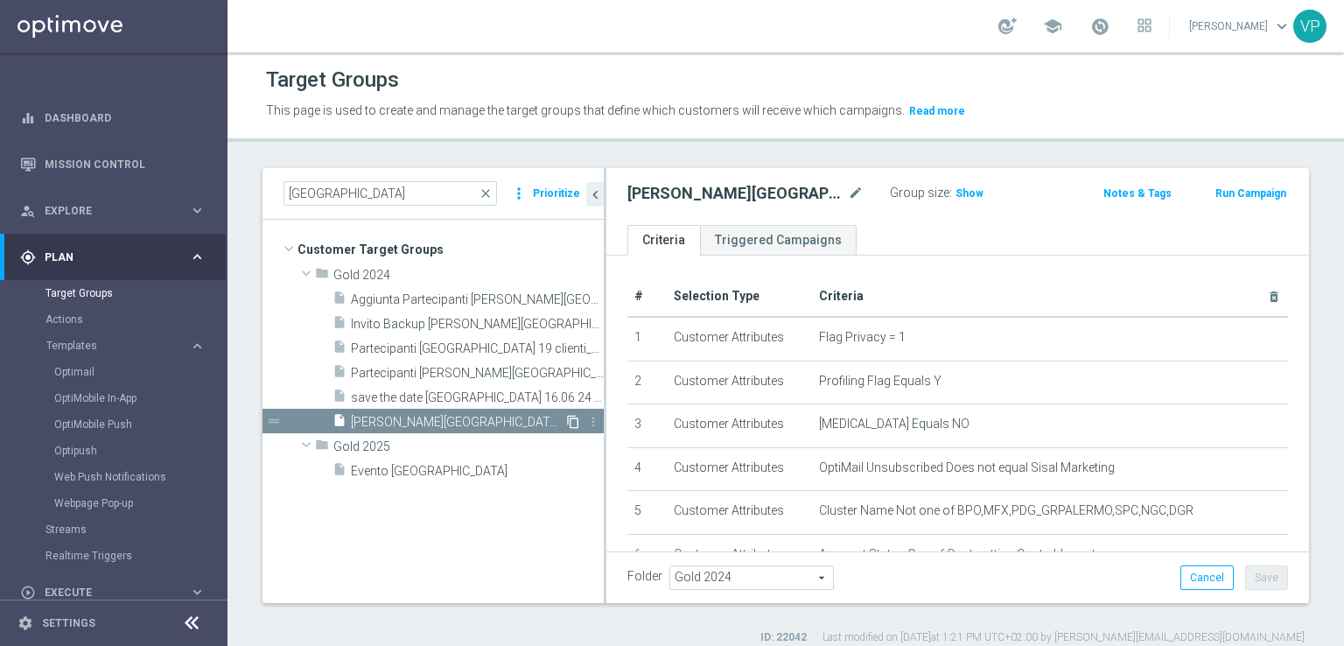
click at [568, 419] on icon "content_copy" at bounding box center [573, 422] width 14 height 14
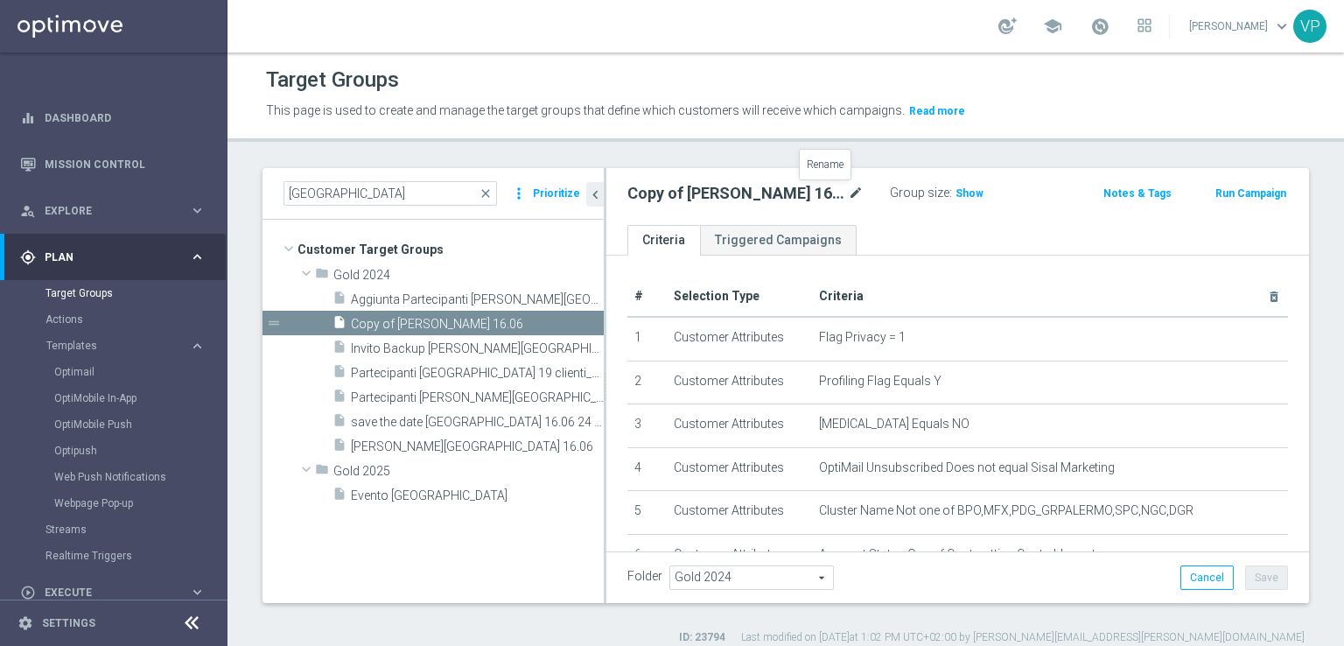
click at [848, 190] on icon "mode_edit" at bounding box center [856, 193] width 16 height 21
click at [746, 193] on input "Copy of [PERSON_NAME] 16.06" at bounding box center [745, 195] width 236 height 25
drag, startPoint x: 790, startPoint y: 194, endPoint x: 518, endPoint y: 188, distance: 272.2
click at [518, 188] on as-split "[GEOGRAPHIC_DATA] close more_vert Prioritize Customer Target Groups library_add…" at bounding box center [786, 385] width 1047 height 435
type input "[PERSON_NAME] [DATE]"
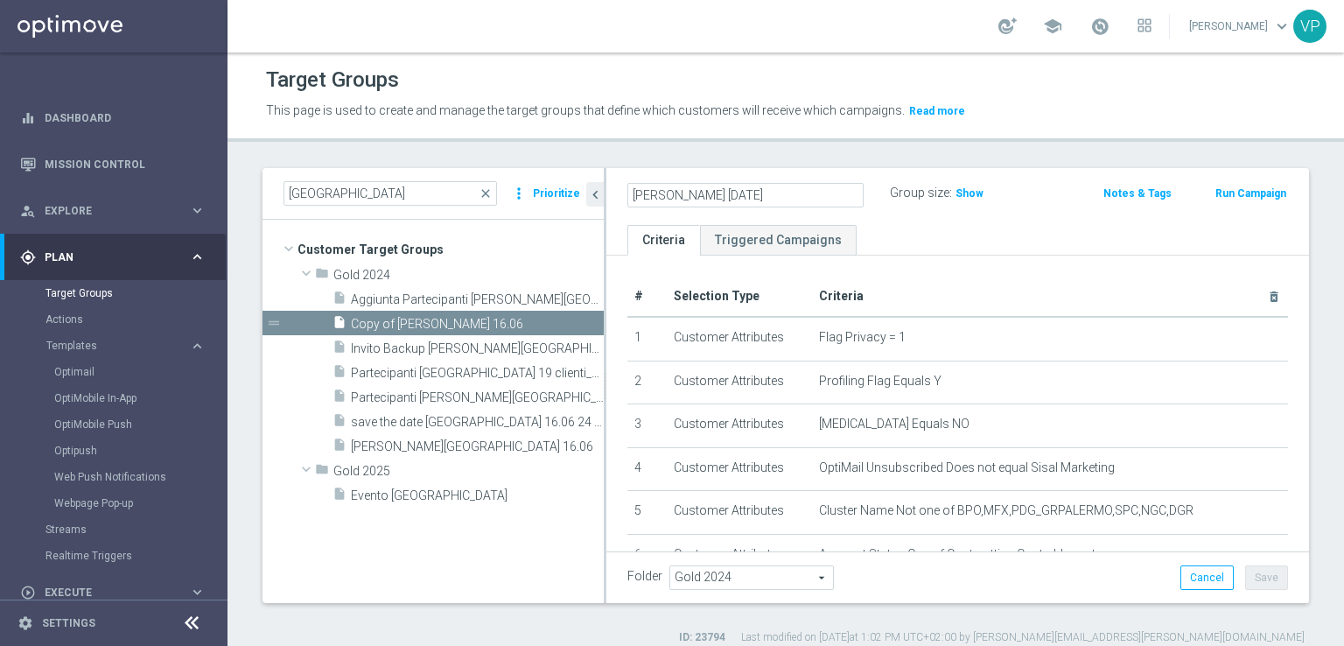
click at [1010, 249] on ul "Criteria Triggered Campaigns" at bounding box center [957, 240] width 703 height 31
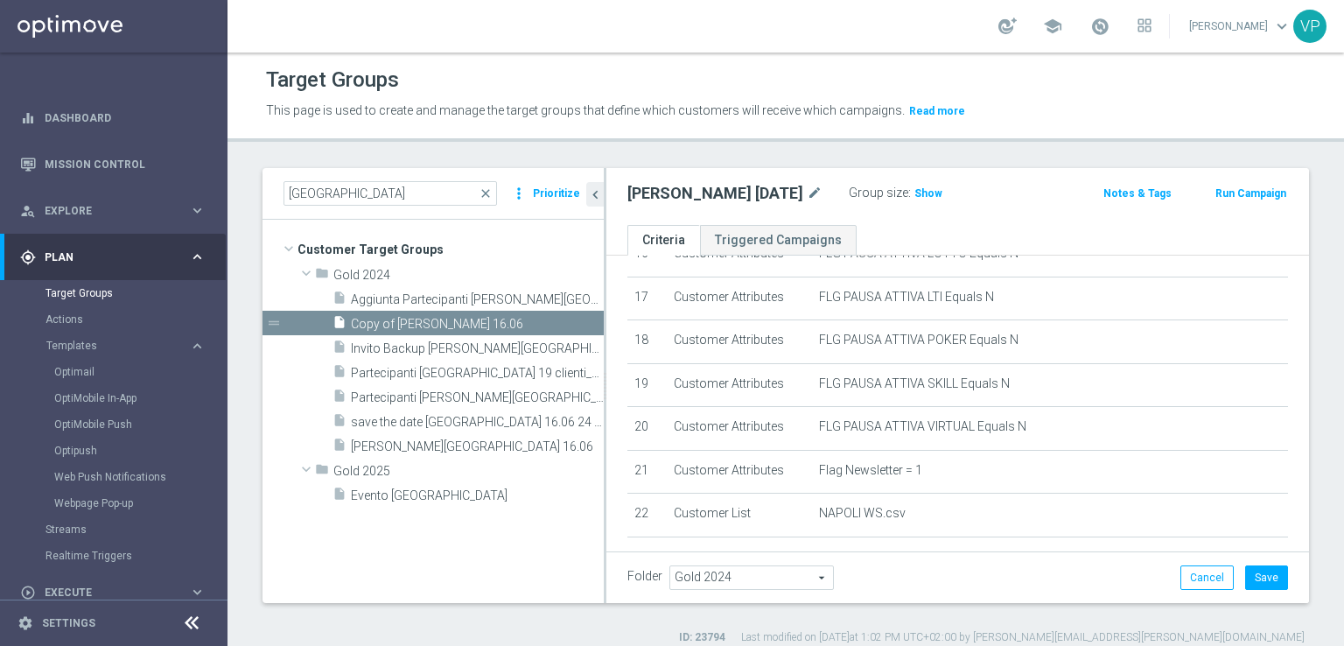
scroll to position [832, 0]
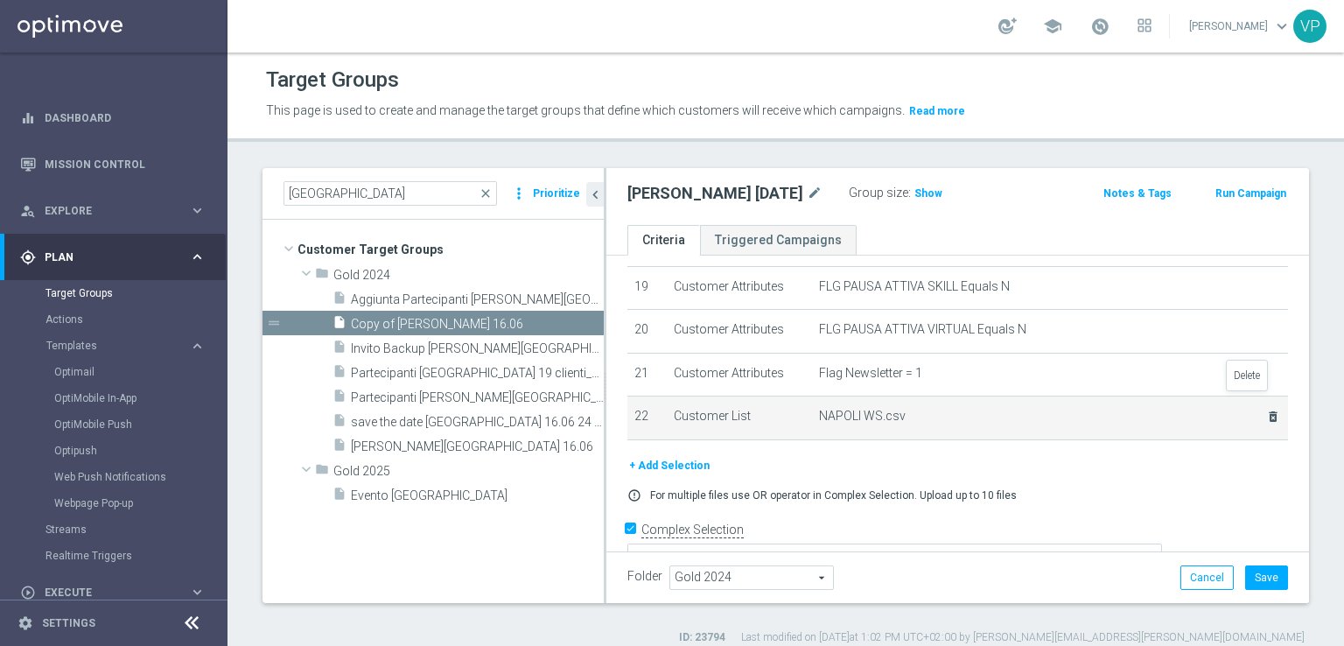
click at [1266, 410] on icon "delete_forever" at bounding box center [1273, 417] width 14 height 14
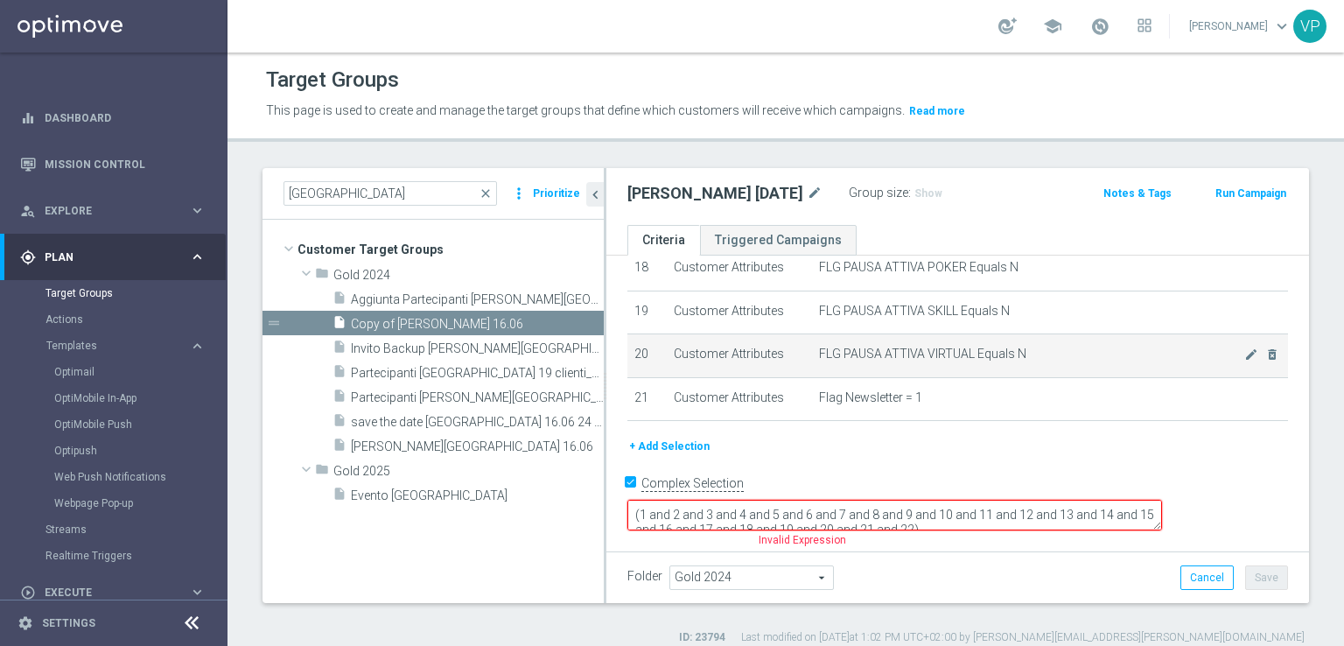
scroll to position [764, 0]
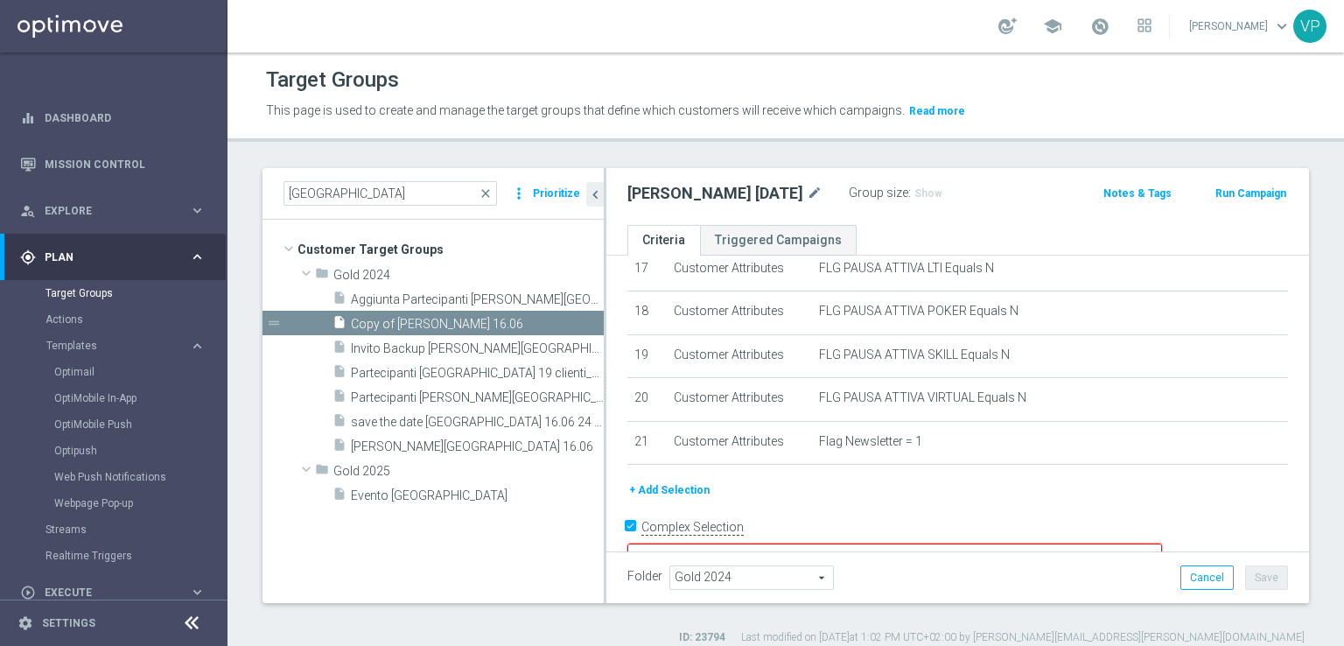
click at [686, 480] on button "+ Add Selection" at bounding box center [669, 489] width 84 height 19
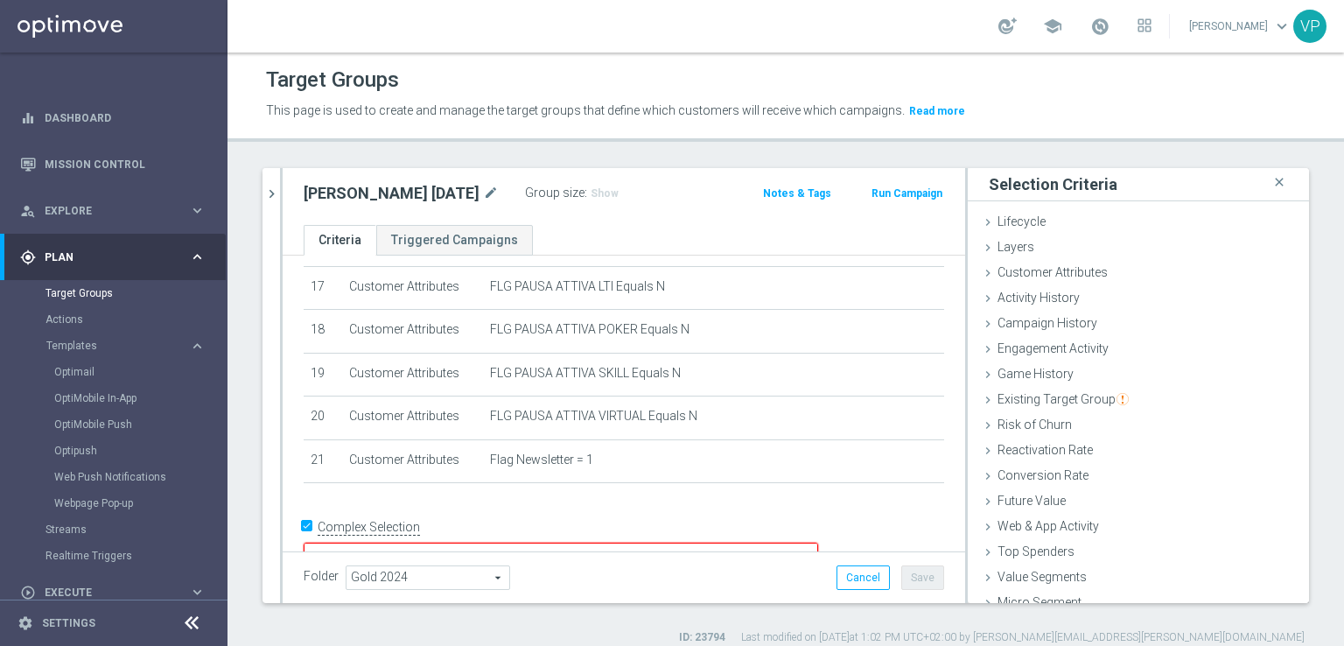
scroll to position [39, 0]
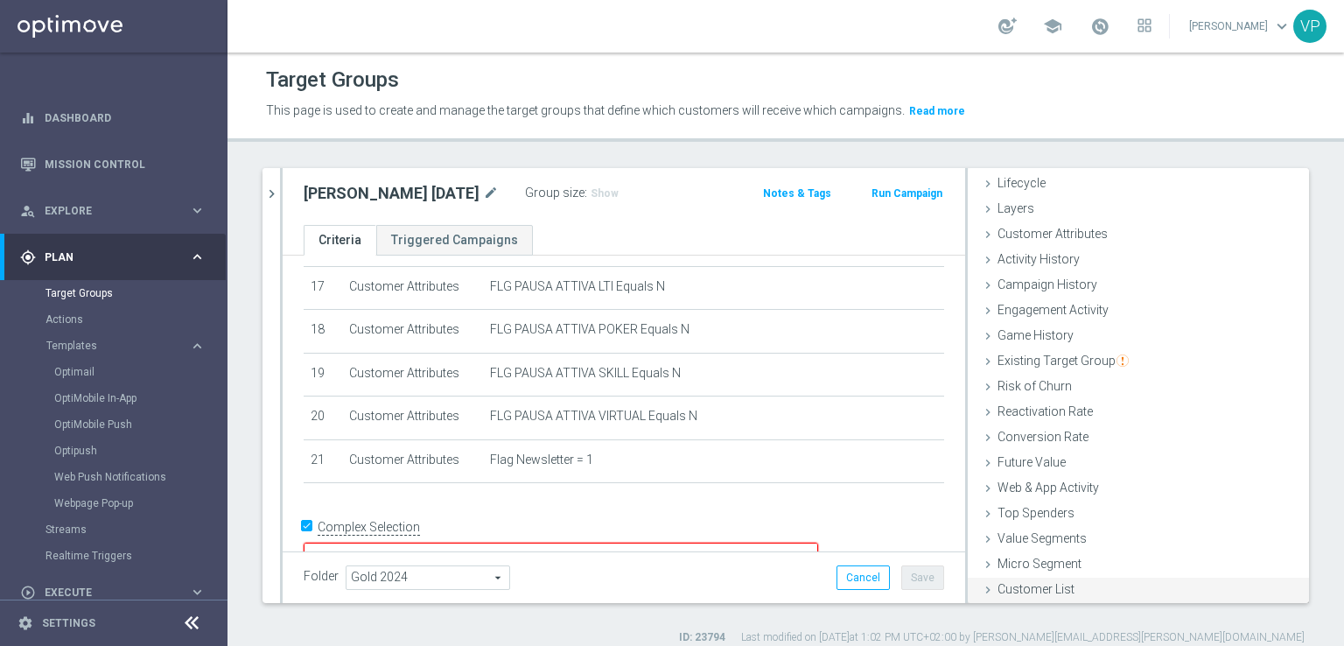
click at [1061, 591] on div "Customer List done" at bounding box center [1138, 591] width 341 height 26
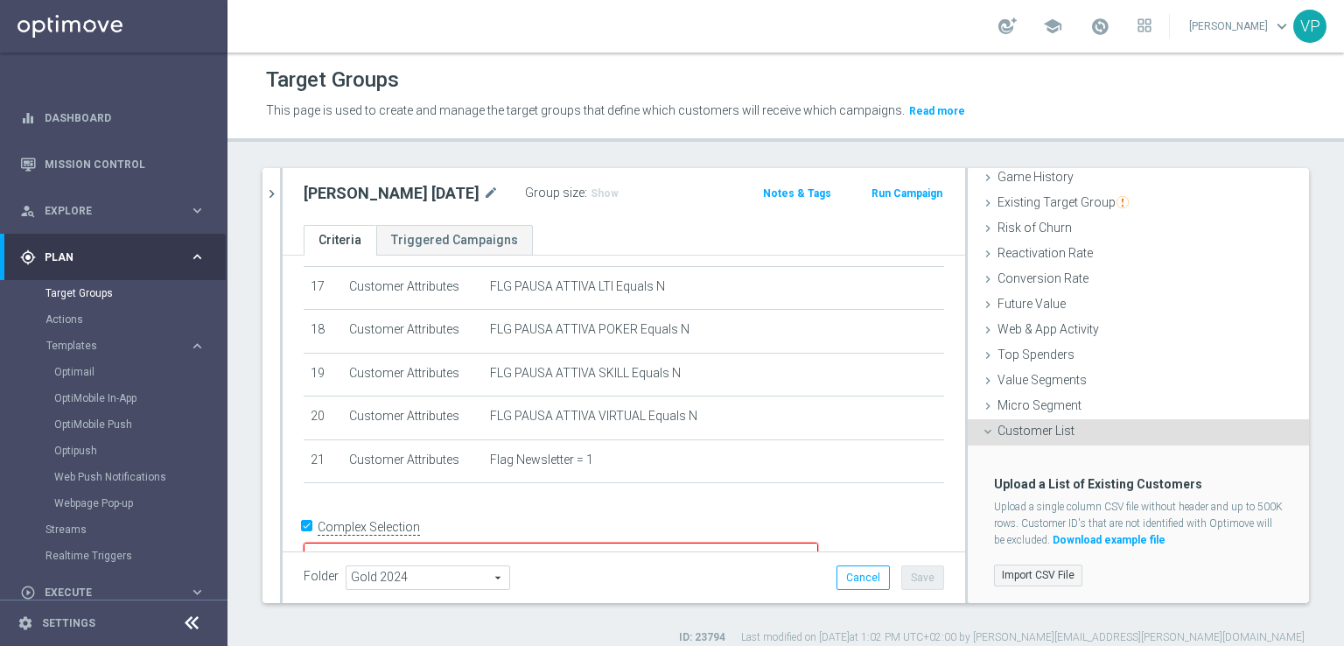
click at [1019, 568] on label "Import CSV File" at bounding box center [1038, 575] width 88 height 22
click at [0, 0] on input "Import CSV File" at bounding box center [0, 0] width 0 height 0
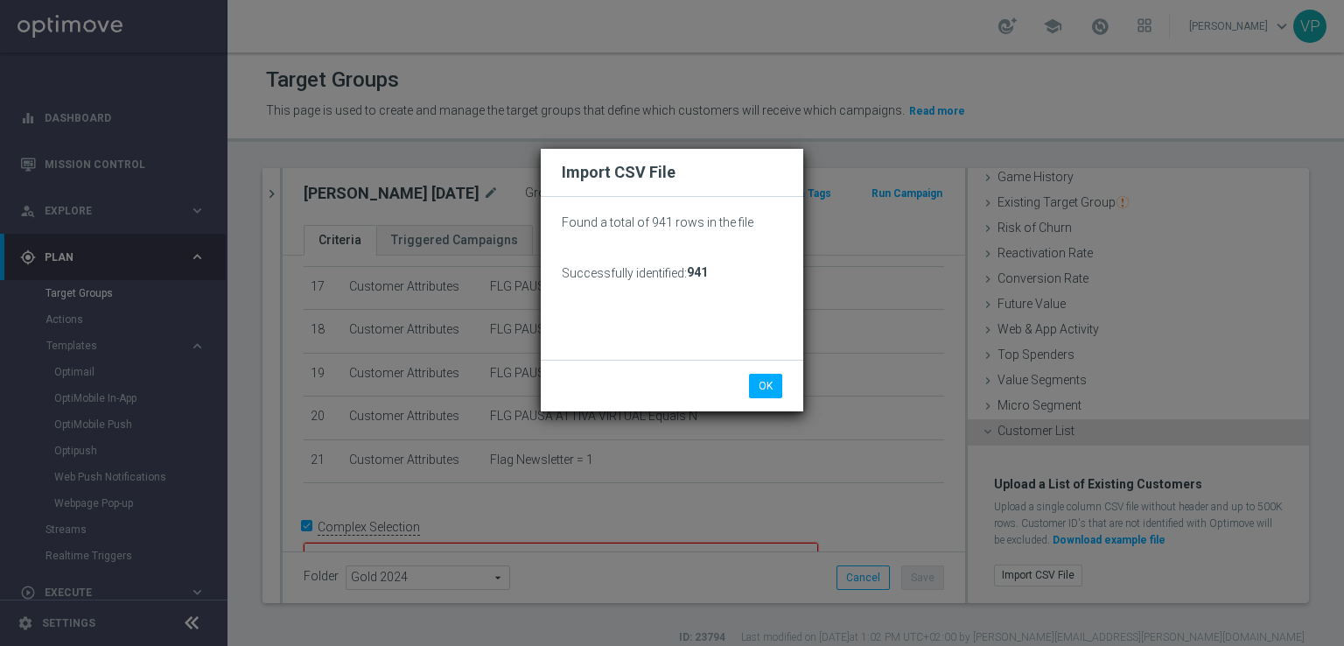
click at [716, 605] on div "Import CSV File Found a total of 941 rows in the file Successfully identified: …" at bounding box center [672, 323] width 1344 height 646
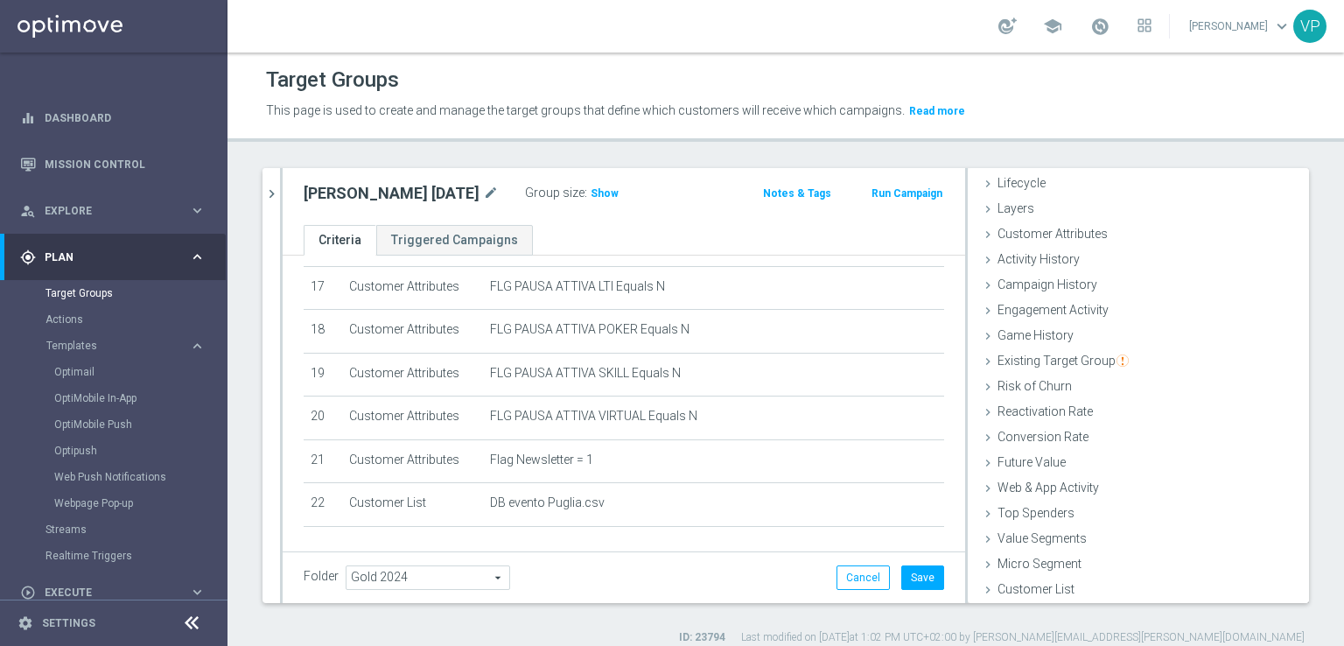
scroll to position [814, 0]
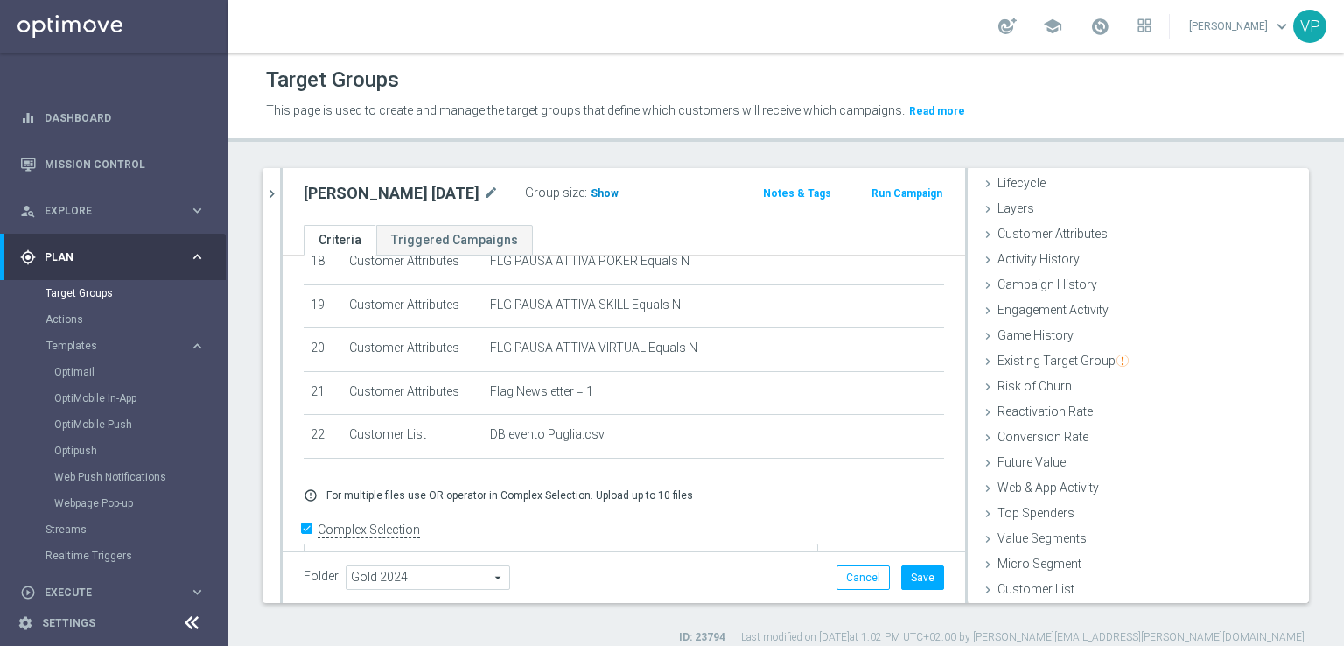
click at [591, 196] on span "Show" at bounding box center [605, 193] width 28 height 12
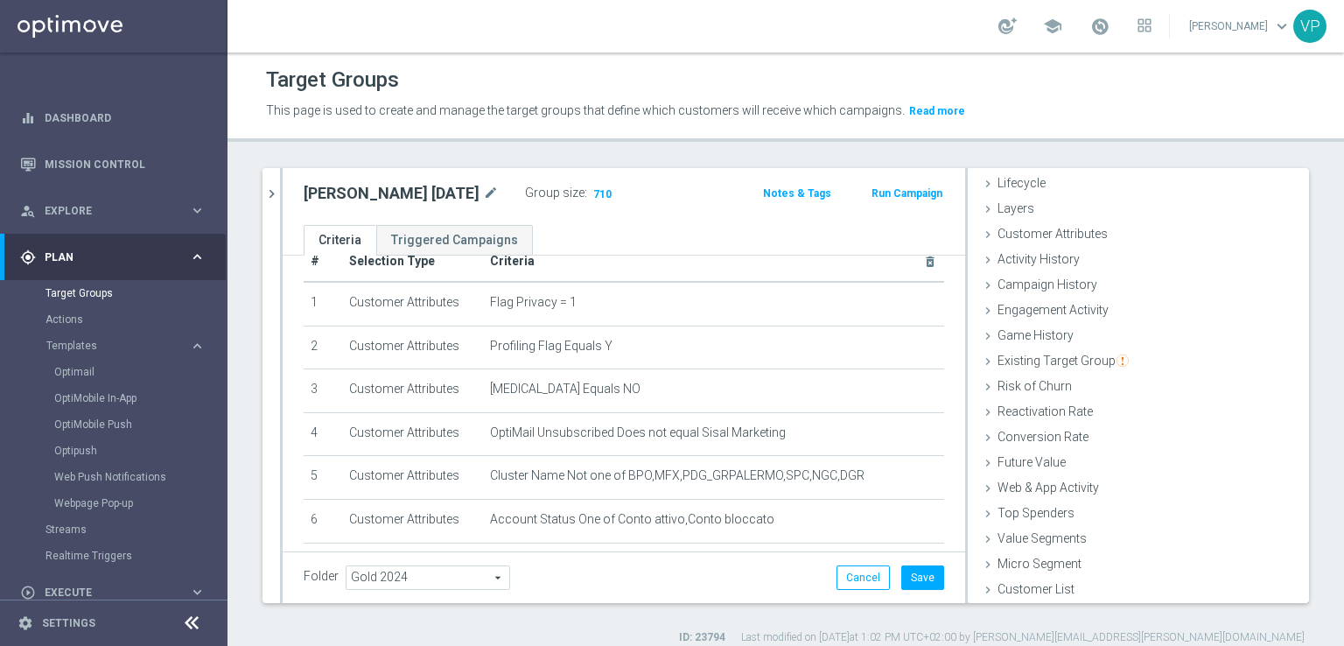
scroll to position [0, 0]
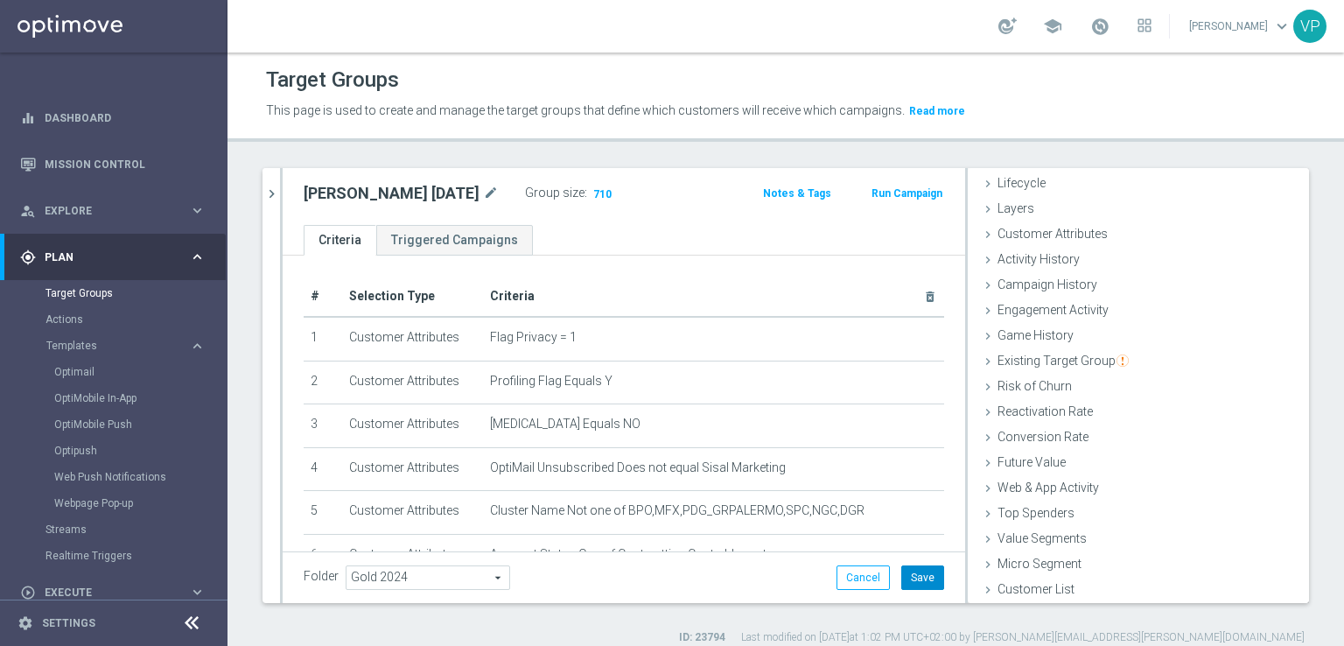
click at [928, 568] on button "Save" at bounding box center [922, 577] width 43 height 25
click at [384, 193] on h2 "[PERSON_NAME] [DATE]" at bounding box center [392, 193] width 176 height 21
copy div "[PERSON_NAME] [DATE]"
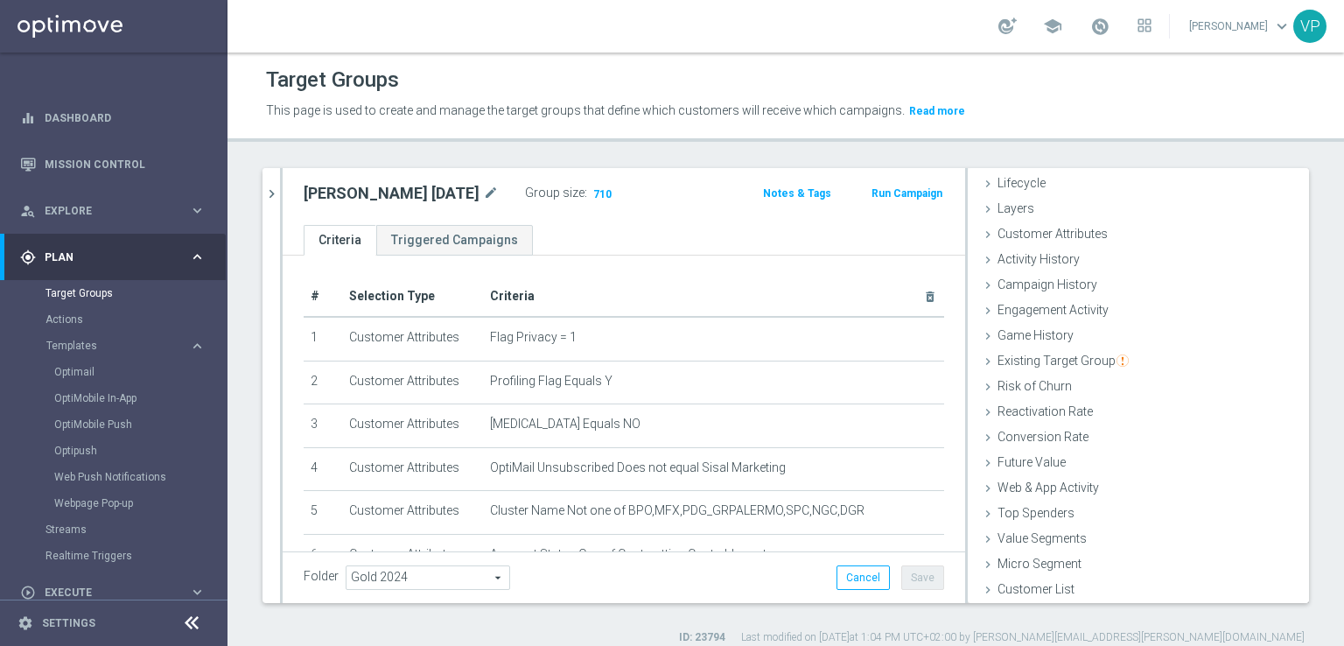
click at [1324, 365] on div "[GEOGRAPHIC_DATA] close more_vert Prioritize Customer Target Groups library_add…" at bounding box center [786, 406] width 1117 height 477
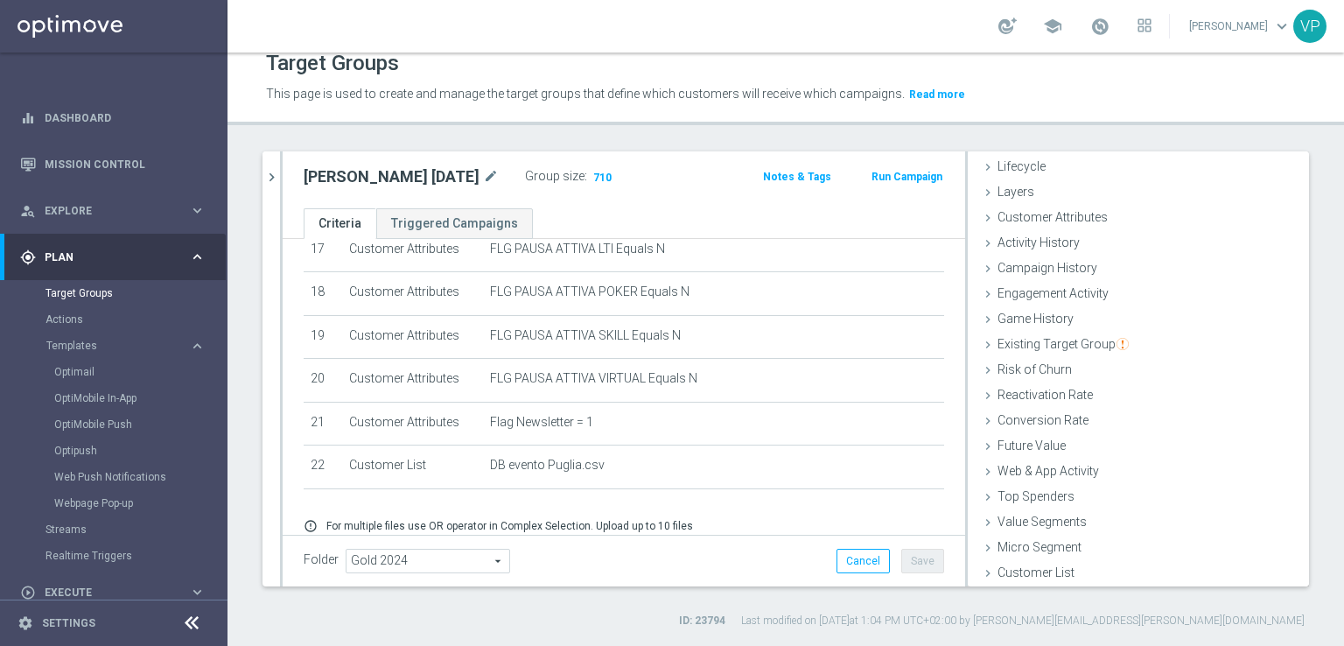
scroll to position [814, 0]
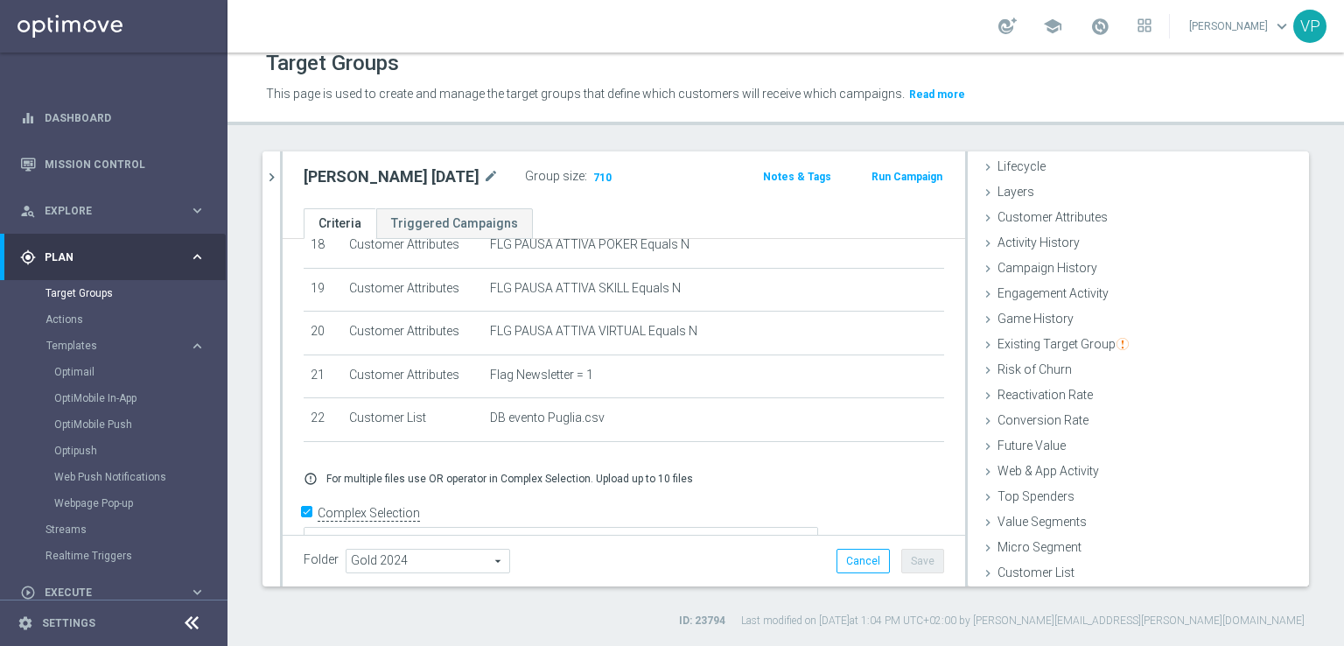
click at [260, 169] on div "[GEOGRAPHIC_DATA] close more_vert Prioritize Customer Target Groups library_add…" at bounding box center [786, 389] width 1117 height 477
click at [263, 172] on icon "chevron_right" at bounding box center [271, 177] width 17 height 17
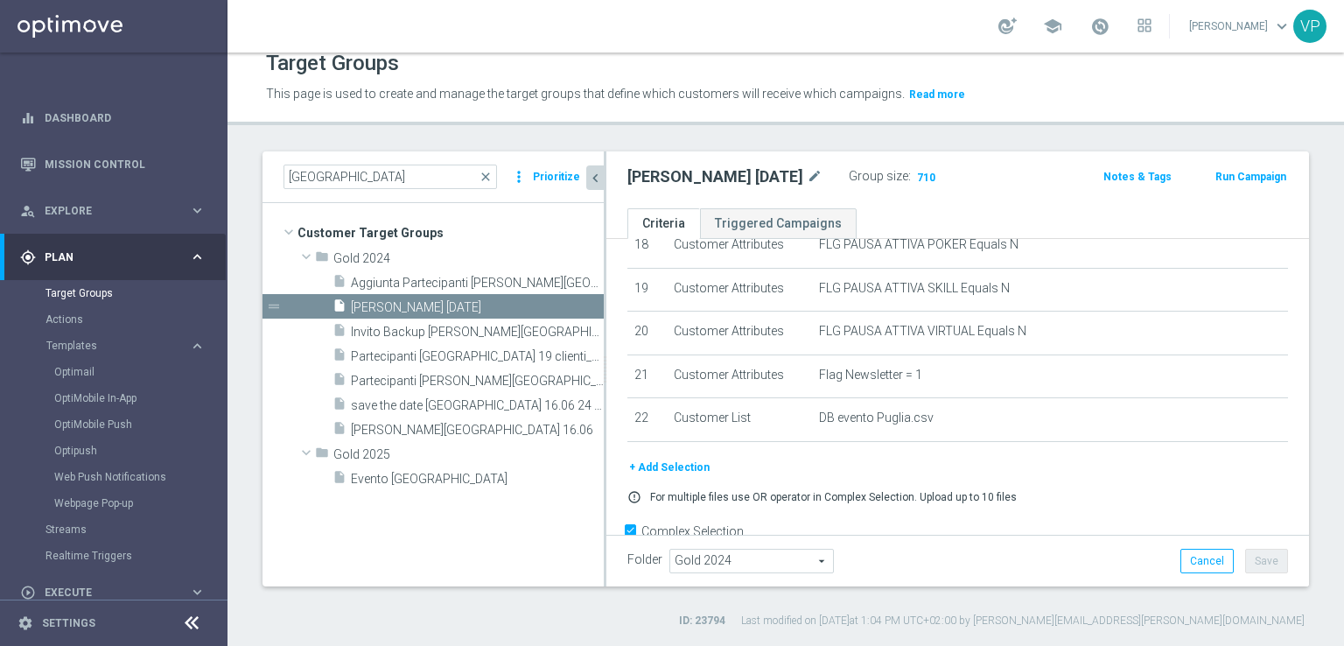
scroll to position [67, 0]
click at [405, 325] on span "Invito Backup [PERSON_NAME][GEOGRAPHIC_DATA] 16.06" at bounding box center [458, 332] width 214 height 15
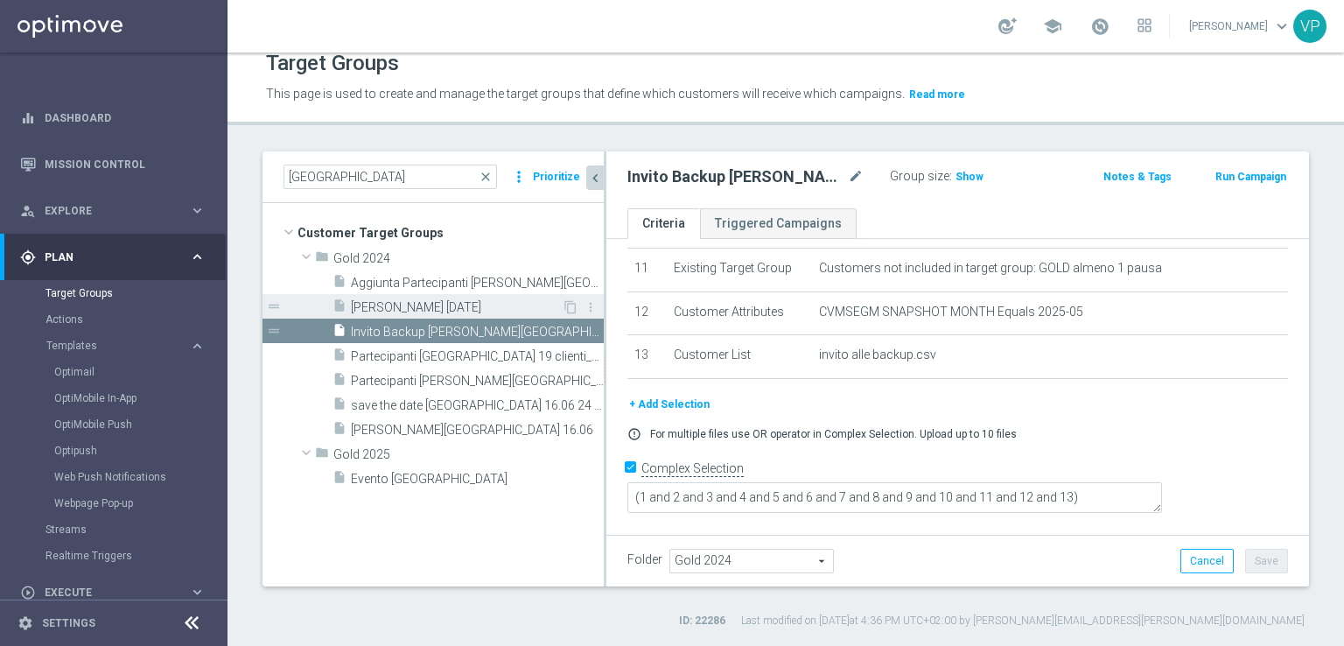
scroll to position [448, 0]
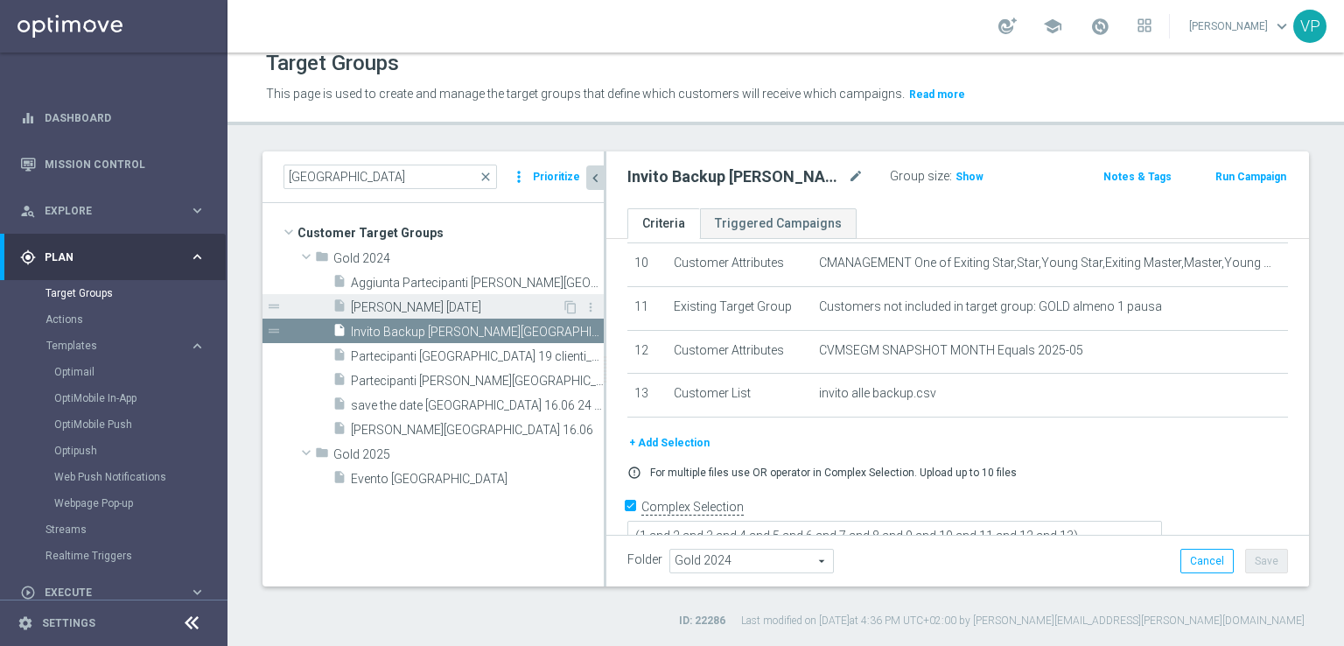
click at [401, 312] on span "[PERSON_NAME] [DATE]" at bounding box center [456, 307] width 211 height 15
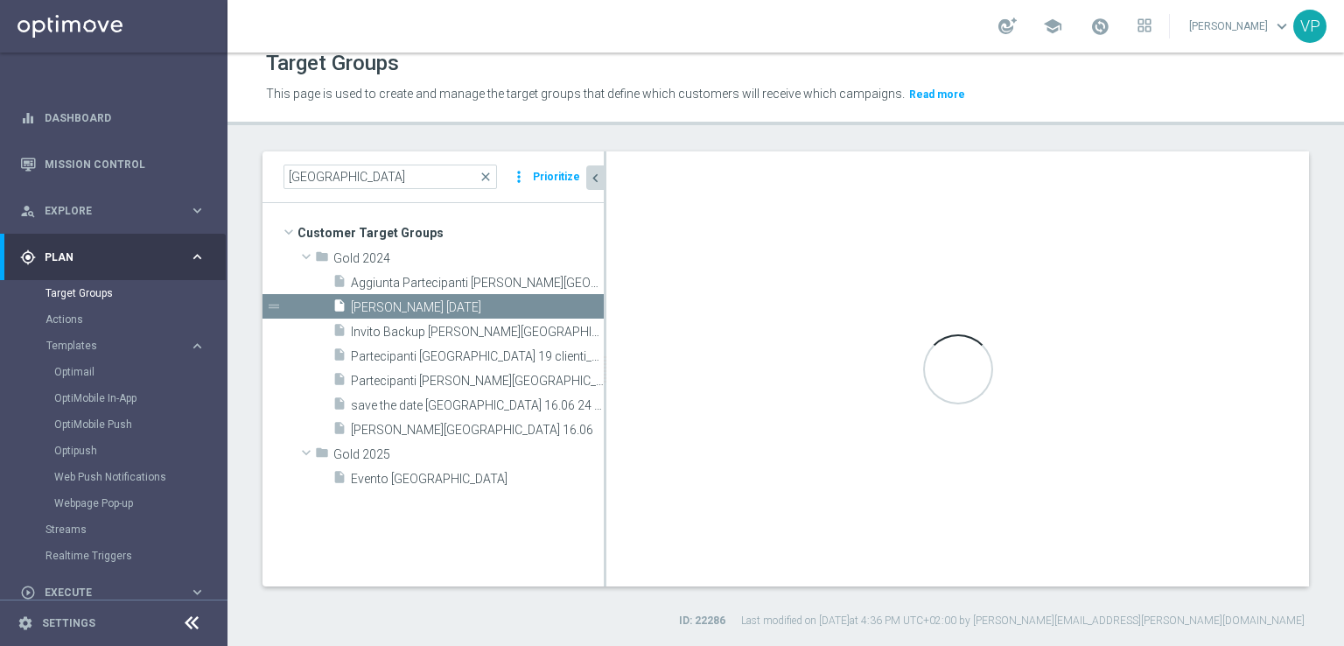
type textarea "(1 and 2 and 3 and 4 and 5 and 6 and 7 and 8 and 9 and 10 and 11 and 12 and 13 …"
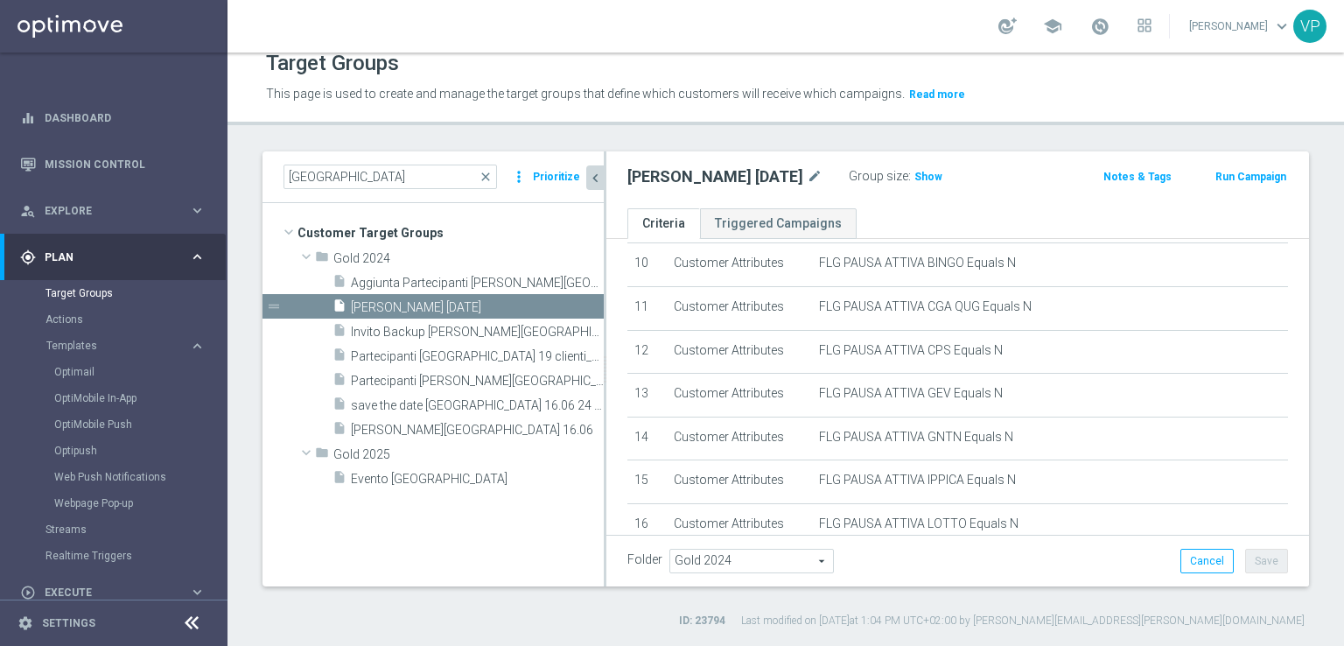
scroll to position [814, 0]
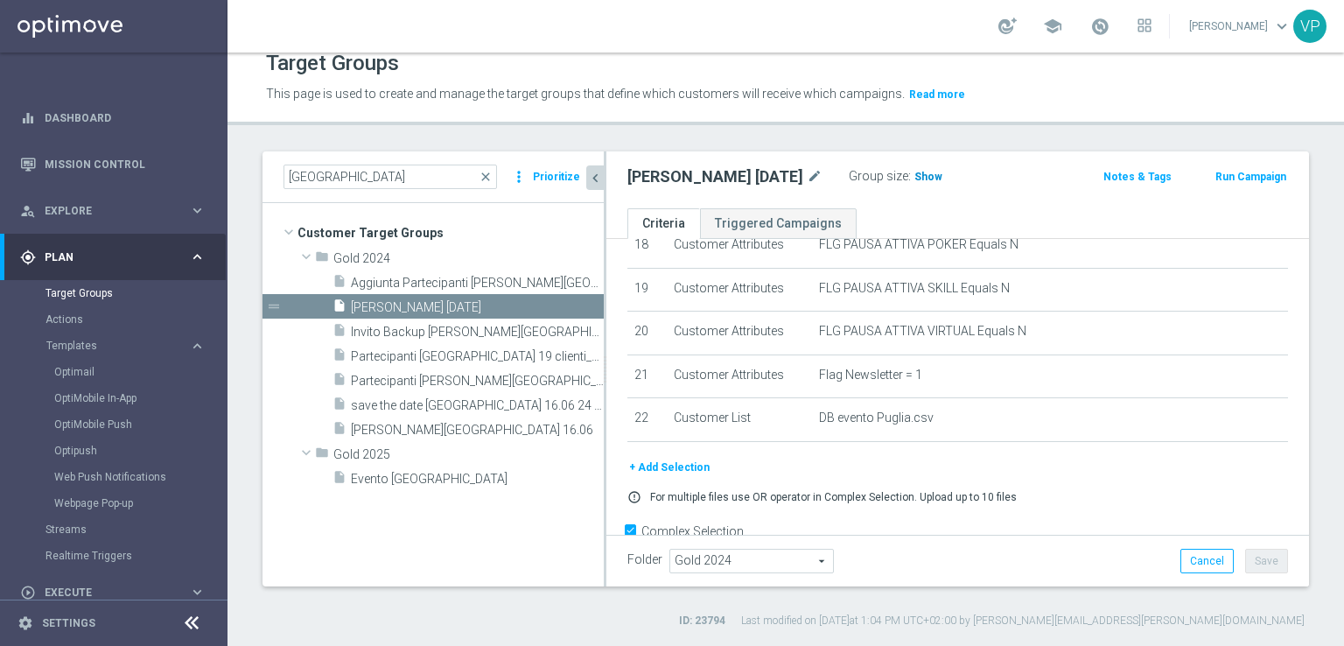
click at [914, 179] on span "Show" at bounding box center [928, 177] width 28 height 12
click at [149, 287] on link "Target Groups" at bounding box center [114, 293] width 137 height 14
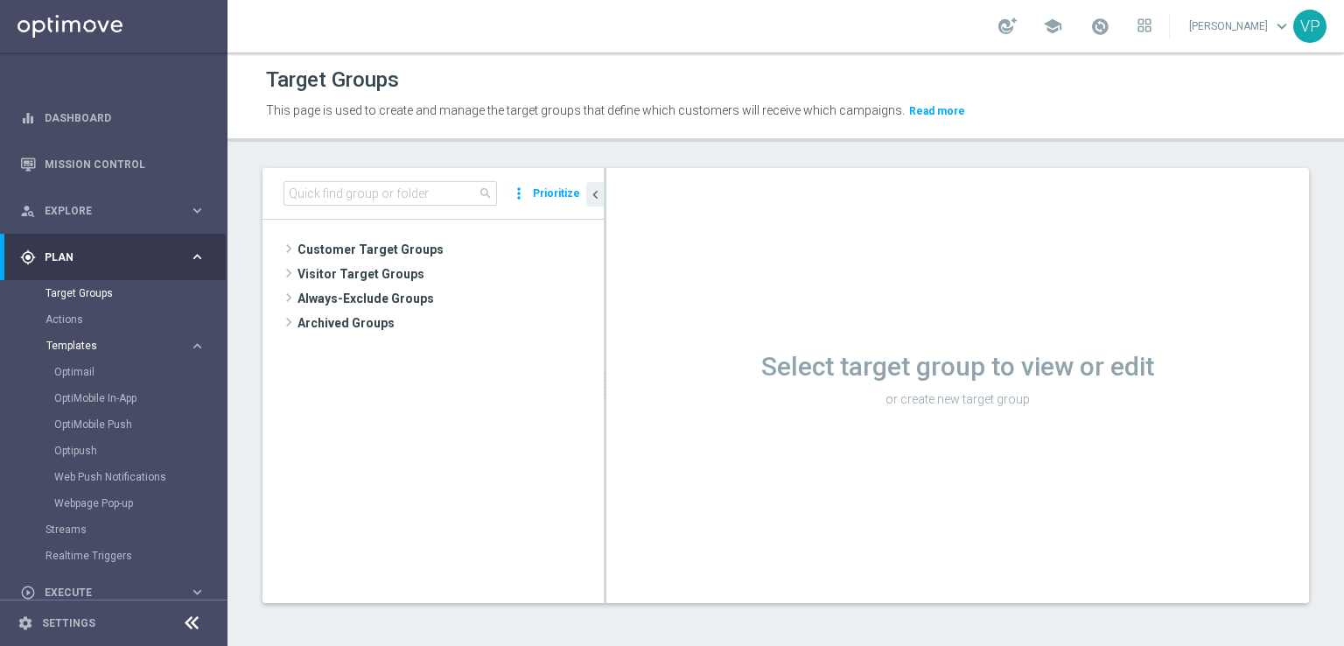
click at [84, 340] on span "Templates" at bounding box center [108, 345] width 125 height 11
click at [82, 348] on span "Templates" at bounding box center [108, 345] width 125 height 11
click at [81, 368] on link "Optimail" at bounding box center [118, 372] width 128 height 14
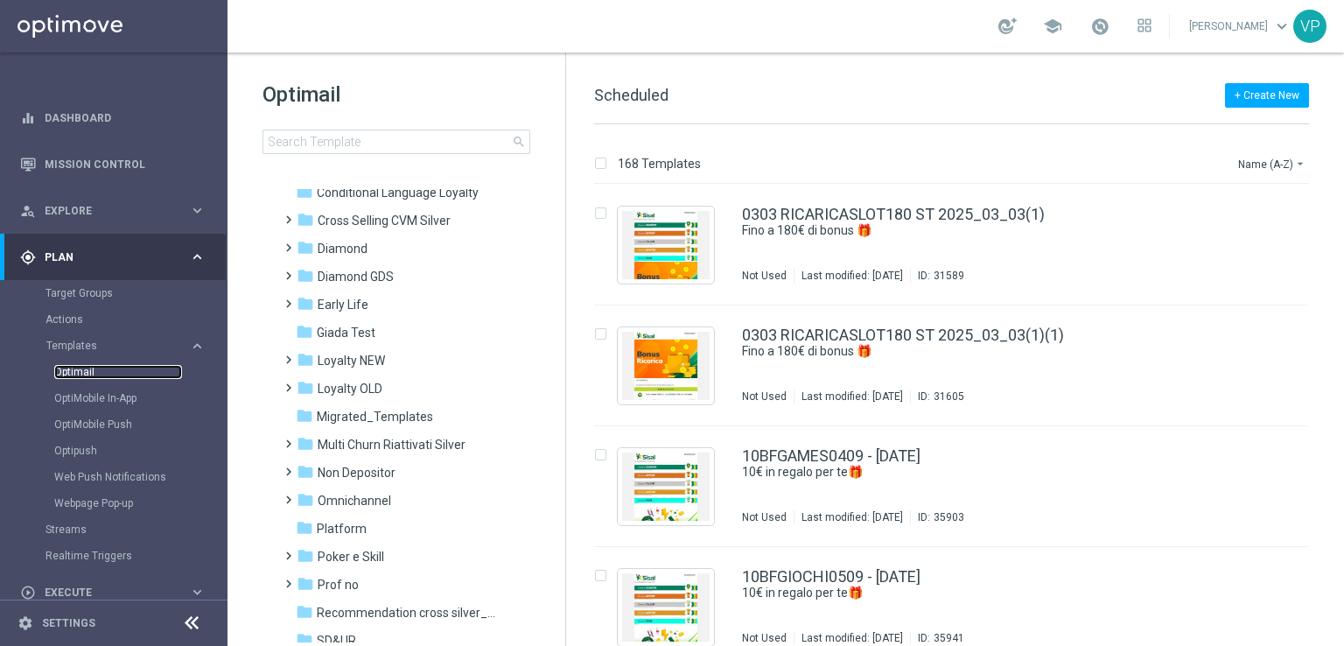
scroll to position [281, 0]
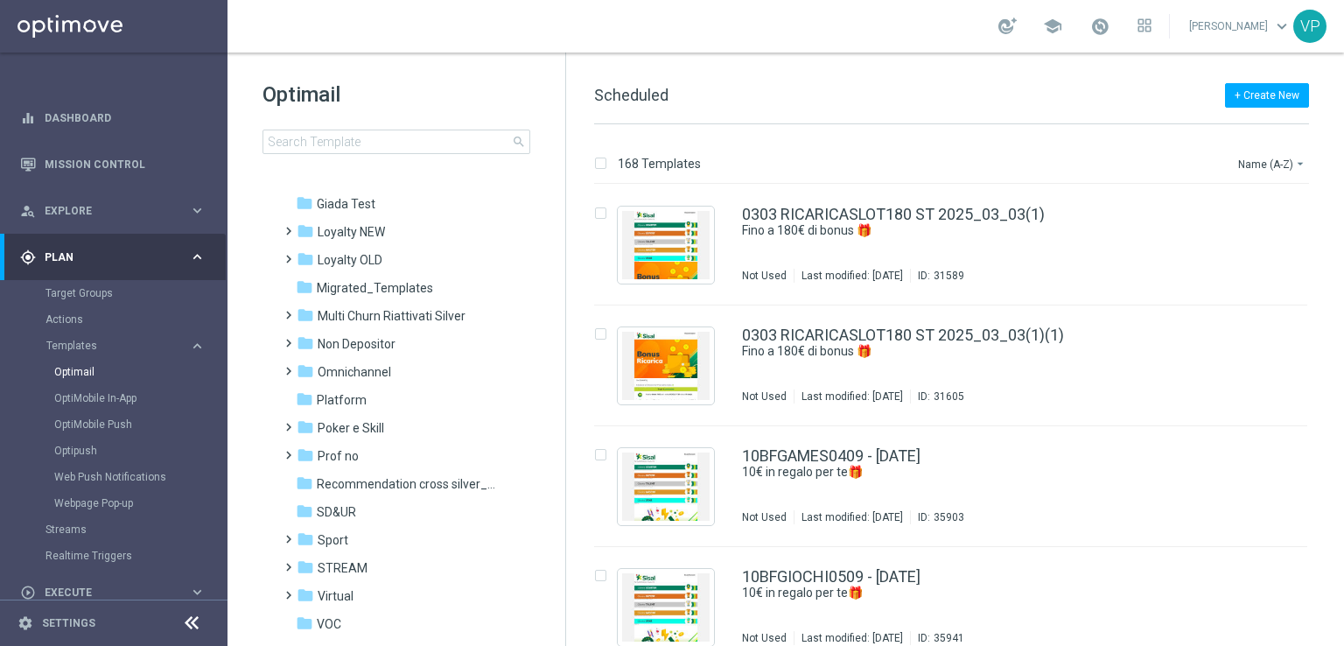
click at [464, 157] on div "Optimail search folder 1 Folder folder Scheduled more_vert folder Aesh Test_{X}…" at bounding box center [397, 161] width 338 height 217
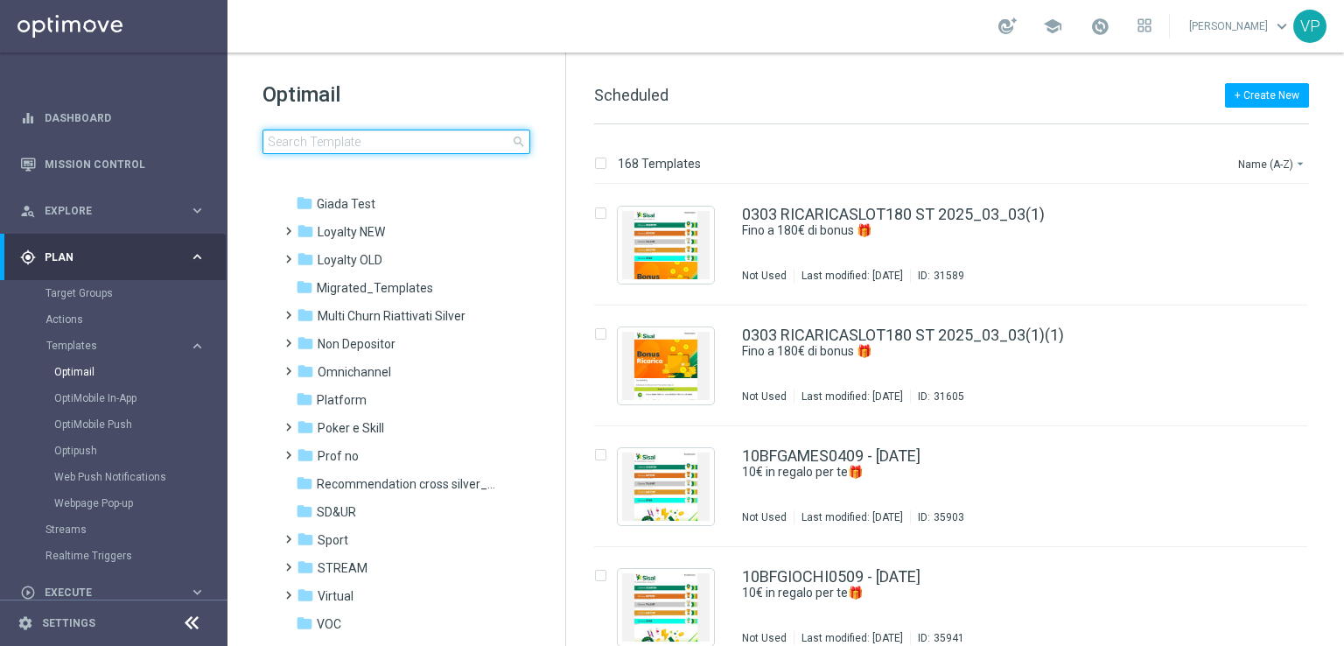
click at [461, 150] on input at bounding box center [397, 142] width 268 height 25
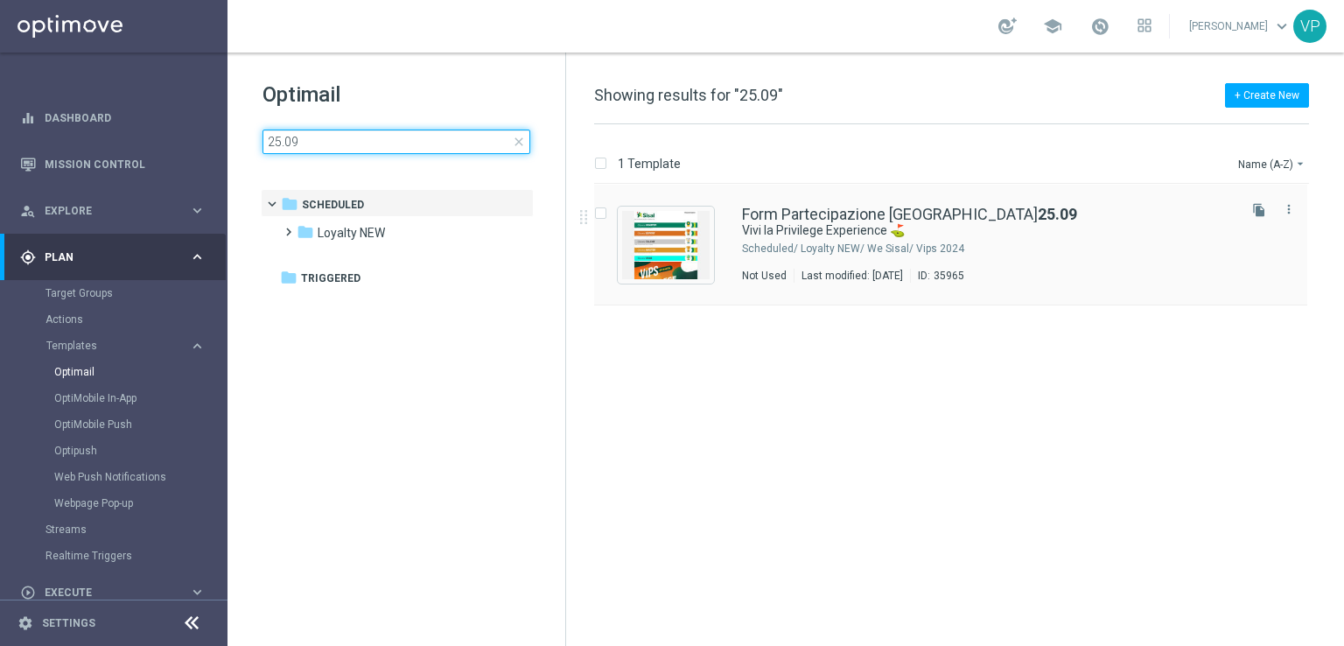
type input "25.09"
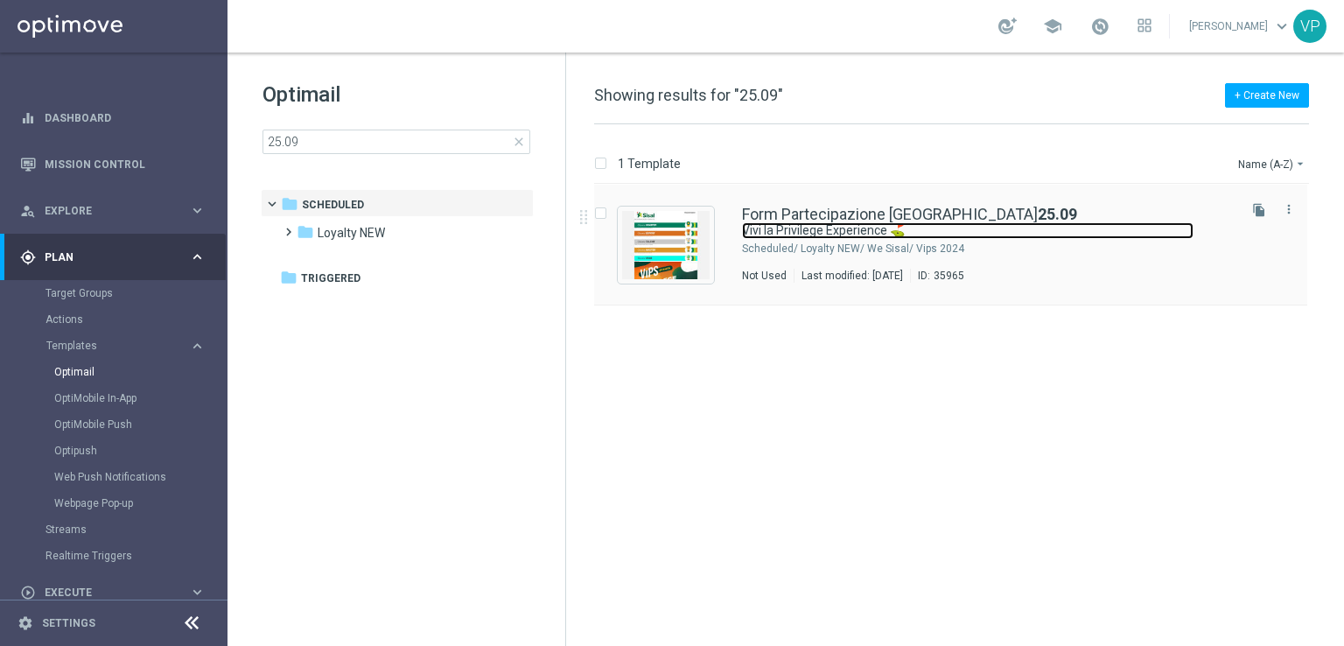
click at [1061, 227] on link "Vivi la Privilege Experience ⛳" at bounding box center [968, 230] width 452 height 17
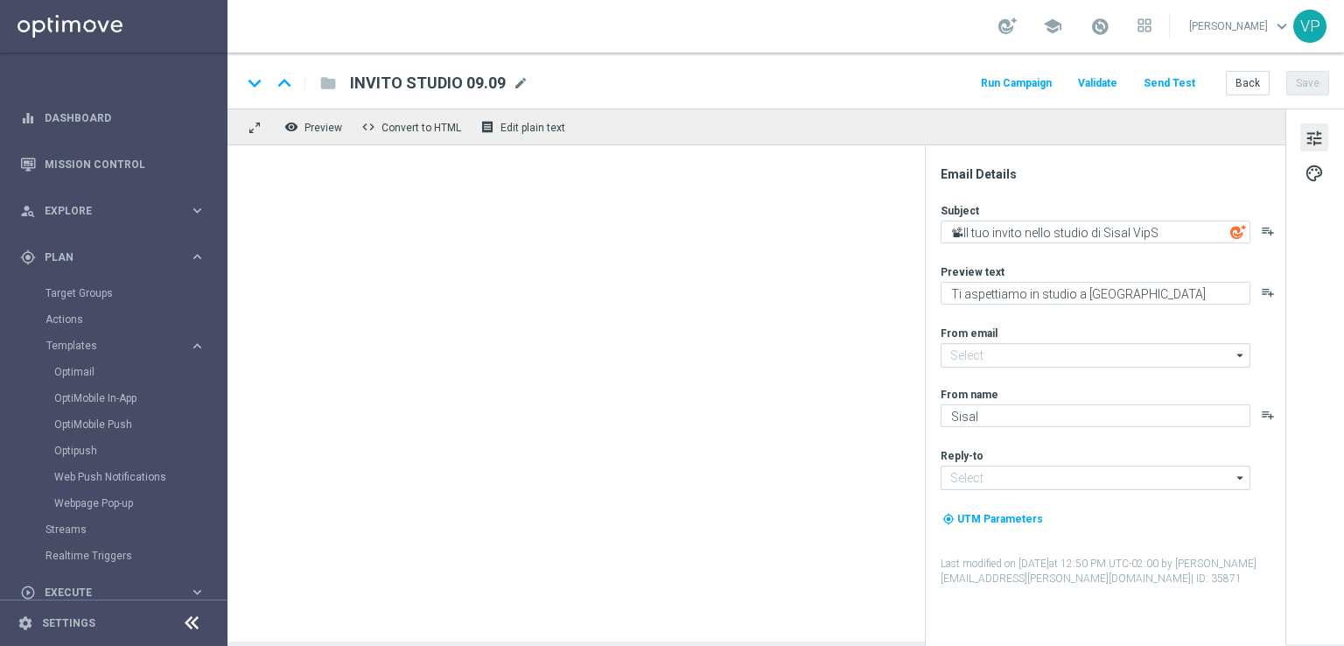
type input "[EMAIL_ADDRESS][DOMAIN_NAME]"
type textarea "Vivi la Privilege Experience ⛳"
type textarea "Il tuo pomeriggio speciale in [PERSON_NAME] D'Itria"
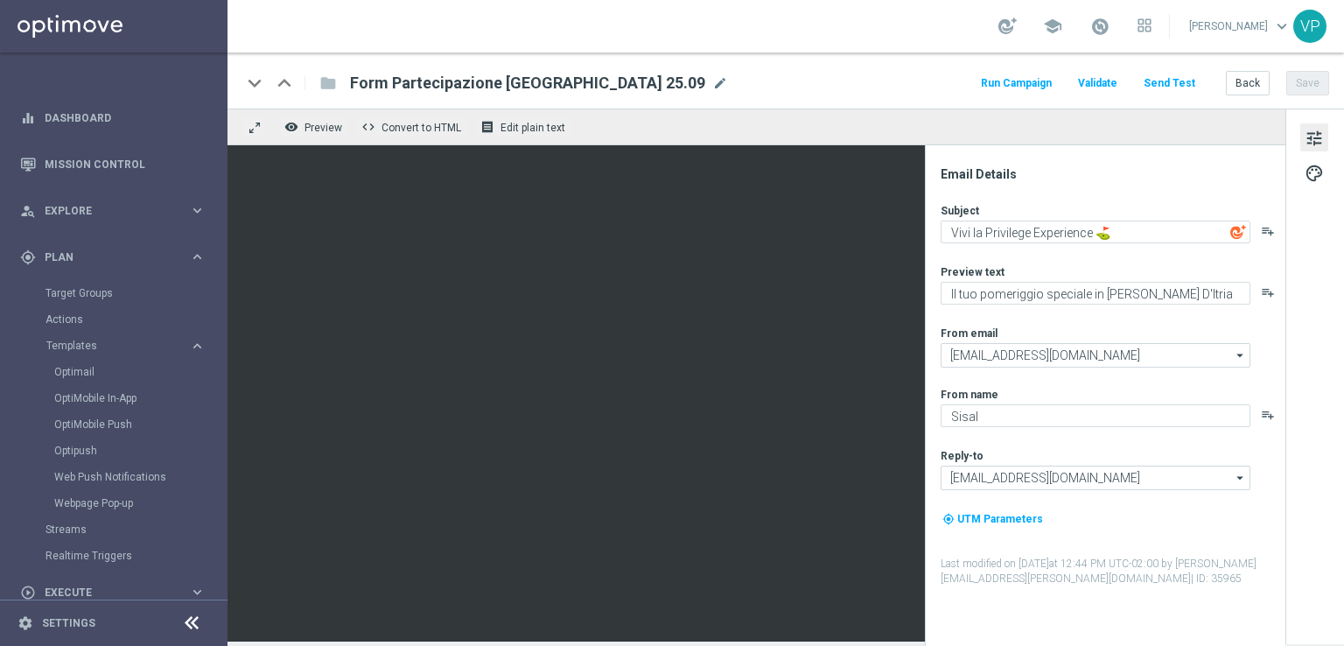
click at [1013, 79] on button "Run Campaign" at bounding box center [1016, 84] width 76 height 24
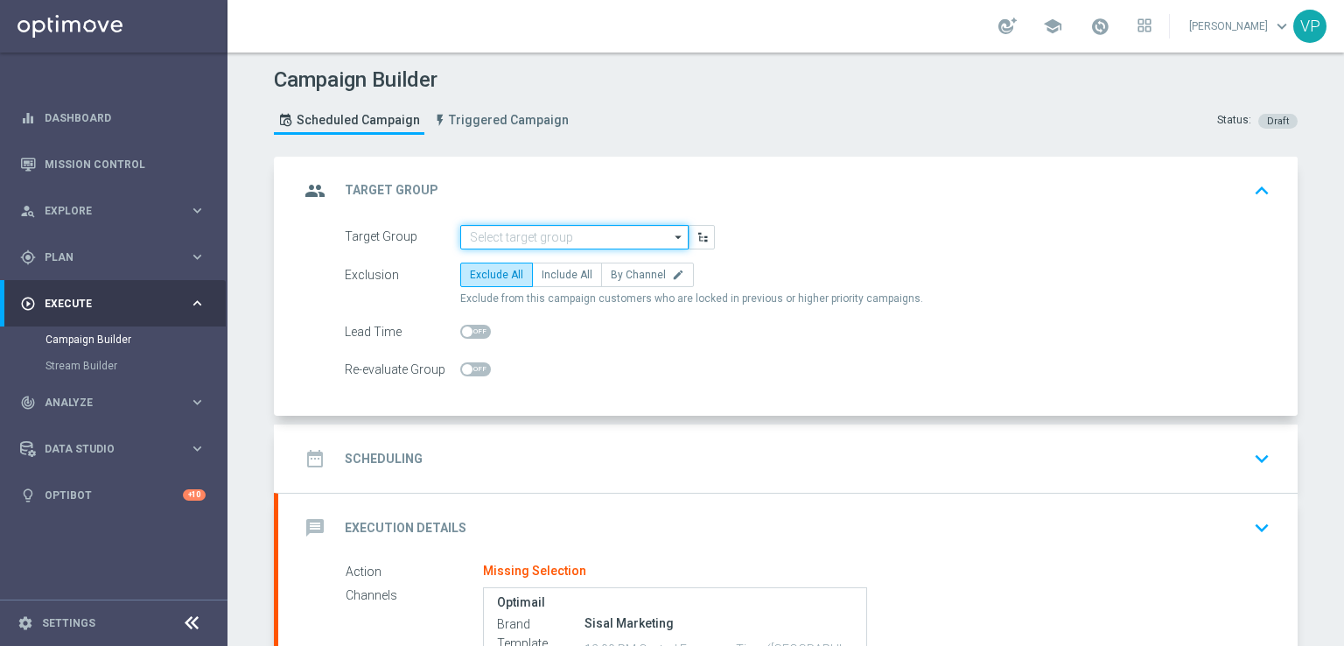
click at [639, 238] on input at bounding box center [574, 237] width 228 height 25
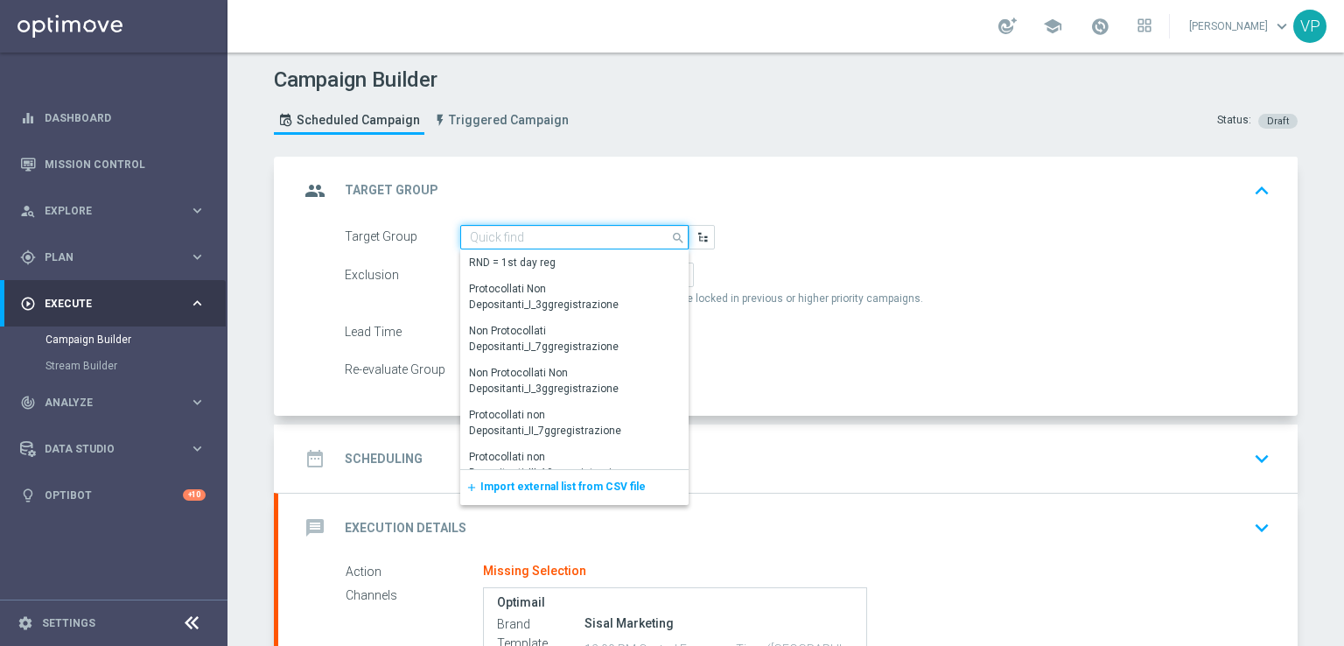
click at [554, 227] on input at bounding box center [574, 237] width 228 height 25
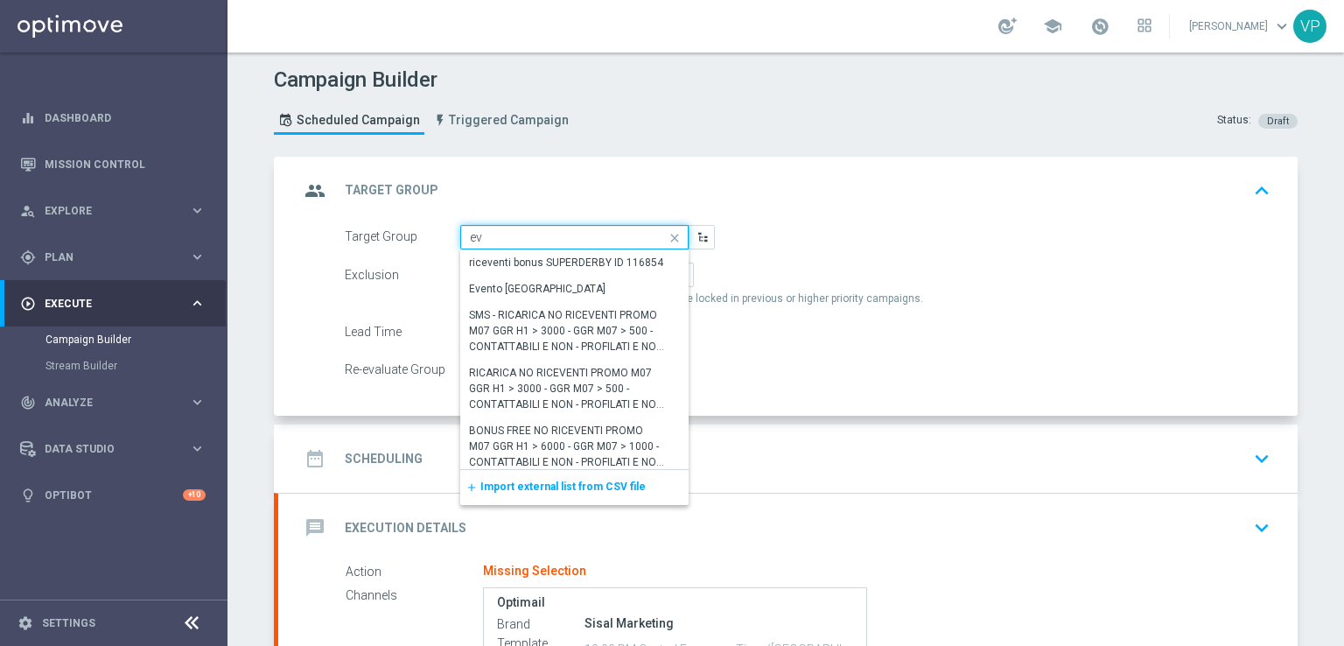
type input "e"
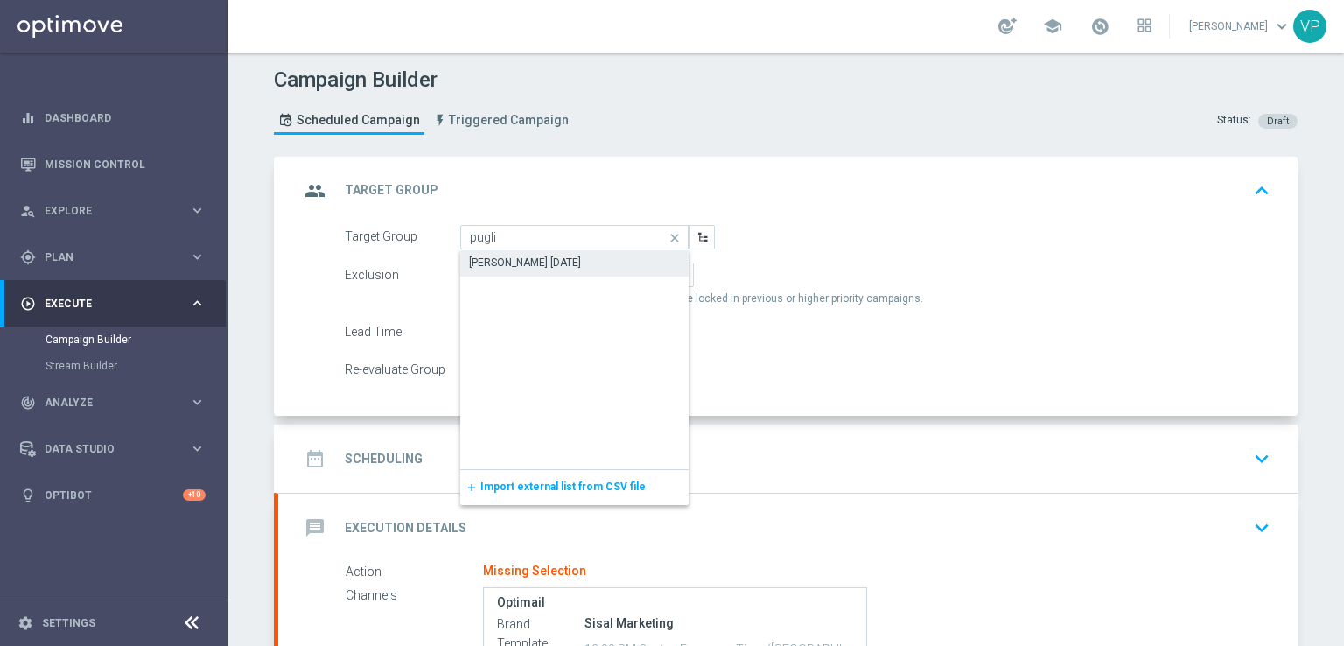
click at [557, 254] on div "[PERSON_NAME] [DATE]" at bounding box center [574, 262] width 228 height 25
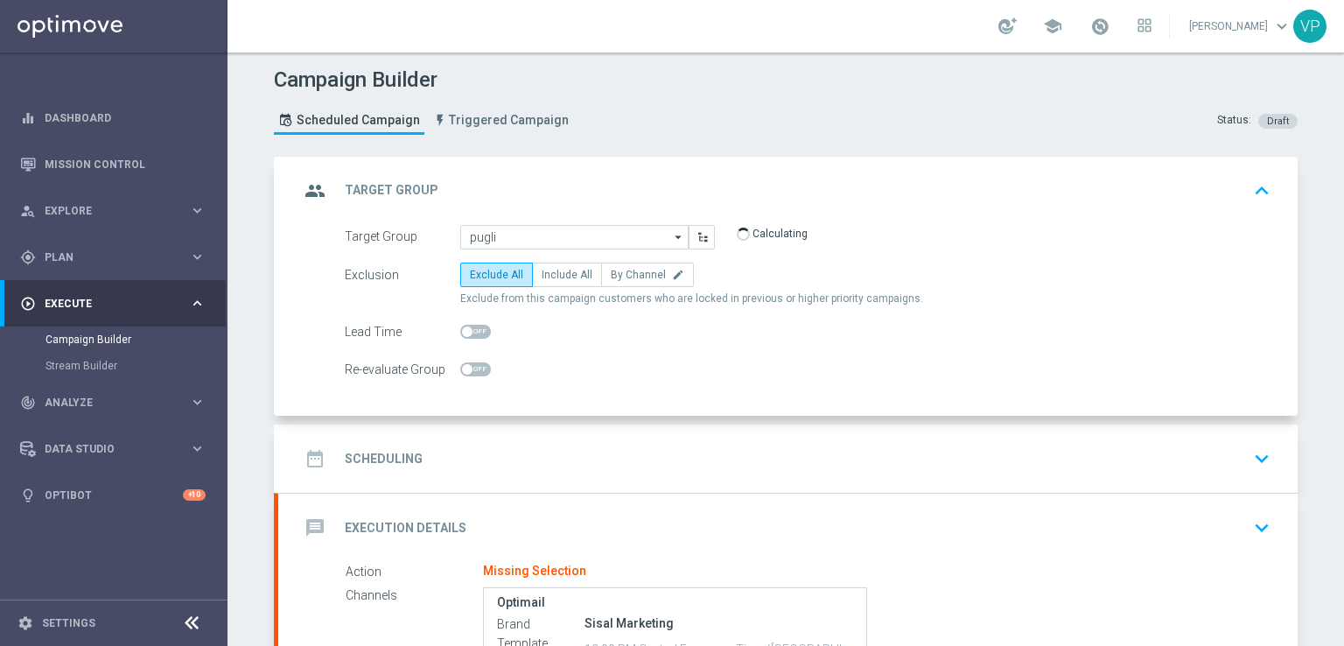
type input "[PERSON_NAME] [DATE]"
click at [557, 277] on span "Include All" at bounding box center [567, 275] width 51 height 12
click at [553, 277] on input "Include All" at bounding box center [547, 277] width 11 height 11
radio input "true"
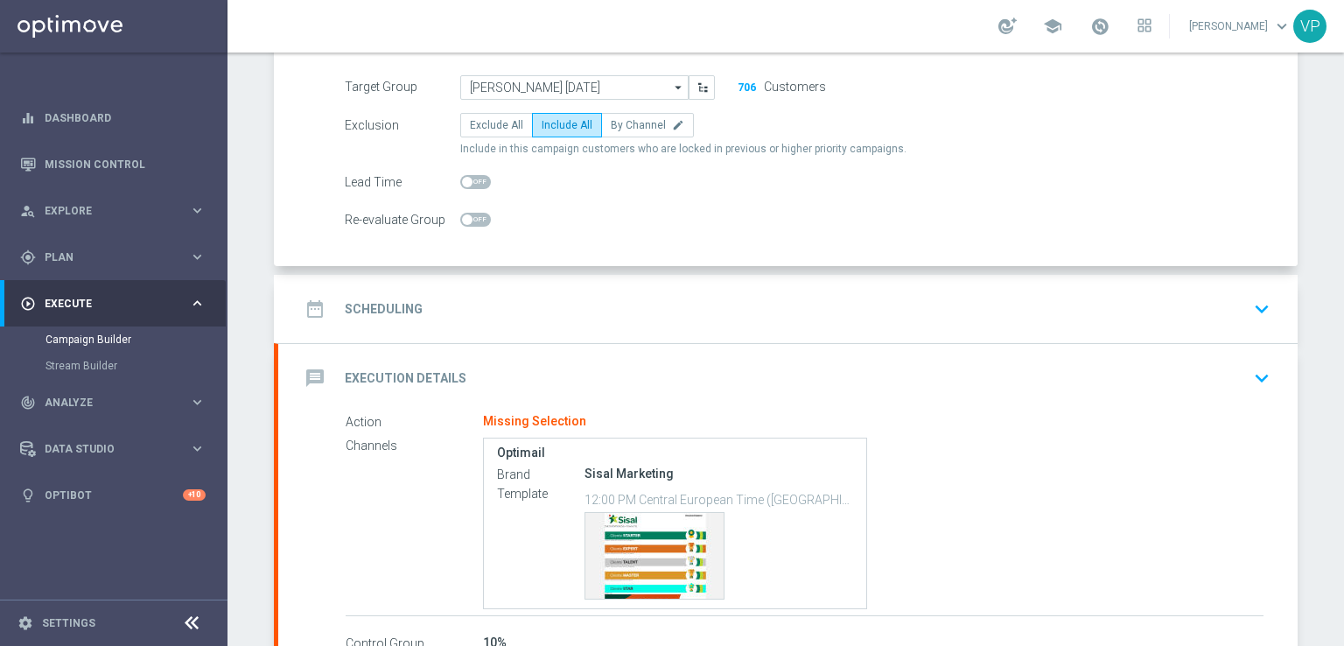
scroll to position [240, 0]
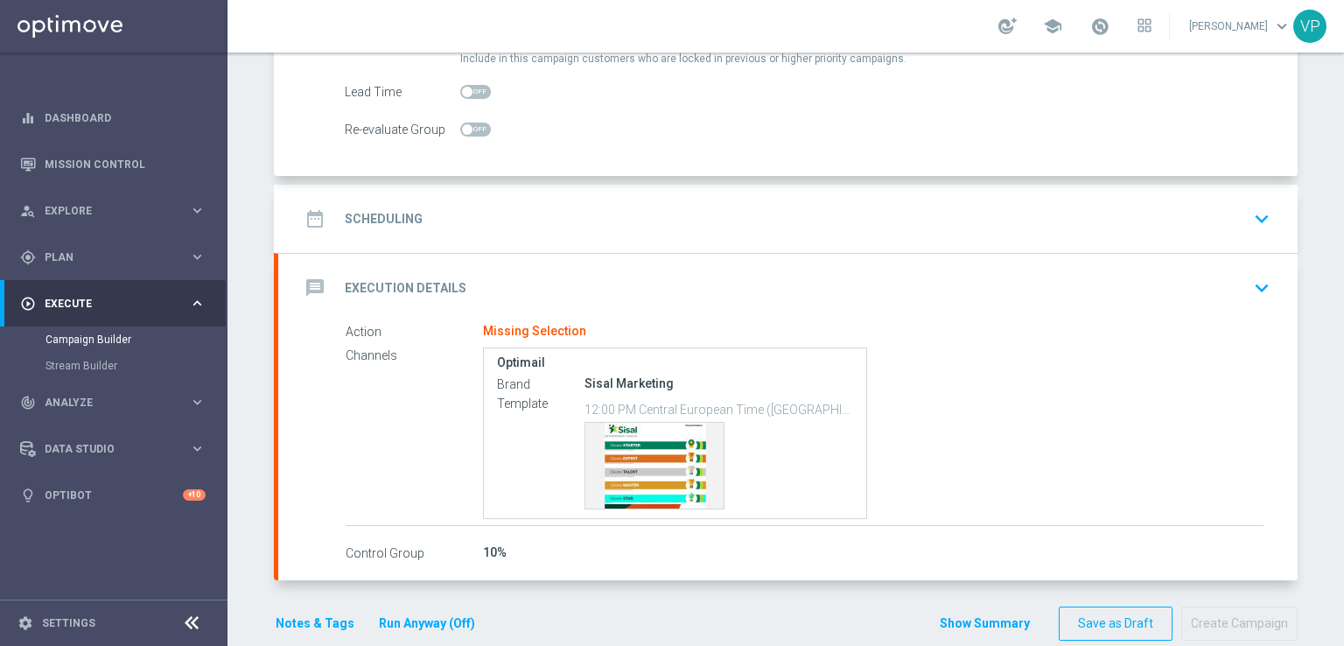
click at [1236, 219] on div "date_range Scheduling keyboard_arrow_down" at bounding box center [787, 218] width 977 height 33
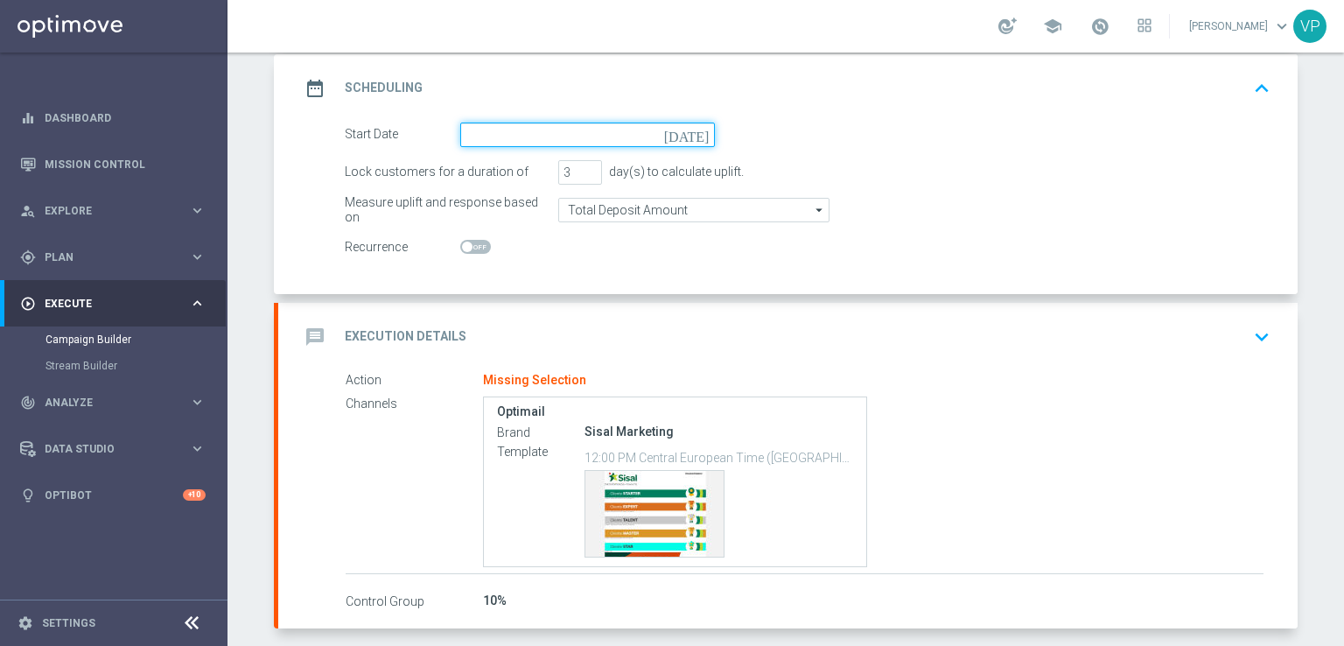
click at [500, 134] on input at bounding box center [587, 135] width 255 height 25
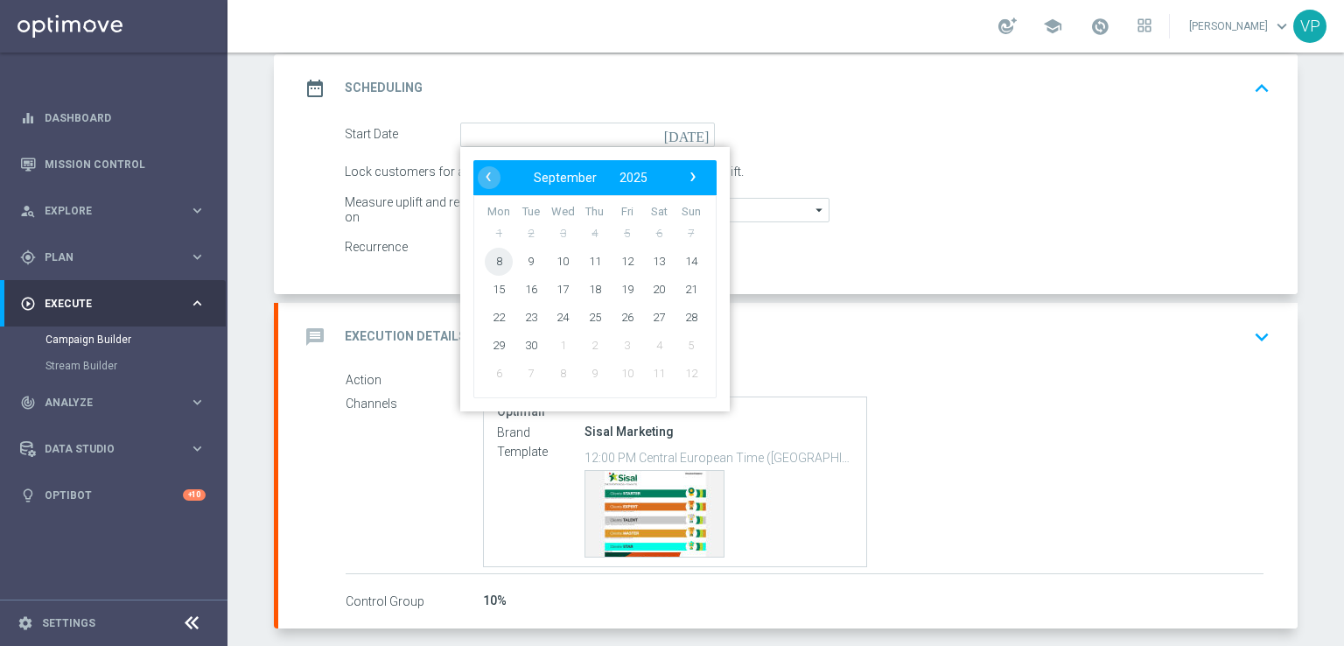
click at [497, 263] on span "8" at bounding box center [499, 261] width 28 height 28
type input "[DATE]"
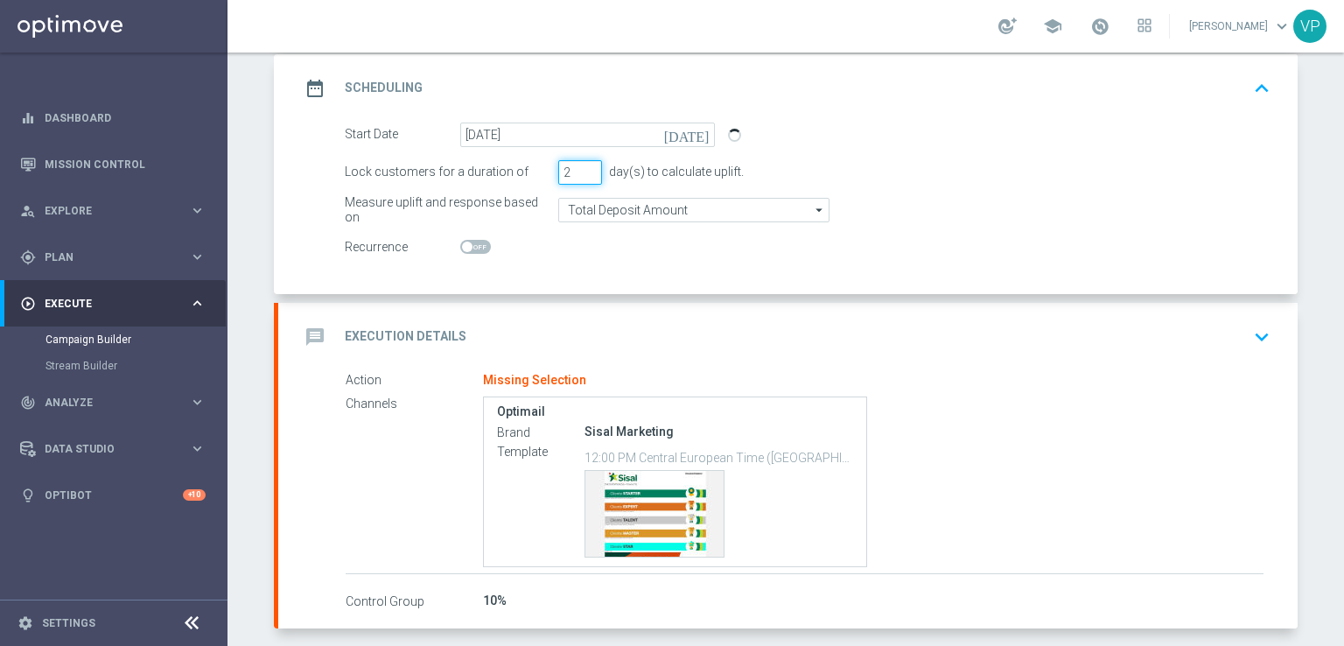
click at [583, 174] on input "2" at bounding box center [580, 172] width 44 height 25
type input "1"
click at [583, 174] on input "1" at bounding box center [580, 172] width 44 height 25
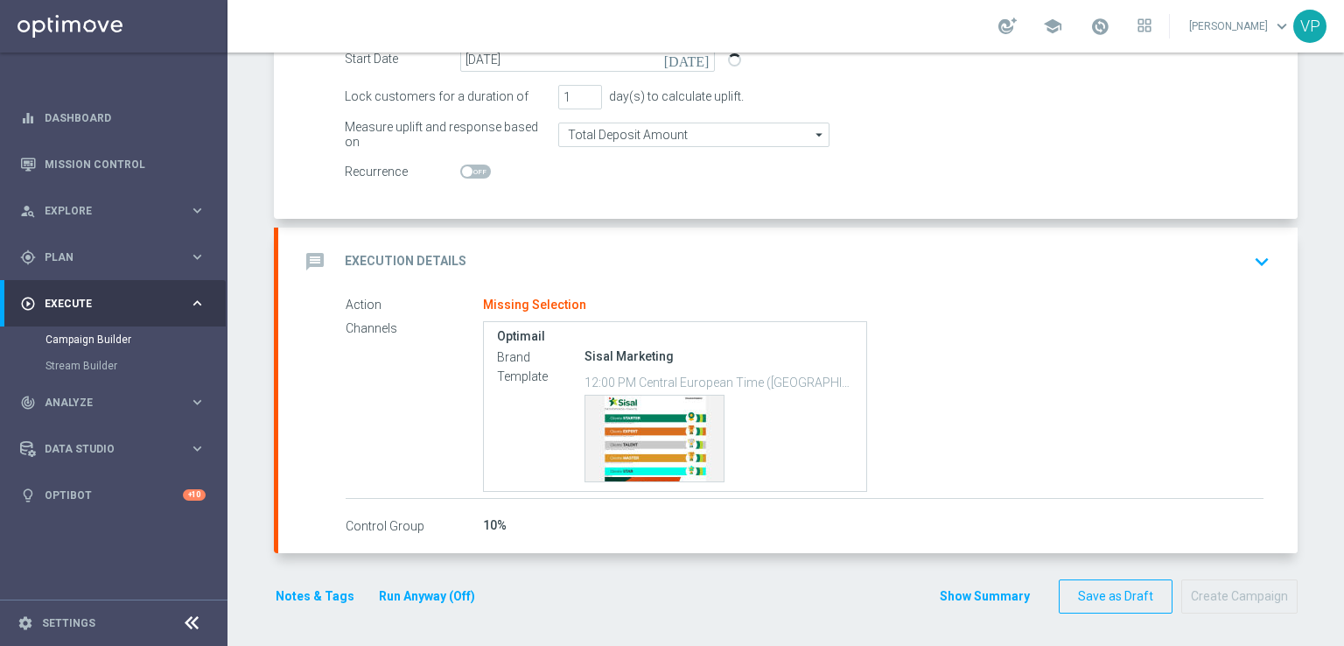
click at [1238, 267] on div "message Execution Details keyboard_arrow_down" at bounding box center [787, 261] width 977 height 33
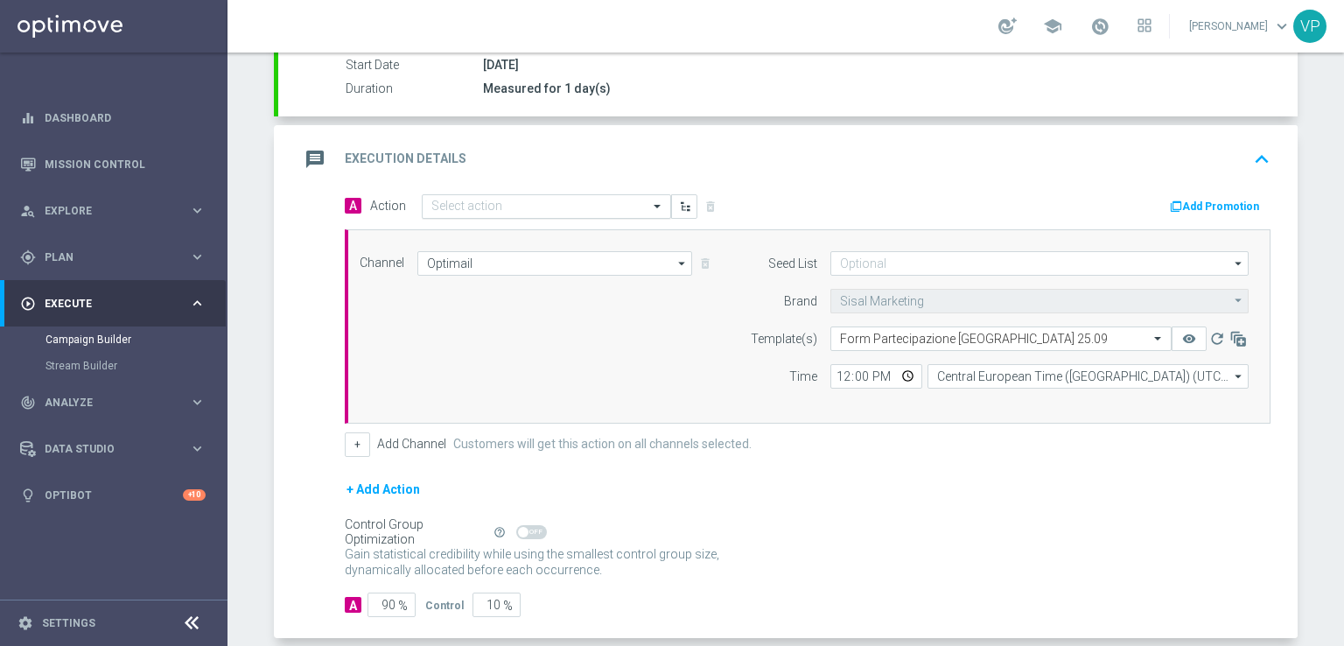
click at [568, 203] on input "text" at bounding box center [528, 207] width 195 height 15
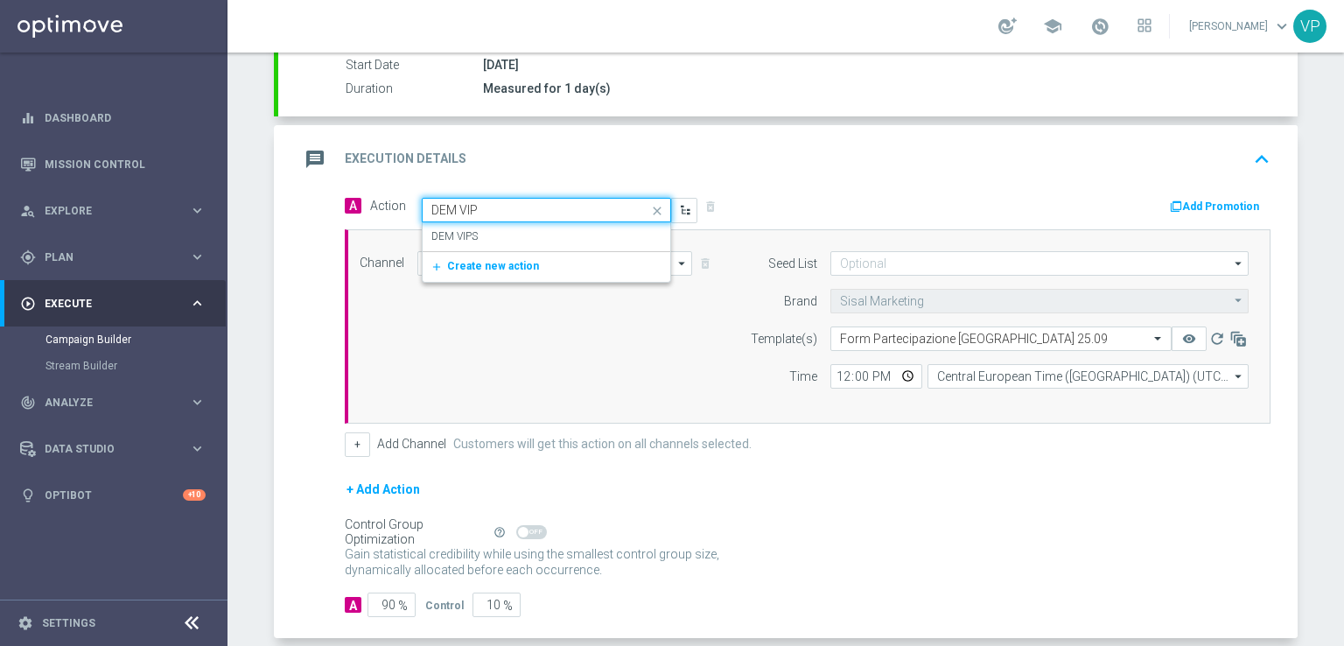
type input "DEM VIPS"
click at [570, 235] on div "DEM VIPS edit" at bounding box center [546, 236] width 230 height 29
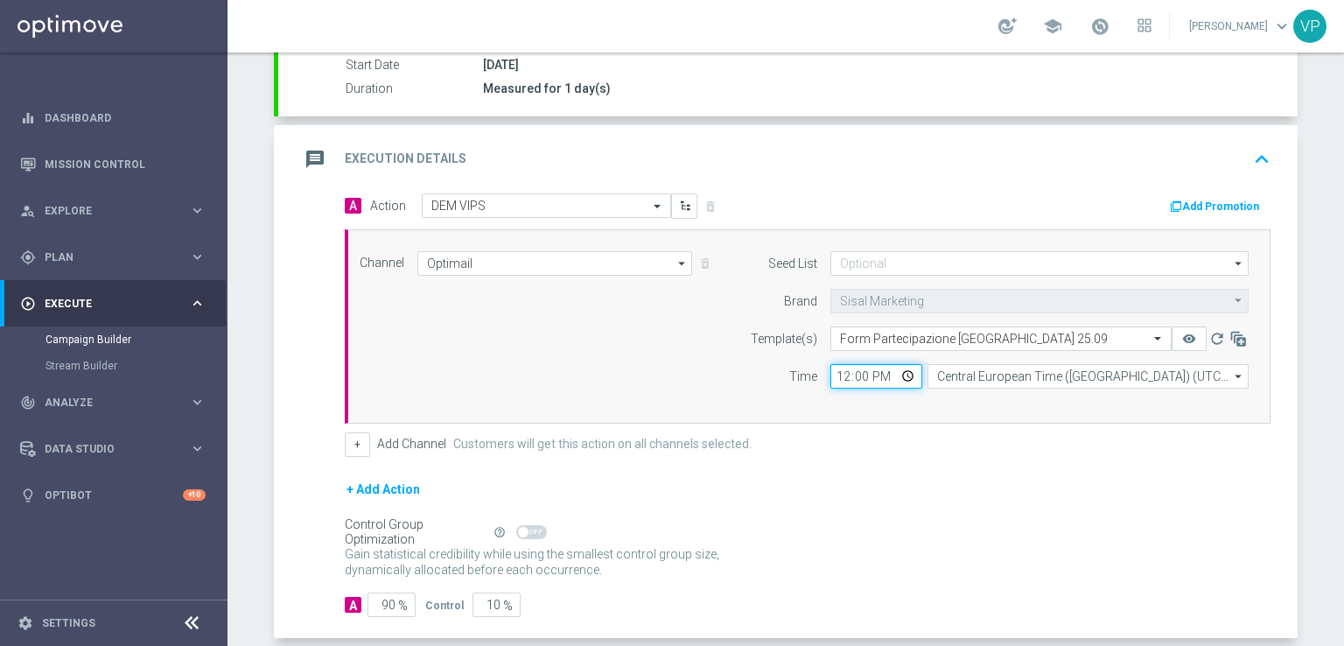
click at [899, 372] on input "12:00" at bounding box center [876, 376] width 92 height 25
type input "18:00"
click at [1125, 526] on div "Control Group Optimization Self Optimizing Campaign help_outline" at bounding box center [808, 531] width 926 height 19
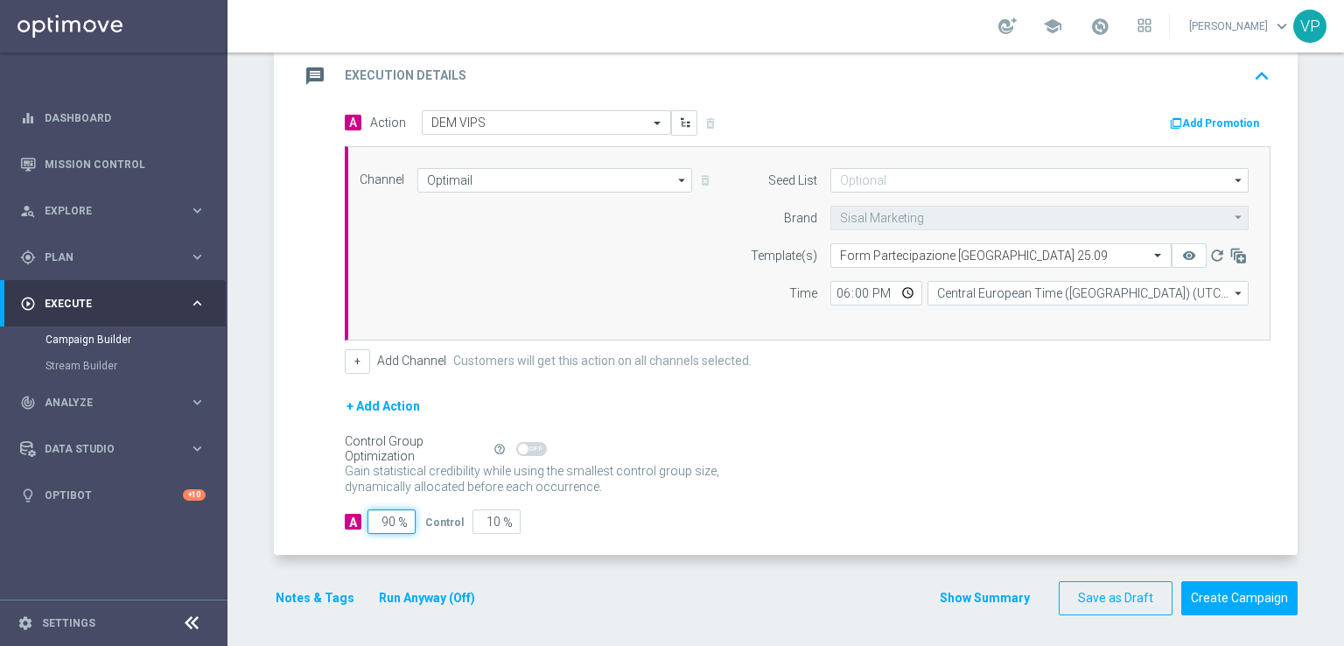
click at [391, 514] on input "90" at bounding box center [392, 521] width 48 height 25
type input "9"
type input "91"
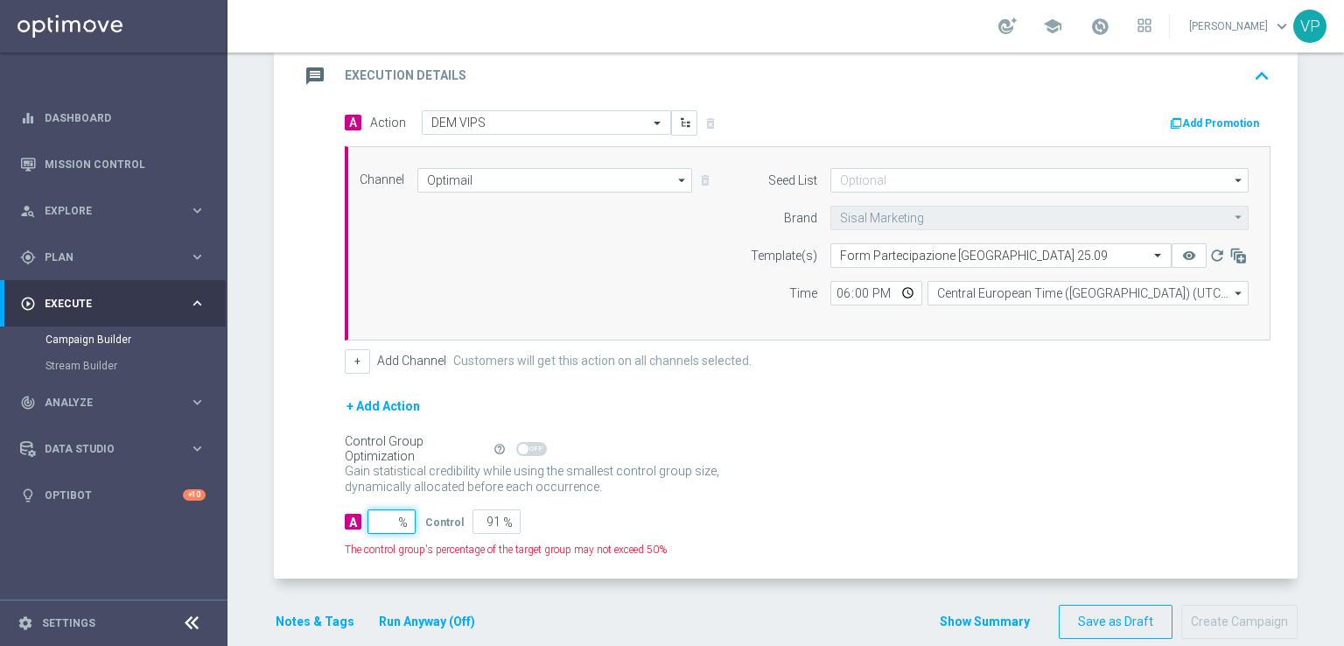
type input "1"
type input "99"
type input "10"
type input "90"
type input "100"
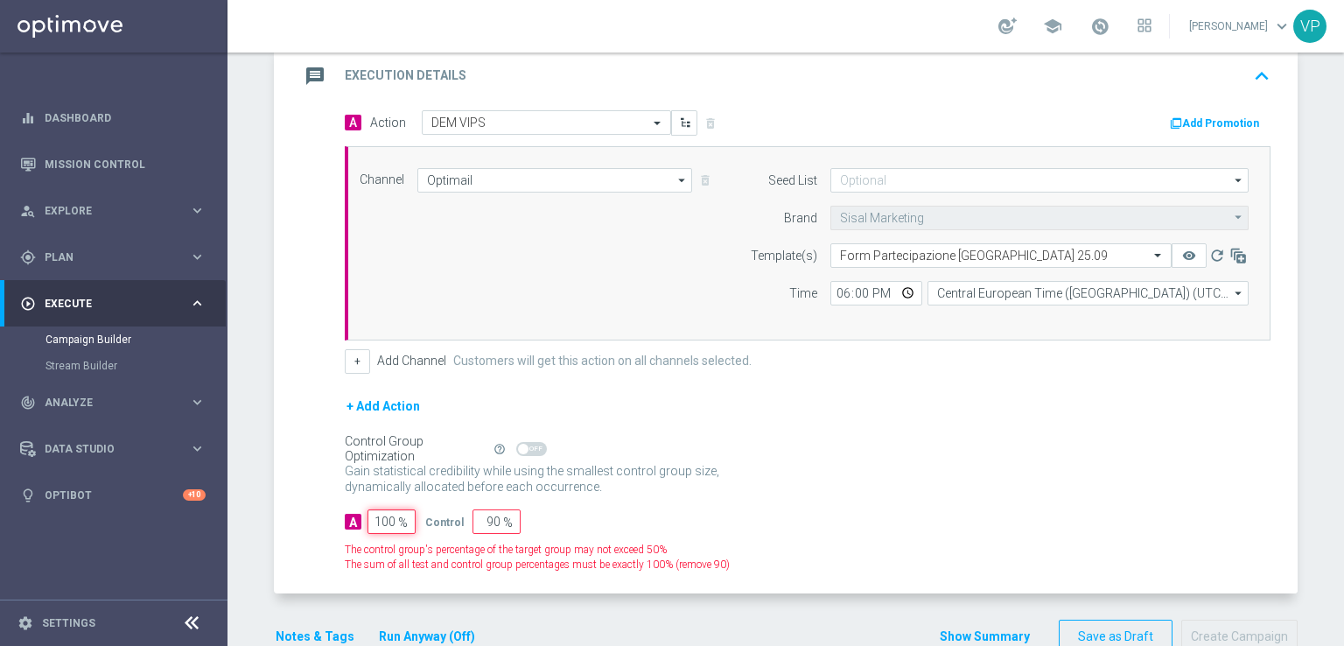
type input "0"
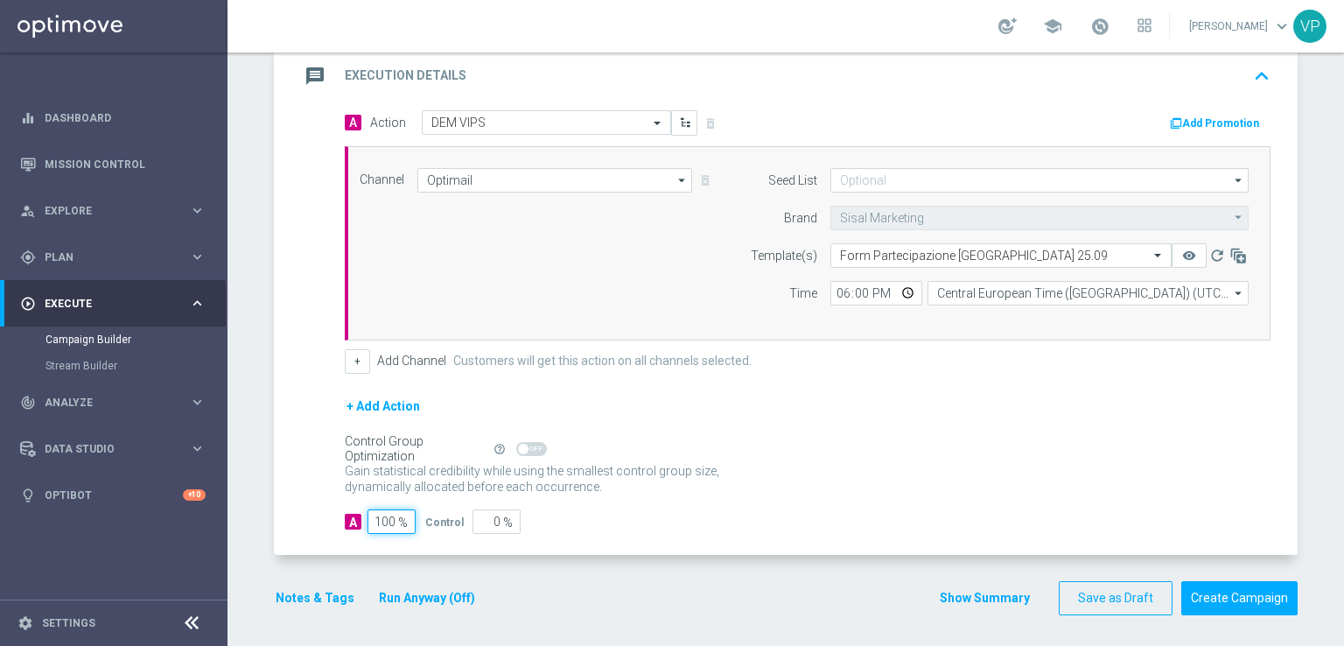
type input "100"
click at [889, 473] on div "Gain statistical credibility while using the smallest control group size, dynam…" at bounding box center [808, 480] width 926 height 42
click at [861, 284] on input "18:00" at bounding box center [876, 293] width 92 height 25
click at [837, 292] on input "18:00" at bounding box center [876, 293] width 92 height 25
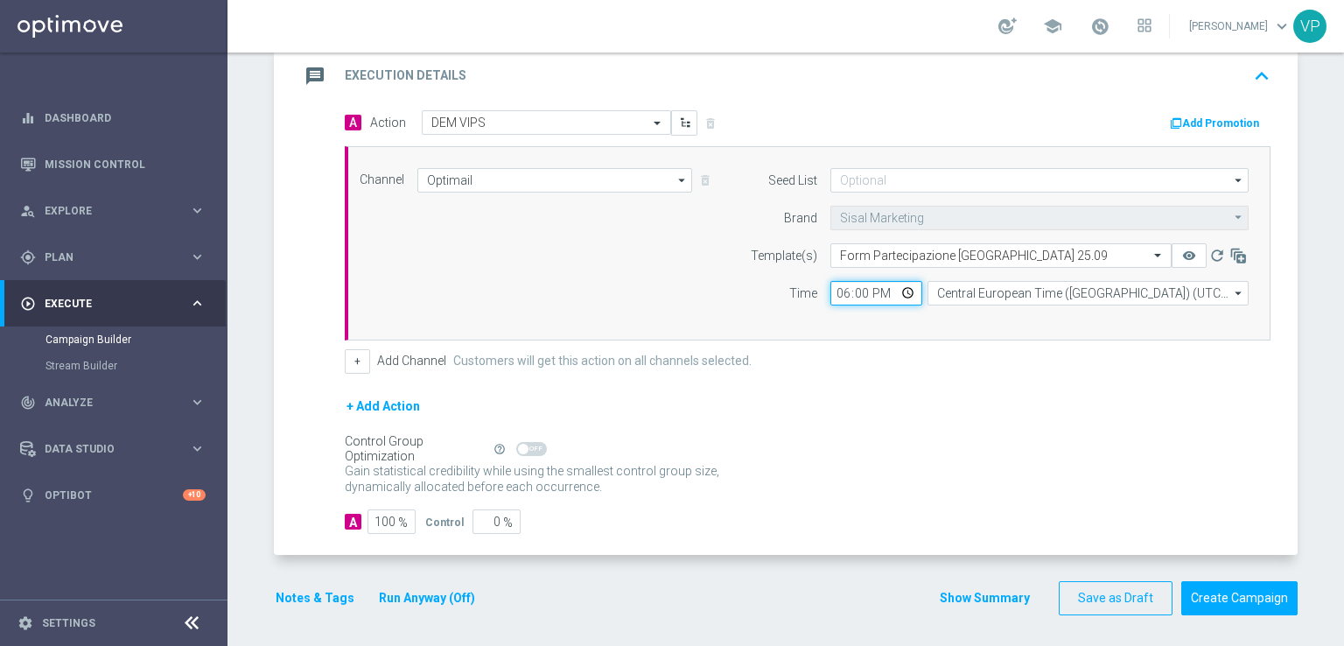
click at [900, 291] on input "18:00" at bounding box center [876, 293] width 92 height 25
type input "20:30"
click at [1155, 405] on div "+ Add Action" at bounding box center [808, 418] width 926 height 44
click at [305, 596] on button "Notes & Tags" at bounding box center [315, 598] width 82 height 22
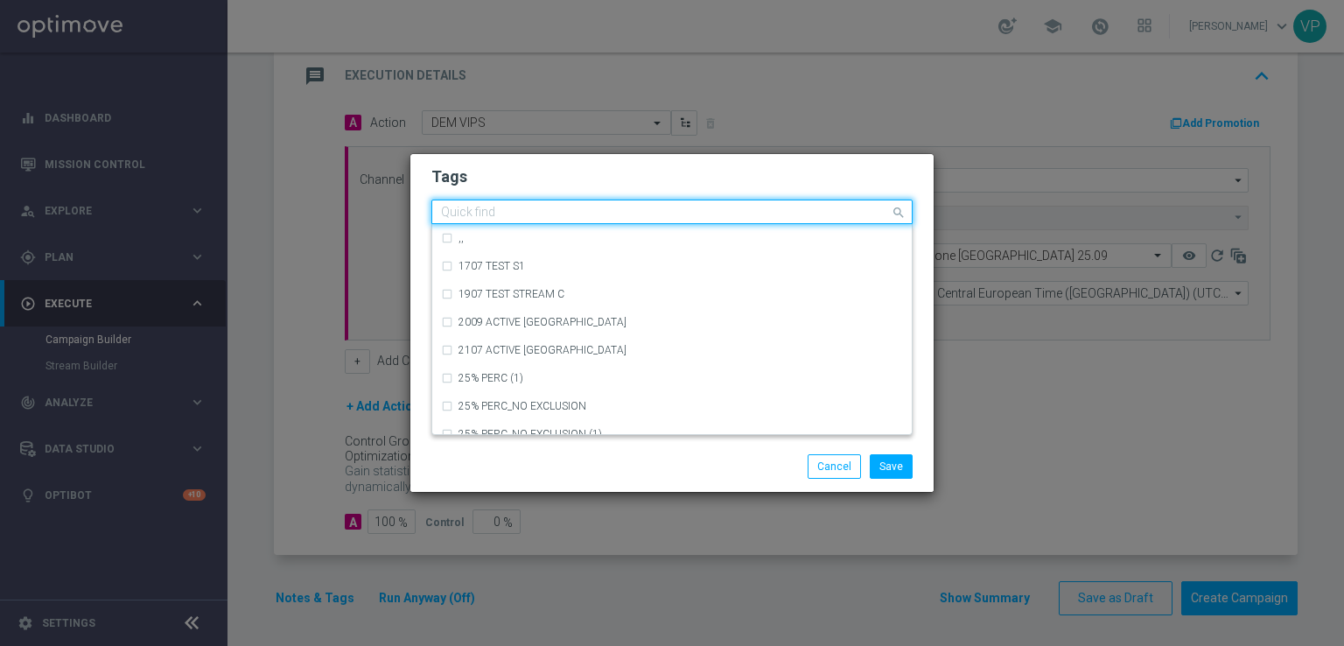
click at [678, 209] on input "text" at bounding box center [665, 213] width 449 height 15
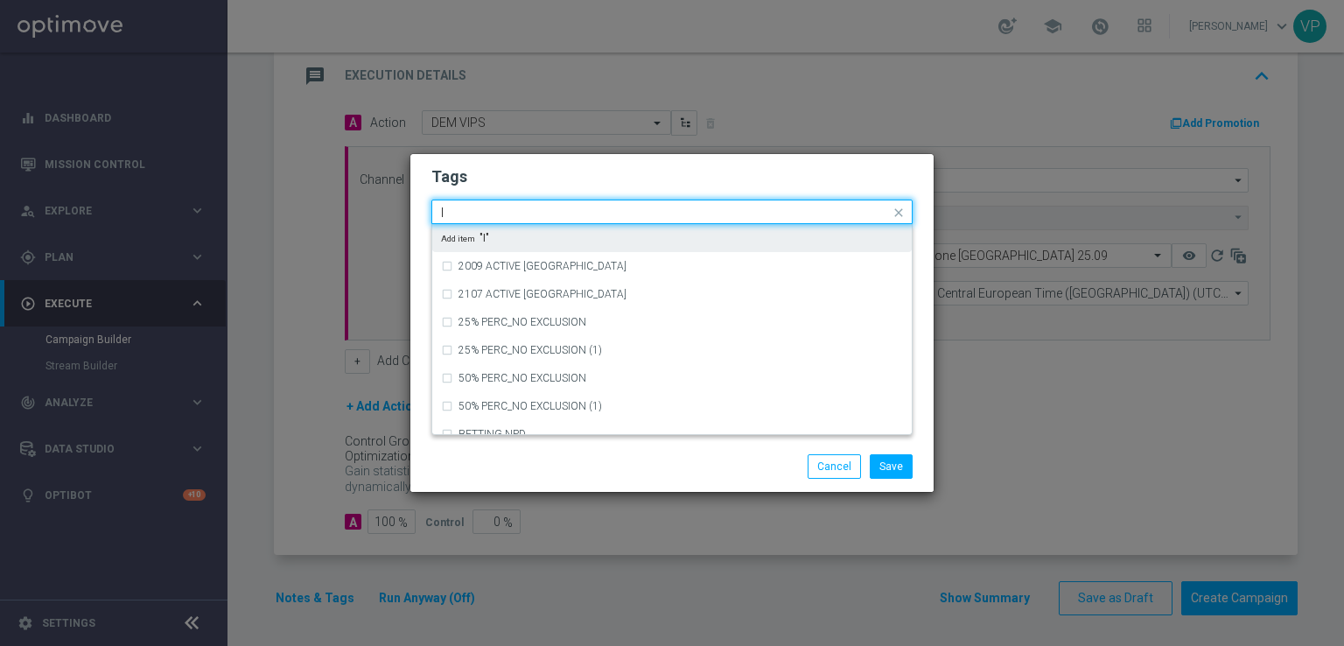
click at [678, 209] on input "I" at bounding box center [665, 213] width 449 height 15
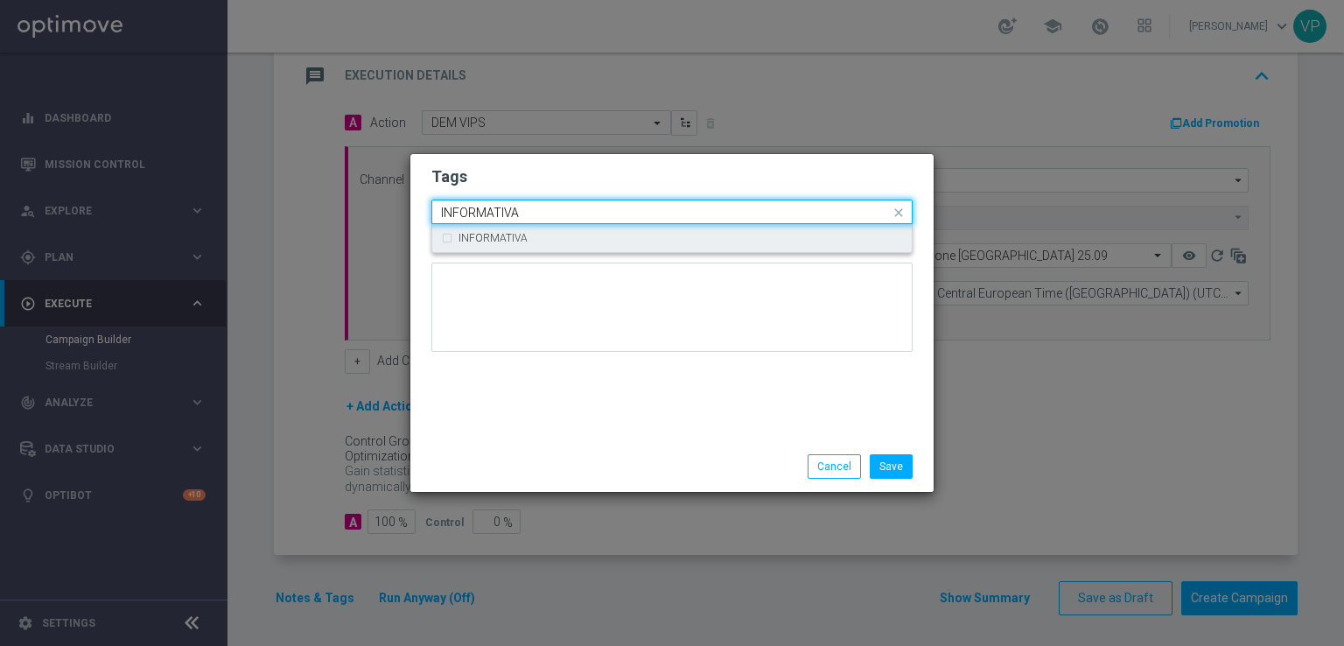
click at [690, 239] on div "INFORMATIVA" at bounding box center [681, 238] width 445 height 11
type input "INFORMATIVA"
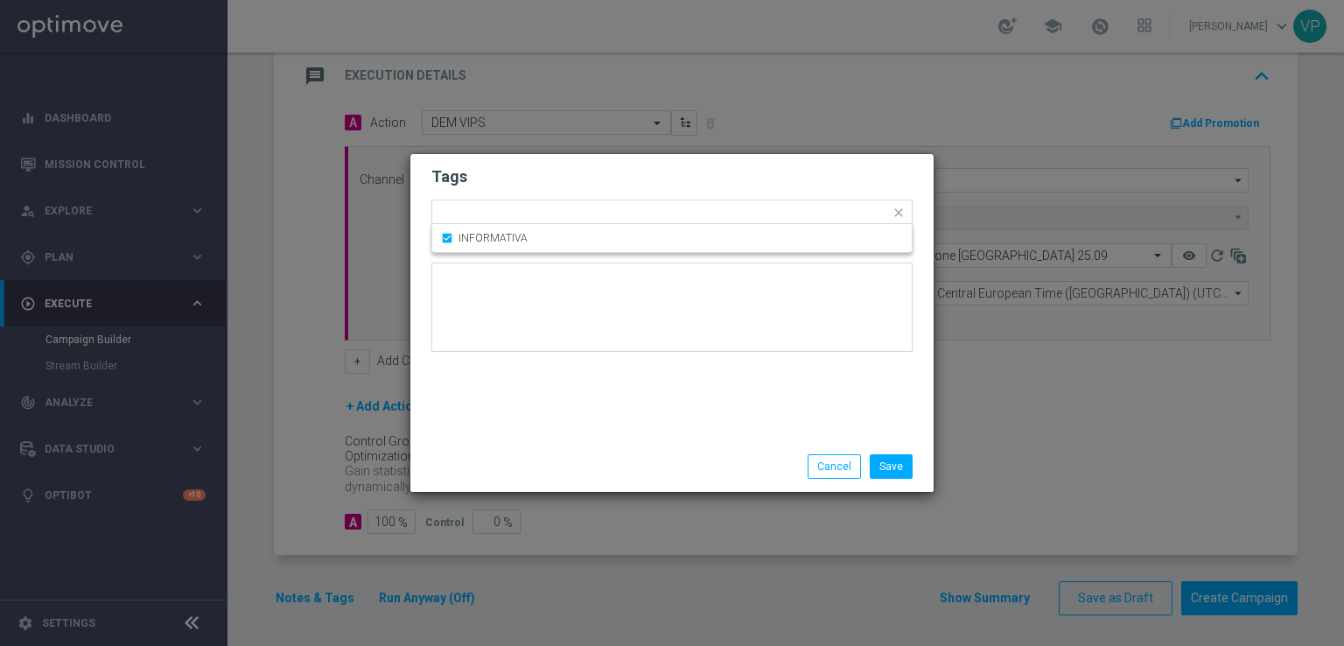
click at [697, 362] on div at bounding box center [671, 314] width 481 height 102
click at [708, 212] on input "text" at bounding box center [719, 214] width 342 height 15
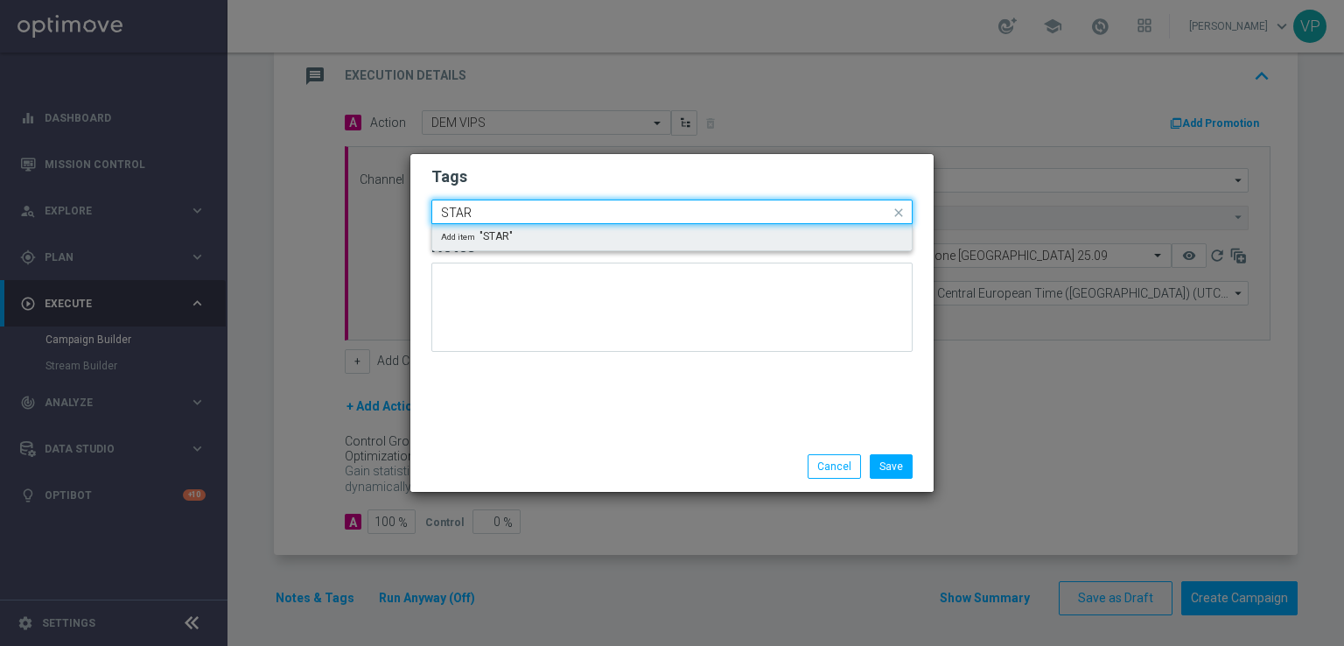
click at [680, 239] on div "Add item "STAR"" at bounding box center [672, 237] width 480 height 26
type input "STAR"
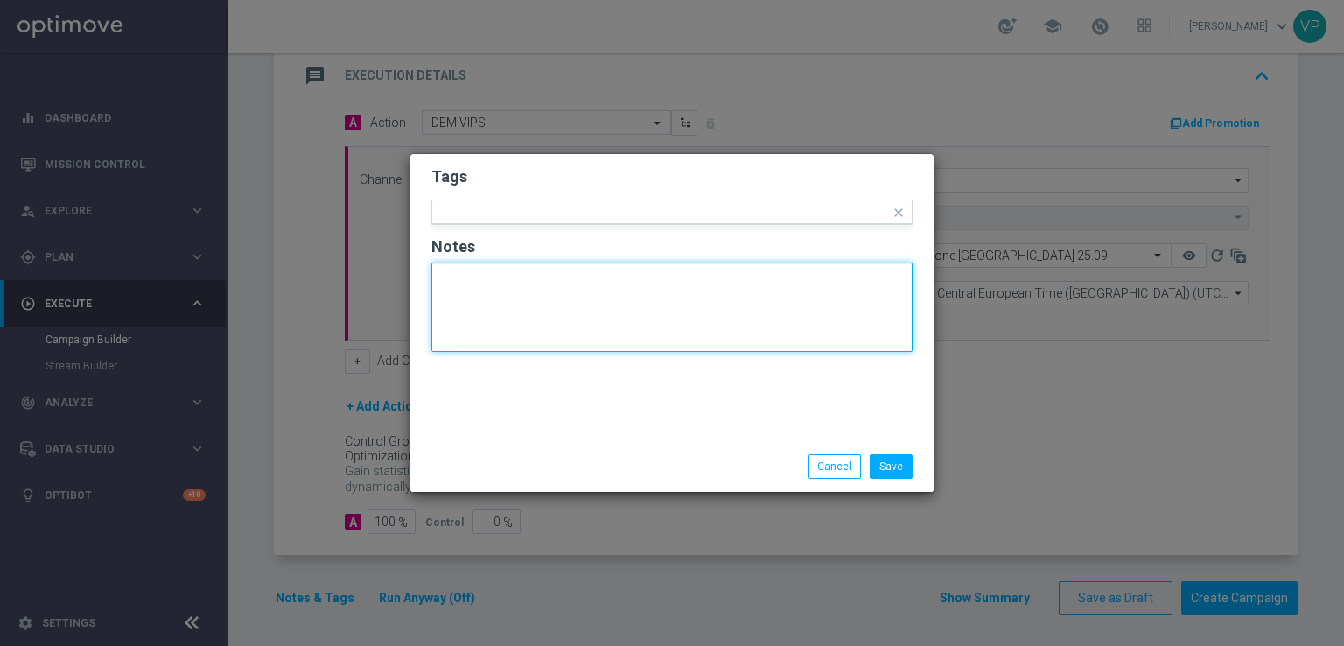
click at [686, 326] on textarea at bounding box center [671, 307] width 481 height 89
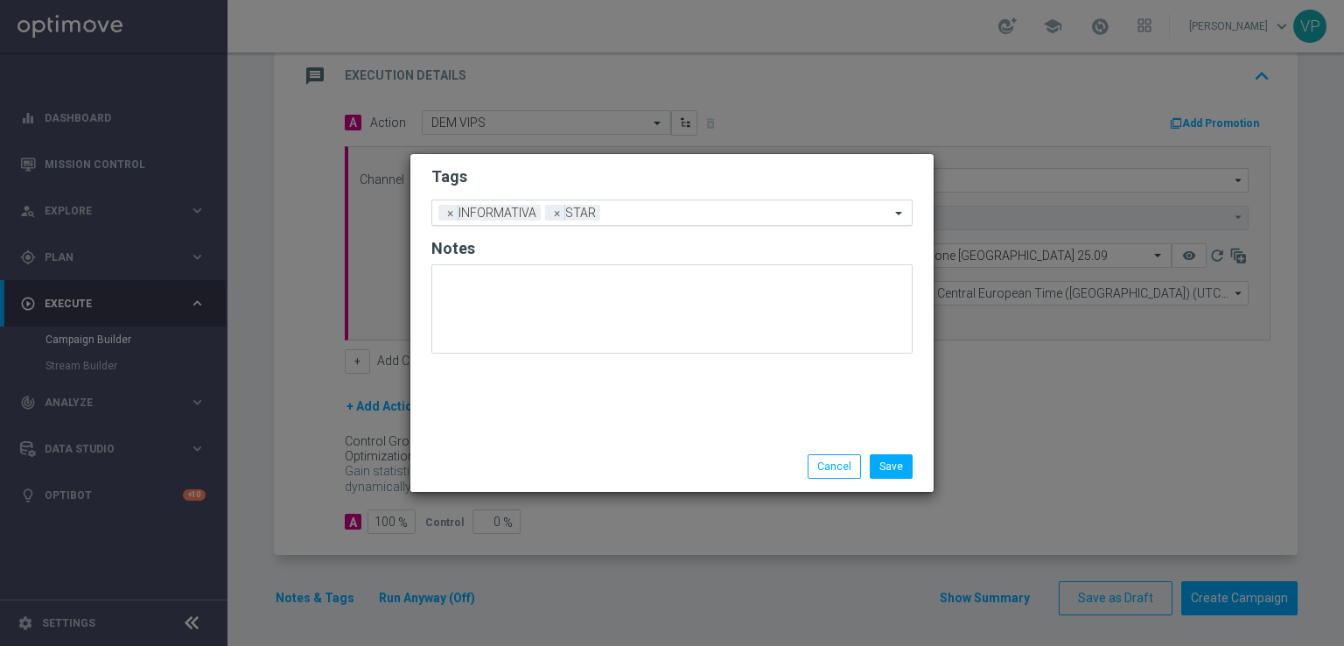
click at [683, 218] on input "text" at bounding box center [748, 214] width 283 height 15
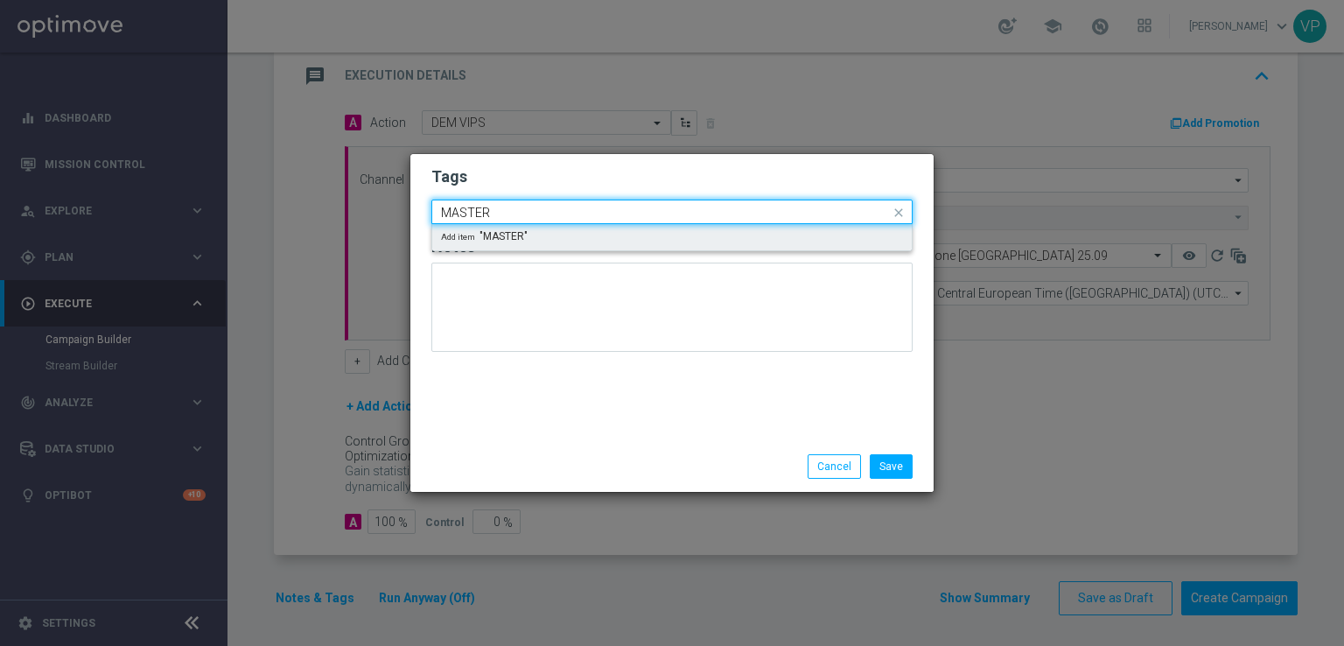
click at [690, 239] on div "Add item "MASTER"" at bounding box center [672, 237] width 480 height 26
type input "MASTER"
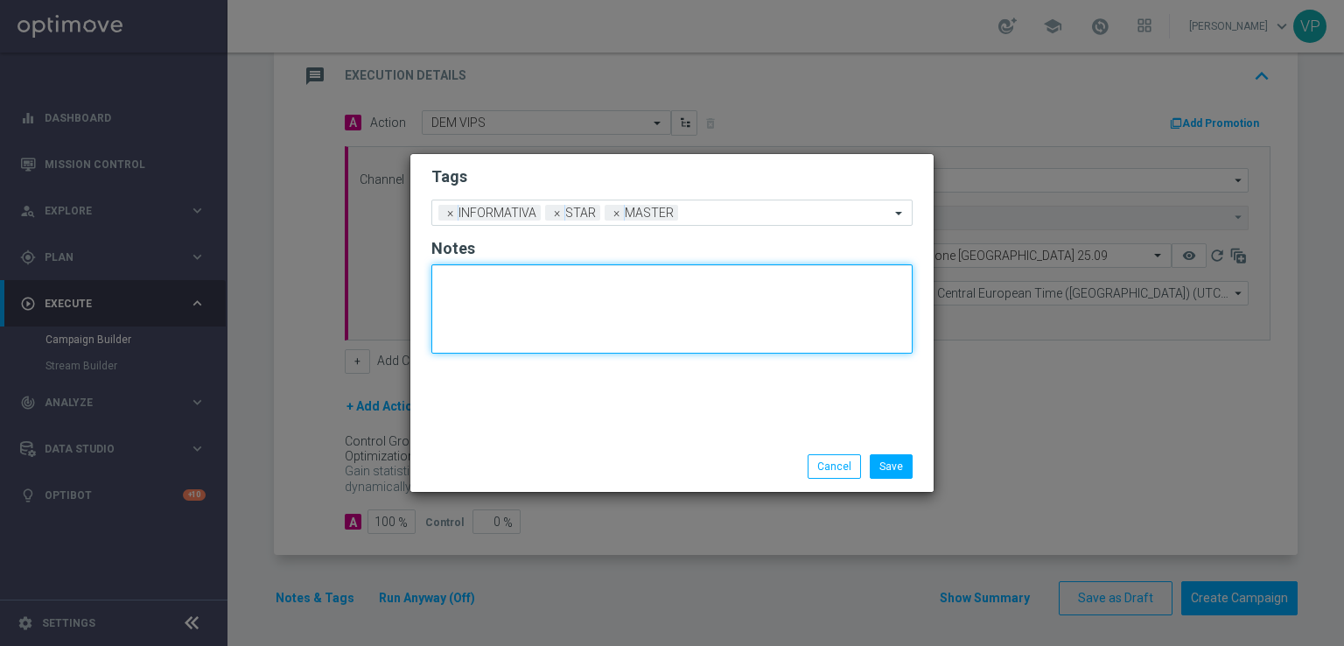
click at [686, 330] on textarea at bounding box center [671, 308] width 481 height 89
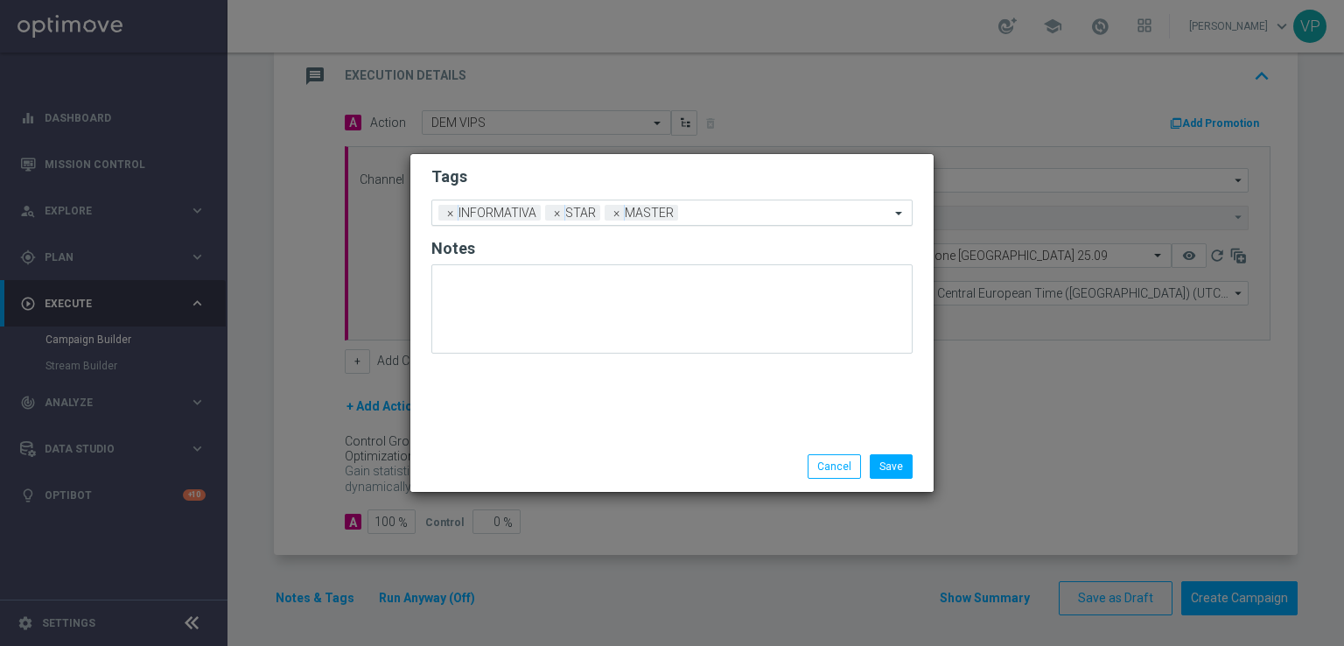
click at [801, 213] on input "text" at bounding box center [787, 214] width 205 height 15
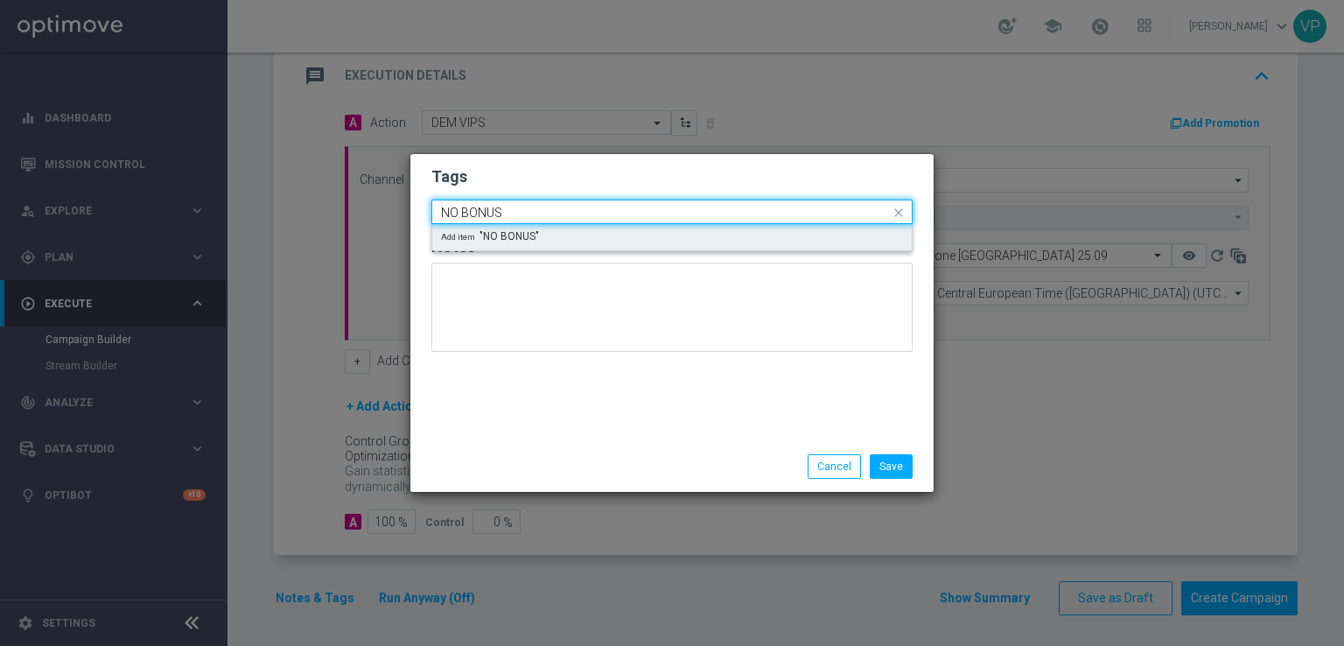
click at [763, 234] on div "Add item "NO BONUS"" at bounding box center [672, 237] width 480 height 26
type input "NO BONUS"
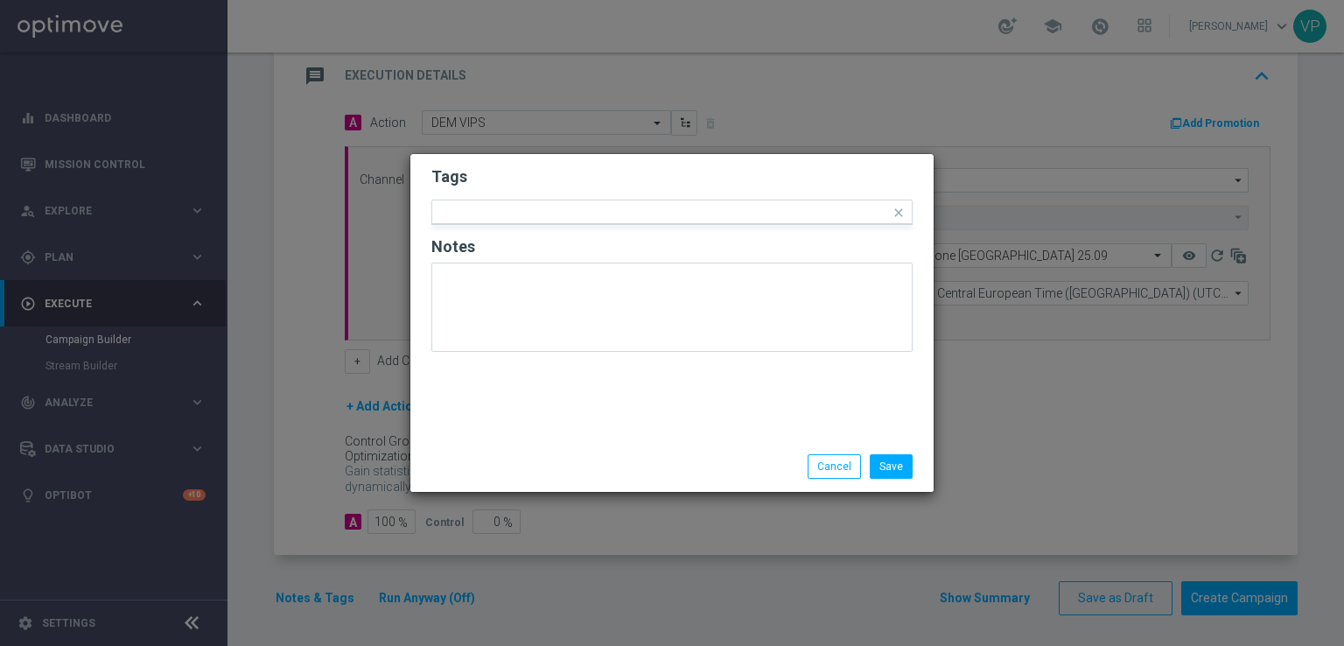
click at [823, 402] on div "Tags Quick find × INFORMATIVA × STAR × MASTER × NO BONUS Notes" at bounding box center [671, 297] width 523 height 287
click at [902, 472] on button "Save" at bounding box center [891, 466] width 43 height 25
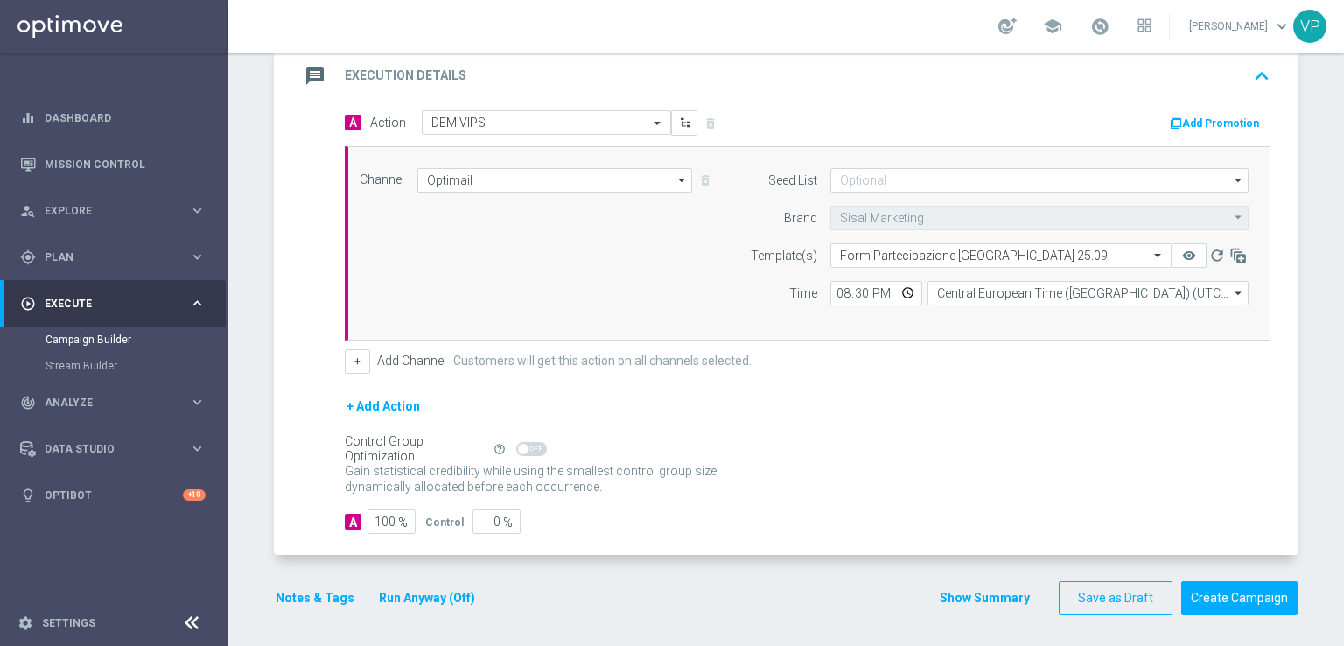
click at [386, 581] on div "Notes & Tags Run Anyway (Off)" at bounding box center [386, 598] width 224 height 34
click at [392, 592] on button "Run Anyway (Off)" at bounding box center [427, 598] width 100 height 22
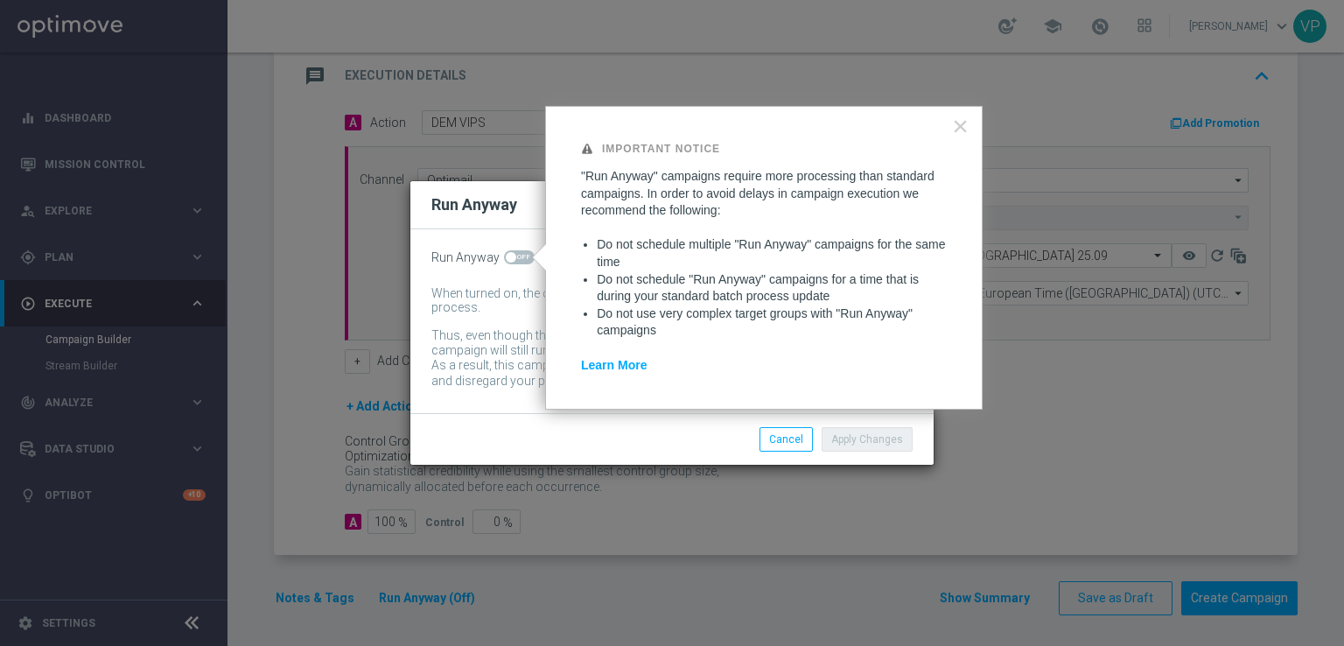
click at [508, 260] on span at bounding box center [511, 257] width 11 height 11
click at [508, 260] on input "checkbox" at bounding box center [519, 257] width 31 height 14
checkbox input "true"
click at [865, 447] on button "Apply Changes" at bounding box center [867, 439] width 91 height 25
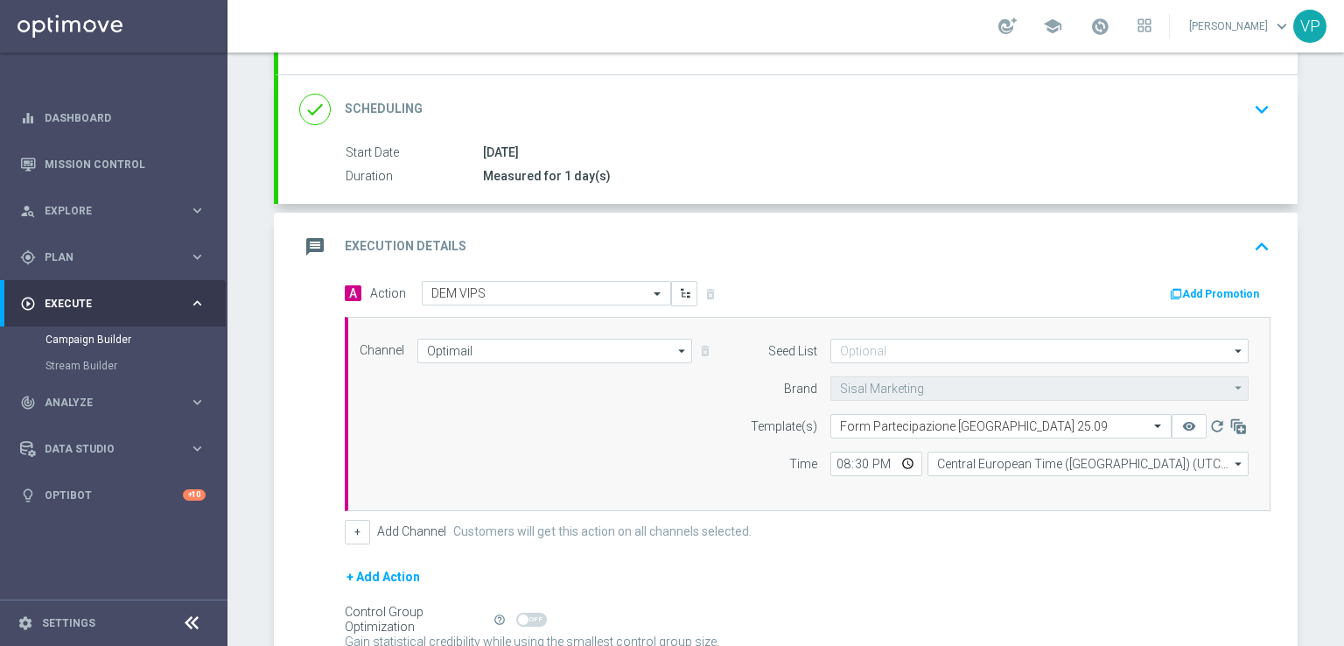
scroll to position [232, 0]
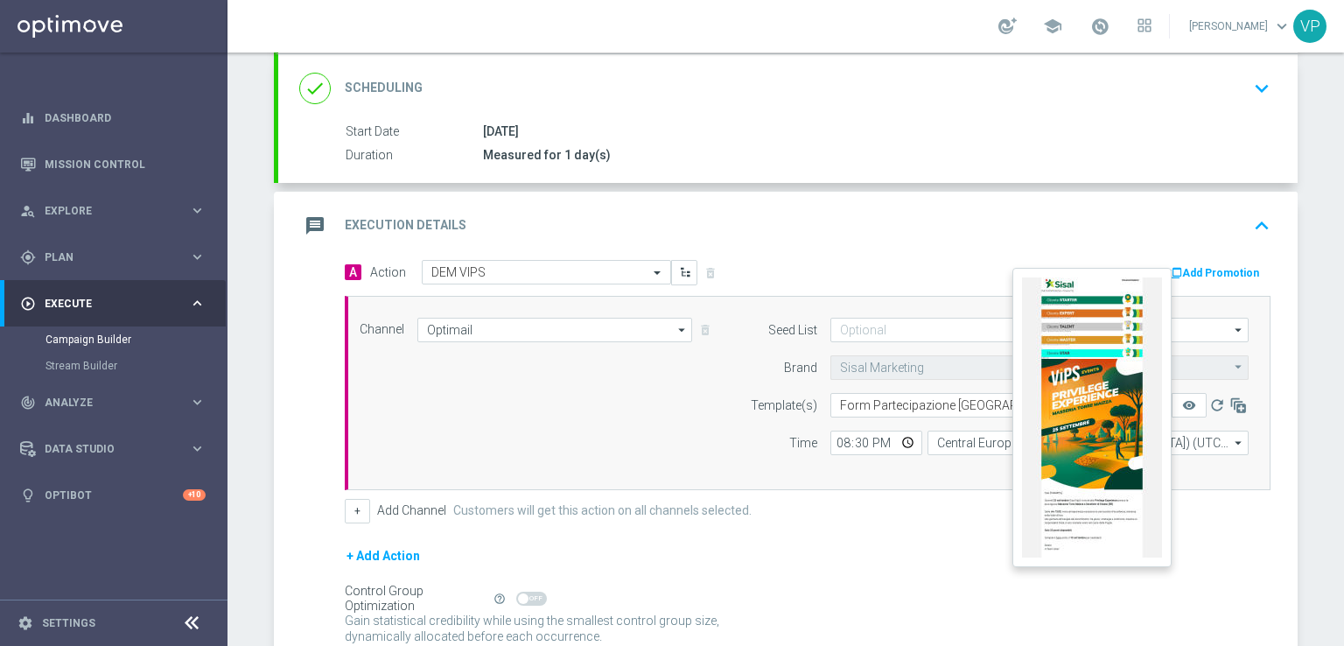
click at [1191, 396] on button "remove_red_eye" at bounding box center [1189, 405] width 35 height 25
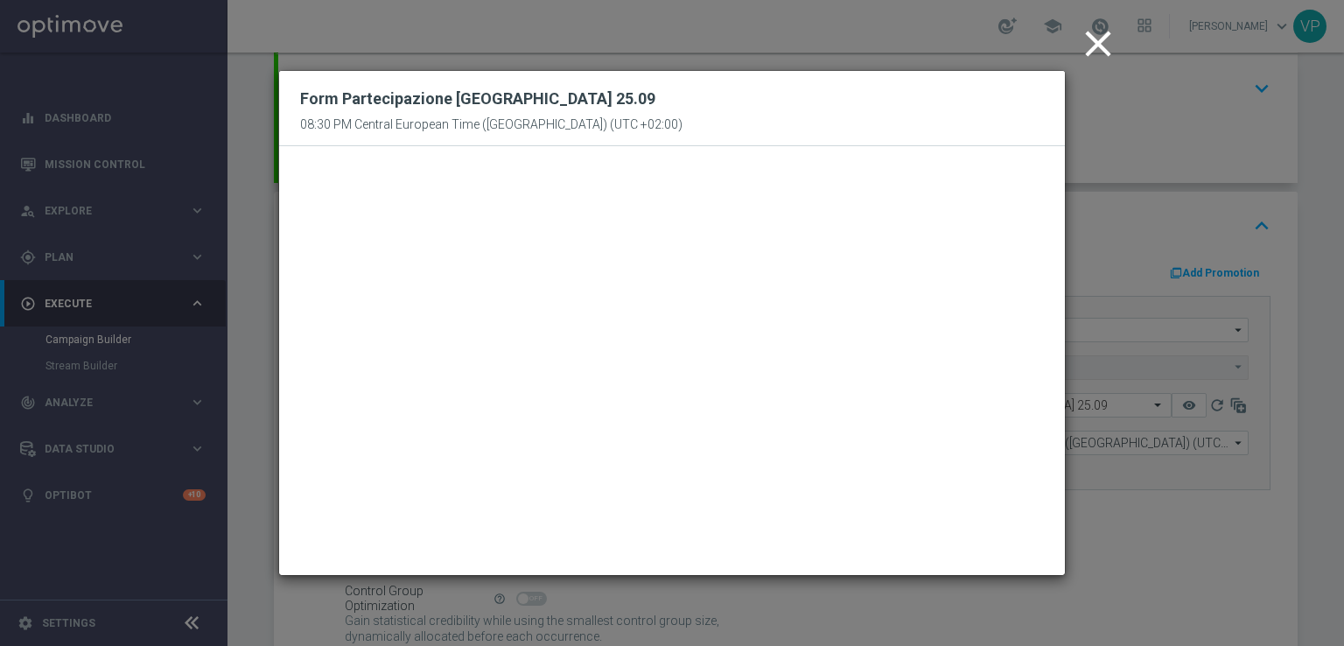
click at [1102, 22] on icon "close" at bounding box center [1098, 44] width 44 height 44
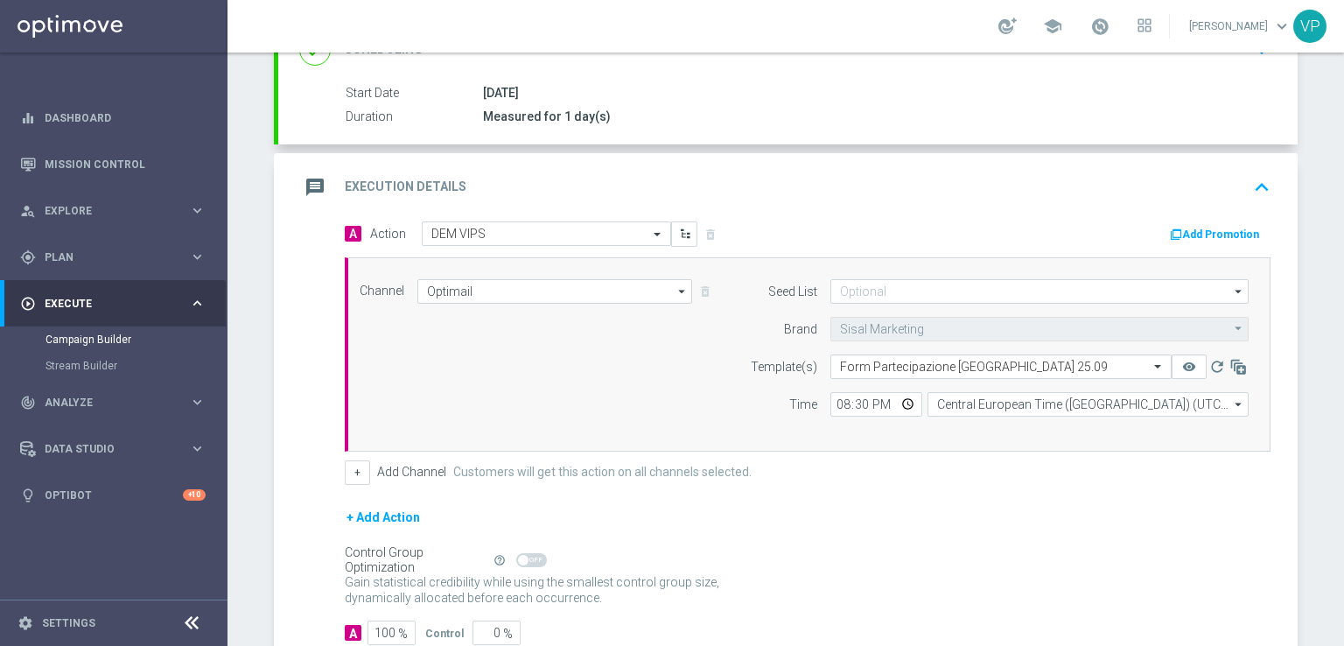
scroll to position [382, 0]
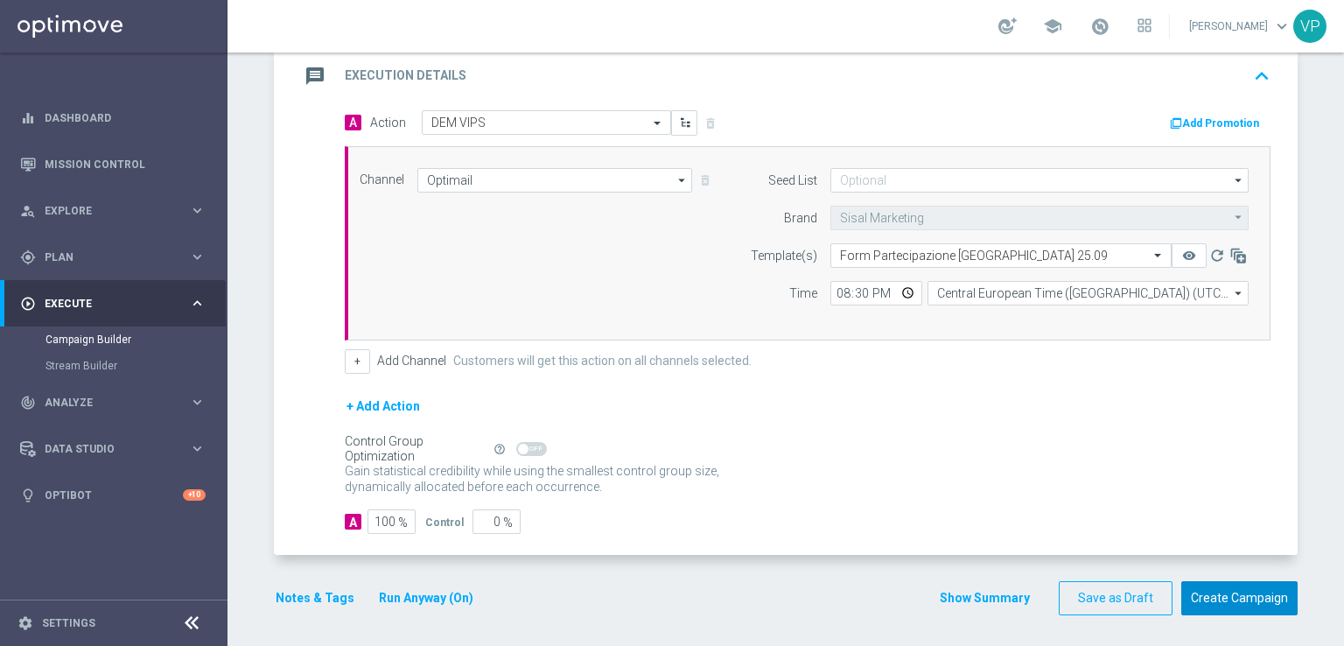
click at [1250, 601] on button "Create Campaign" at bounding box center [1239, 598] width 116 height 34
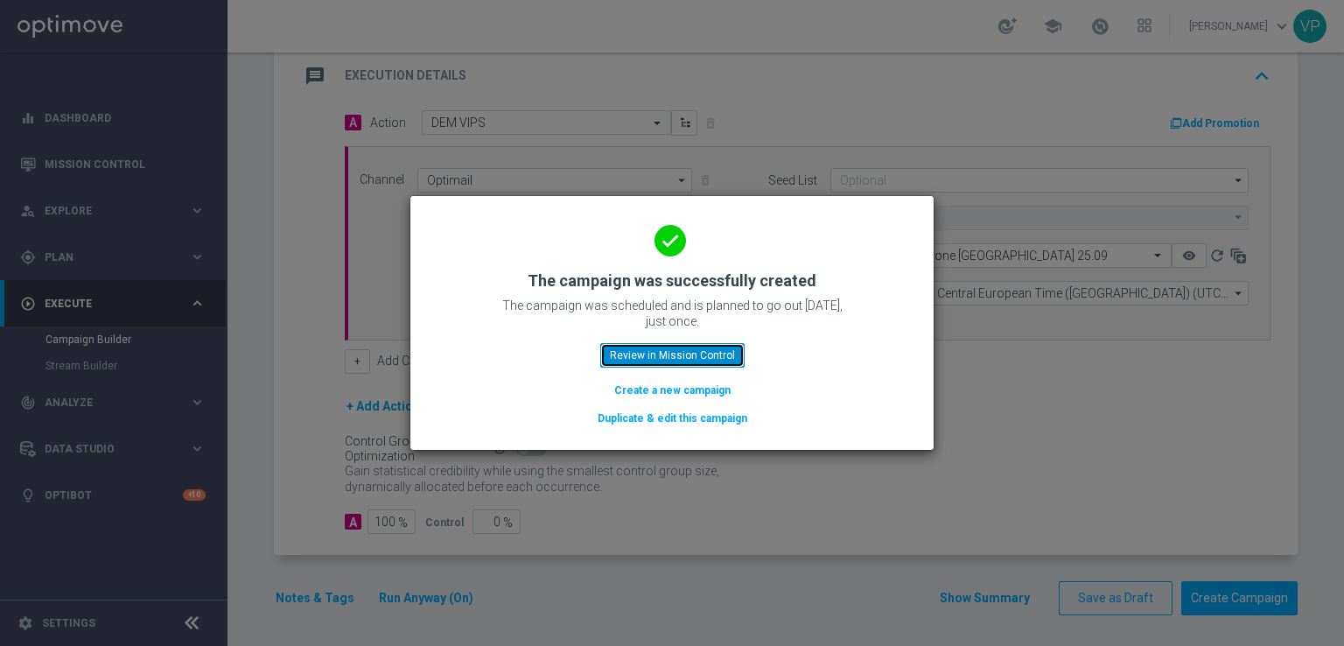
click at [710, 352] on button "Review in Mission Control" at bounding box center [672, 355] width 144 height 25
